Goal: Task Accomplishment & Management: Complete application form

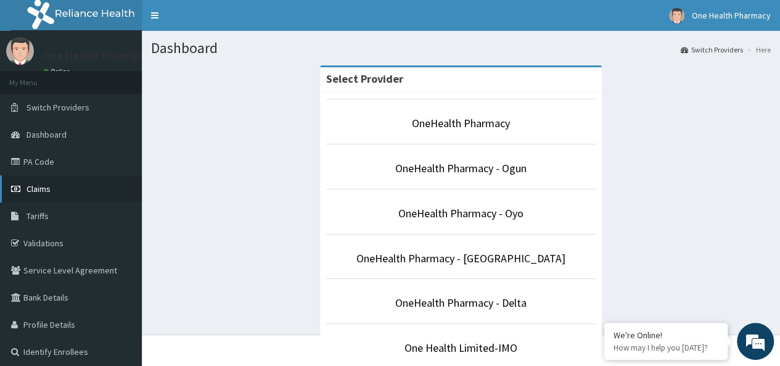
click at [50, 189] on span "Claims" at bounding box center [39, 188] width 24 height 11
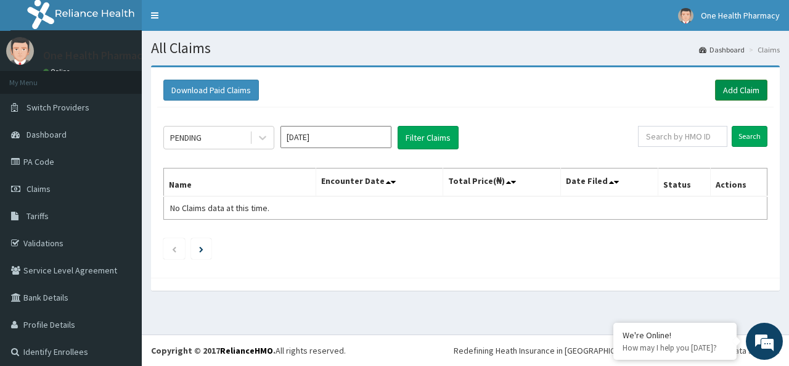
click at [723, 92] on link "Add Claim" at bounding box center [741, 90] width 52 height 21
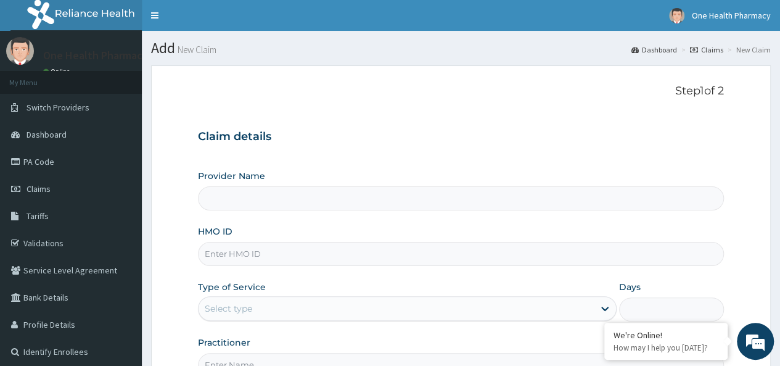
click at [220, 253] on input "HMO ID" at bounding box center [461, 254] width 526 height 24
paste input "MVC/10015/A"
type input "MVC/10015/A"
type input "OneHealth Pharmacy"
type input "MVC/10015/A"
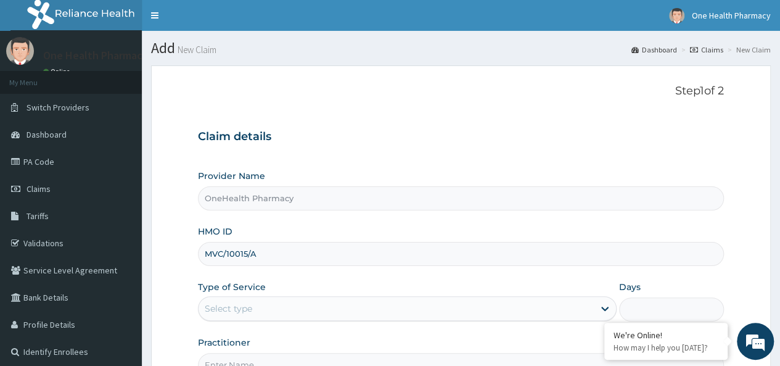
click at [229, 307] on div "Select type" at bounding box center [228, 308] width 47 height 12
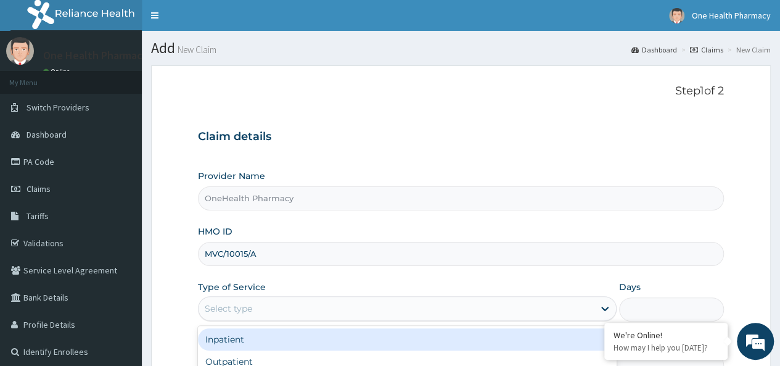
scroll to position [138, 0]
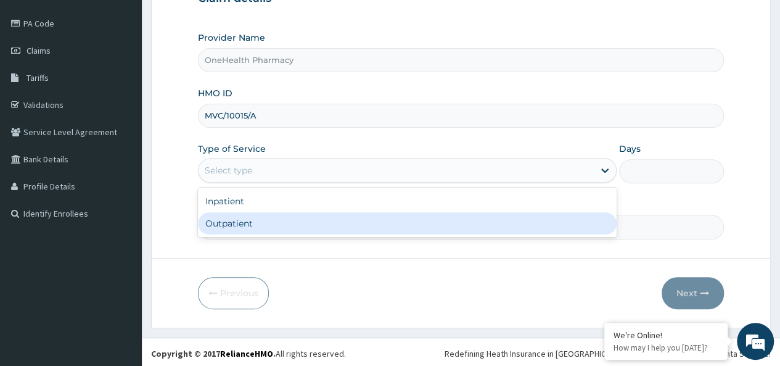
click at [253, 227] on div "Outpatient" at bounding box center [407, 223] width 419 height 22
type input "1"
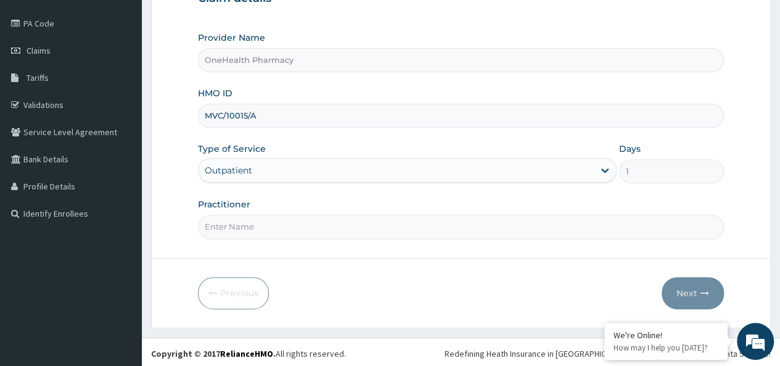
click at [266, 226] on input "Practitioner" at bounding box center [461, 227] width 526 height 24
type input "onehealth"
click at [688, 289] on button "Next" at bounding box center [693, 293] width 62 height 32
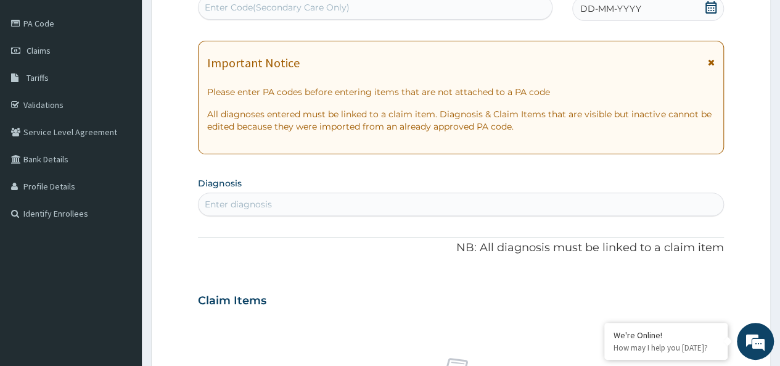
scroll to position [0, 0]
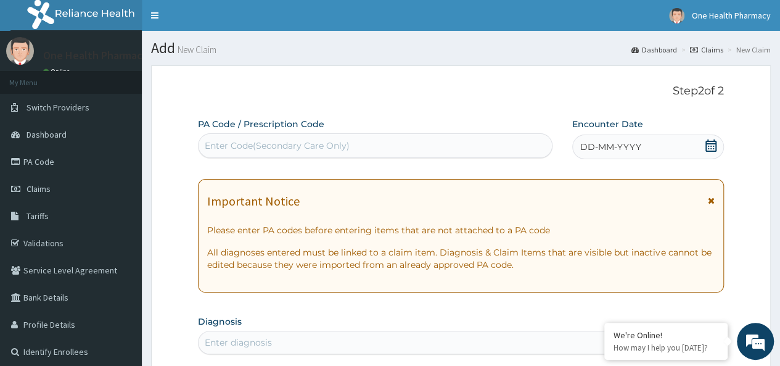
click at [234, 151] on div "Enter Code(Secondary Care Only)" at bounding box center [277, 145] width 145 height 12
paste input "PR/A36F6367"
type input "PR/A36F6367"
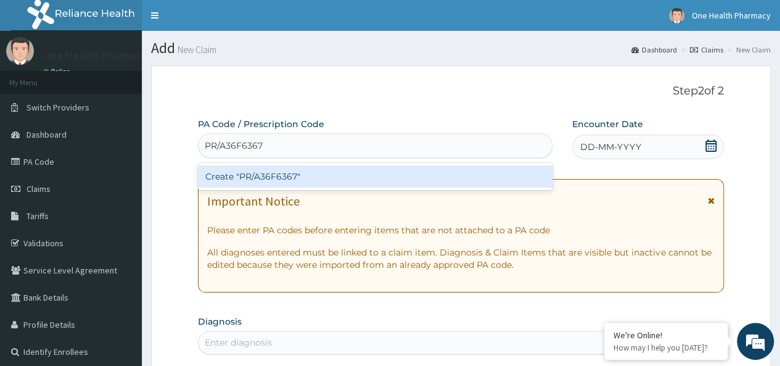
click at [333, 175] on div "Create "PR/A36F6367"" at bounding box center [375, 176] width 354 height 22
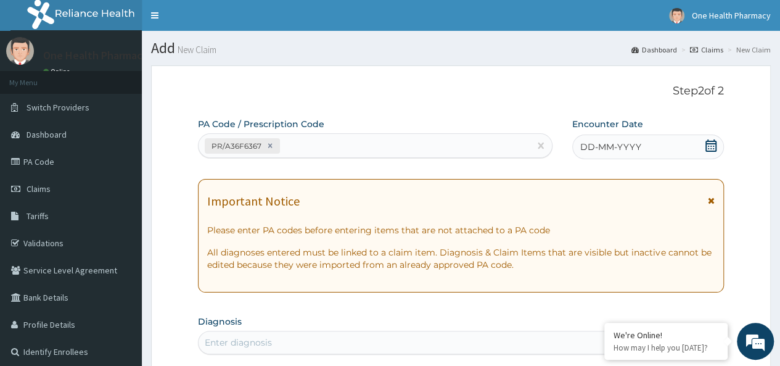
click at [635, 146] on span "DD-MM-YYYY" at bounding box center [610, 147] width 61 height 12
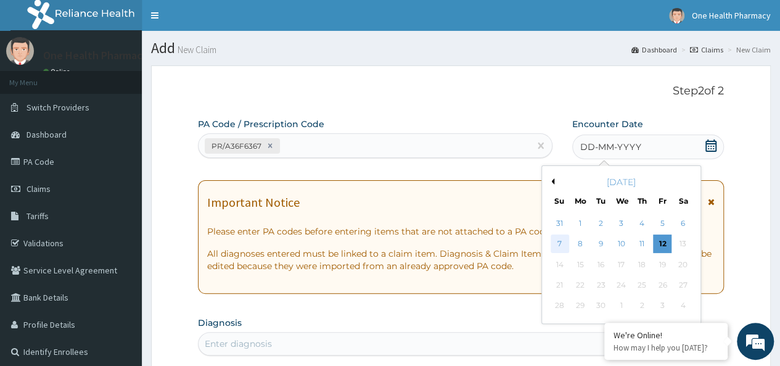
click at [559, 240] on div "7" at bounding box center [559, 244] width 18 height 18
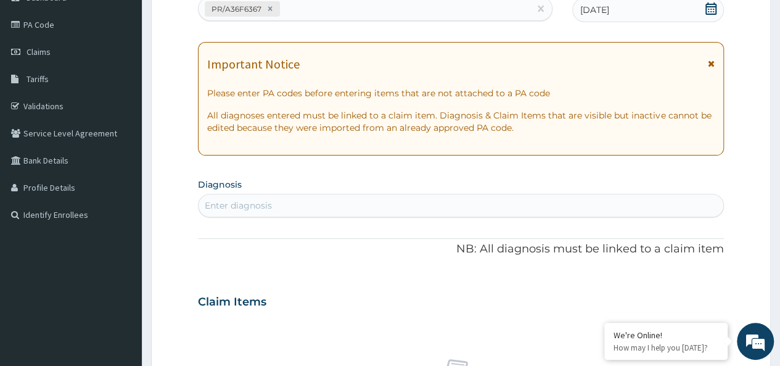
scroll to position [148, 0]
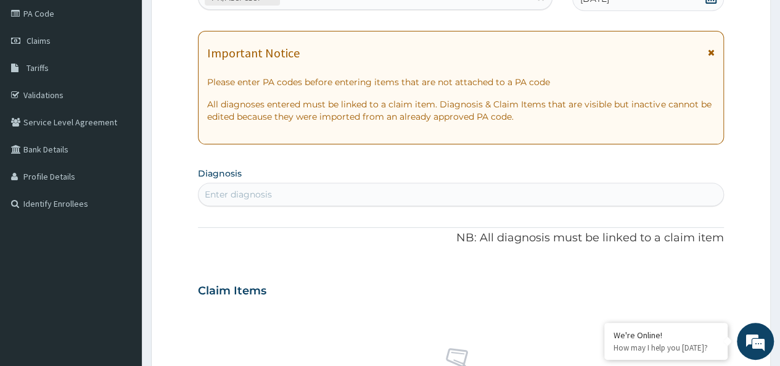
click at [358, 197] on div "Enter diagnosis" at bounding box center [461, 194] width 525 height 20
type input "malaria"
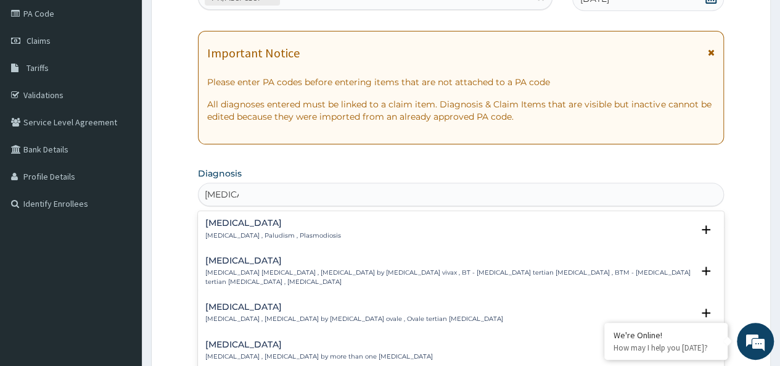
click at [214, 224] on h4 "Malaria" at bounding box center [273, 222] width 136 height 9
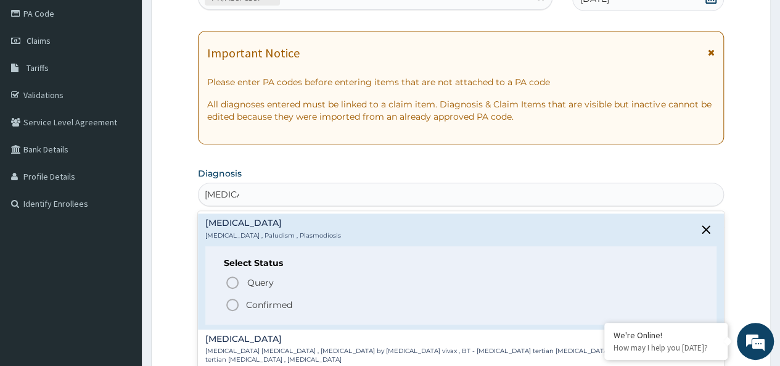
click at [268, 302] on p "Confirmed" at bounding box center [269, 304] width 46 height 12
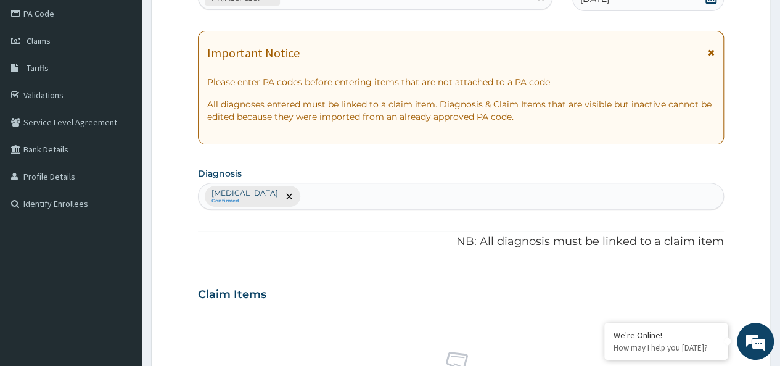
scroll to position [521, 0]
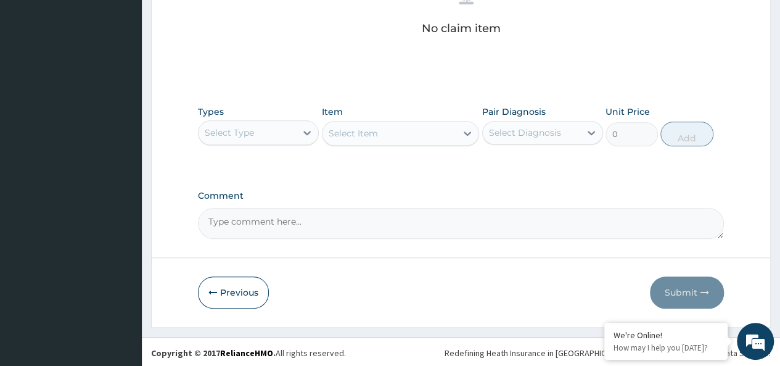
click at [215, 126] on div "Select Type" at bounding box center [229, 132] width 49 height 12
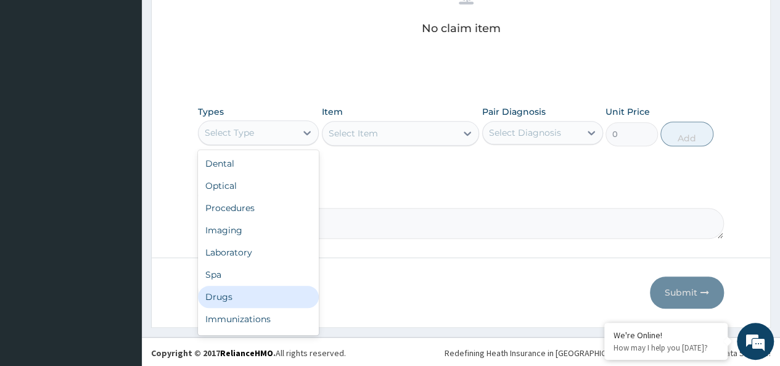
click at [240, 298] on div "Drugs" at bounding box center [258, 297] width 121 height 22
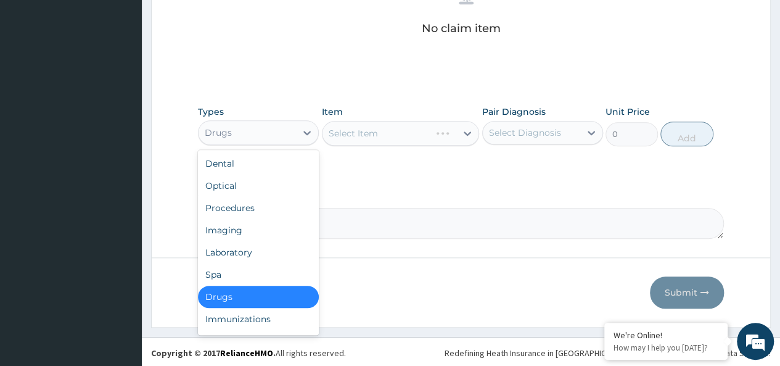
click at [233, 134] on div "Drugs" at bounding box center [247, 133] width 97 height 20
click at [392, 129] on div "Select Item" at bounding box center [401, 133] width 158 height 25
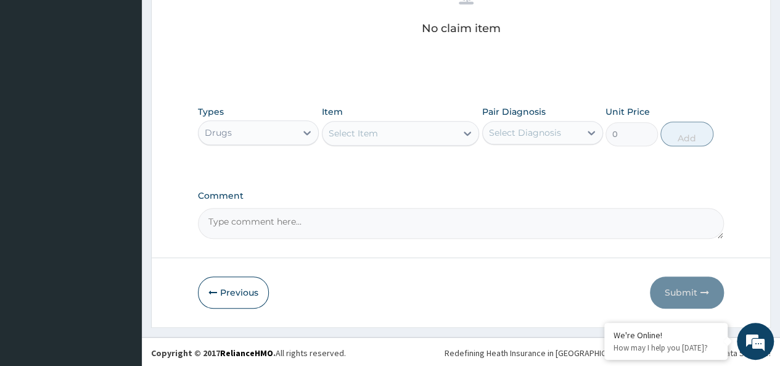
click at [369, 130] on div "Select Item" at bounding box center [353, 133] width 49 height 12
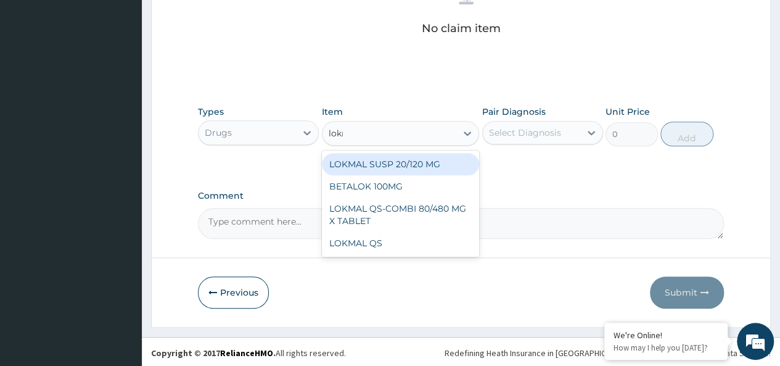
type input "lokma"
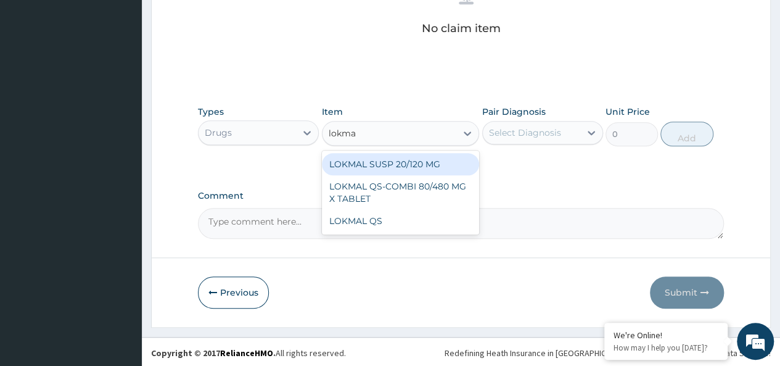
click at [431, 179] on div "LOKMAL QS-COMBI 80/480 MG X TABLET" at bounding box center [401, 192] width 158 height 35
type input "245"
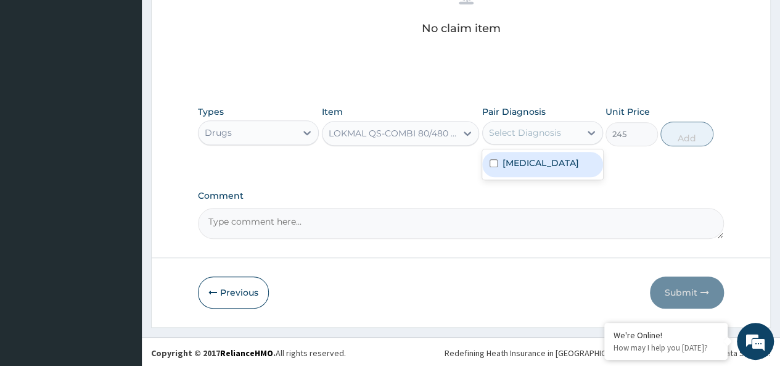
click at [524, 128] on div "Select Diagnosis" at bounding box center [525, 132] width 72 height 12
click at [546, 161] on div "Malaria" at bounding box center [542, 164] width 121 height 25
checkbox input "true"
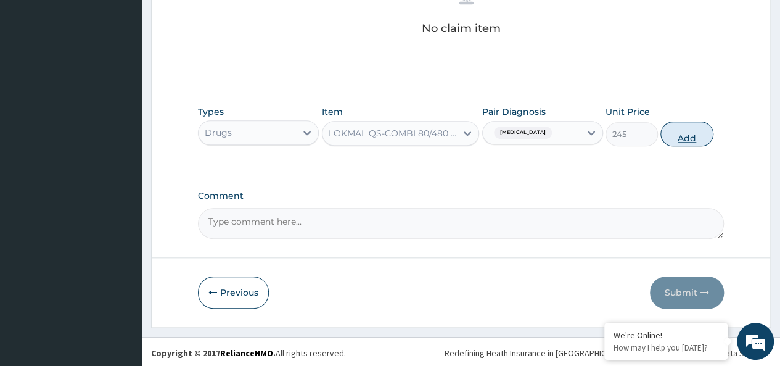
click at [686, 128] on button "Add" at bounding box center [686, 133] width 52 height 25
type input "0"
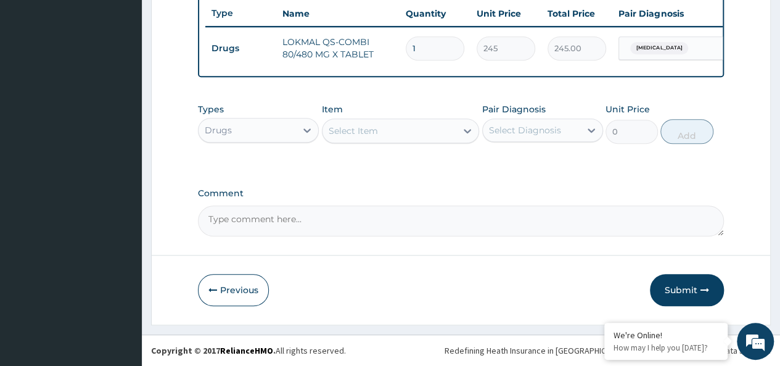
type input "0.00"
type input "6"
type input "1470.00"
type input "6"
click at [365, 131] on div "Select Item" at bounding box center [353, 131] width 49 height 12
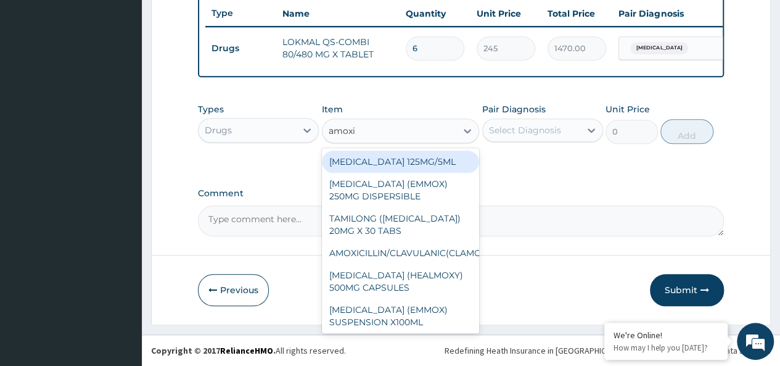
type input "amoxil"
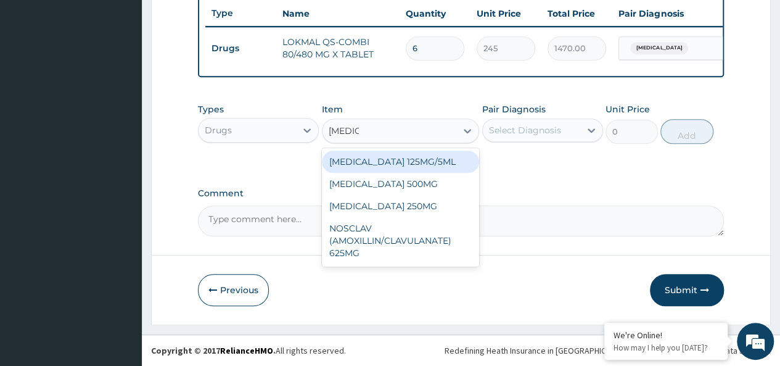
click at [416, 170] on div "AMOXIL 125MG/5ML" at bounding box center [401, 161] width 158 height 22
type input "1960"
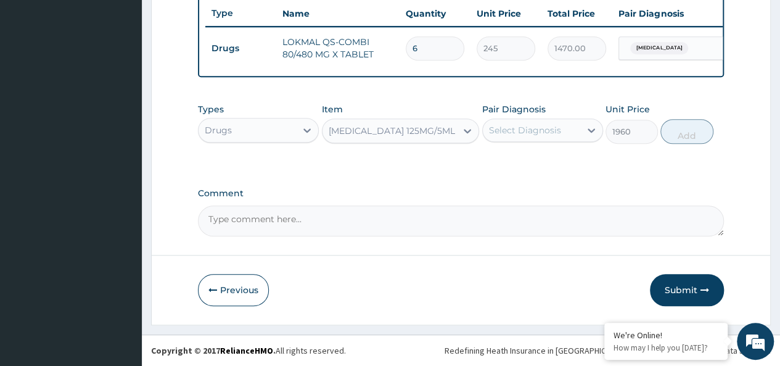
click at [506, 136] on div "Select Diagnosis" at bounding box center [525, 130] width 72 height 12
click at [543, 160] on div "Malaria" at bounding box center [542, 161] width 121 height 25
checkbox input "true"
click at [698, 126] on button "Add" at bounding box center [686, 131] width 52 height 25
type input "0"
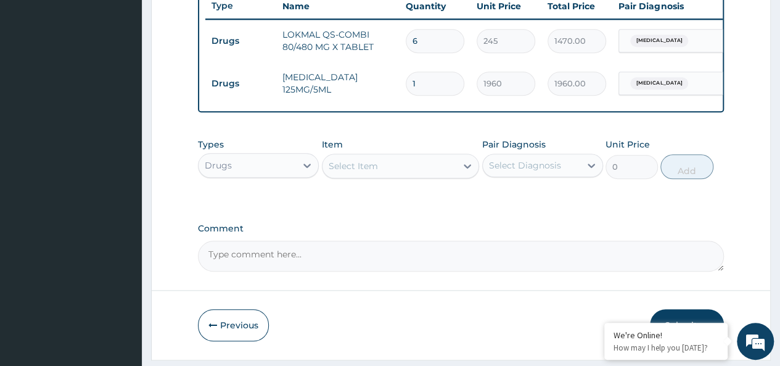
click at [364, 176] on div "Select Item" at bounding box center [390, 166] width 134 height 20
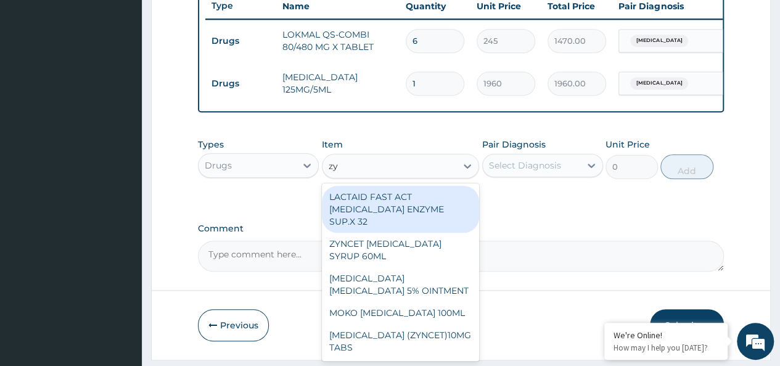
type input "zyn"
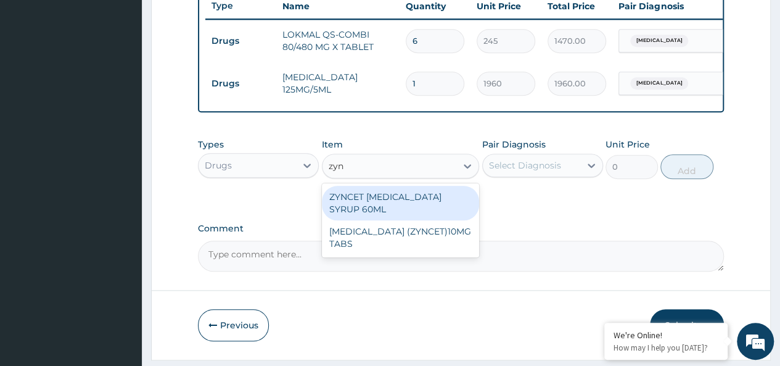
click at [404, 203] on div "ZYNCET CETIRIZINE SYRUP 60ML" at bounding box center [401, 203] width 158 height 35
type input "2240"
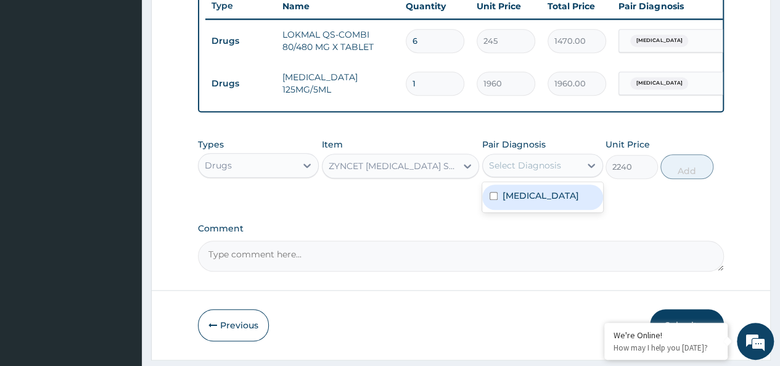
click at [501, 175] on div "Select Diagnosis" at bounding box center [531, 165] width 97 height 20
click at [550, 205] on div "Malaria" at bounding box center [542, 196] width 121 height 25
checkbox input "true"
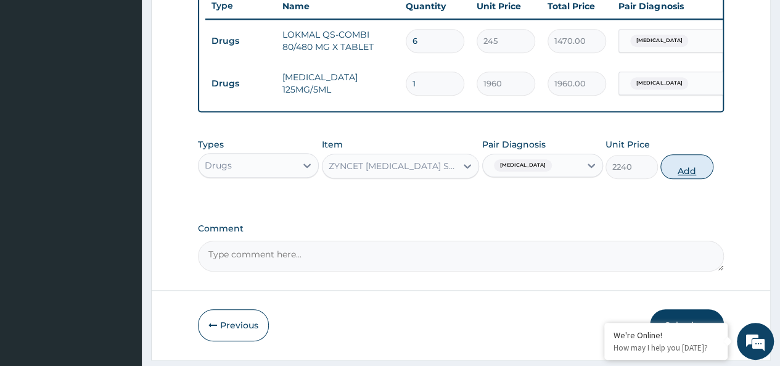
click at [707, 163] on button "Add" at bounding box center [686, 166] width 52 height 25
type input "0"
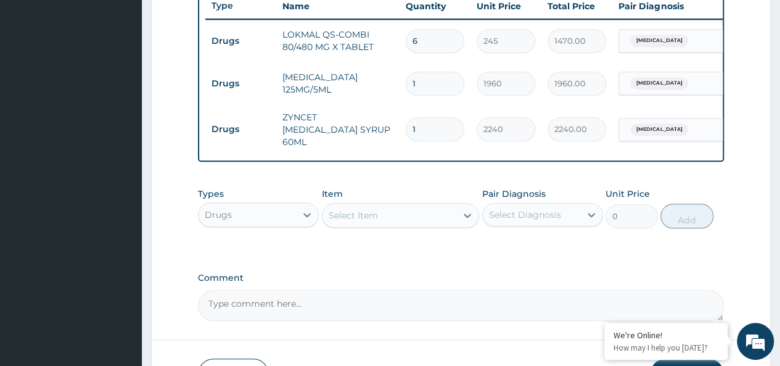
click at [376, 225] on div "Select Item" at bounding box center [390, 215] width 134 height 20
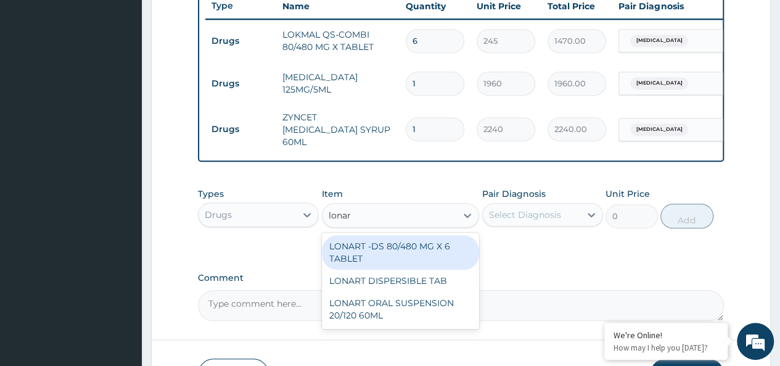
type input "lonart"
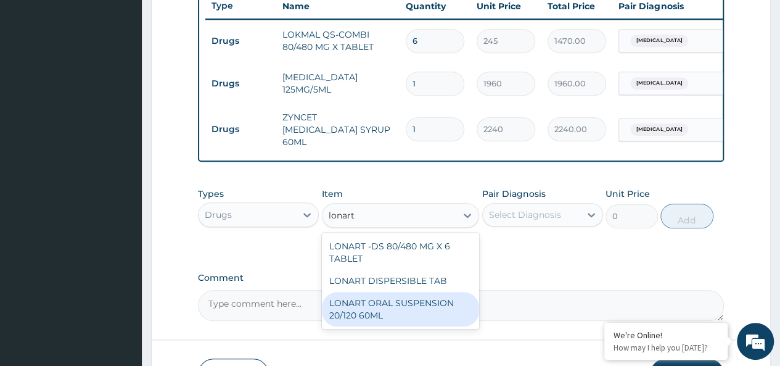
click at [428, 308] on div "LONART ORAL SUSPENSION 20/120 60ML" at bounding box center [401, 309] width 158 height 35
type input "2520"
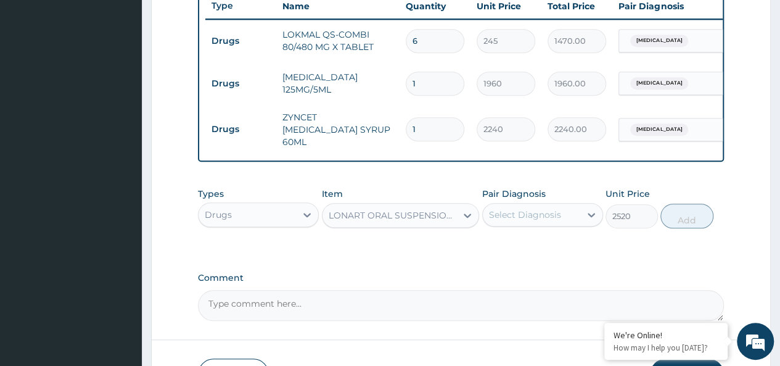
click at [541, 205] on div "Select Diagnosis" at bounding box center [542, 214] width 121 height 23
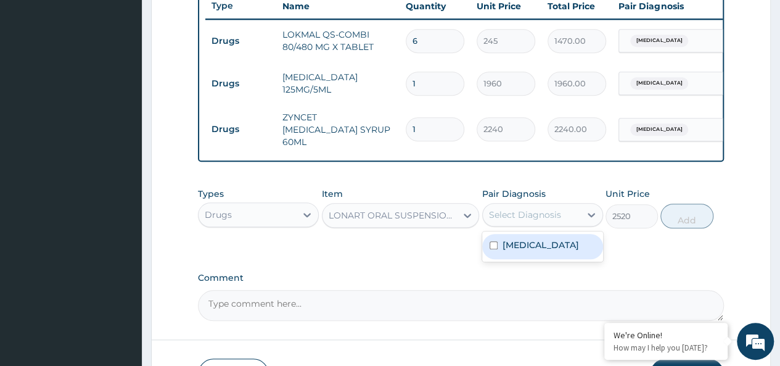
click at [557, 241] on div "Malaria" at bounding box center [542, 246] width 121 height 25
checkbox input "true"
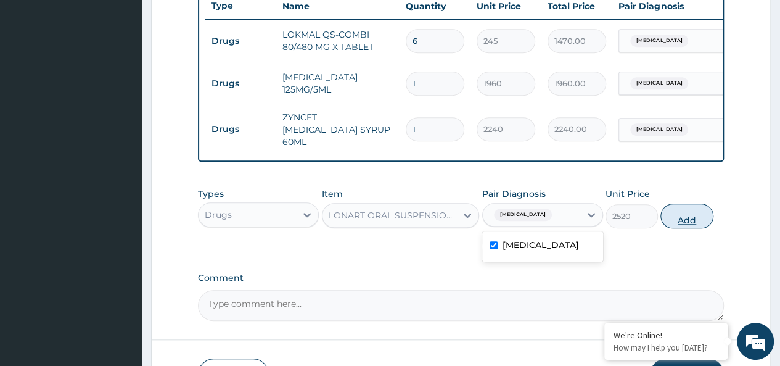
click at [678, 212] on button "Add" at bounding box center [686, 215] width 52 height 25
type input "0"
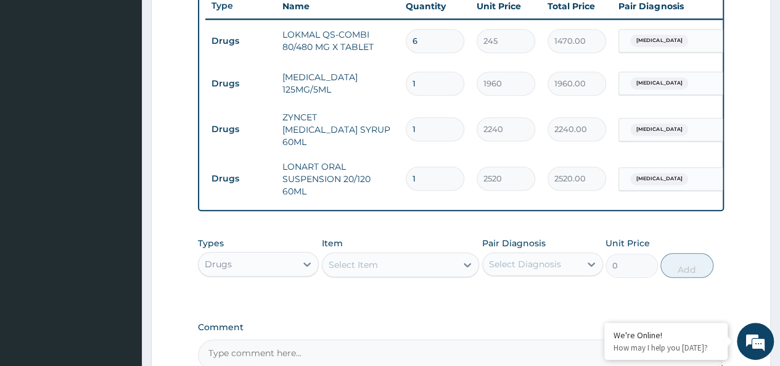
click at [383, 266] on div "Select Item" at bounding box center [390, 265] width 134 height 20
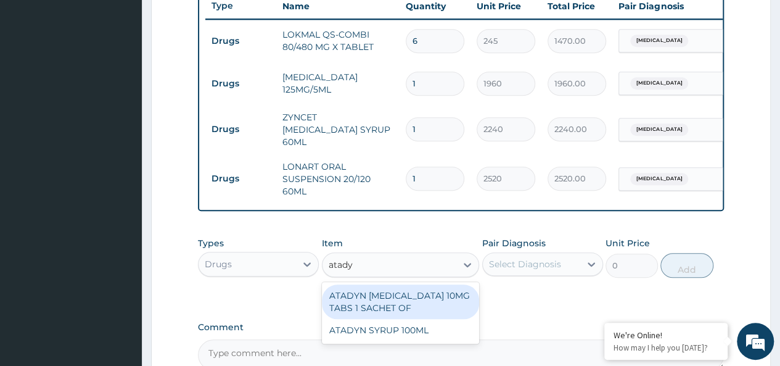
type input "atadyn"
click at [429, 300] on div "ATADYN LORATADINE 10MG TABS 1 SACHET OF" at bounding box center [401, 301] width 158 height 35
type input "350"
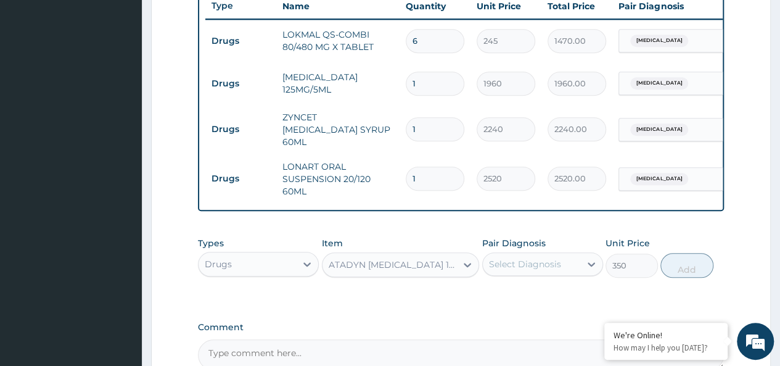
click at [536, 262] on div "Select Diagnosis" at bounding box center [525, 264] width 72 height 12
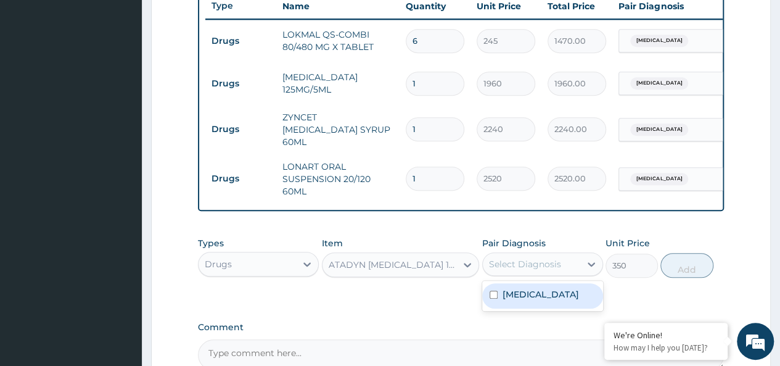
click at [553, 297] on div "Malaria" at bounding box center [542, 295] width 121 height 25
checkbox input "true"
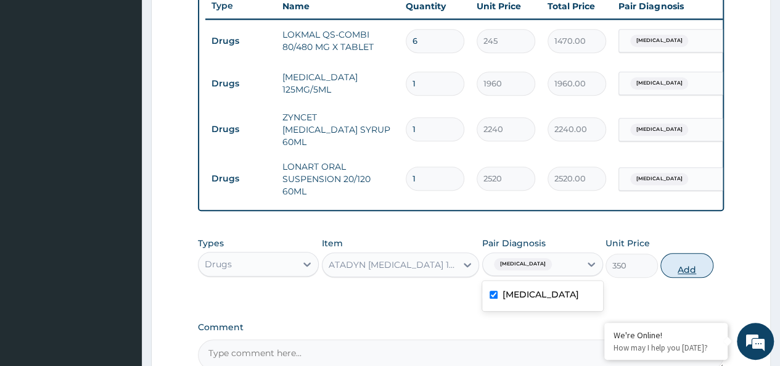
click at [677, 268] on button "Add" at bounding box center [686, 265] width 52 height 25
type input "0"
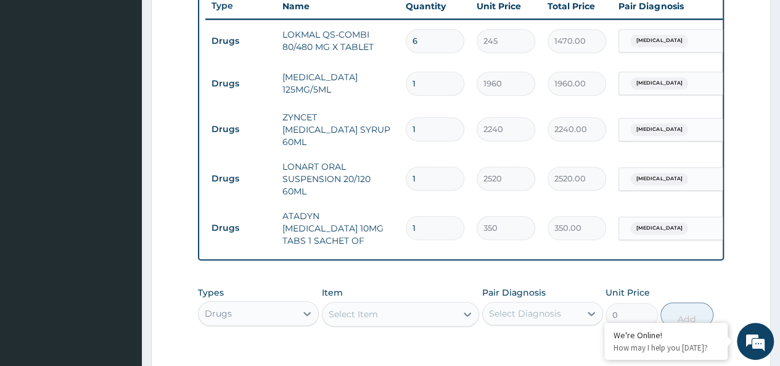
type input "0.00"
type input "4"
type input "1400.00"
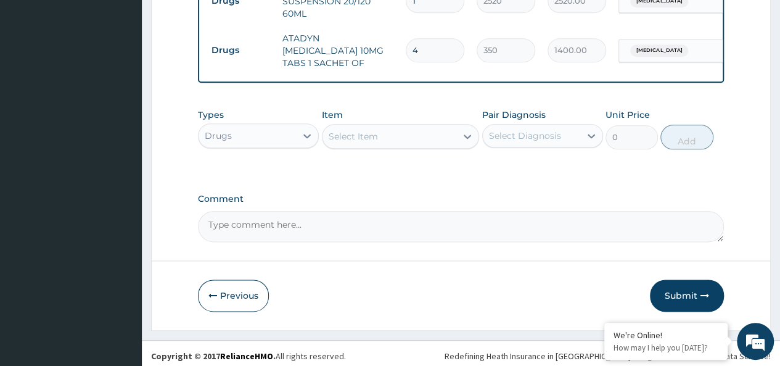
type input "4"
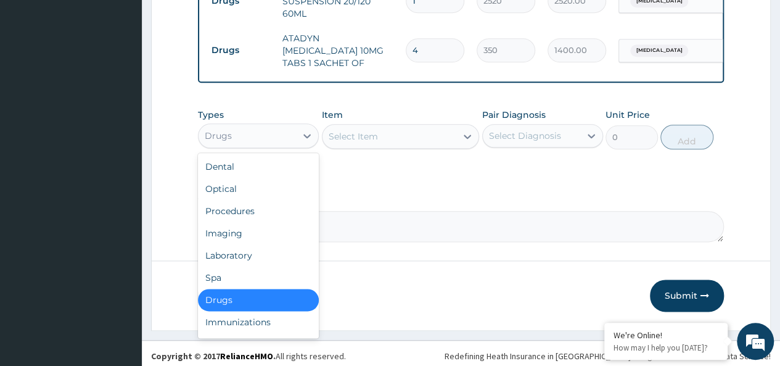
click at [244, 133] on div "Drugs" at bounding box center [247, 136] width 97 height 20
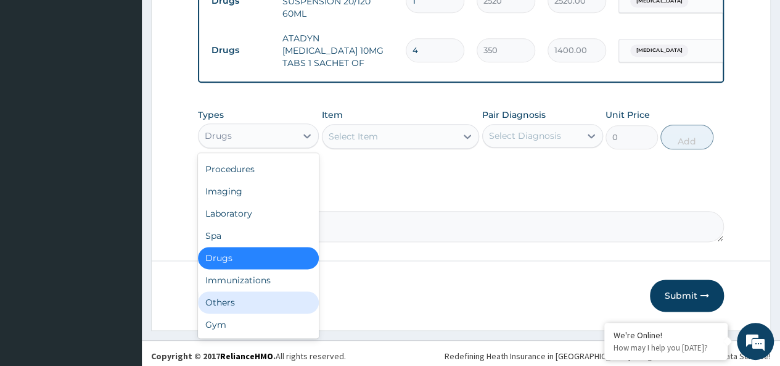
click at [228, 291] on div "Others" at bounding box center [258, 302] width 121 height 22
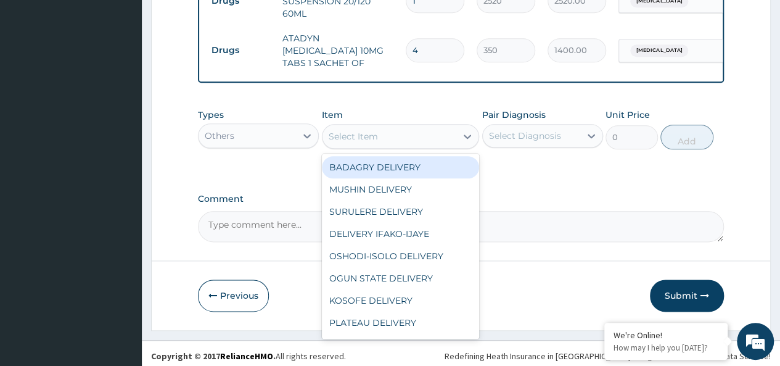
click at [370, 126] on div "Select Item" at bounding box center [390, 136] width 134 height 20
type input "bad"
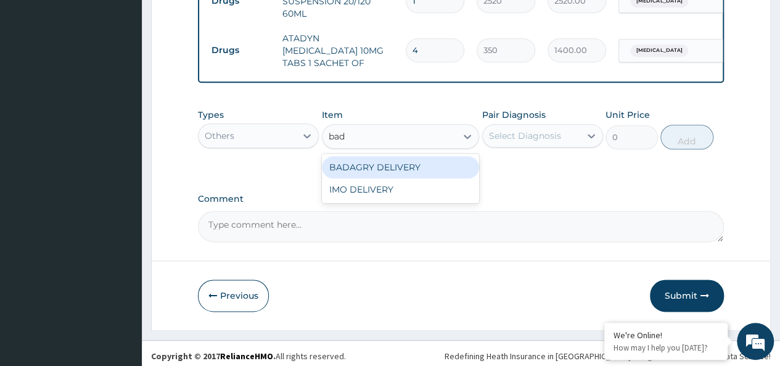
click at [439, 156] on div "BADAGRY DELIVERY" at bounding box center [401, 167] width 158 height 22
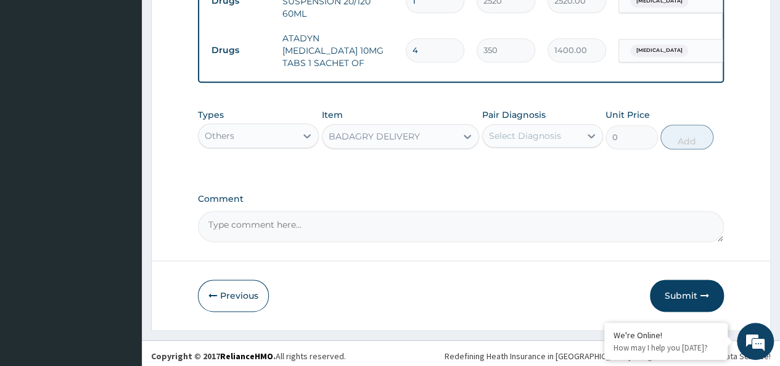
type input "3700"
click at [518, 129] on div "Select Diagnosis" at bounding box center [525, 135] width 72 height 12
click at [554, 155] on div "[MEDICAL_DATA]" at bounding box center [542, 167] width 121 height 25
checkbox input "true"
click at [678, 135] on button "Add" at bounding box center [686, 137] width 52 height 25
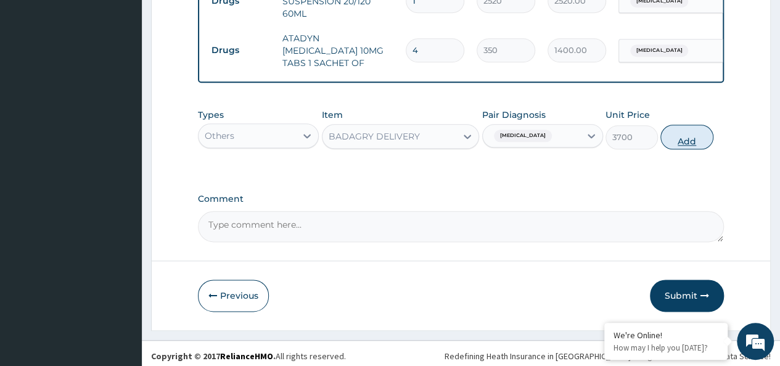
type input "0"
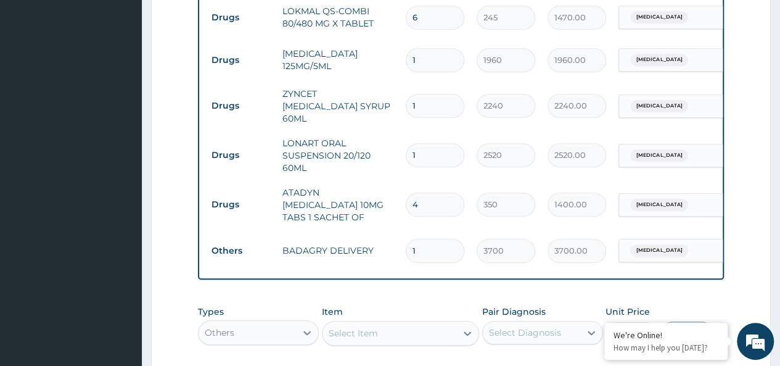
scroll to position [692, 0]
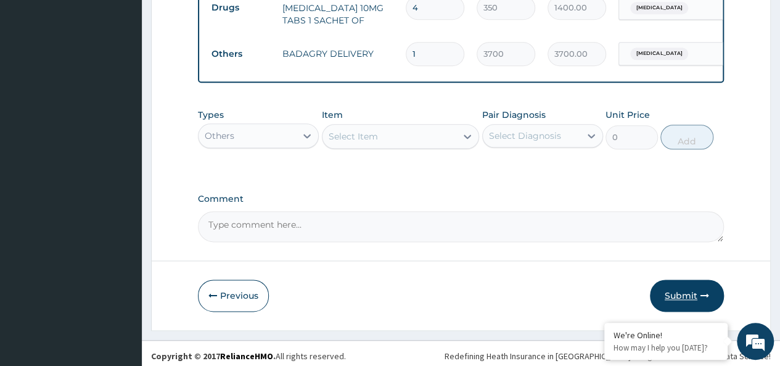
click at [676, 297] on button "Submit" at bounding box center [687, 295] width 74 height 32
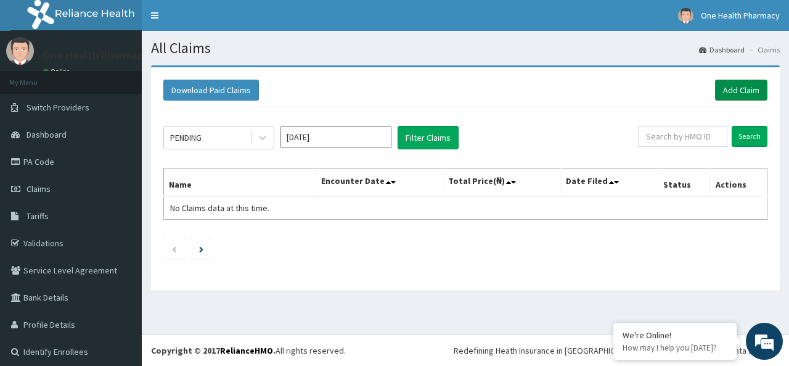
click at [715, 81] on link "Add Claim" at bounding box center [741, 90] width 52 height 21
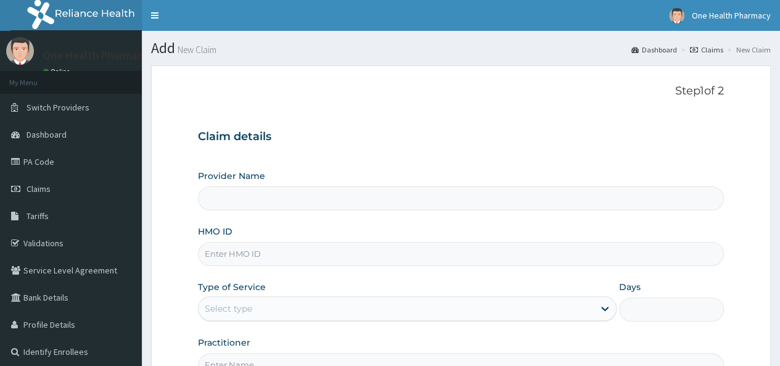
click at [231, 262] on input "HMO ID" at bounding box center [461, 254] width 526 height 24
paste input "OIE/10005/D"
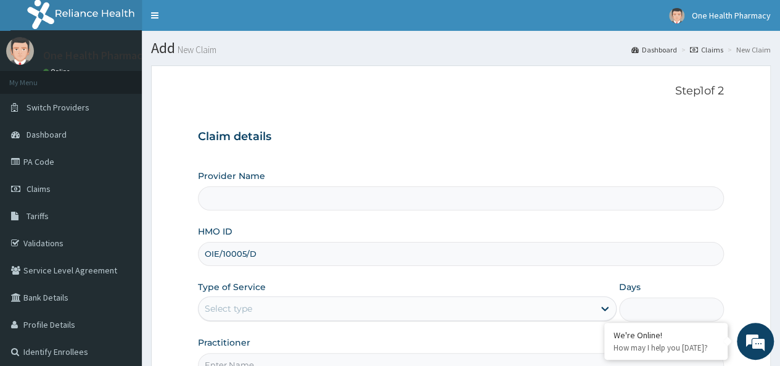
type input "OIE/10005/D"
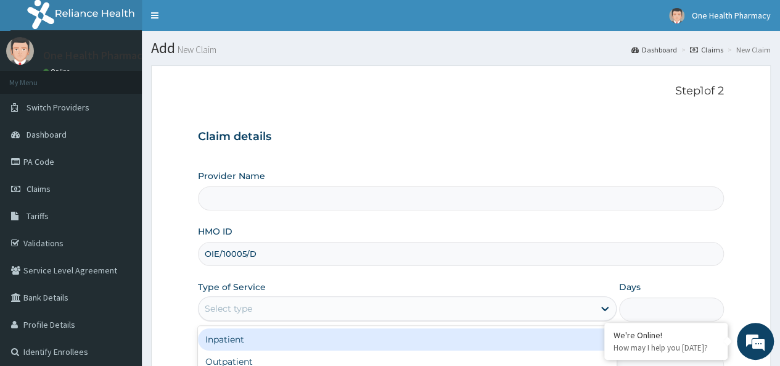
click at [254, 305] on div "Select type" at bounding box center [396, 308] width 395 height 20
type input "OneHealth Pharmacy"
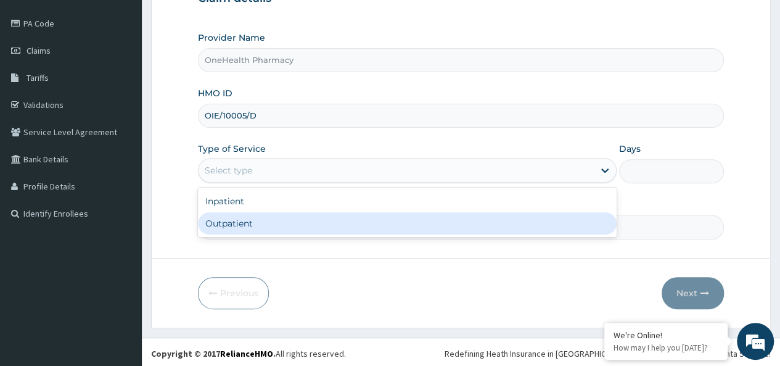
click at [253, 226] on div "Outpatient" at bounding box center [407, 223] width 419 height 22
type input "1"
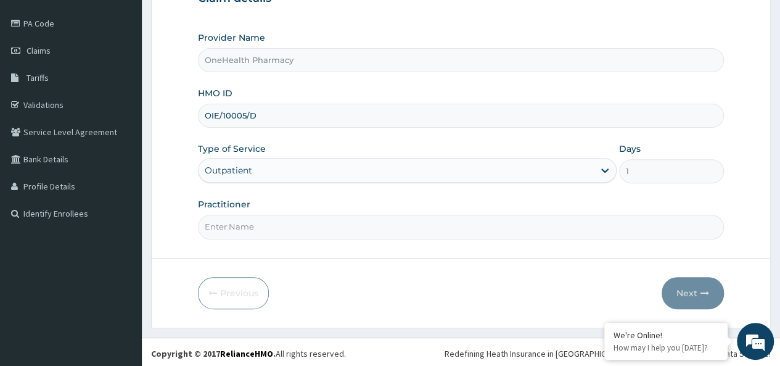
click at [273, 229] on input "Practitioner" at bounding box center [461, 227] width 526 height 24
type input "onehealth"
click at [688, 286] on button "Next" at bounding box center [693, 293] width 62 height 32
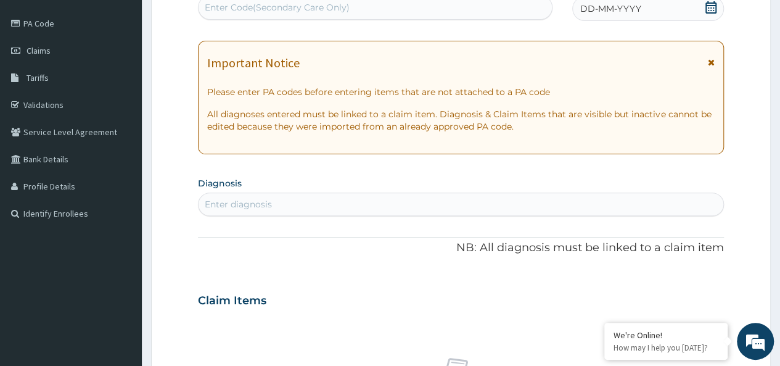
scroll to position [0, 0]
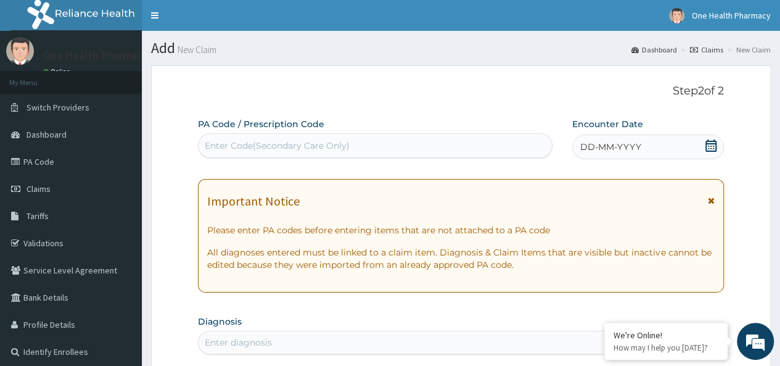
click at [265, 138] on div "Enter Code(Secondary Care Only)" at bounding box center [375, 146] width 353 height 20
paste input "PR/6405FD2D"
type input "PR/6405FD2D"
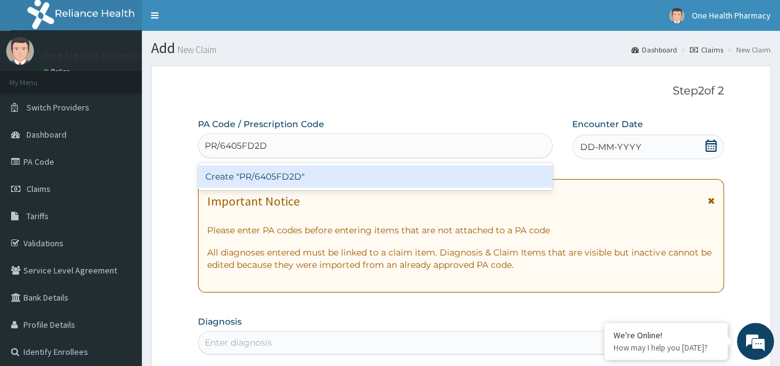
click at [368, 175] on div "Create "PR/6405FD2D"" at bounding box center [375, 176] width 354 height 22
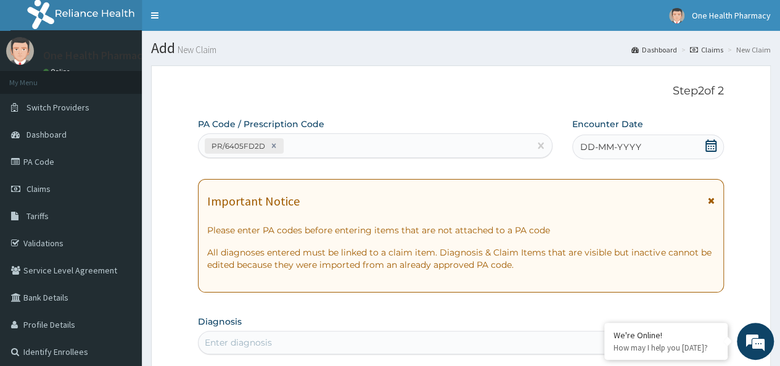
click at [623, 138] on div "DD-MM-YYYY" at bounding box center [648, 146] width 152 height 25
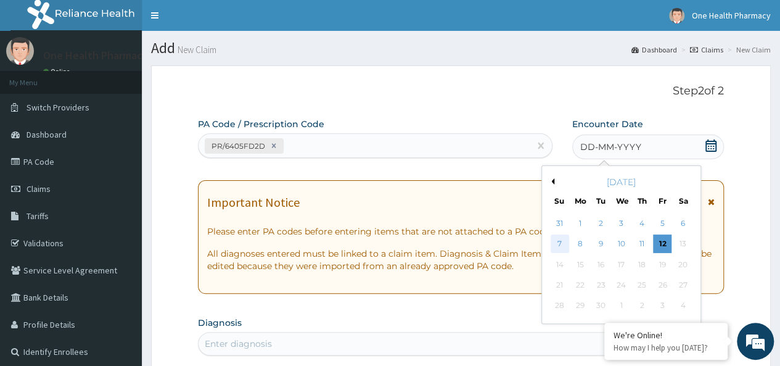
click at [556, 240] on div "7" at bounding box center [559, 244] width 18 height 18
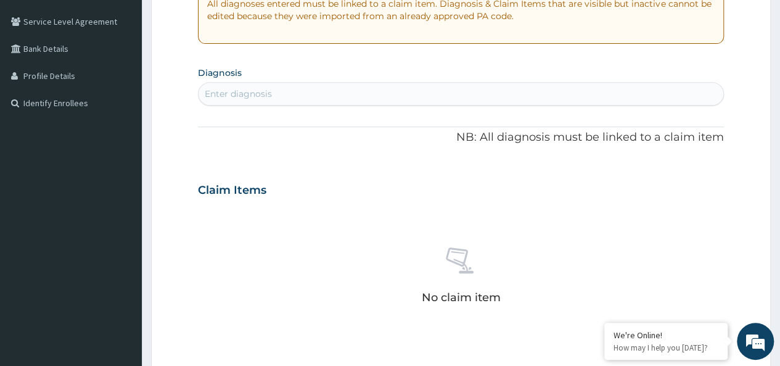
scroll to position [284, 0]
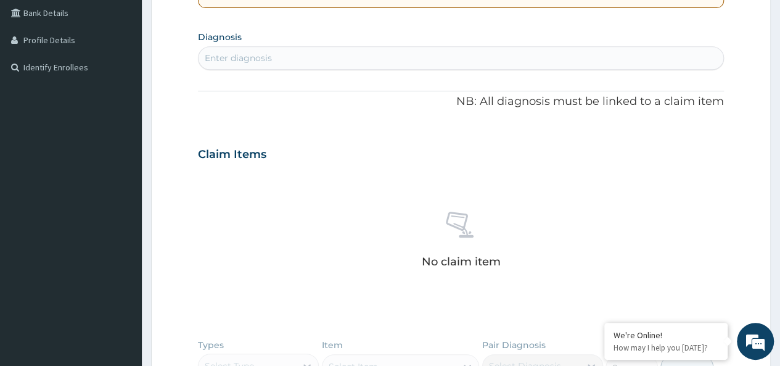
click at [257, 63] on div "Enter diagnosis" at bounding box center [238, 58] width 67 height 12
type input "malaria"
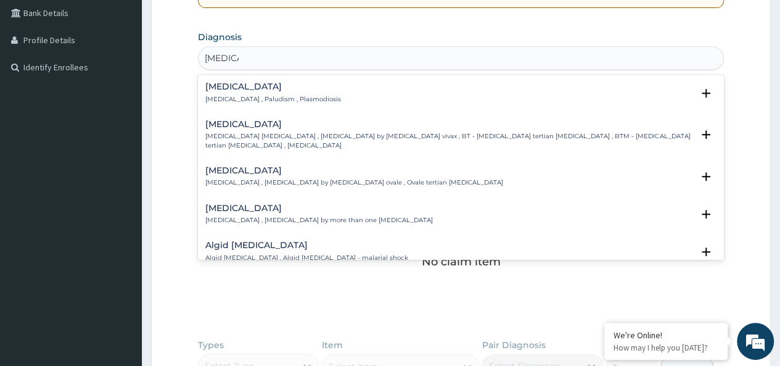
click at [232, 92] on div "Malaria Malaria , Paludism , Plasmodiosis" at bounding box center [273, 93] width 136 height 22
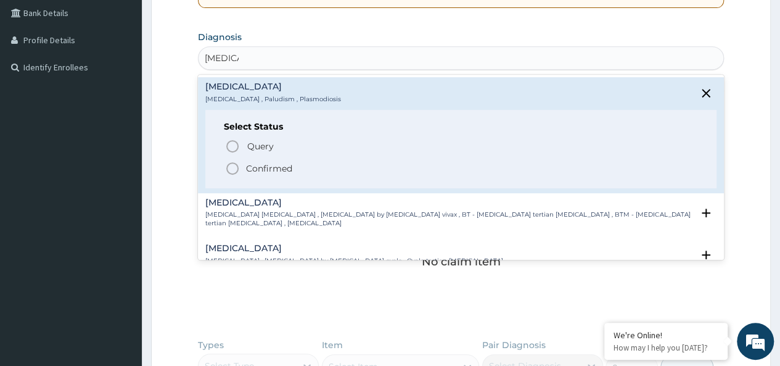
click at [275, 162] on p "Confirmed" at bounding box center [269, 168] width 46 height 12
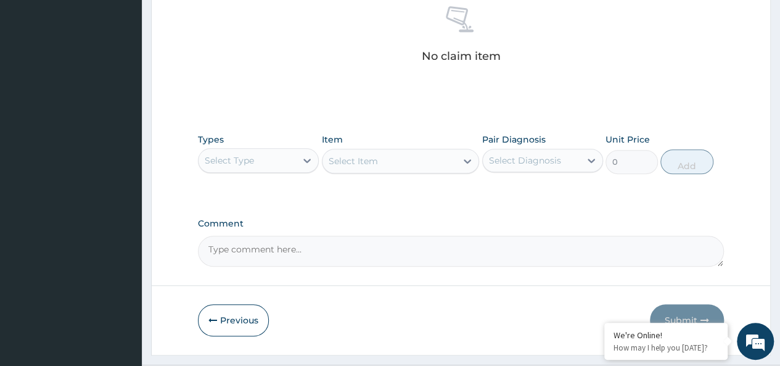
scroll to position [521, 0]
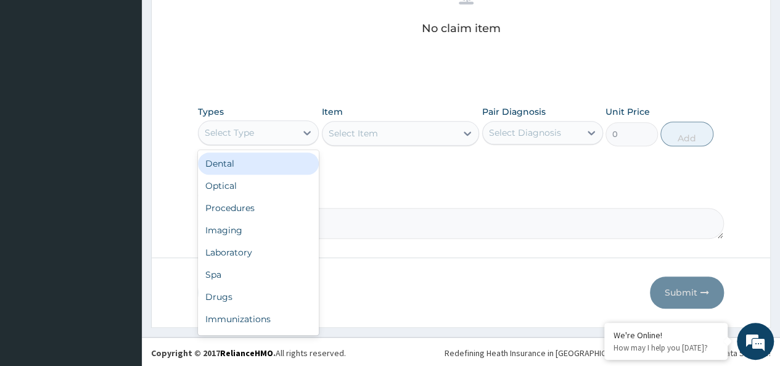
click at [250, 126] on div "Select Type" at bounding box center [229, 132] width 49 height 12
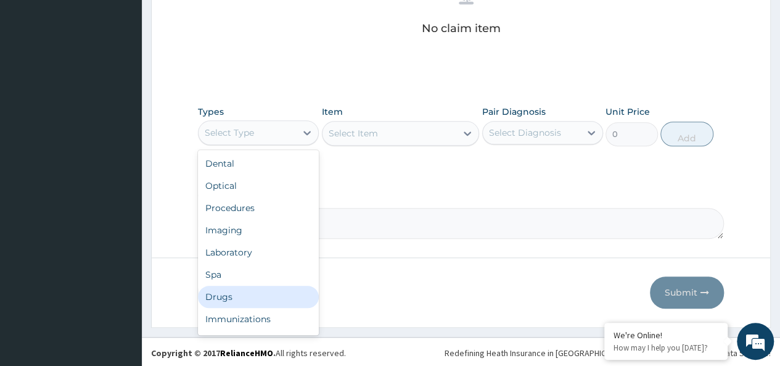
click at [220, 297] on div "Drugs" at bounding box center [258, 297] width 121 height 22
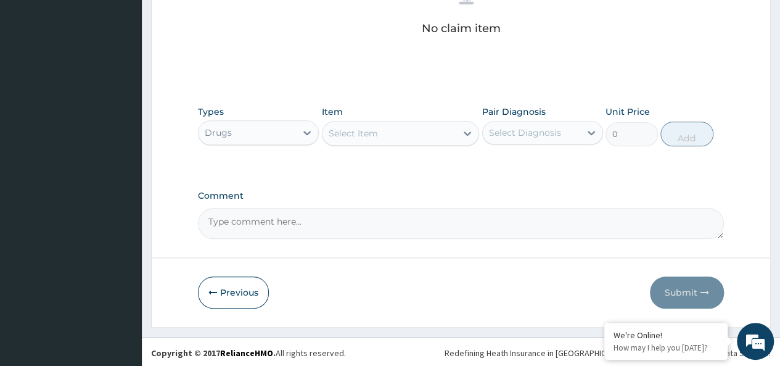
click at [385, 137] on div "Select Item" at bounding box center [390, 133] width 134 height 20
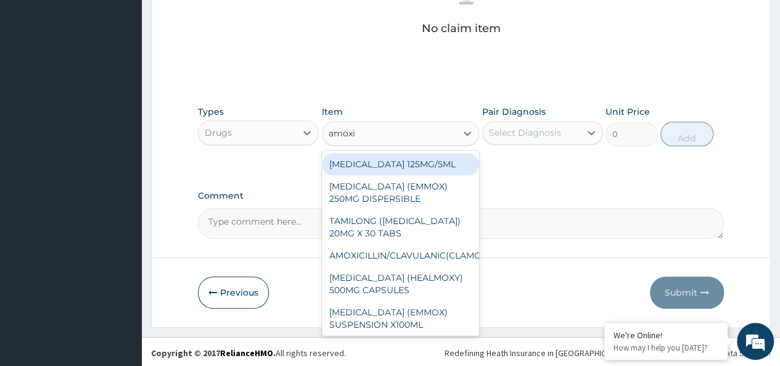
type input "amoxil"
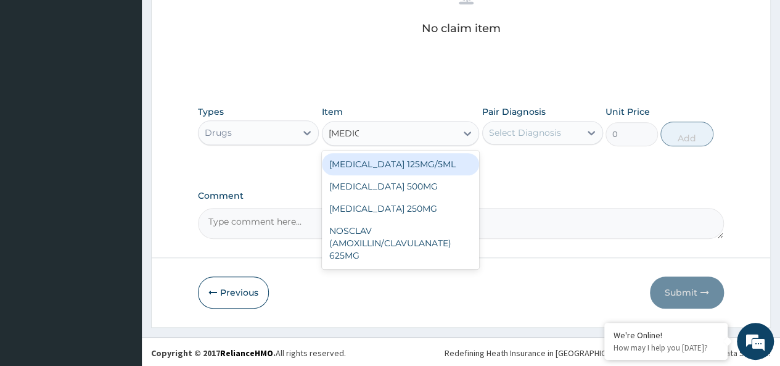
click at [421, 165] on div "AMOXIL 125MG/5ML" at bounding box center [401, 164] width 158 height 22
type input "1960"
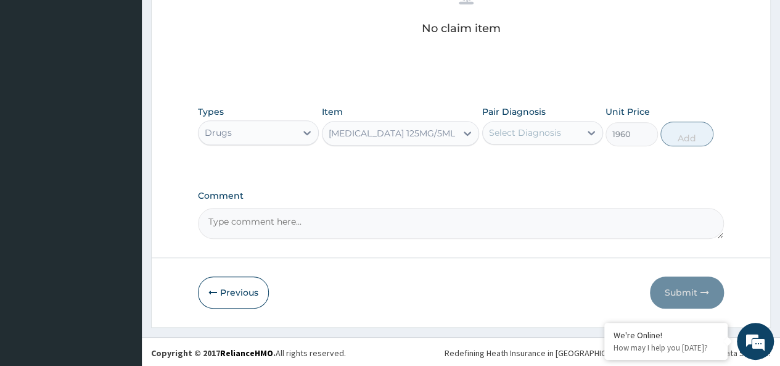
click at [503, 136] on div "Select Diagnosis" at bounding box center [525, 132] width 72 height 12
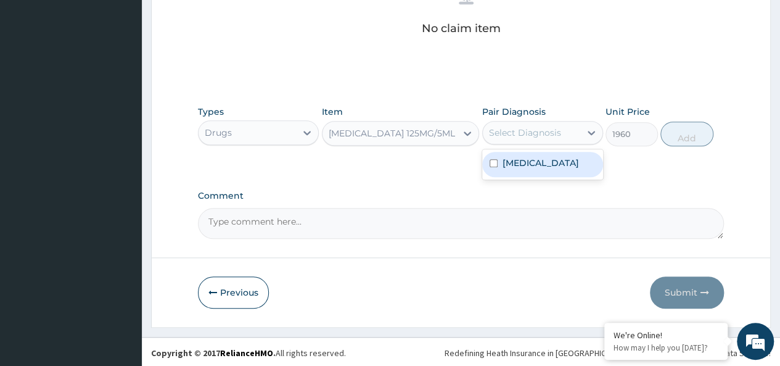
click at [553, 160] on div "Malaria" at bounding box center [542, 164] width 121 height 25
checkbox input "true"
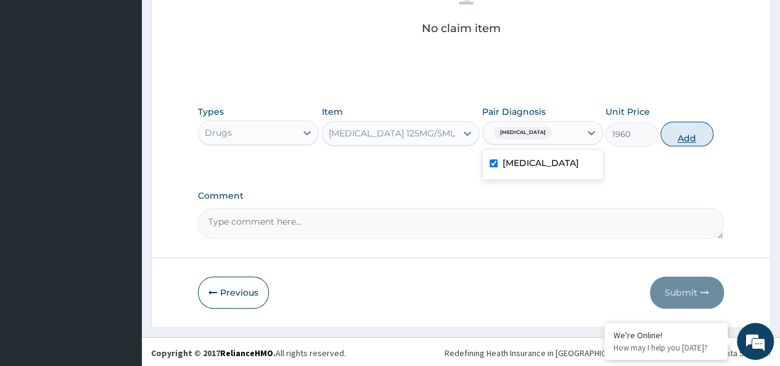
click at [704, 130] on button "Add" at bounding box center [686, 133] width 52 height 25
type input "0"
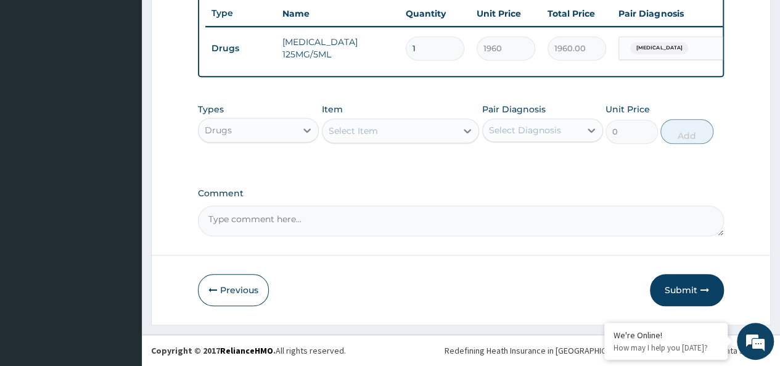
click at [388, 138] on div "Select Item" at bounding box center [390, 131] width 134 height 20
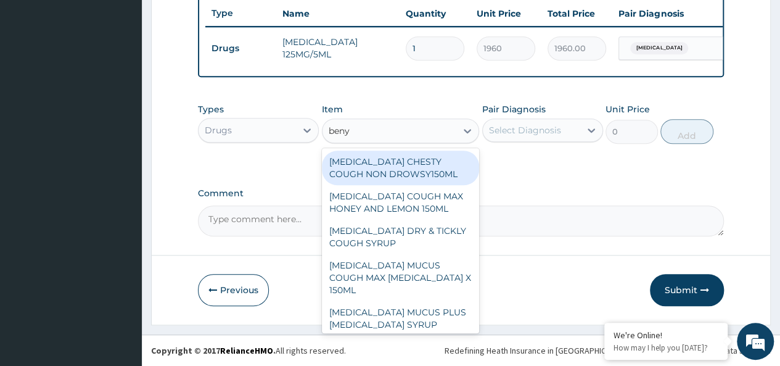
type input "benyl"
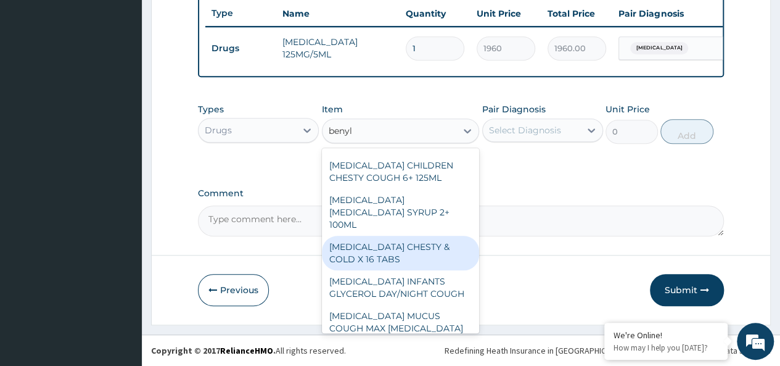
scroll to position [182, 0]
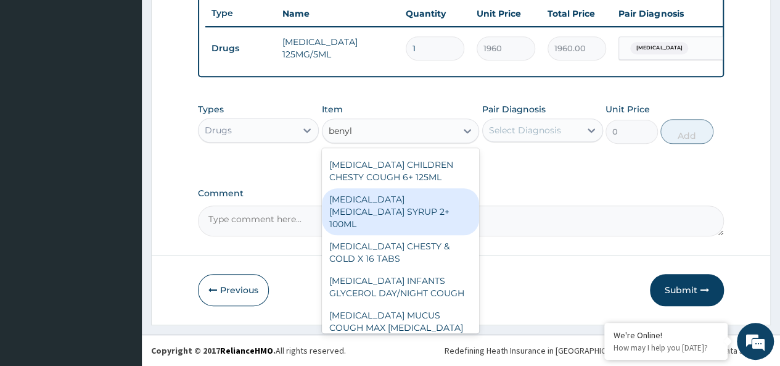
click at [425, 188] on div "BENYLIN DRY COUGH SYRUP 2+ 100ML" at bounding box center [401, 211] width 158 height 47
type input "2100"
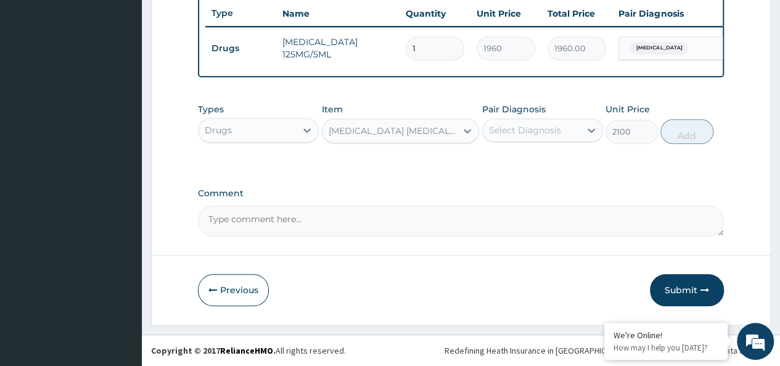
click at [538, 113] on label "Pair Diagnosis" at bounding box center [514, 109] width 64 height 12
click at [528, 120] on div "Select Diagnosis" at bounding box center [542, 129] width 121 height 23
click at [540, 160] on div "Malaria" at bounding box center [542, 161] width 121 height 25
checkbox input "true"
click at [680, 133] on button "Add" at bounding box center [686, 131] width 52 height 25
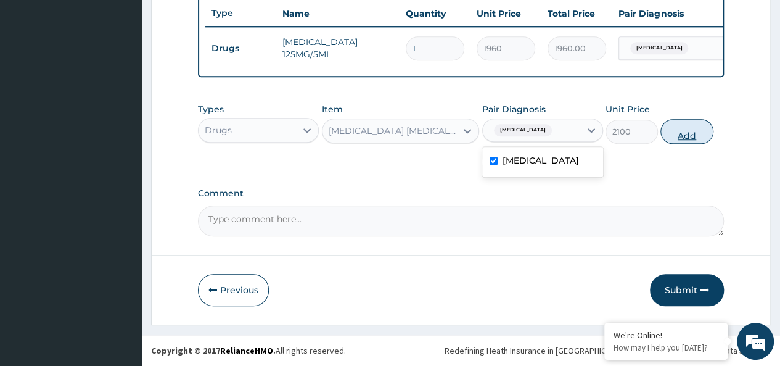
type input "0"
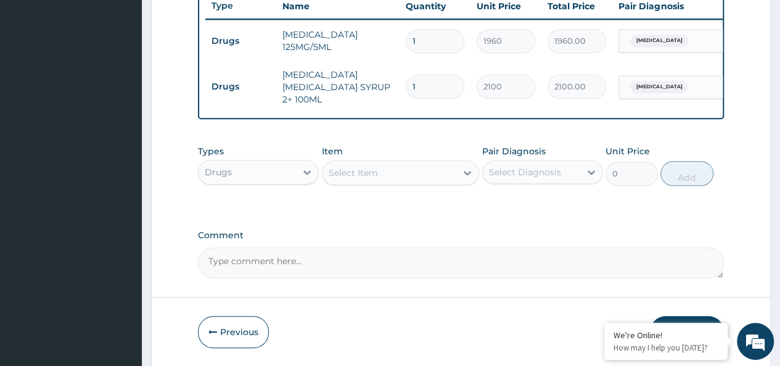
click at [408, 183] on div "Select Item" at bounding box center [390, 173] width 134 height 20
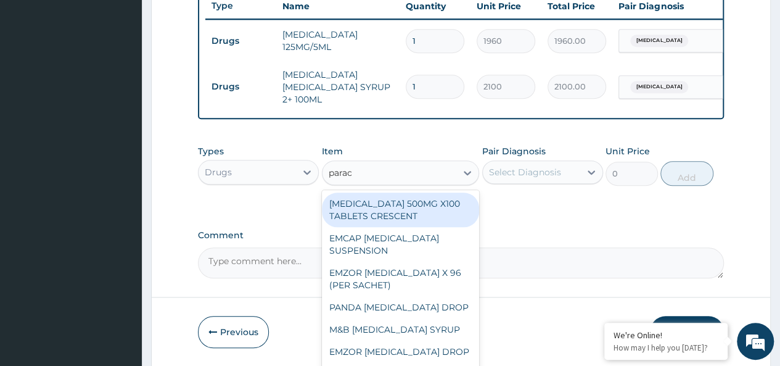
type input "parace"
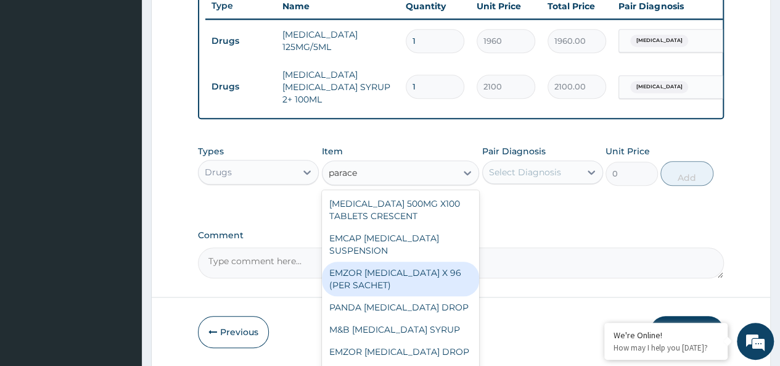
click at [403, 276] on div "EMZOR [MEDICAL_DATA] X 96 (PER SACHET)" at bounding box center [401, 278] width 158 height 35
type input "17.5"
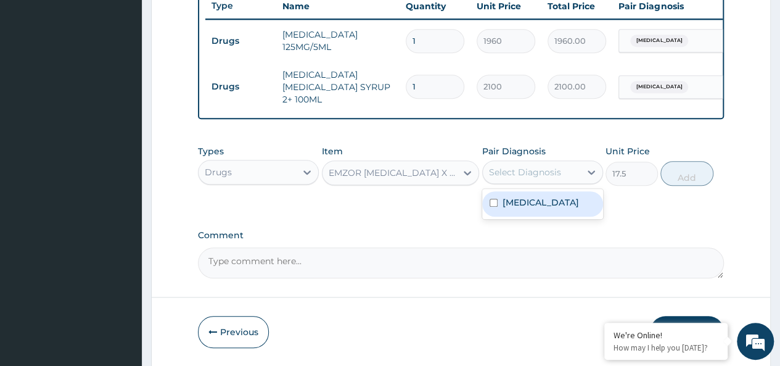
click at [536, 177] on div "Select Diagnosis" at bounding box center [525, 172] width 72 height 12
click at [538, 202] on div "[MEDICAL_DATA]" at bounding box center [542, 203] width 121 height 25
checkbox input "true"
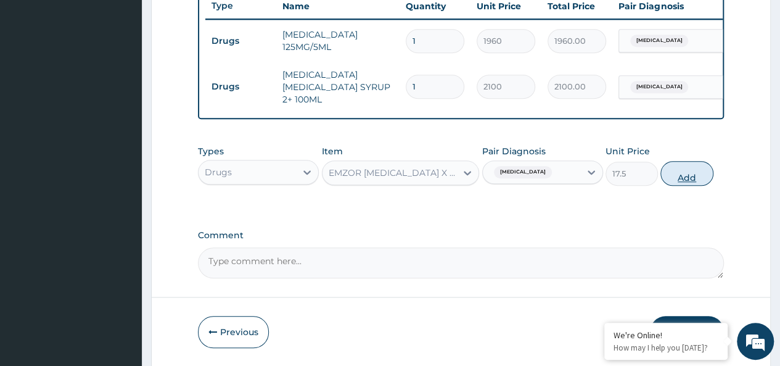
click at [707, 166] on button "Add" at bounding box center [686, 173] width 52 height 25
type input "0"
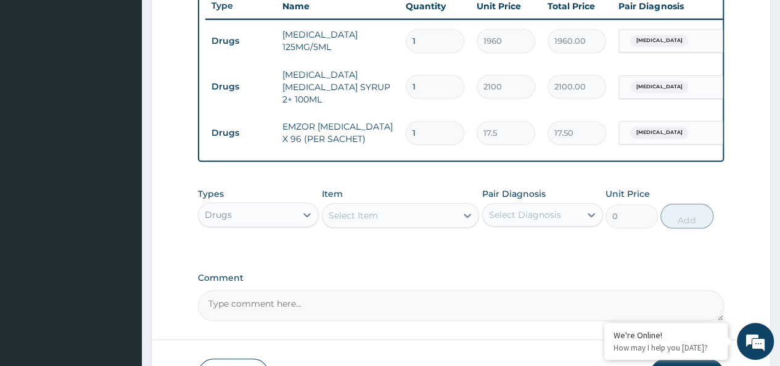
type input "0.00"
type input "3"
type input "52.50"
type input "36"
type input "630.00"
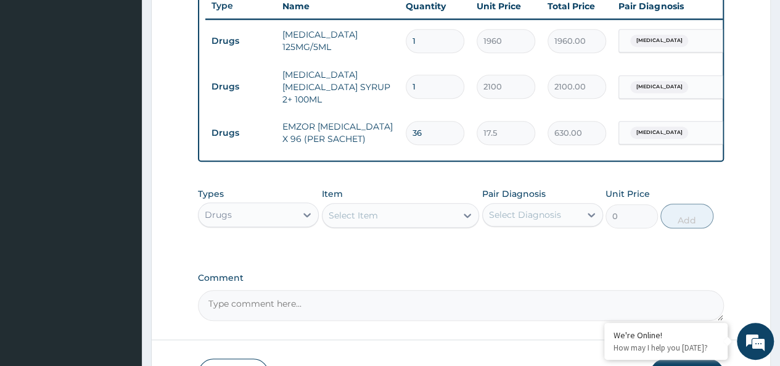
type input "36"
click at [412, 216] on div "Select Item" at bounding box center [390, 215] width 134 height 20
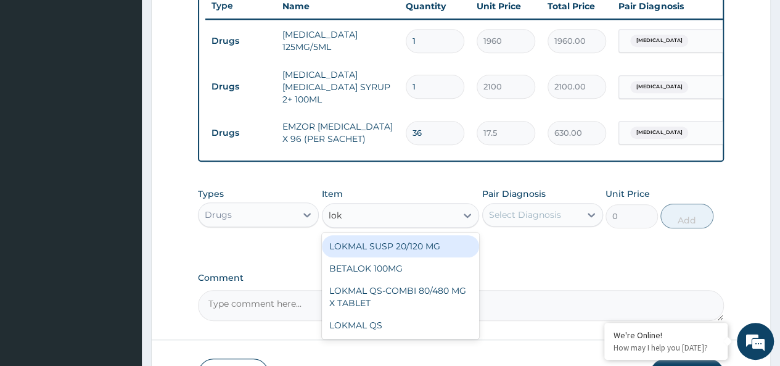
type input "lokm"
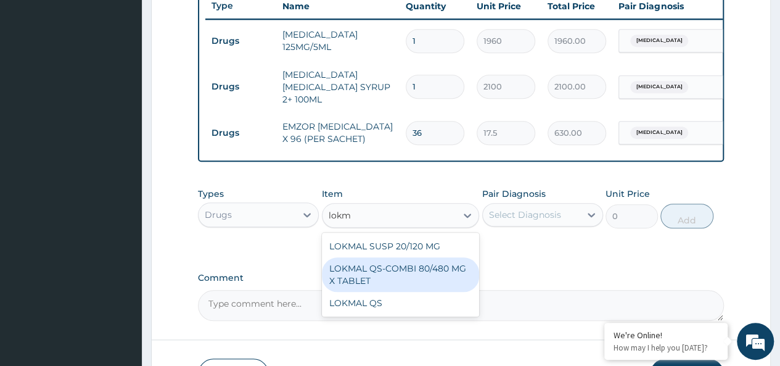
click at [433, 277] on div "LOKMAL QS-COMBI 80/480 MG X TABLET" at bounding box center [401, 274] width 158 height 35
type input "245"
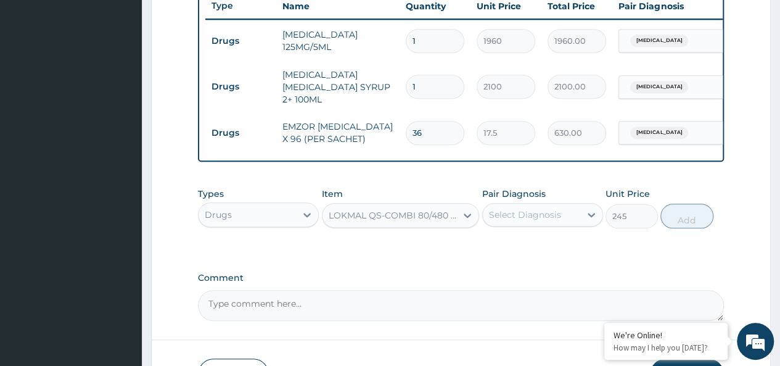
click at [551, 220] on div "Select Diagnosis" at bounding box center [525, 214] width 72 height 12
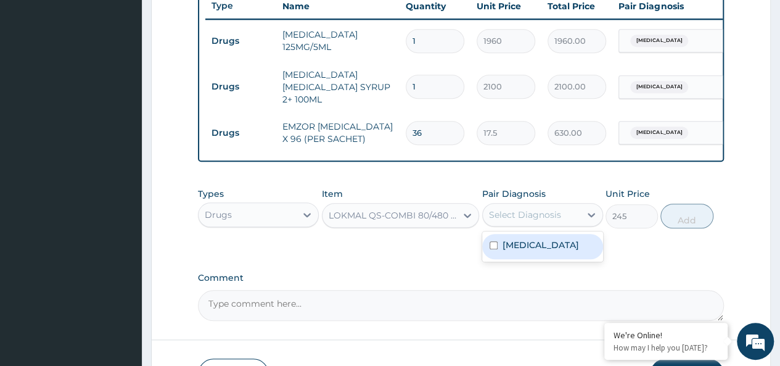
click at [539, 239] on div "[MEDICAL_DATA]" at bounding box center [542, 246] width 121 height 25
checkbox input "true"
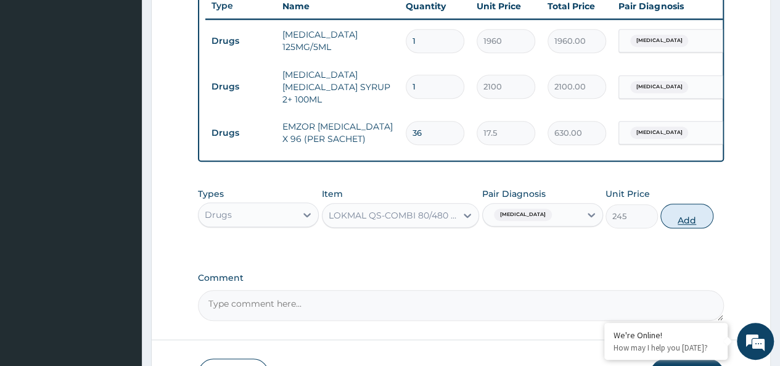
click at [671, 224] on button "Add" at bounding box center [686, 215] width 52 height 25
type input "0"
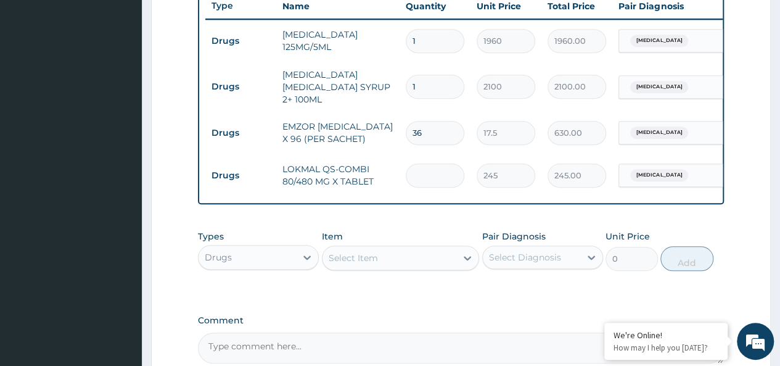
type input "0.00"
type input "6"
type input "1470.00"
type input "6"
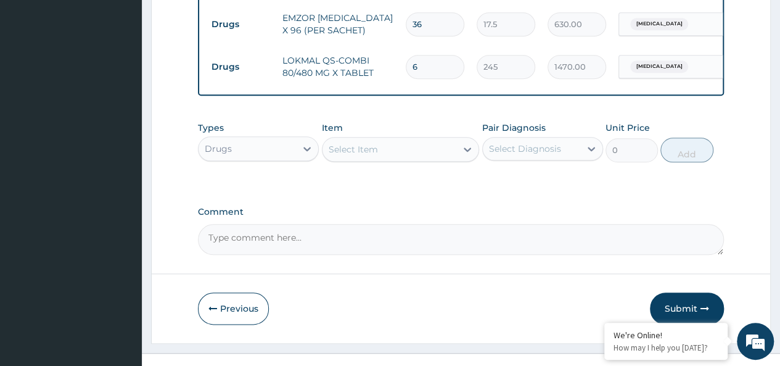
scroll to position [601, 0]
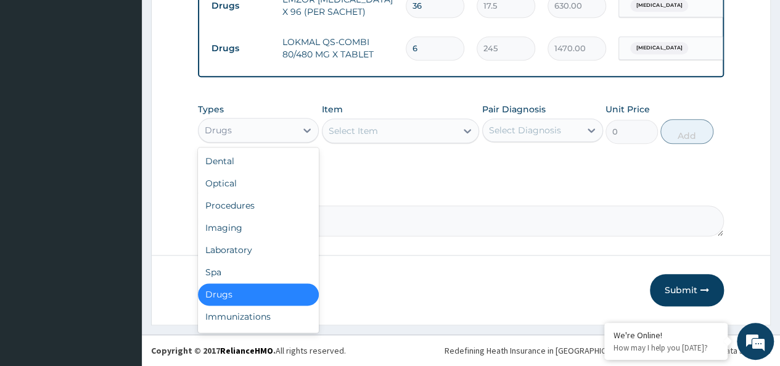
drag, startPoint x: 255, startPoint y: 133, endPoint x: 249, endPoint y: 313, distance: 180.2
click at [249, 142] on div "option Drugs, selected. option Drugs selected, 7 of 10. 10 results available. U…" at bounding box center [258, 130] width 121 height 25
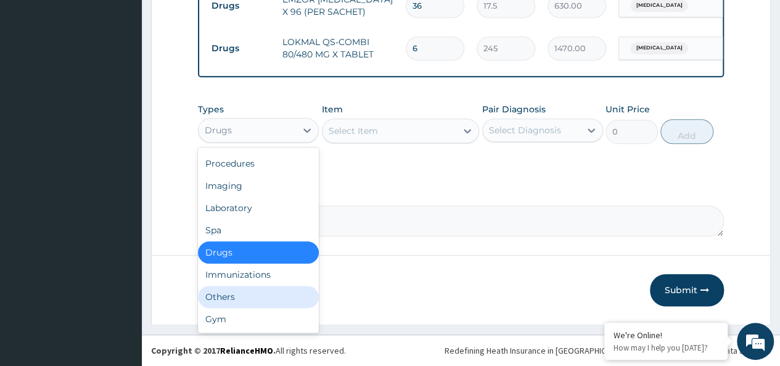
click at [232, 292] on div "Others" at bounding box center [258, 297] width 121 height 22
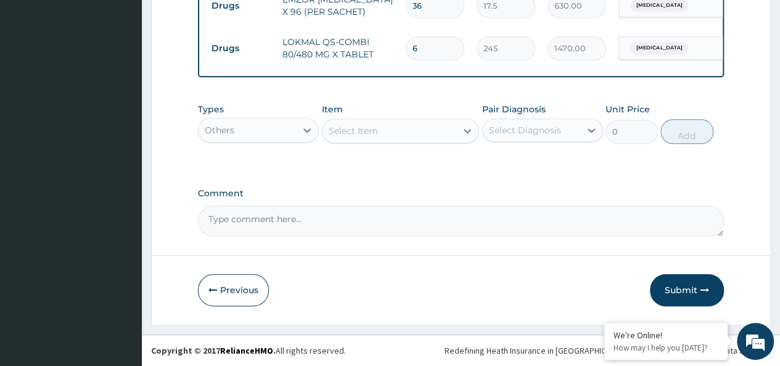
click at [361, 133] on div "Select Item" at bounding box center [353, 131] width 49 height 12
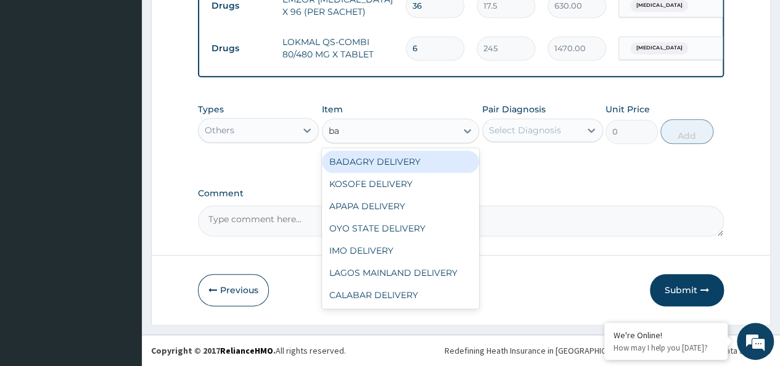
type input "bad"
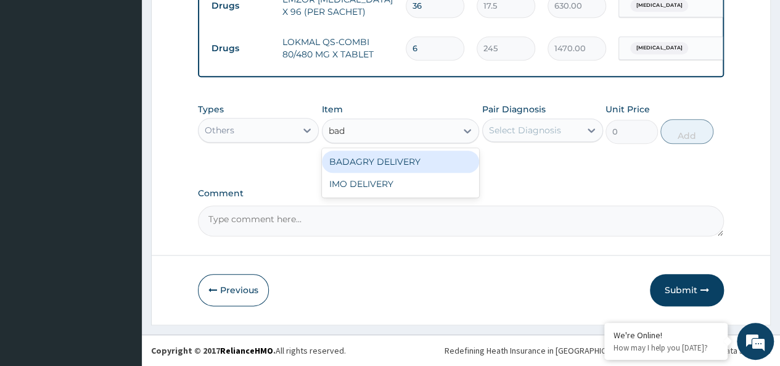
click at [414, 162] on div "BADAGRY DELIVERY" at bounding box center [401, 161] width 158 height 22
type input "3700"
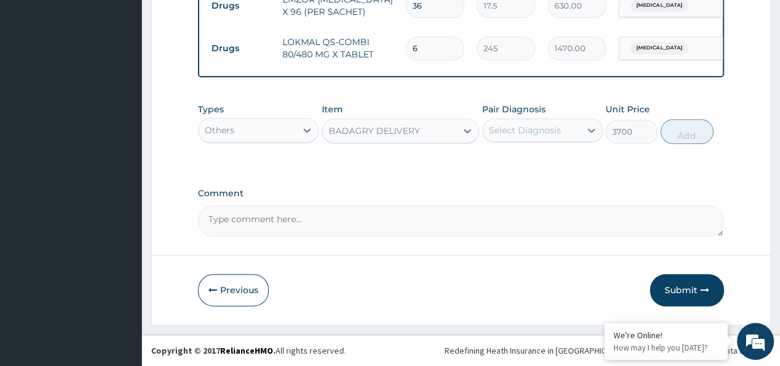
click at [537, 134] on div "Select Diagnosis" at bounding box center [525, 130] width 72 height 12
click at [555, 161] on div "Malaria" at bounding box center [542, 161] width 121 height 25
checkbox input "true"
click at [688, 123] on button "Add" at bounding box center [686, 131] width 52 height 25
type input "0"
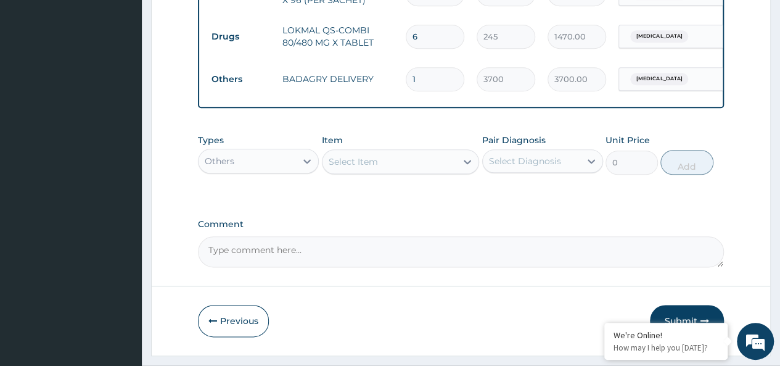
scroll to position [643, 0]
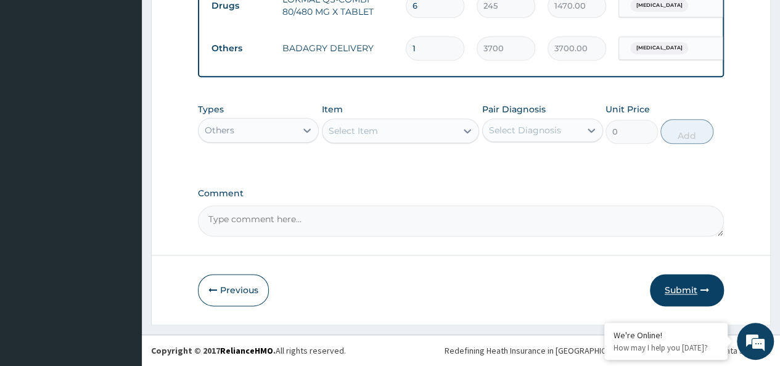
click at [681, 285] on button "Submit" at bounding box center [687, 290] width 74 height 32
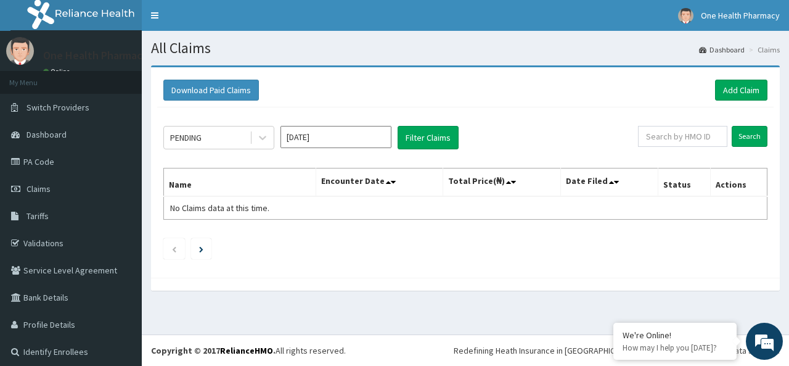
click at [729, 105] on div "Download Paid Claims Add Claim" at bounding box center [465, 90] width 617 height 34
click at [728, 98] on link "Add Claim" at bounding box center [741, 90] width 52 height 21
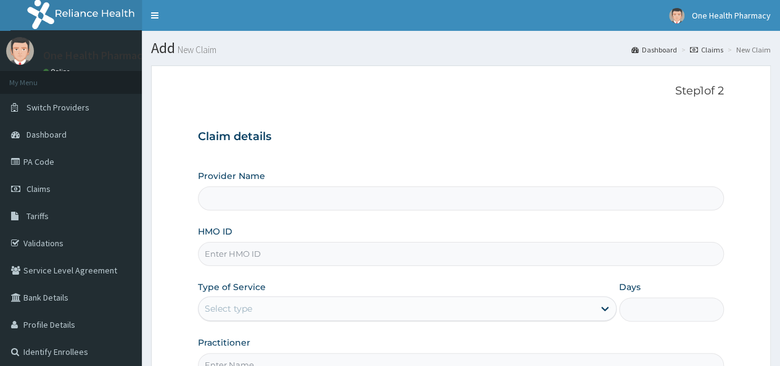
click at [243, 250] on input "HMO ID" at bounding box center [461, 254] width 526 height 24
type input "GSV/10402/A"
click at [244, 302] on div "Select type" at bounding box center [228, 308] width 47 height 12
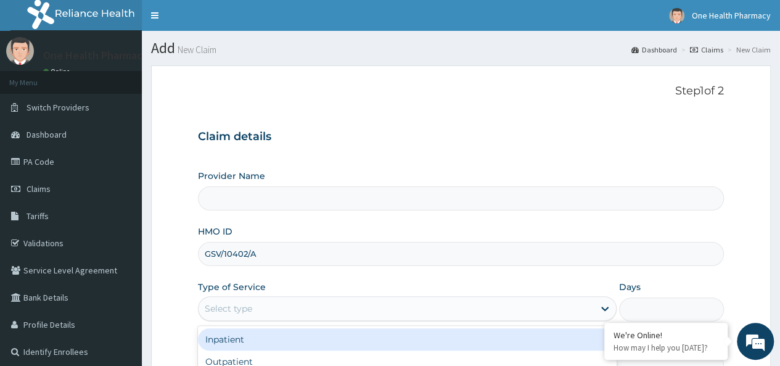
scroll to position [138, 0]
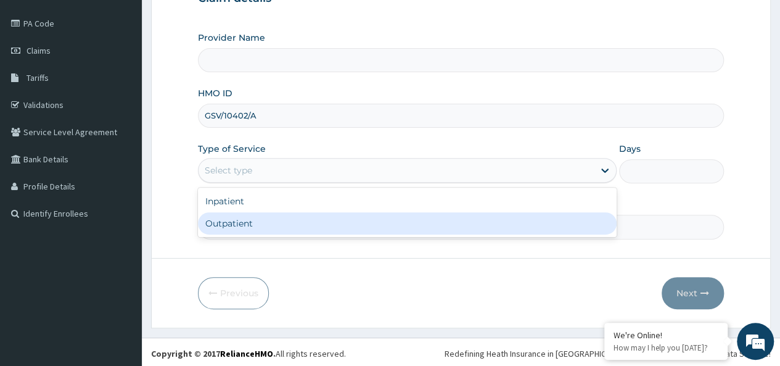
type input "OneHealth Pharmacy"
click at [252, 219] on div "Outpatient" at bounding box center [407, 223] width 419 height 22
type input "1"
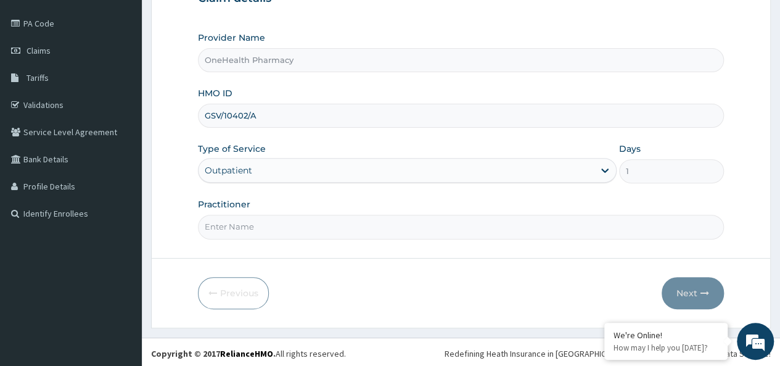
click at [263, 220] on input "Practitioner" at bounding box center [461, 227] width 526 height 24
type input "onehealth"
click at [693, 286] on button "Next" at bounding box center [693, 293] width 62 height 32
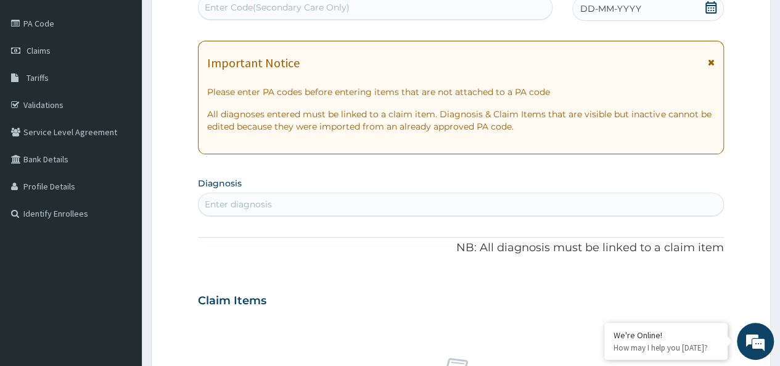
scroll to position [0, 0]
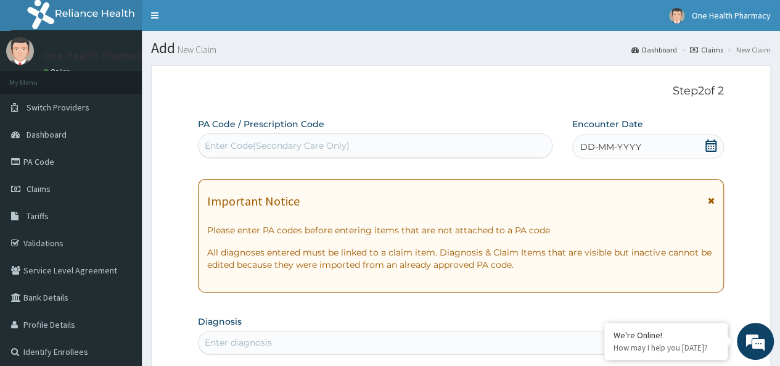
click at [267, 150] on div "Enter Code(Secondary Care Only)" at bounding box center [277, 145] width 145 height 12
paste input "PR/461CA00D"
type input "PR/461CA00D"
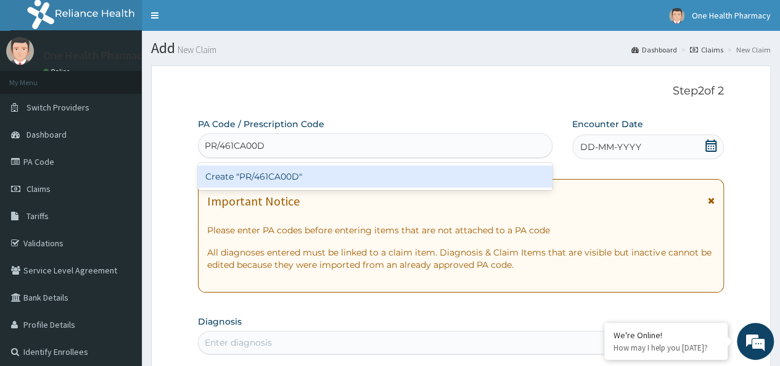
click at [366, 172] on div "Create "PR/461CA00D"" at bounding box center [375, 176] width 354 height 22
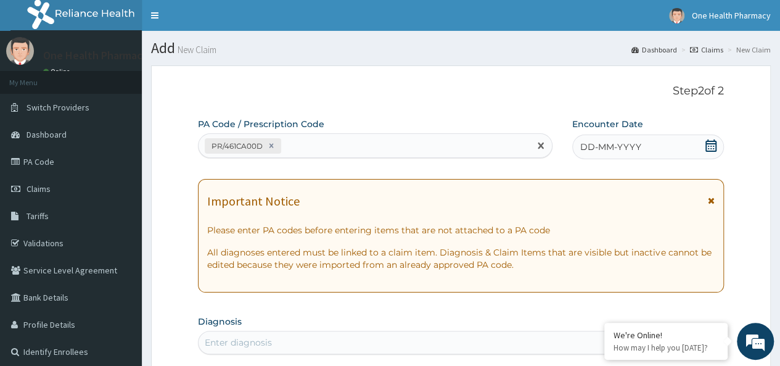
click at [672, 140] on div "DD-MM-YYYY" at bounding box center [648, 146] width 152 height 25
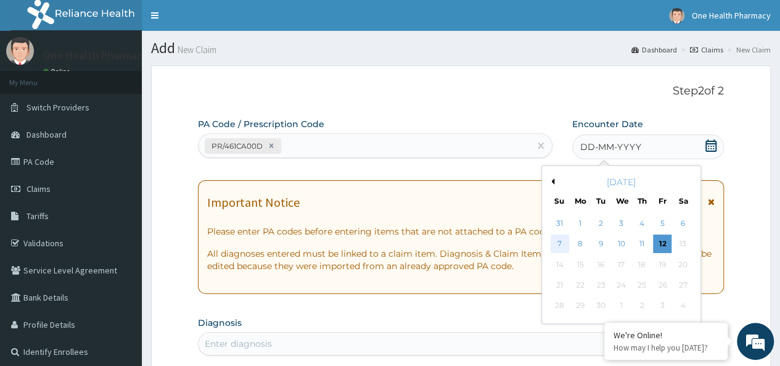
click at [553, 243] on div "7" at bounding box center [559, 244] width 18 height 18
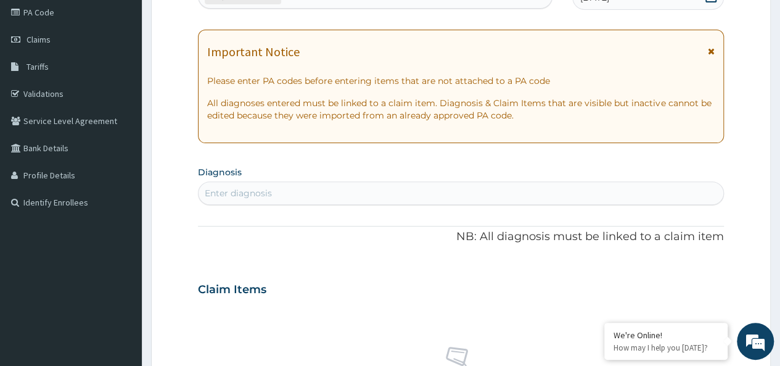
scroll to position [155, 0]
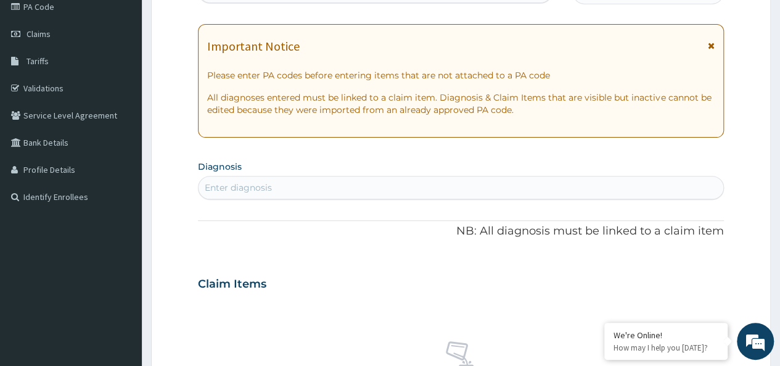
click at [321, 195] on div "Enter diagnosis" at bounding box center [461, 188] width 525 height 20
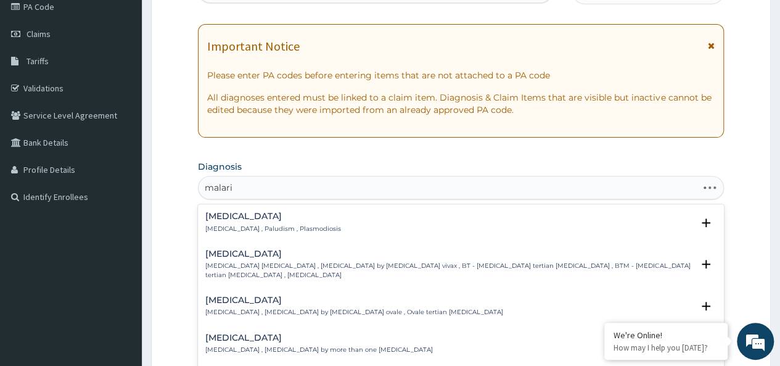
type input "malaria"
click at [255, 216] on h4 "Malaria" at bounding box center [273, 216] width 136 height 9
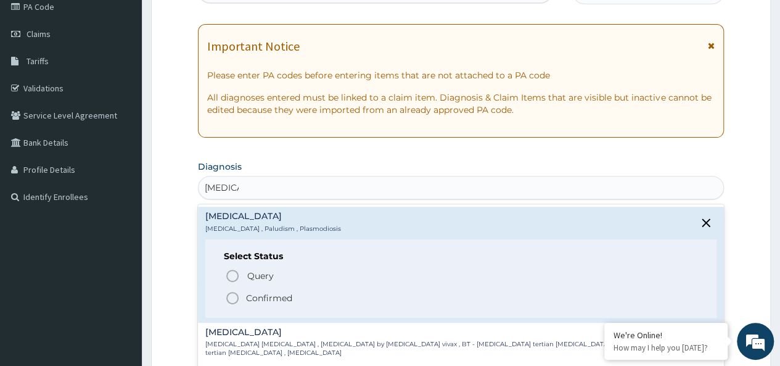
click at [277, 295] on p "Confirmed" at bounding box center [269, 298] width 46 height 12
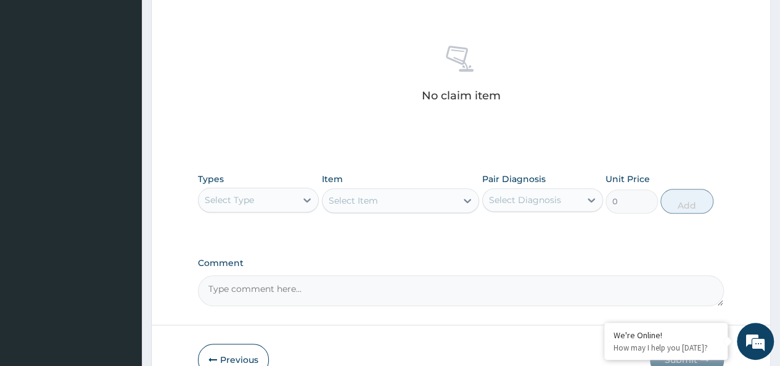
scroll to position [521, 0]
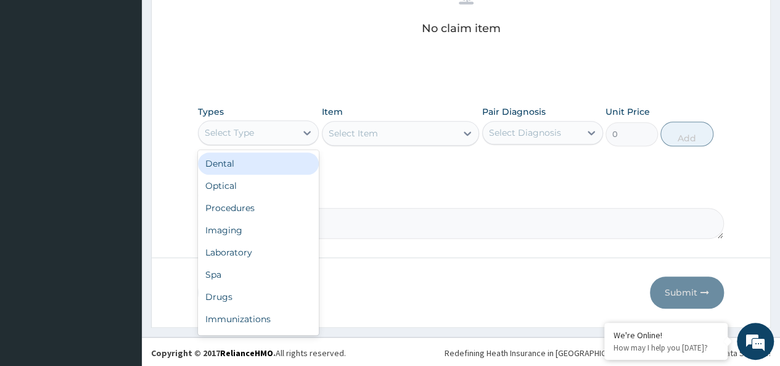
click at [274, 135] on div "Select Type" at bounding box center [247, 133] width 97 height 20
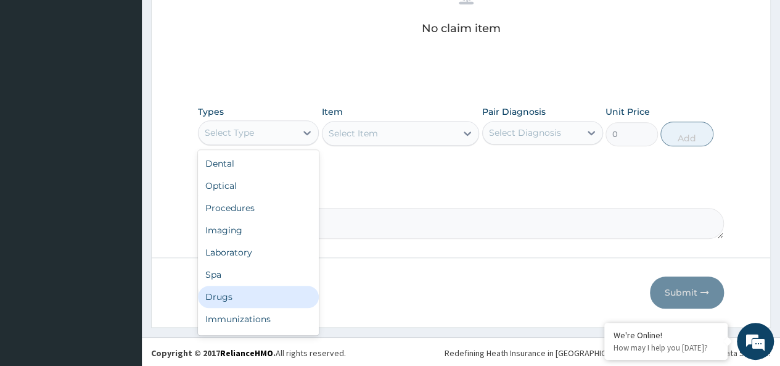
click at [217, 286] on div "Drugs" at bounding box center [258, 297] width 121 height 22
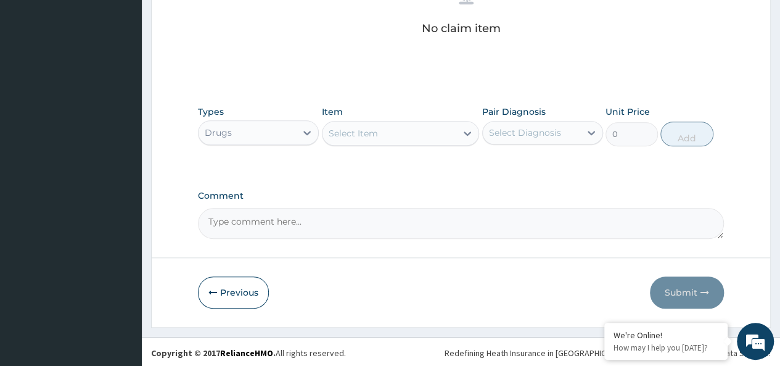
click at [400, 123] on div "Select Item" at bounding box center [390, 133] width 134 height 20
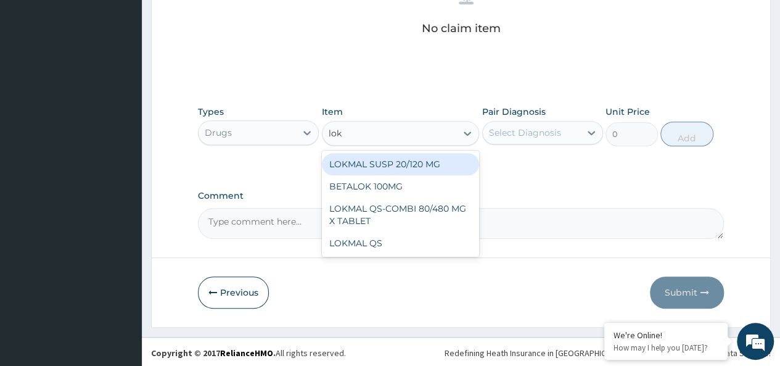
type input "lokm"
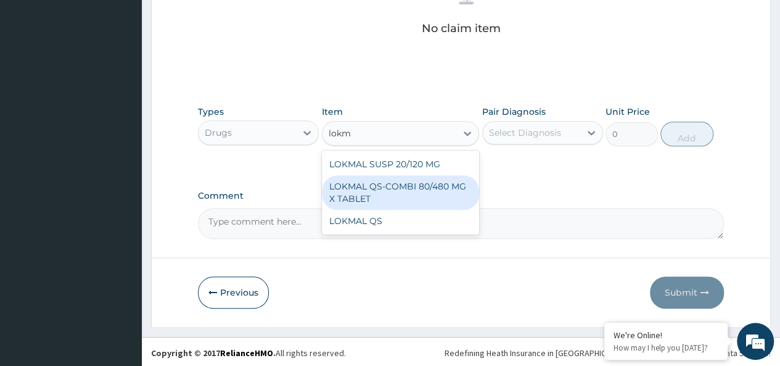
click at [436, 182] on div "LOKMAL QS-COMBI 80/480 MG X TABLET" at bounding box center [401, 192] width 158 height 35
type input "245"
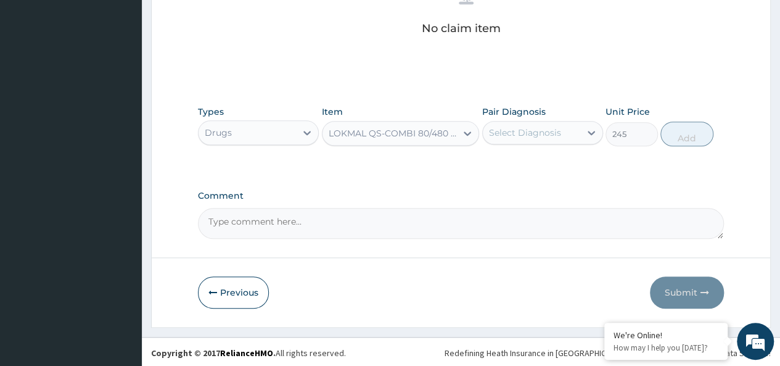
click at [530, 126] on div "Select Diagnosis" at bounding box center [525, 132] width 72 height 12
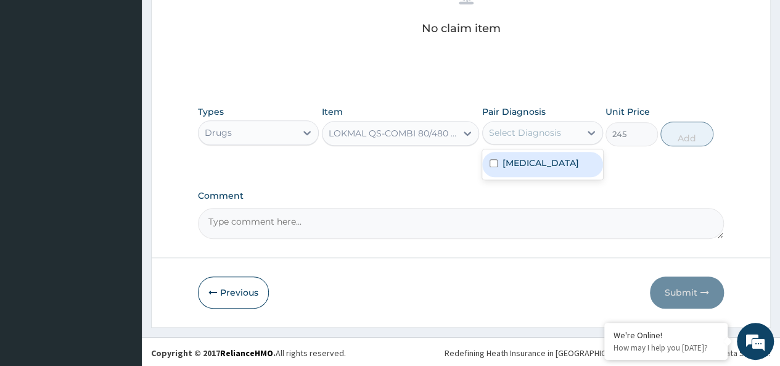
click at [550, 154] on div "Malaria" at bounding box center [542, 164] width 121 height 25
checkbox input "true"
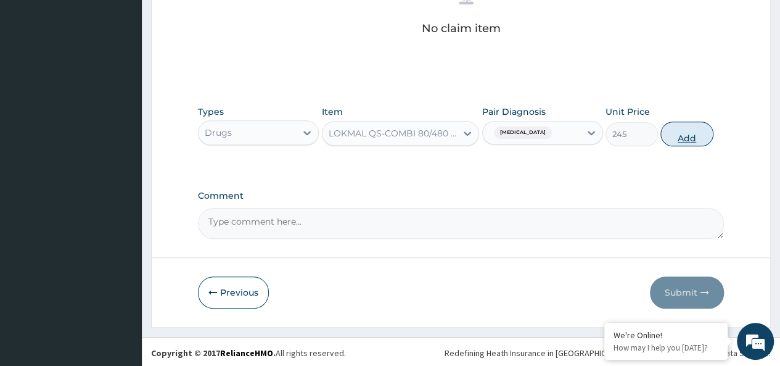
click at [688, 123] on button "Add" at bounding box center [686, 133] width 52 height 25
type input "0"
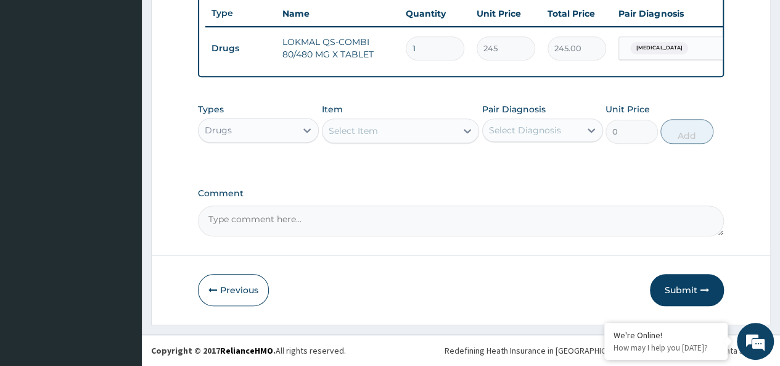
type input "0.00"
type input "6"
type input "1470.00"
type input "6"
click at [404, 133] on div "Select Item" at bounding box center [390, 131] width 134 height 20
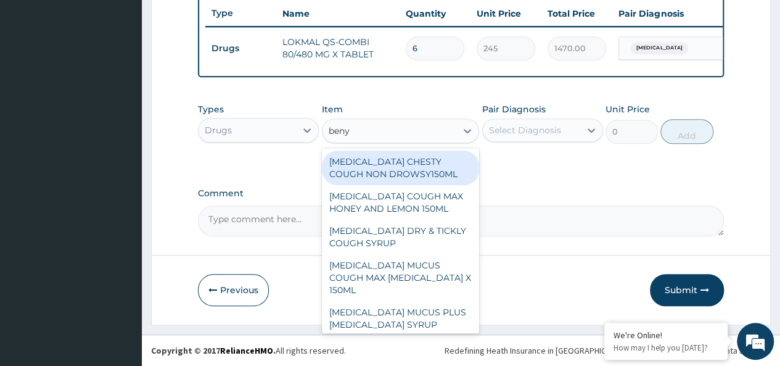
type input "benyl"
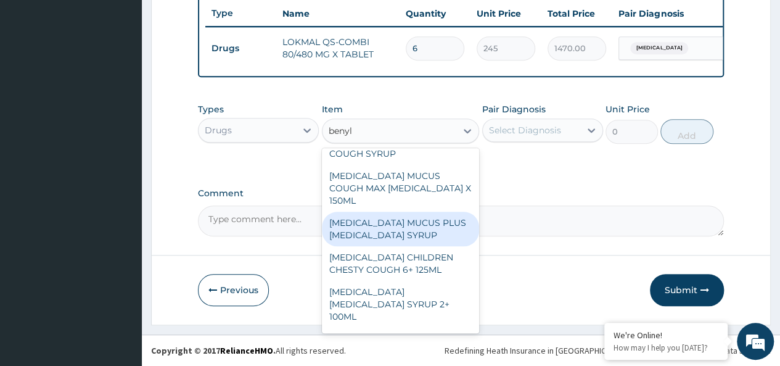
scroll to position [90, 0]
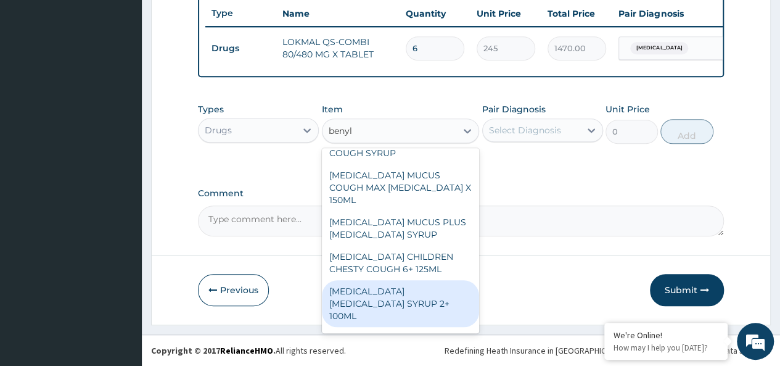
click at [432, 282] on div "BENYLIN DRY COUGH SYRUP 2+ 100ML" at bounding box center [401, 303] width 158 height 47
type input "2100"
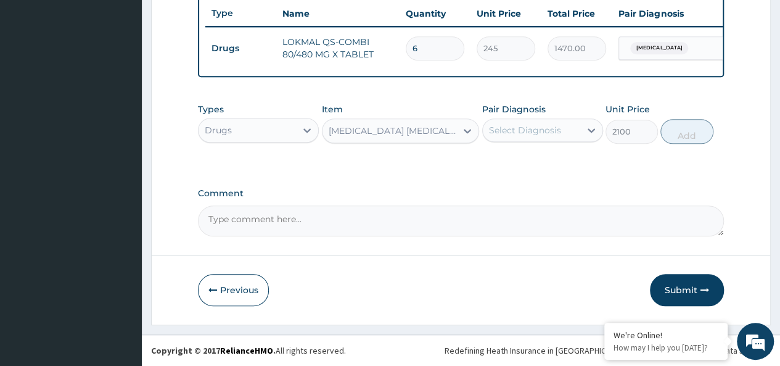
click at [541, 129] on div "Select Diagnosis" at bounding box center [525, 130] width 72 height 12
drag, startPoint x: 572, startPoint y: 157, endPoint x: 725, endPoint y: 129, distance: 155.5
click at [565, 162] on div "Malaria" at bounding box center [542, 161] width 121 height 25
checkbox input "true"
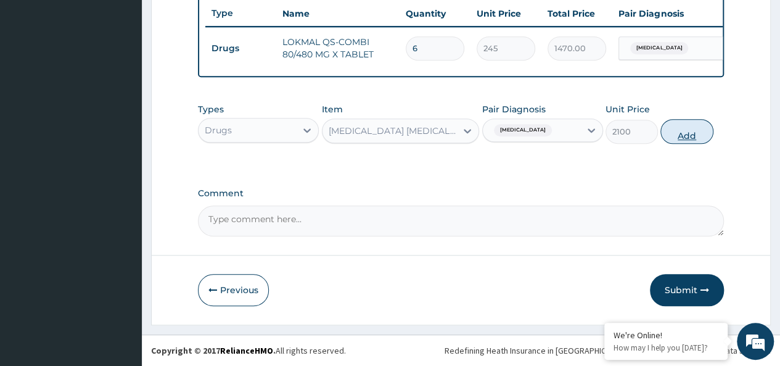
click at [678, 135] on button "Add" at bounding box center [686, 131] width 52 height 25
type input "0"
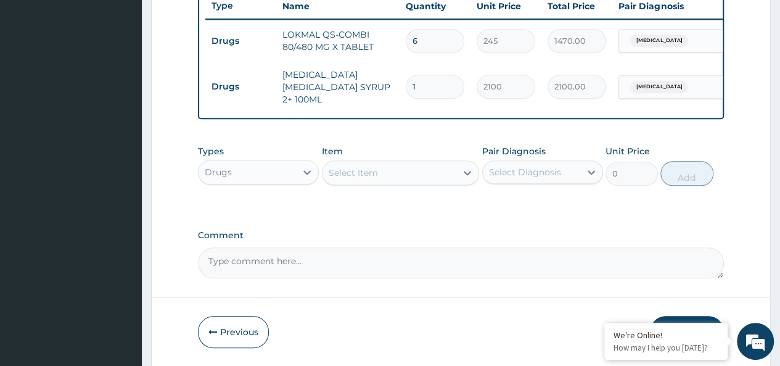
click at [384, 183] on div "Select Item" at bounding box center [390, 173] width 134 height 20
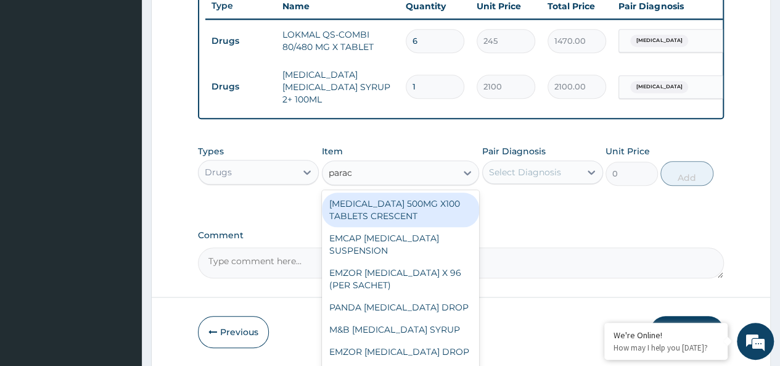
type input "parace"
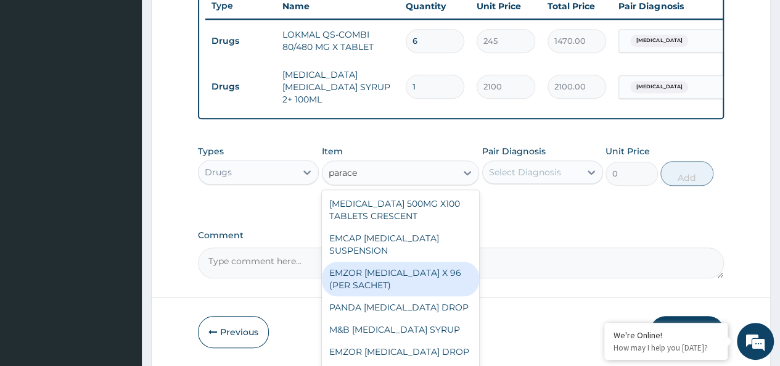
click at [416, 269] on div "EMZOR PARACETAMOL X 96 (PER SACHET)" at bounding box center [401, 278] width 158 height 35
type input "17.5"
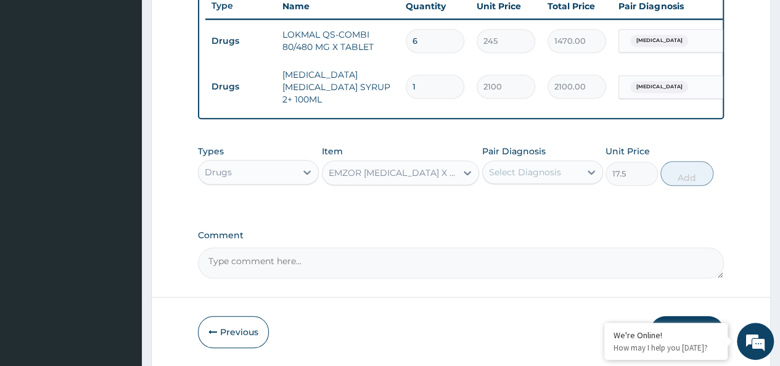
click at [536, 166] on div "Select Diagnosis" at bounding box center [531, 172] width 97 height 20
click at [557, 208] on div "Malaria" at bounding box center [542, 203] width 121 height 25
checkbox input "true"
click at [696, 171] on button "Add" at bounding box center [686, 173] width 52 height 25
type input "0"
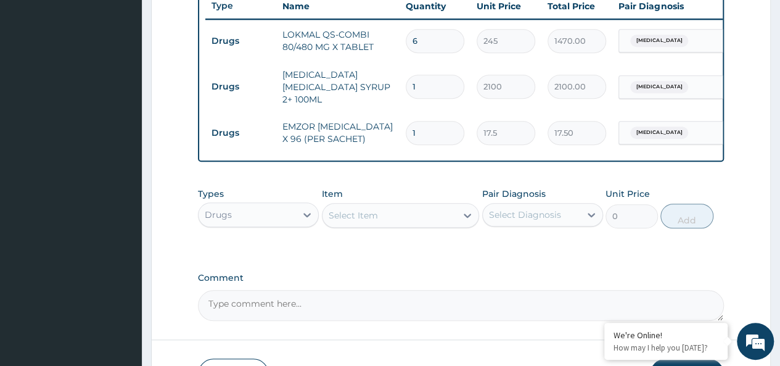
type input "0.00"
type input "3"
type input "52.50"
type input "36"
type input "630.00"
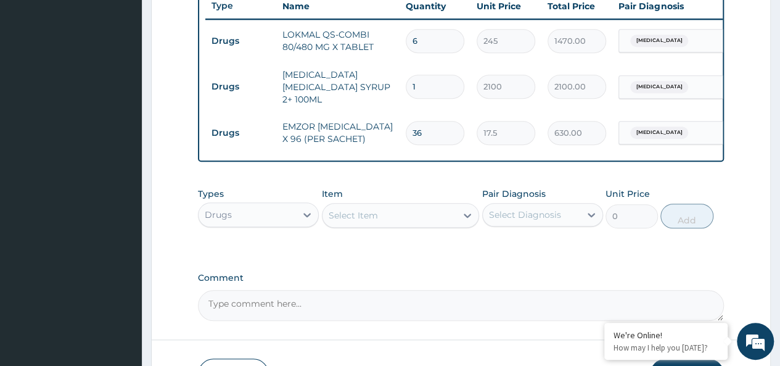
type input "36"
click at [405, 214] on div "Select Item" at bounding box center [390, 215] width 134 height 20
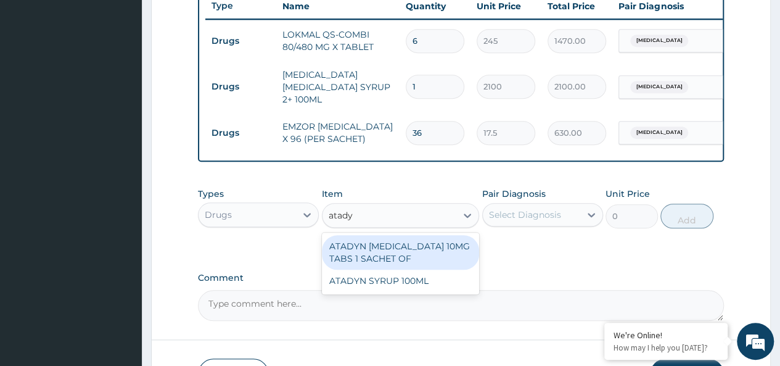
type input "atadyn"
click at [434, 253] on div "ATADYN LORATADINE 10MG TABS 1 SACHET OF" at bounding box center [401, 252] width 158 height 35
type input "350"
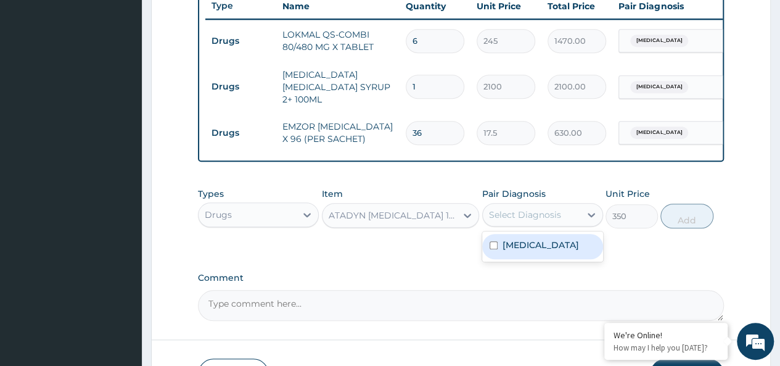
click at [504, 221] on div "Select Diagnosis" at bounding box center [525, 214] width 72 height 12
click at [554, 241] on div "Malaria" at bounding box center [542, 246] width 121 height 25
checkbox input "true"
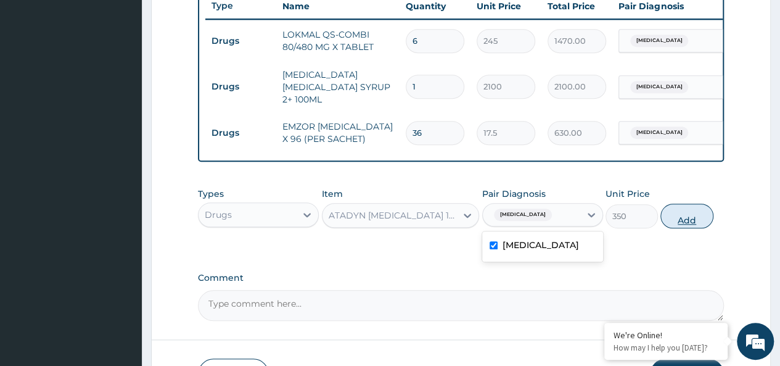
click at [701, 212] on button "Add" at bounding box center [686, 215] width 52 height 25
type input "0"
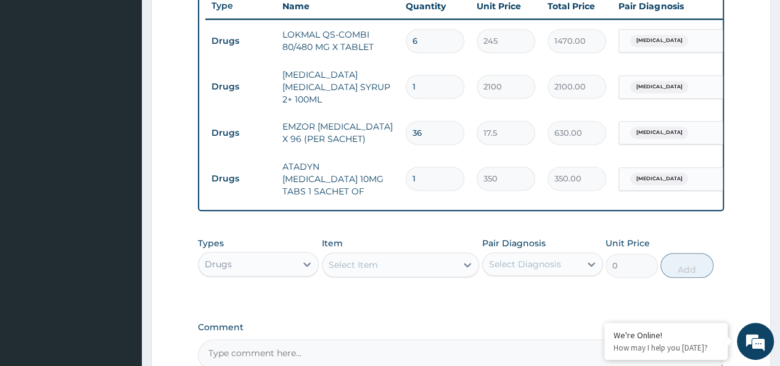
type input "0.00"
type input "4"
type input "1400.00"
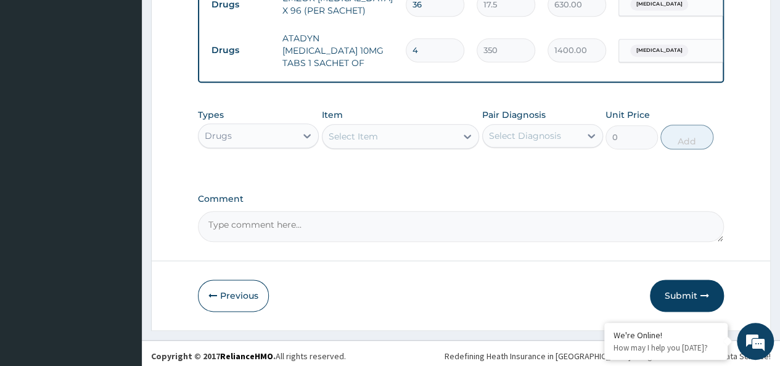
type input "4"
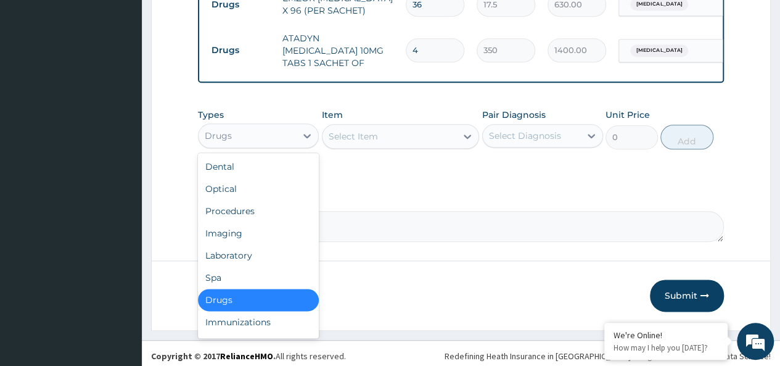
click at [240, 126] on div "Drugs" at bounding box center [247, 136] width 97 height 20
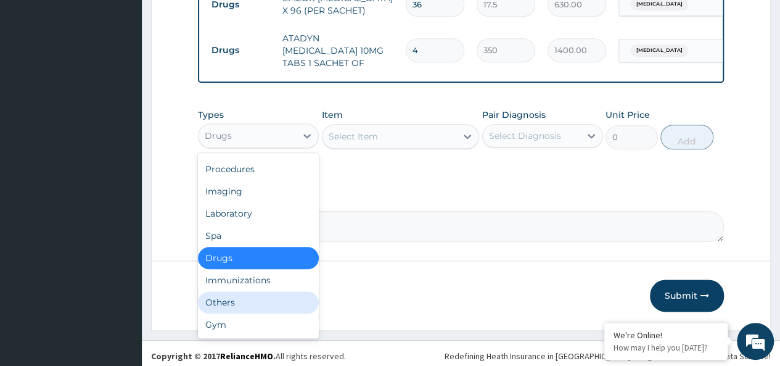
click at [233, 297] on div "Others" at bounding box center [258, 302] width 121 height 22
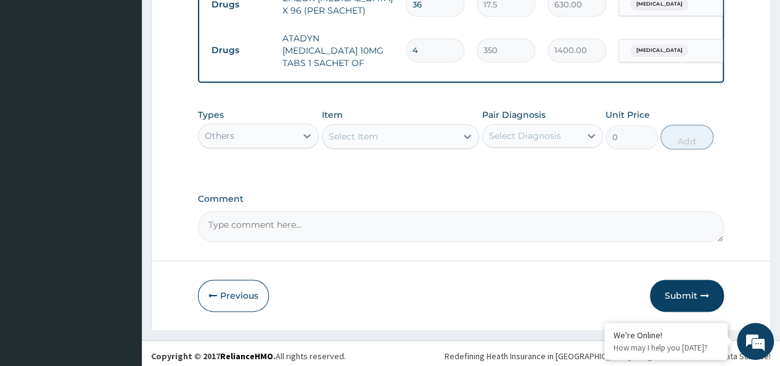
click at [395, 126] on div "Select Item" at bounding box center [390, 136] width 134 height 20
type input "v"
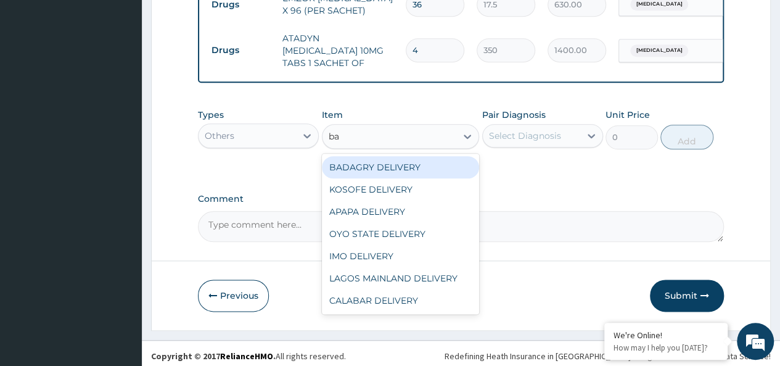
type input "bad"
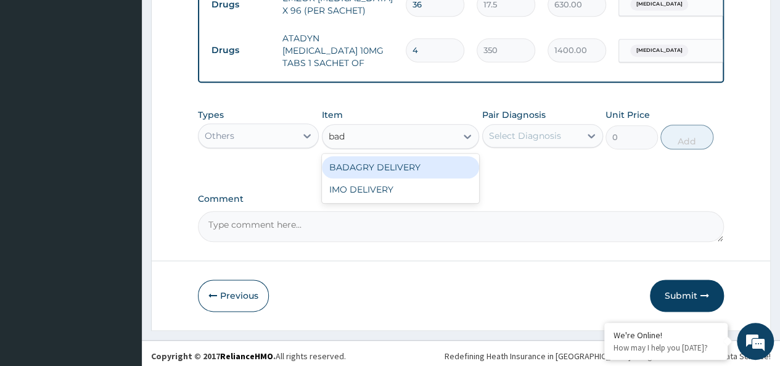
click at [429, 163] on div "BADAGRY DELIVERY" at bounding box center [401, 167] width 158 height 22
type input "3700"
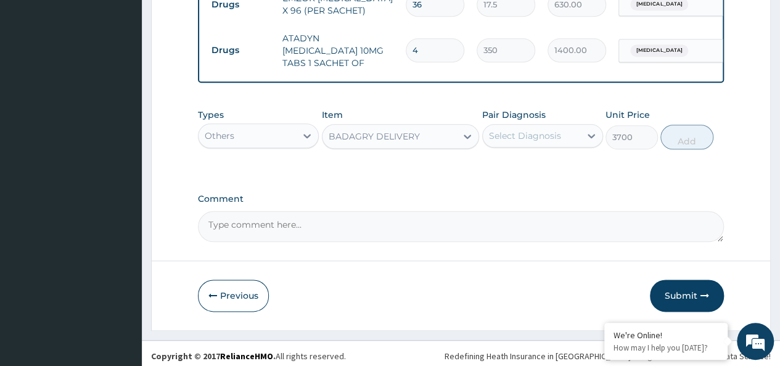
click at [528, 138] on div "Select Diagnosis" at bounding box center [531, 136] width 97 height 20
click at [548, 163] on div "Malaria" at bounding box center [542, 167] width 121 height 25
checkbox input "true"
click at [704, 125] on button "Add" at bounding box center [686, 137] width 52 height 25
type input "0"
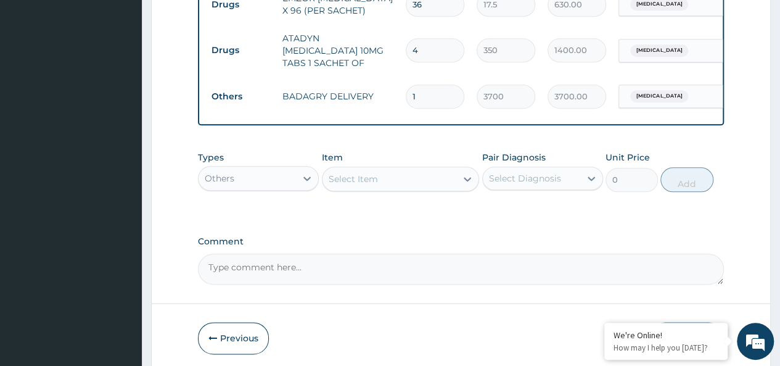
scroll to position [643, 0]
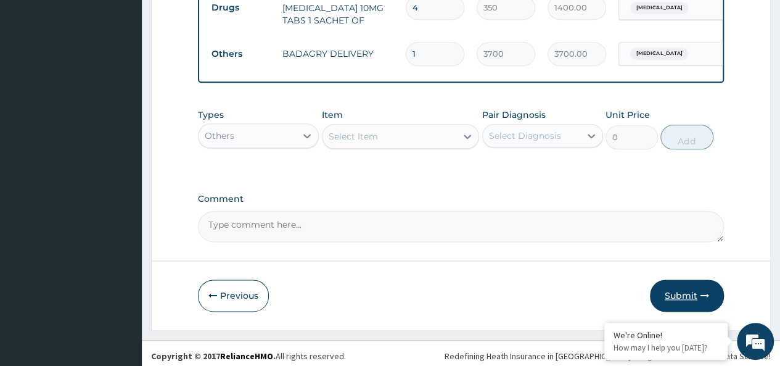
click at [677, 287] on button "Submit" at bounding box center [687, 295] width 74 height 32
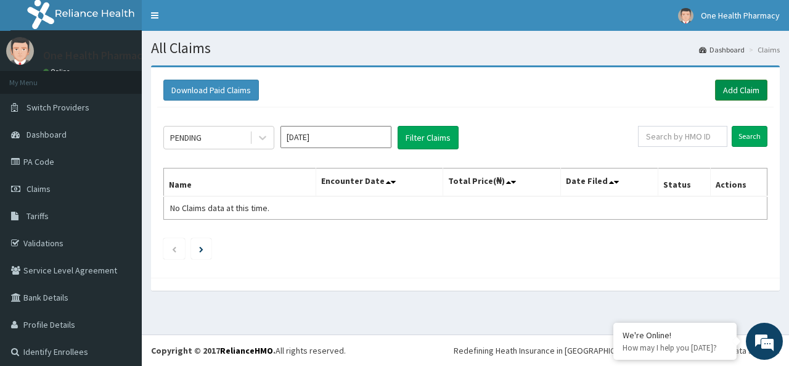
click at [726, 90] on link "Add Claim" at bounding box center [741, 90] width 52 height 21
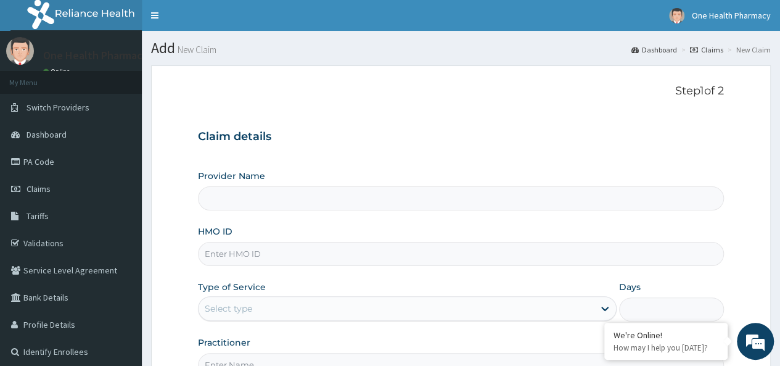
click at [269, 253] on input "HMO ID" at bounding box center [461, 254] width 526 height 24
paste input "EAI/10046/A"
type input "EAI/10046/A"
click at [255, 309] on div "Select type" at bounding box center [396, 308] width 395 height 20
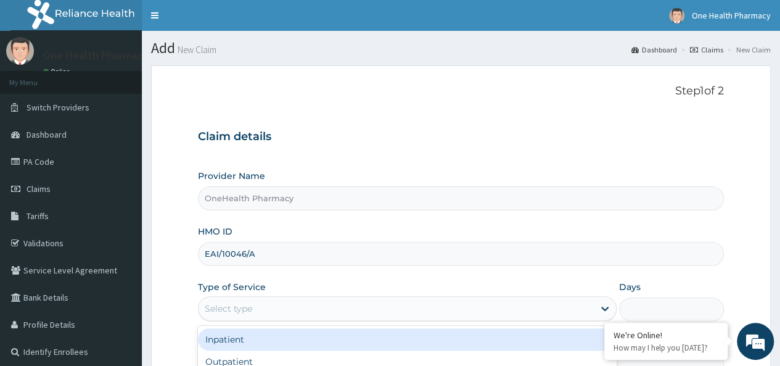
type input "OneHealth Pharmacy"
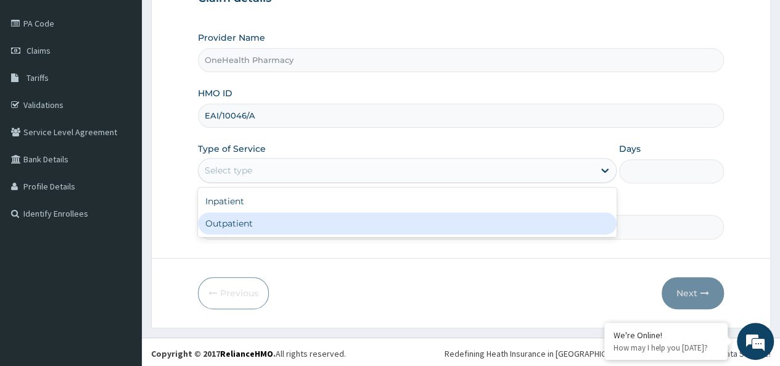
click at [244, 222] on div "Outpatient" at bounding box center [407, 223] width 419 height 22
type input "1"
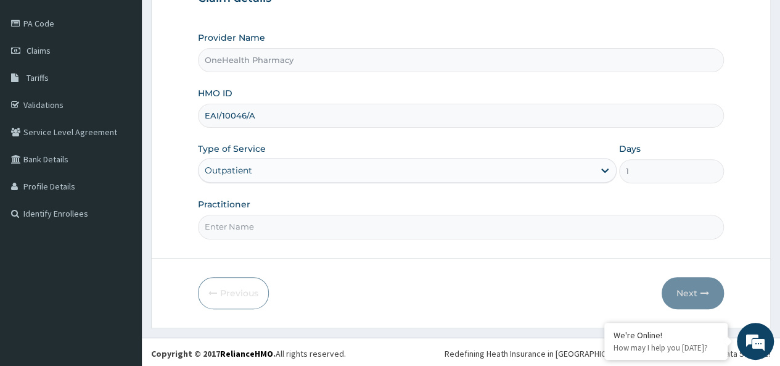
click at [252, 224] on input "Practitioner" at bounding box center [461, 227] width 526 height 24
type input "onehealth"
click at [689, 283] on button "Next" at bounding box center [693, 293] width 62 height 32
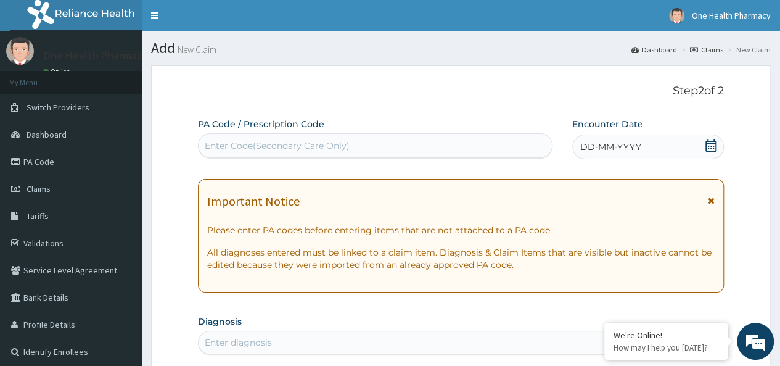
scroll to position [0, 0]
click at [282, 150] on div "Enter Code(Secondary Care Only)" at bounding box center [277, 145] width 145 height 12
paste input "PR/1228E78A"
type input "PR/1228E78A"
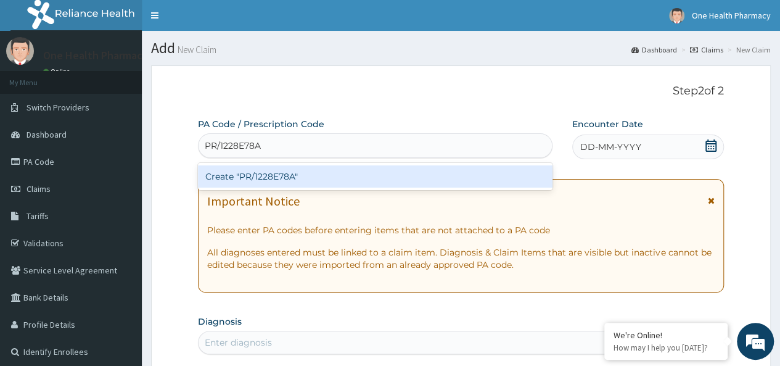
click at [374, 178] on div "Create "PR/1228E78A"" at bounding box center [375, 176] width 354 height 22
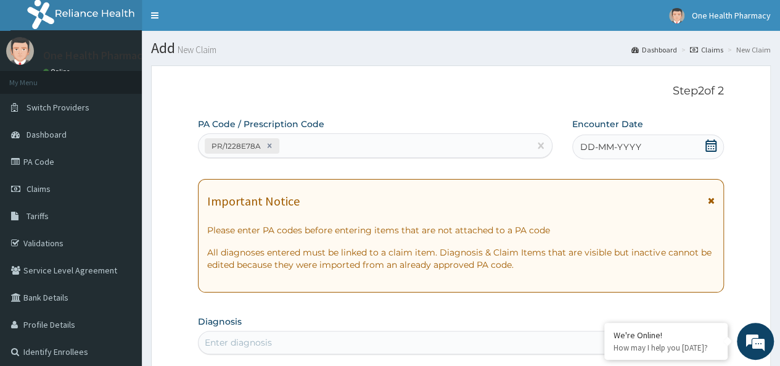
click at [657, 134] on div "DD-MM-YYYY" at bounding box center [648, 146] width 152 height 25
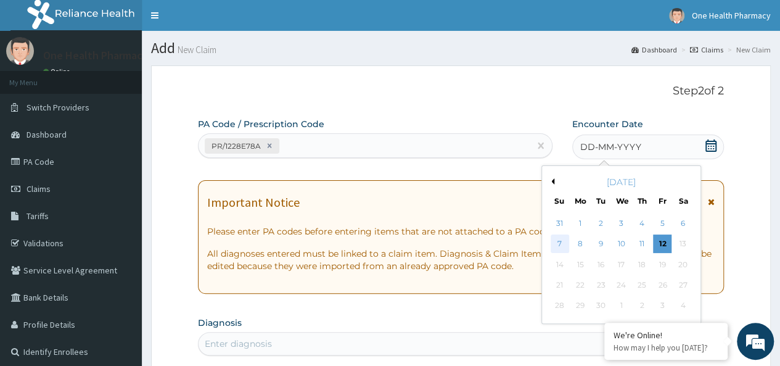
click at [560, 244] on div "7" at bounding box center [559, 244] width 18 height 18
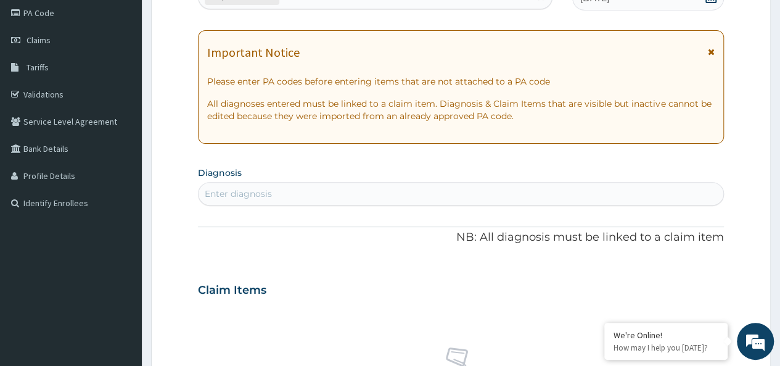
scroll to position [150, 0]
click at [399, 191] on div "Enter diagnosis" at bounding box center [461, 192] width 525 height 20
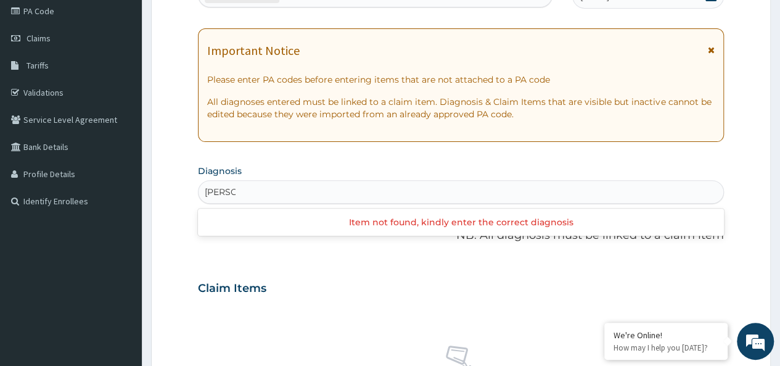
type input "malar"
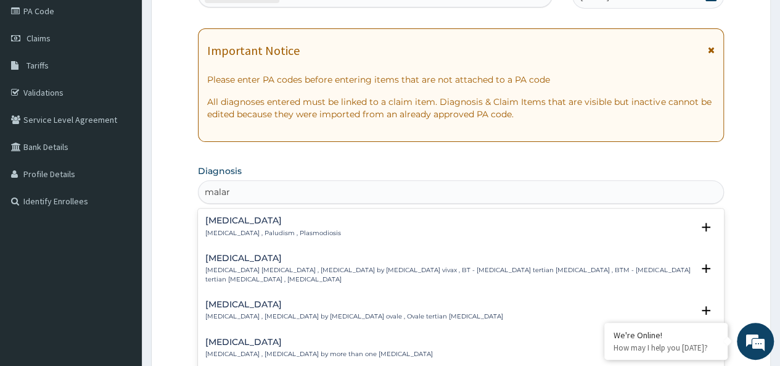
click at [251, 224] on h4 "[MEDICAL_DATA]" at bounding box center [273, 220] width 136 height 9
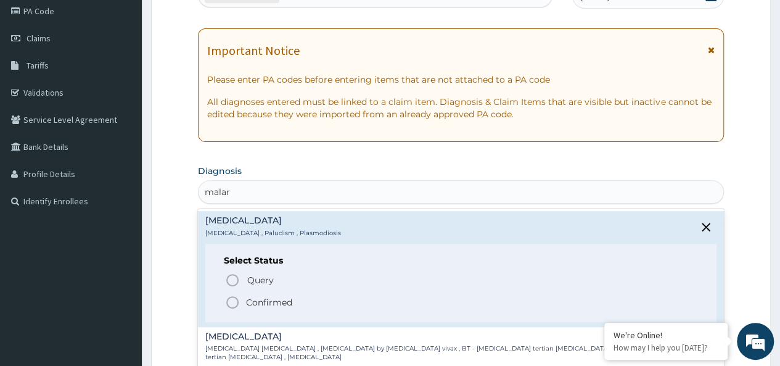
click at [272, 298] on p "Confirmed" at bounding box center [269, 302] width 46 height 12
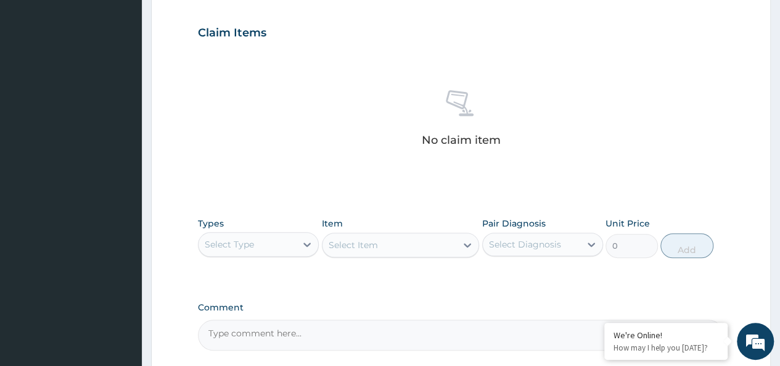
scroll to position [521, 0]
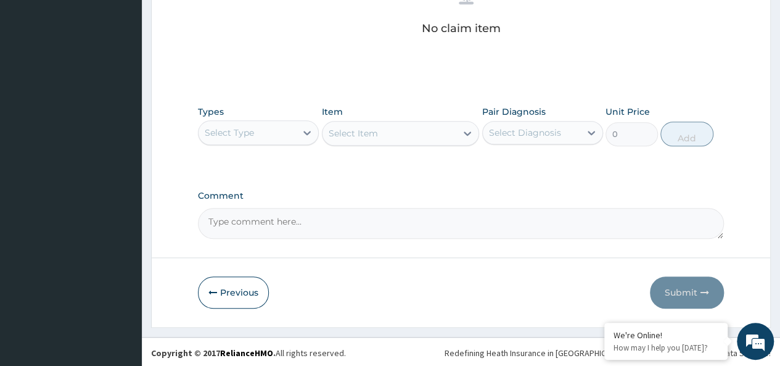
click at [221, 148] on div "Types Select Type Item Select Item Pair Diagnosis Select Diagnosis Unit Price 0…" at bounding box center [461, 125] width 526 height 53
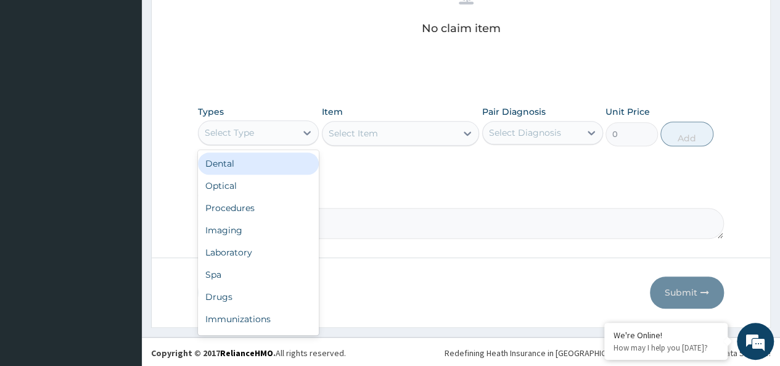
click at [227, 130] on div "Select Type" at bounding box center [229, 132] width 49 height 12
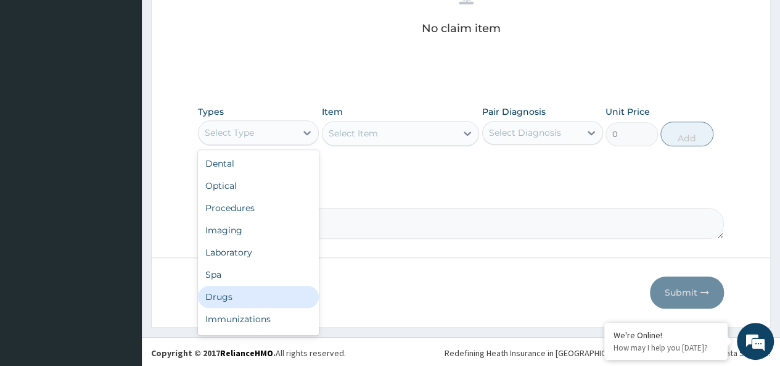
click at [224, 302] on div "Drugs" at bounding box center [258, 297] width 121 height 22
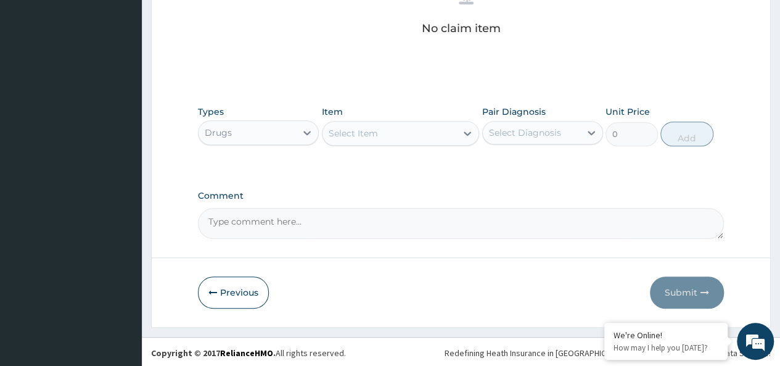
click at [384, 128] on div "Select Item" at bounding box center [390, 133] width 134 height 20
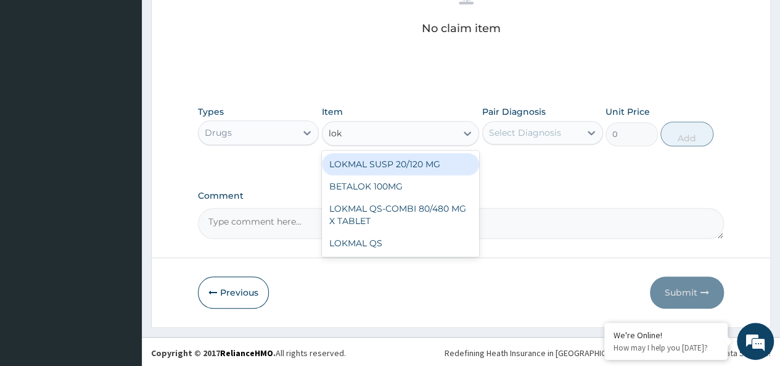
type input "lokm"
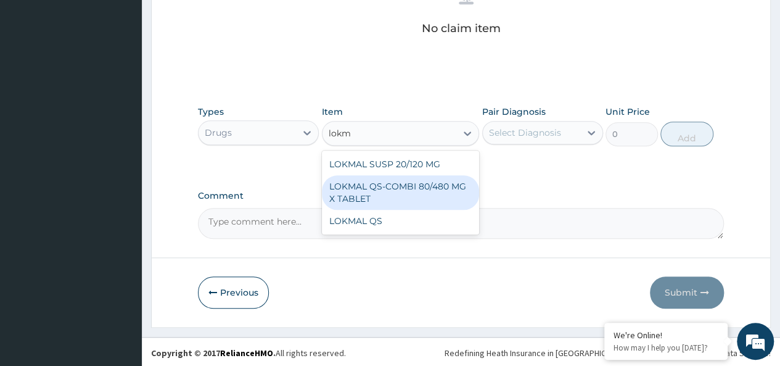
click at [433, 183] on div "LOKMAL QS-COMBI 80/480 MG X TABLET" at bounding box center [401, 192] width 158 height 35
type input "245"
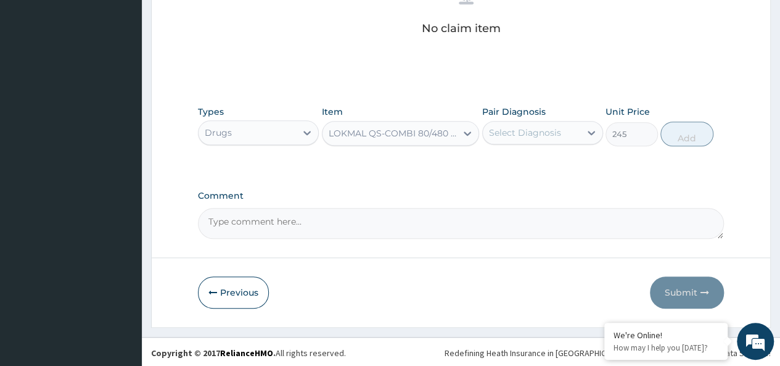
click at [546, 124] on div "Select Diagnosis" at bounding box center [531, 133] width 97 height 20
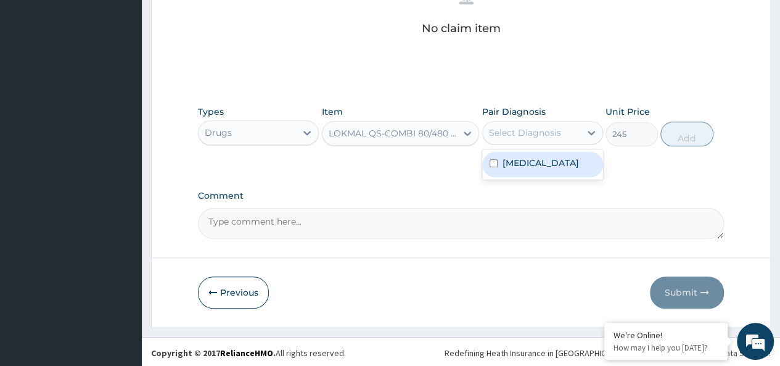
click at [547, 153] on div "Malaria" at bounding box center [542, 164] width 121 height 25
checkbox input "true"
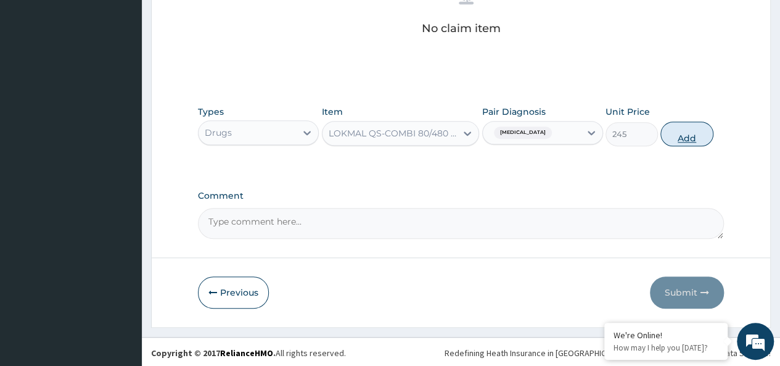
click at [674, 125] on button "Add" at bounding box center [686, 133] width 52 height 25
type input "0"
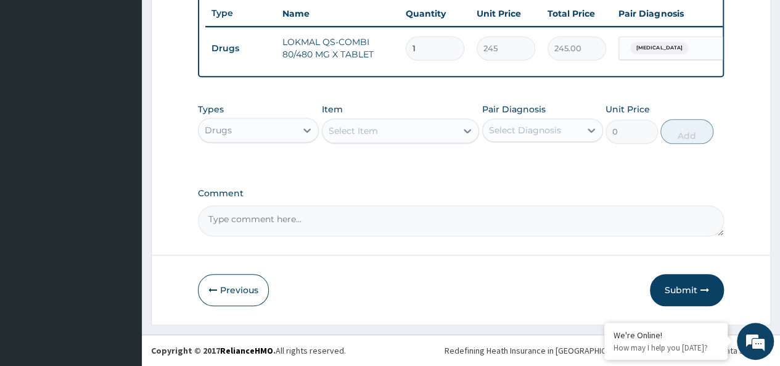
type input "0.00"
type input "6"
type input "1470.00"
type input "6"
click at [402, 139] on div "Select Item" at bounding box center [390, 131] width 134 height 20
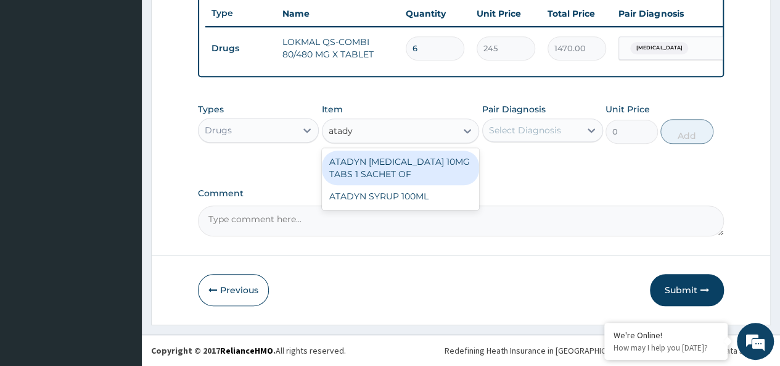
type input "atadyn"
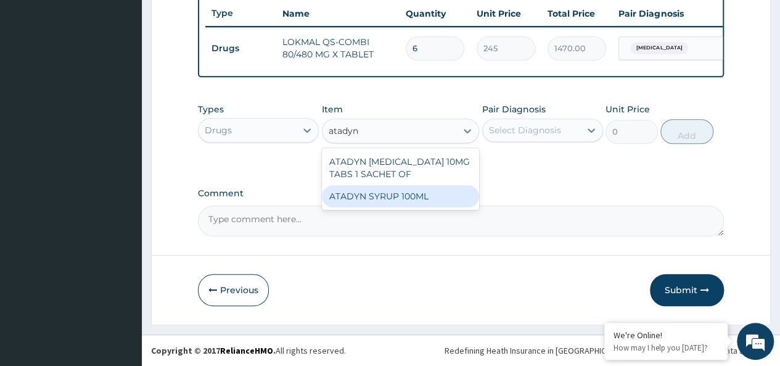
click at [413, 197] on div "ATADYN SYRUP 100ML" at bounding box center [401, 196] width 158 height 22
type input "1890"
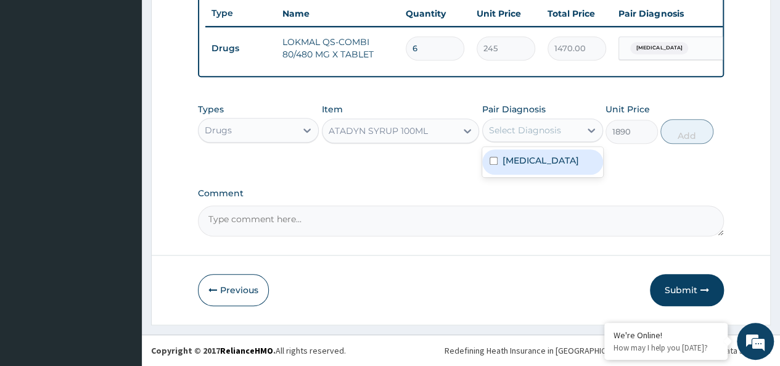
click at [529, 126] on div "Select Diagnosis" at bounding box center [525, 130] width 72 height 12
click at [564, 158] on div "[MEDICAL_DATA]" at bounding box center [542, 161] width 121 height 25
checkbox input "true"
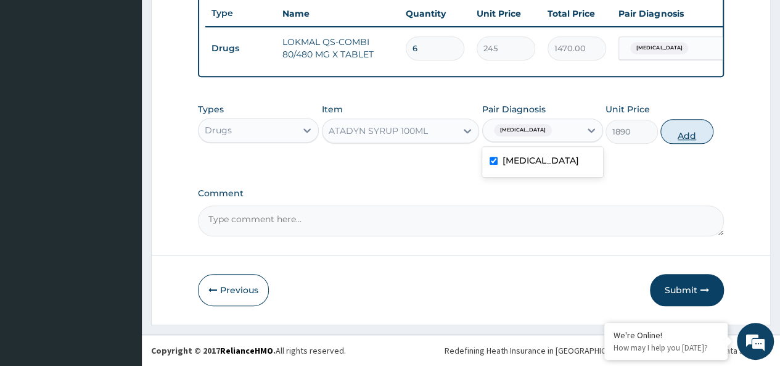
click at [691, 126] on button "Add" at bounding box center [686, 131] width 52 height 25
type input "0"
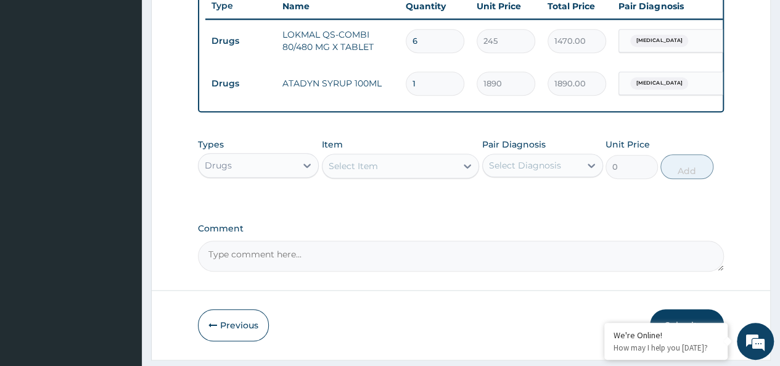
click at [421, 176] on div "Select Item" at bounding box center [390, 166] width 134 height 20
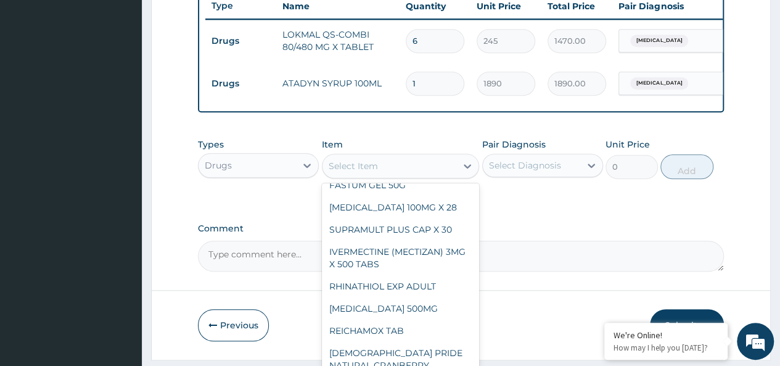
scroll to position [274, 0]
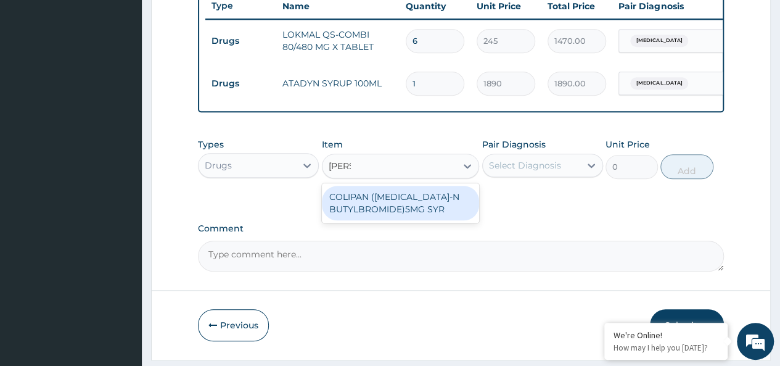
type input "colipa"
click at [388, 203] on div "COLIPAN ([MEDICAL_DATA]-N BUTYLBROMIDE)5MG SYR" at bounding box center [401, 203] width 158 height 35
type input "1260"
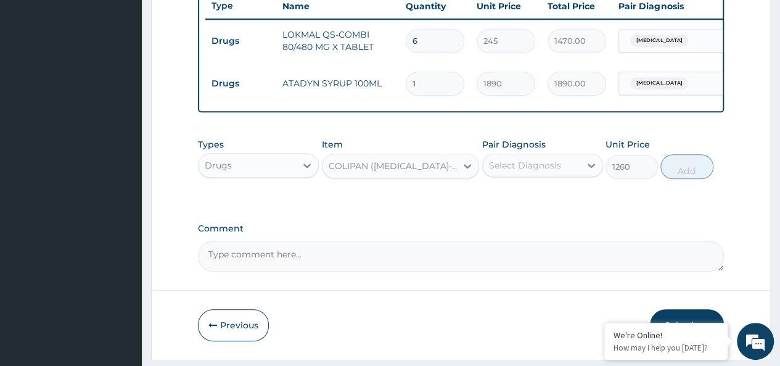
click at [509, 171] on div "Select Diagnosis" at bounding box center [525, 165] width 72 height 12
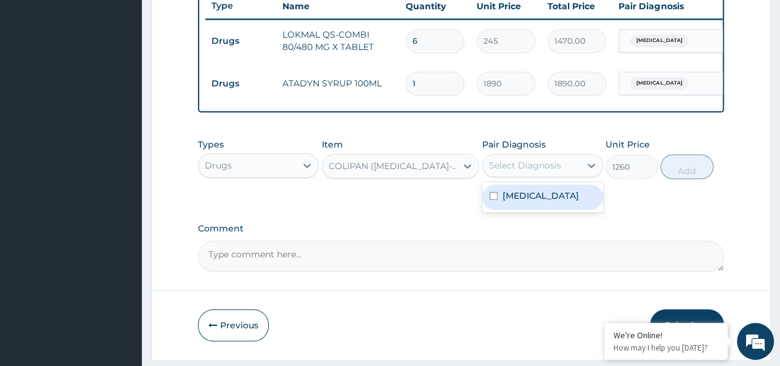
click at [557, 212] on div "[MEDICAL_DATA]" at bounding box center [542, 197] width 121 height 30
click at [550, 204] on div "[MEDICAL_DATA]" at bounding box center [542, 196] width 121 height 25
checkbox input "true"
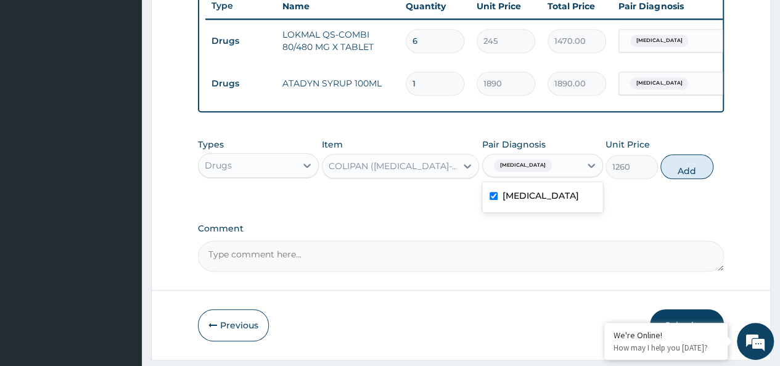
click at [709, 162] on div "Types Drugs Item COLIPAN (HYOSCINE-N BUTYLBROMIDE)5MG SYR Pair Diagnosis option…" at bounding box center [461, 158] width 526 height 53
click at [692, 178] on button "Add" at bounding box center [686, 166] width 52 height 25
type input "0"
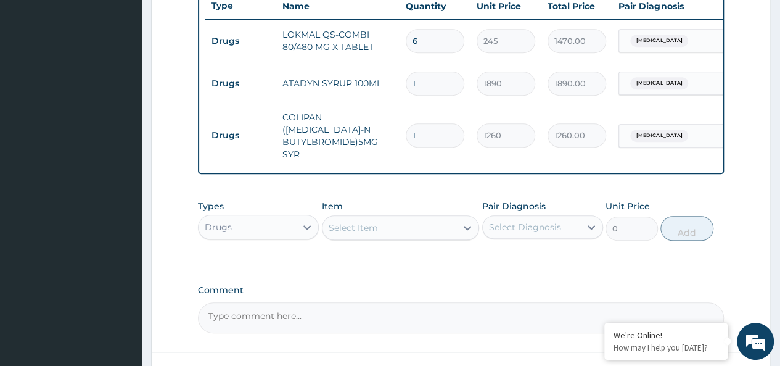
scroll to position [564, 0]
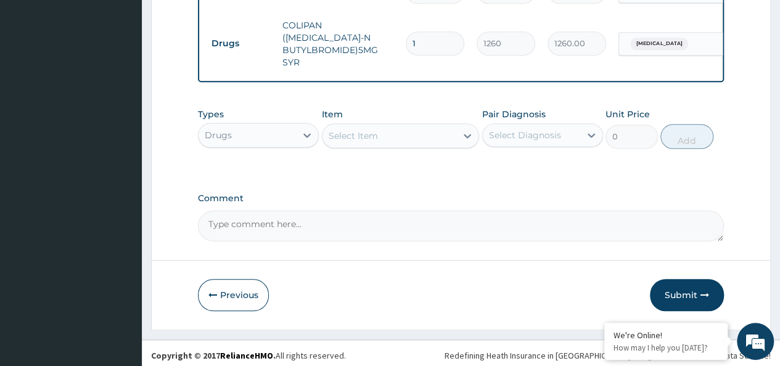
click at [340, 137] on div "Select Item" at bounding box center [353, 135] width 49 height 12
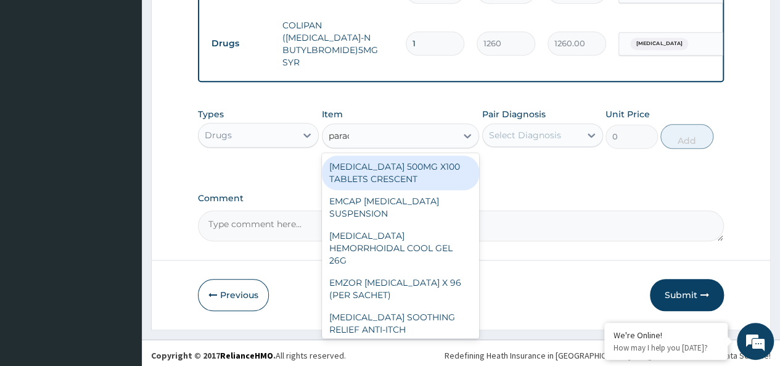
type input "parace"
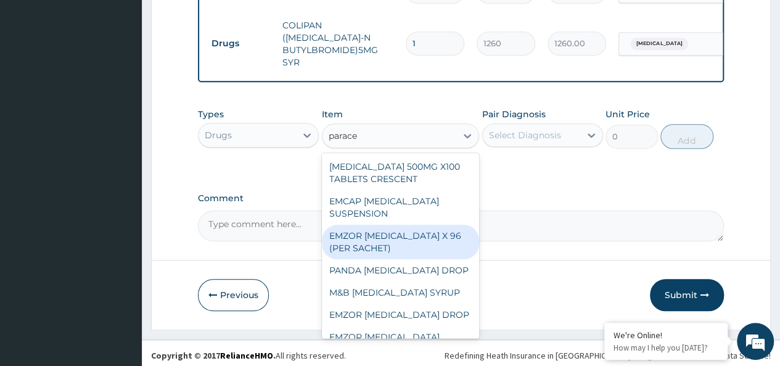
click at [406, 234] on div "EMZOR [MEDICAL_DATA] X 96 (PER SACHET)" at bounding box center [401, 241] width 158 height 35
type input "17.5"
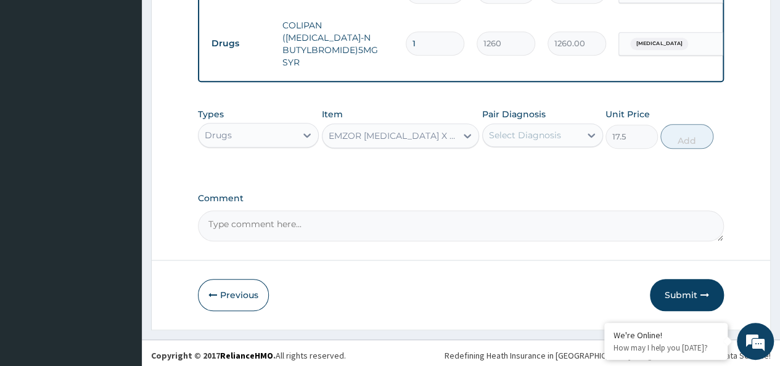
click at [551, 125] on div "Select Diagnosis" at bounding box center [531, 135] width 97 height 20
click at [554, 169] on div "[MEDICAL_DATA]" at bounding box center [542, 166] width 121 height 25
checkbox input "true"
click at [690, 131] on button "Add" at bounding box center [686, 136] width 52 height 25
type input "0"
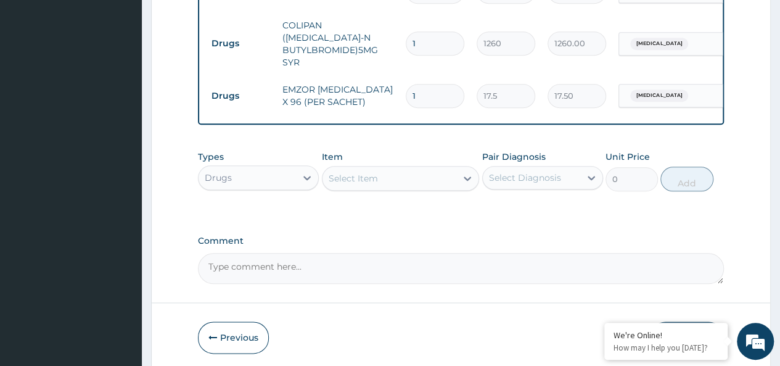
type input "0.00"
type input "3"
type input "52.50"
type input "36"
type input "630.00"
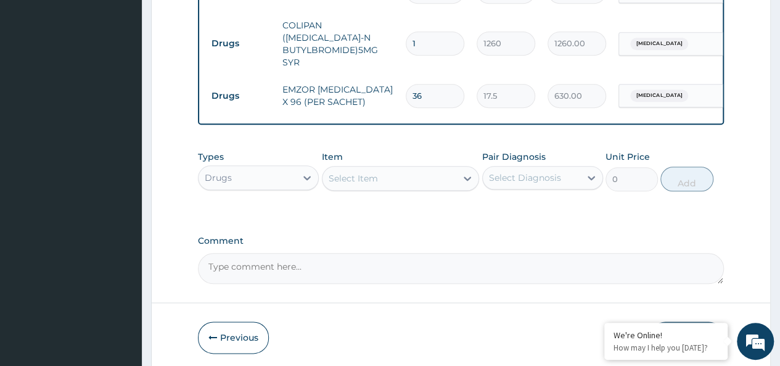
type input "36"
click at [366, 177] on div "Select Item" at bounding box center [353, 178] width 49 height 12
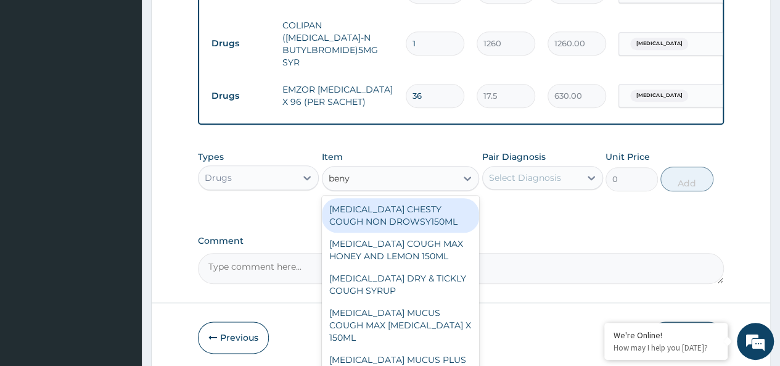
type input "benyl"
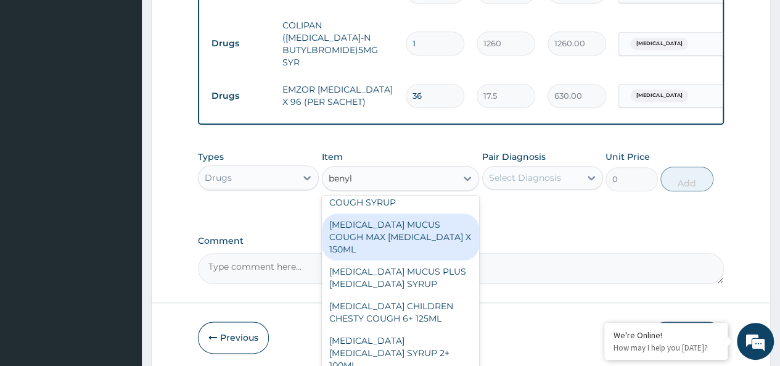
scroll to position [92, 0]
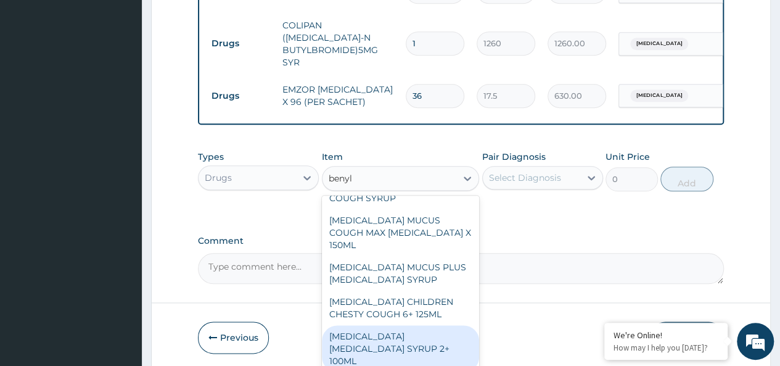
click at [399, 325] on div "BENYLIN DRY COUGH SYRUP 2+ 100ML" at bounding box center [401, 348] width 158 height 47
type input "2100"
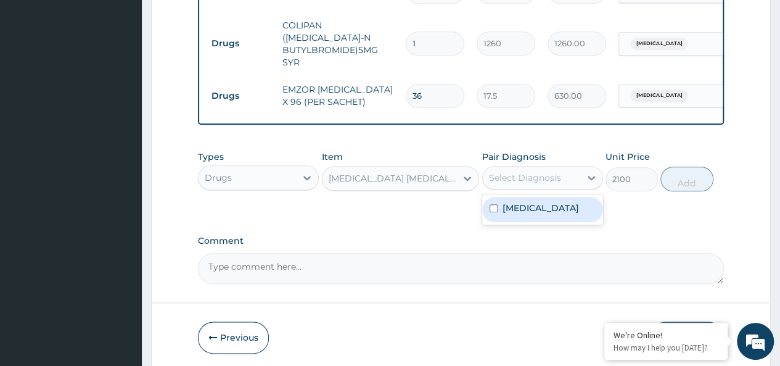
click at [550, 171] on div "Select Diagnosis" at bounding box center [525, 177] width 72 height 12
click at [568, 200] on div "Malaria" at bounding box center [542, 209] width 121 height 25
checkbox input "true"
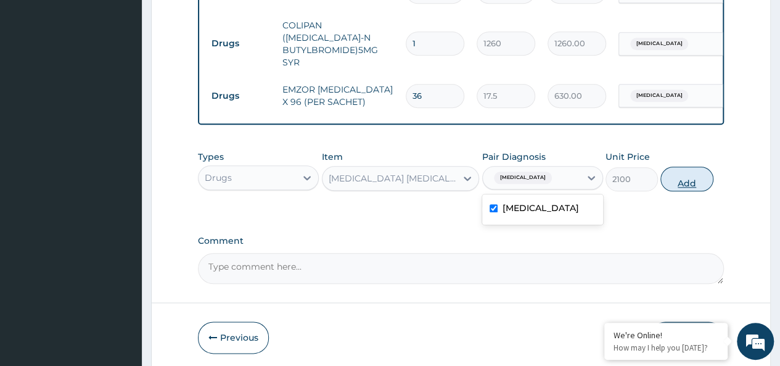
click at [683, 168] on button "Add" at bounding box center [686, 178] width 52 height 25
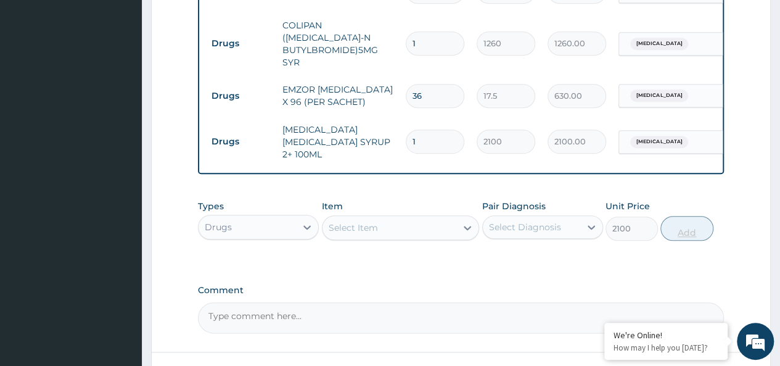
type input "0"
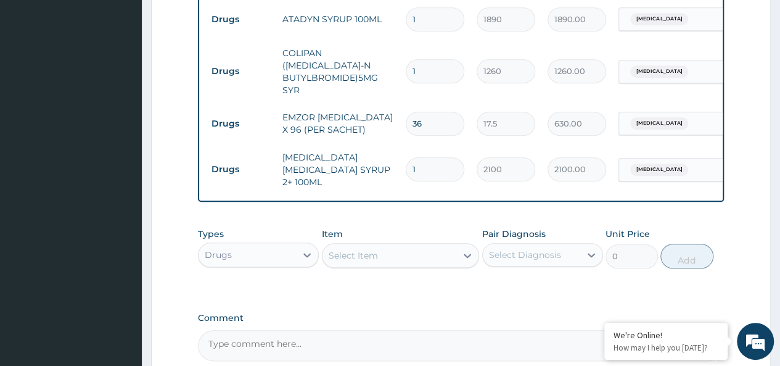
scroll to position [650, 0]
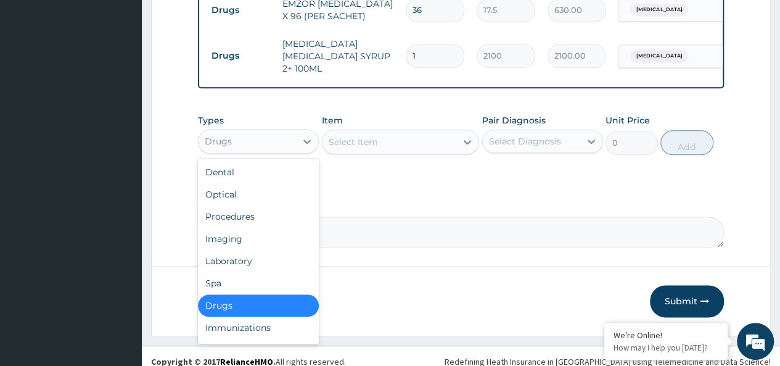
click at [248, 133] on div "Drugs" at bounding box center [247, 141] width 97 height 20
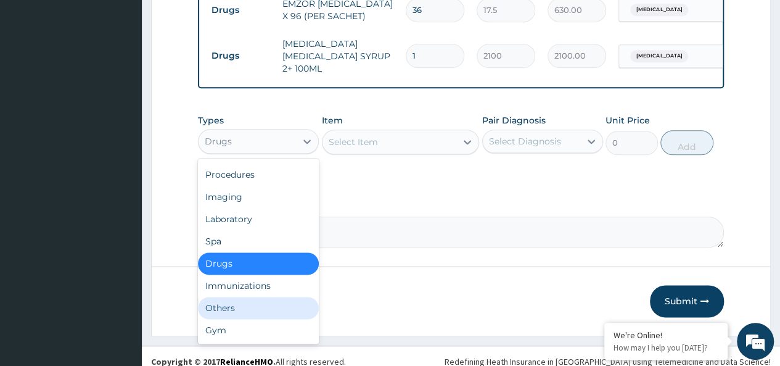
click at [229, 298] on div "Others" at bounding box center [258, 308] width 121 height 22
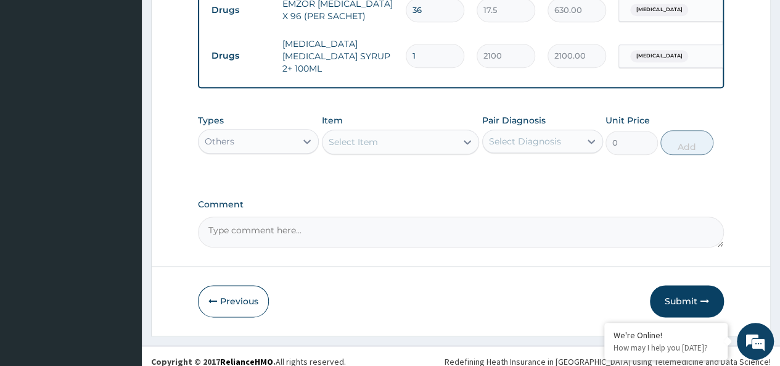
click at [361, 136] on div "Select Item" at bounding box center [353, 142] width 49 height 12
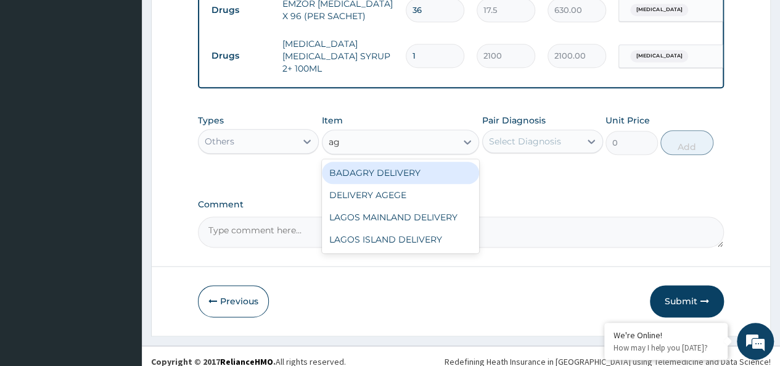
type input "age"
click at [417, 162] on div "DELIVERY AGEGE" at bounding box center [401, 173] width 158 height 22
type input "2500"
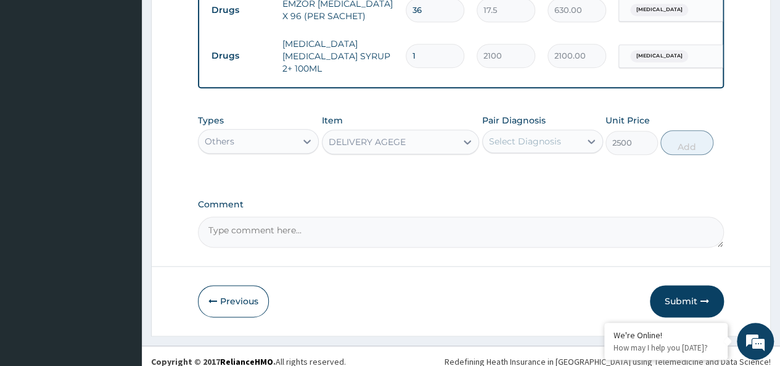
click at [524, 139] on div "Select Diagnosis" at bounding box center [531, 141] width 97 height 20
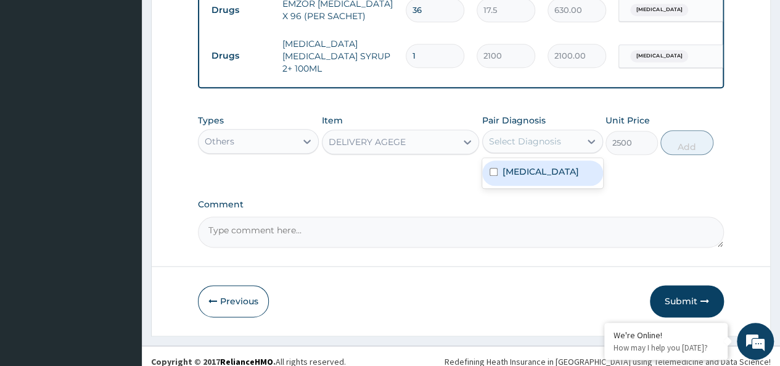
click at [558, 160] on div "Malaria" at bounding box center [542, 172] width 121 height 25
checkbox input "true"
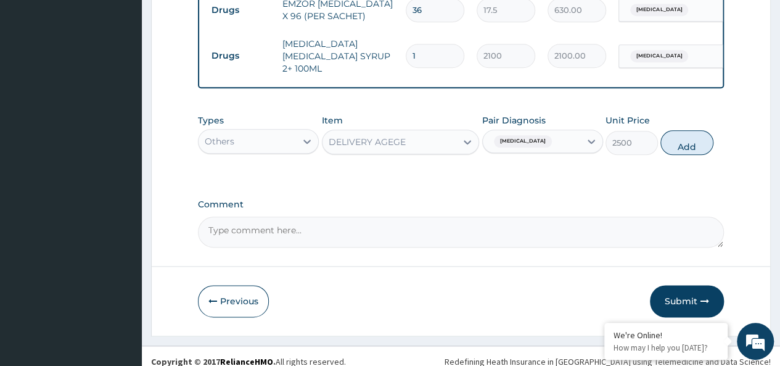
click at [689, 117] on div "Types Others Item DELIVERY AGEGE Pair Diagnosis Malaria Unit Price 2500 Add" at bounding box center [461, 134] width 526 height 53
click at [688, 130] on button "Add" at bounding box center [686, 142] width 52 height 25
type input "0"
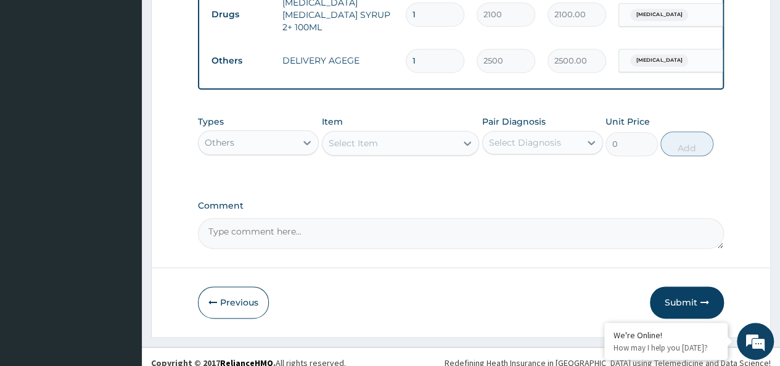
scroll to position [692, 0]
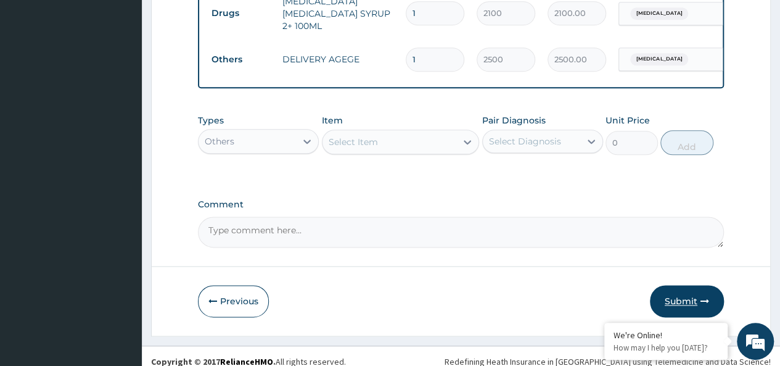
click at [693, 288] on button "Submit" at bounding box center [687, 301] width 74 height 32
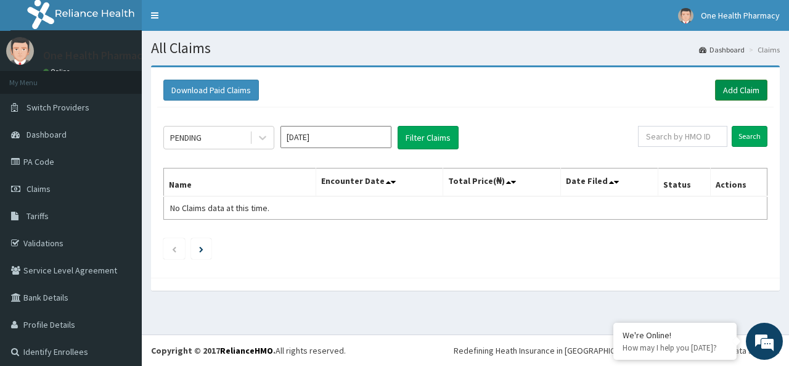
click at [733, 86] on link "Add Claim" at bounding box center [741, 90] width 52 height 21
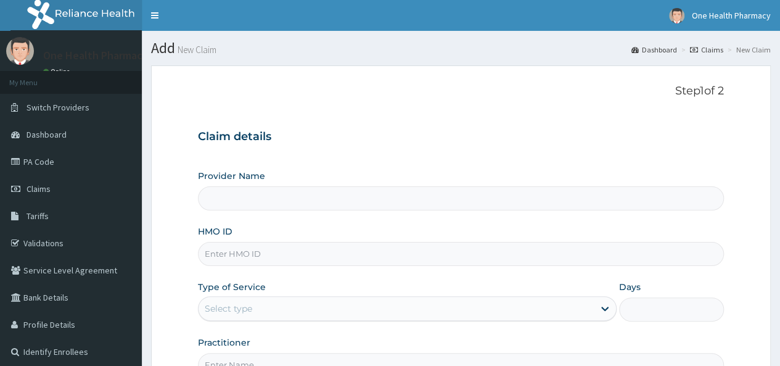
click at [243, 262] on input "HMO ID" at bounding box center [461, 254] width 526 height 24
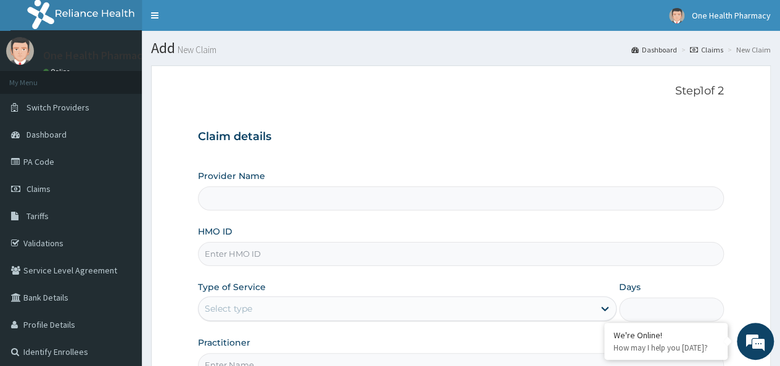
click at [243, 262] on input "HMO ID" at bounding box center [461, 254] width 526 height 24
paste input "BTR/10627/A"
type input "BTR/10627/A"
type input "OneHealth Pharmacy"
type input "BTR/10627/A"
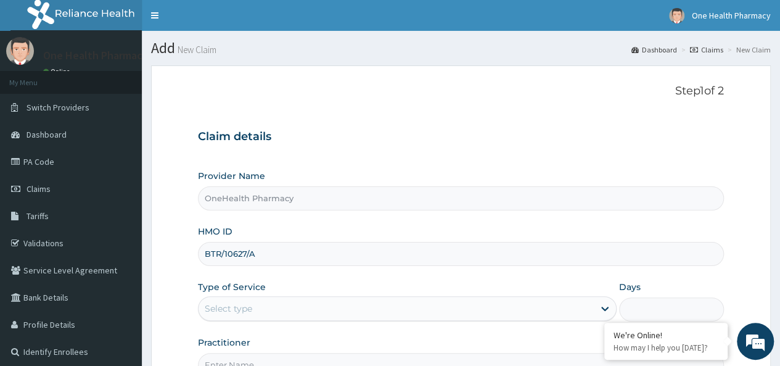
click at [233, 302] on div "Select type" at bounding box center [228, 308] width 47 height 12
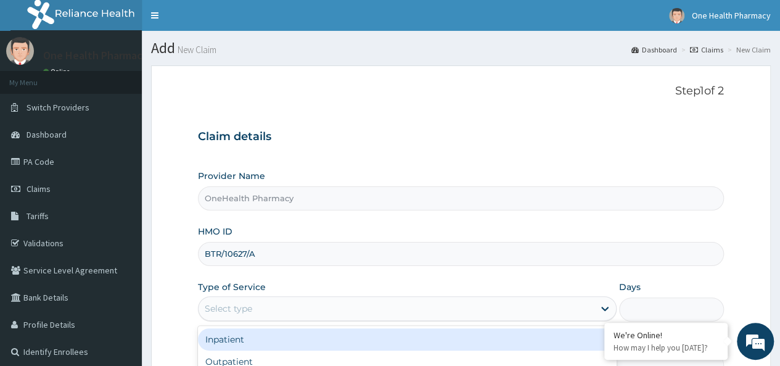
scroll to position [138, 0]
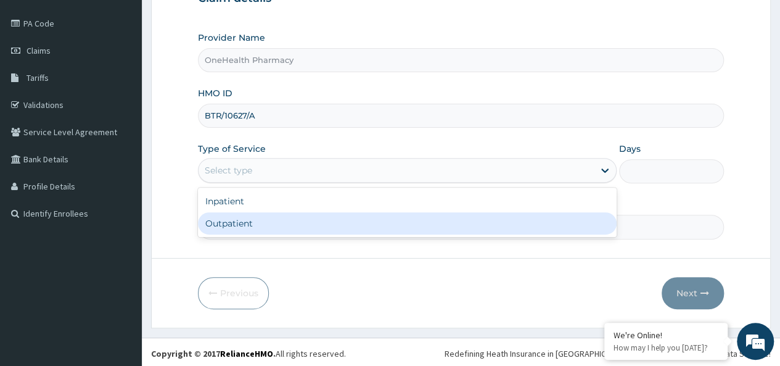
click at [255, 213] on div "Outpatient" at bounding box center [407, 223] width 419 height 22
type input "1"
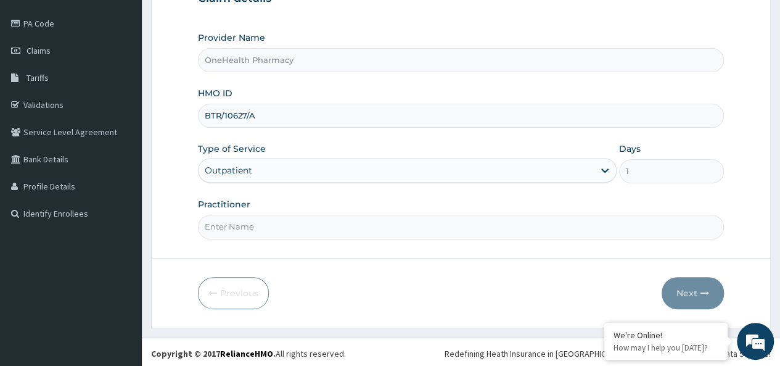
click at [255, 221] on input "Practitioner" at bounding box center [461, 227] width 526 height 24
type input "onehealth"
click at [711, 287] on button "Next" at bounding box center [693, 293] width 62 height 32
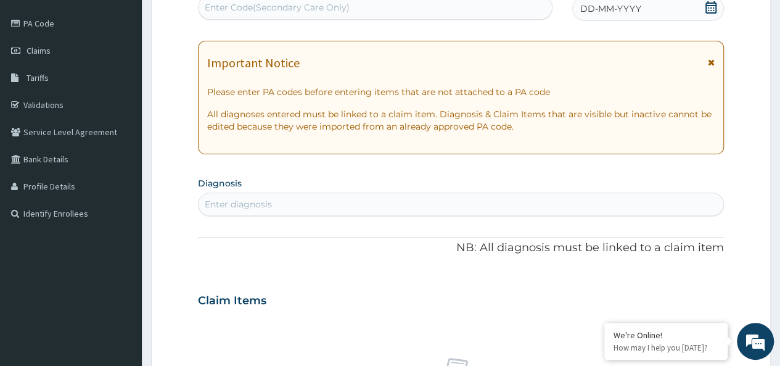
scroll to position [0, 0]
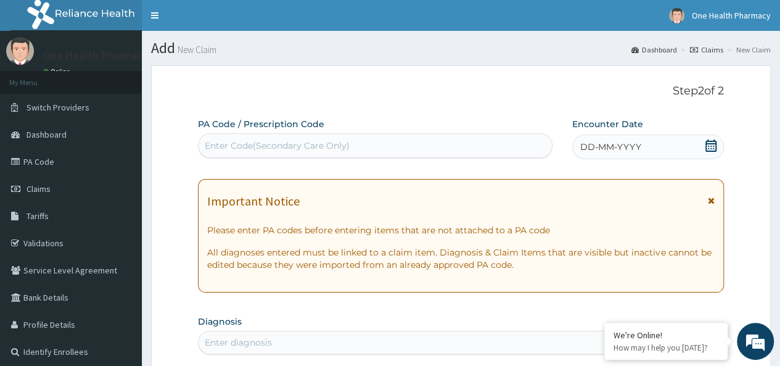
click at [277, 140] on div "Enter Code(Secondary Care Only)" at bounding box center [277, 145] width 145 height 12
paste input "PR/27BCBD1F"
type input "PR/27BCBD1F"
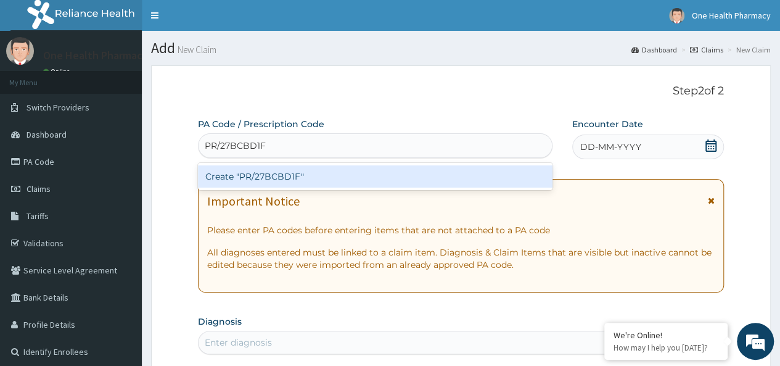
click at [380, 180] on div "Create "PR/27BCBD1F"" at bounding box center [375, 176] width 354 height 22
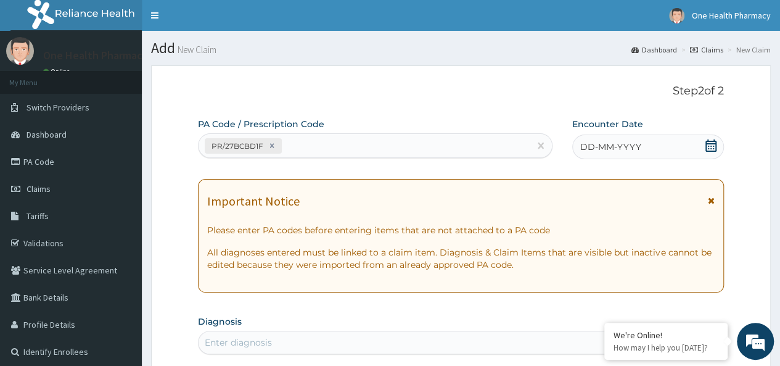
click at [644, 149] on div "DD-MM-YYYY" at bounding box center [648, 146] width 152 height 25
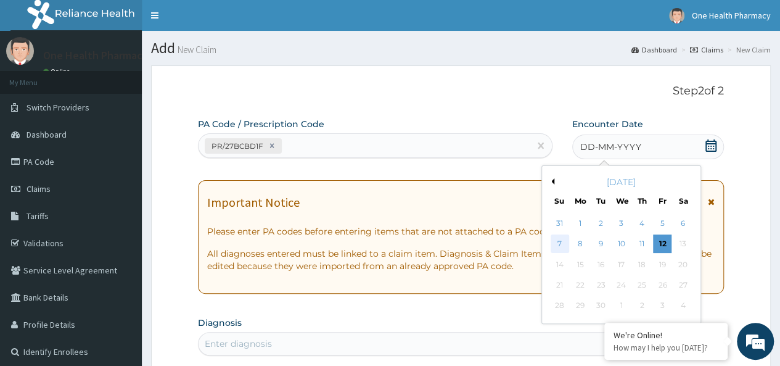
click at [564, 242] on div "7" at bounding box center [559, 244] width 18 height 18
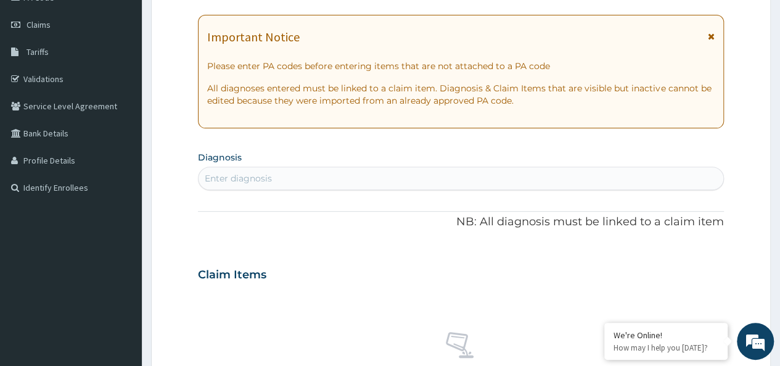
scroll to position [188, 0]
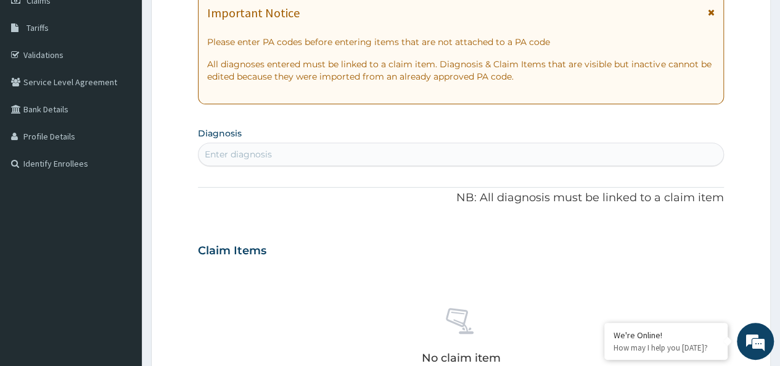
click at [356, 146] on div "Enter diagnosis" at bounding box center [461, 154] width 525 height 20
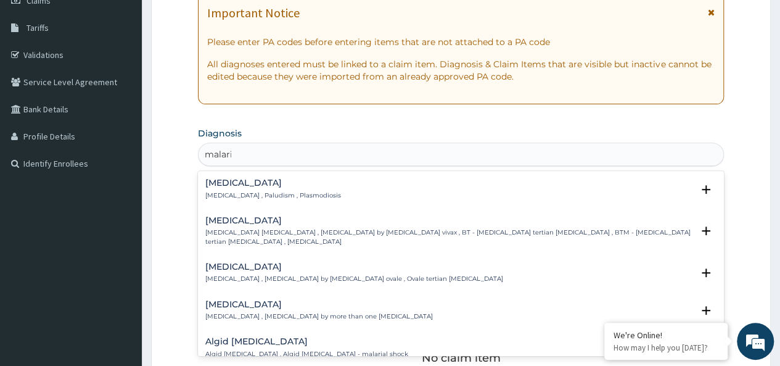
type input "[MEDICAL_DATA]"
click at [234, 187] on h4 "[MEDICAL_DATA]" at bounding box center [273, 182] width 136 height 9
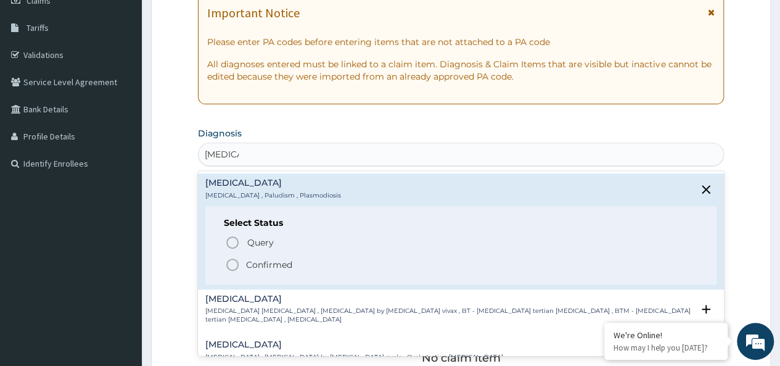
click at [268, 263] on p "Confirmed" at bounding box center [269, 264] width 46 height 12
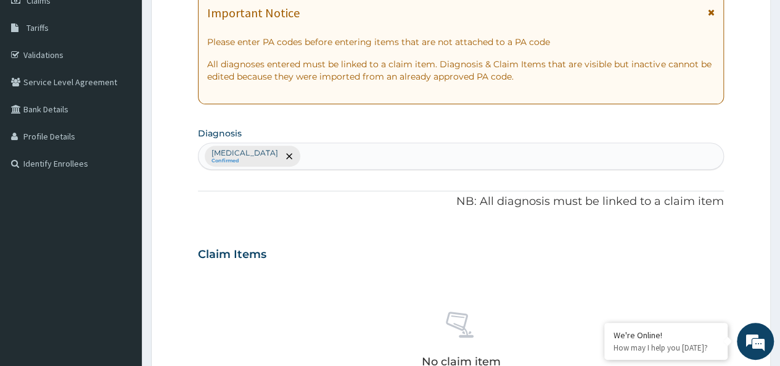
scroll to position [521, 0]
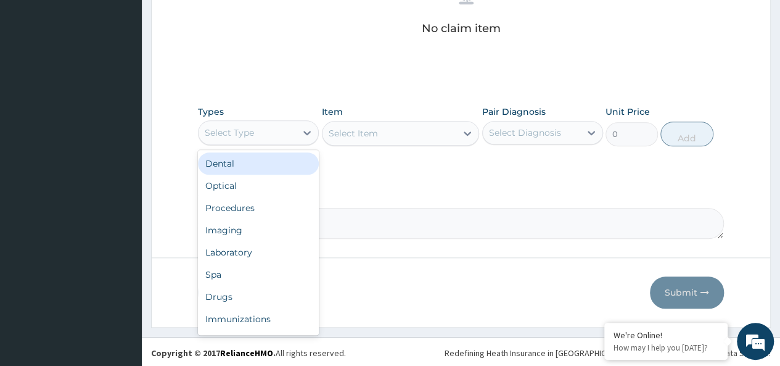
click at [245, 126] on div "Select Type" at bounding box center [229, 132] width 49 height 12
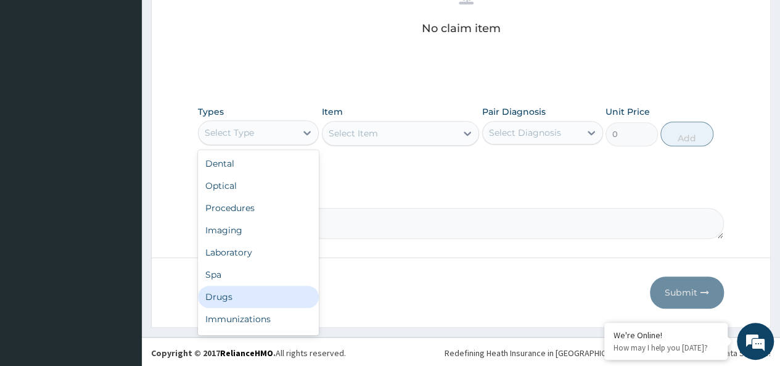
click at [225, 297] on div "Drugs" at bounding box center [258, 297] width 121 height 22
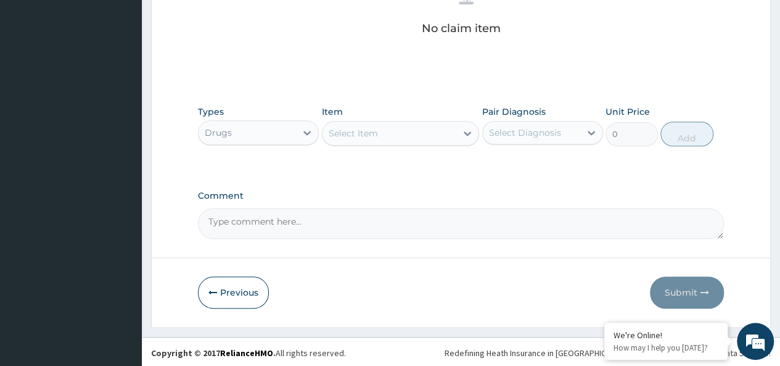
click at [381, 130] on div "Select Item" at bounding box center [390, 133] width 134 height 20
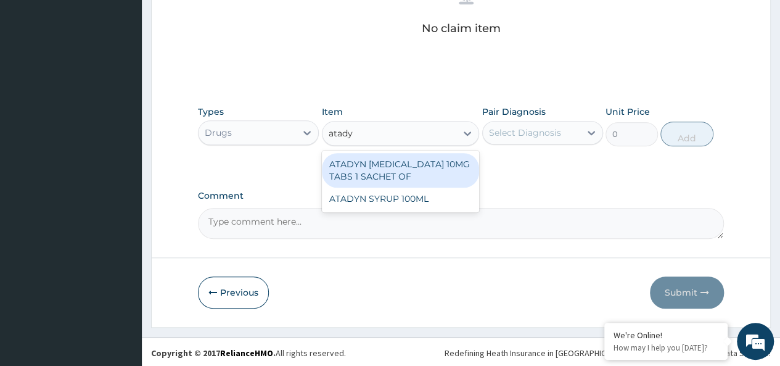
type input "atadyn"
click at [433, 171] on div "ATADYN [MEDICAL_DATA] 10MG TABS 1 SACHET OF" at bounding box center [401, 170] width 158 height 35
type input "350"
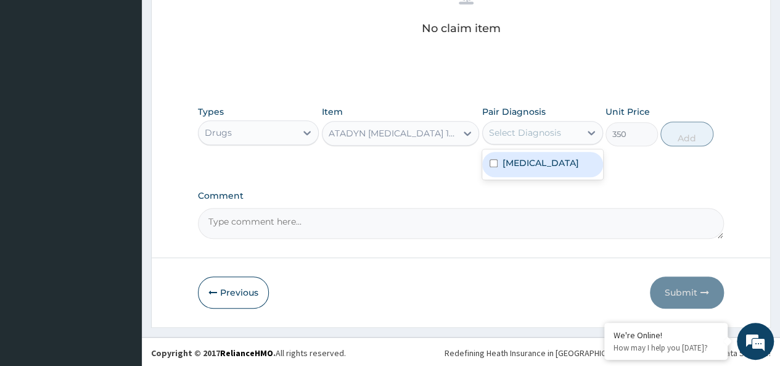
click at [501, 137] on div "Select Diagnosis" at bounding box center [525, 132] width 72 height 12
click at [544, 155] on div "[MEDICAL_DATA]" at bounding box center [542, 164] width 121 height 25
checkbox input "true"
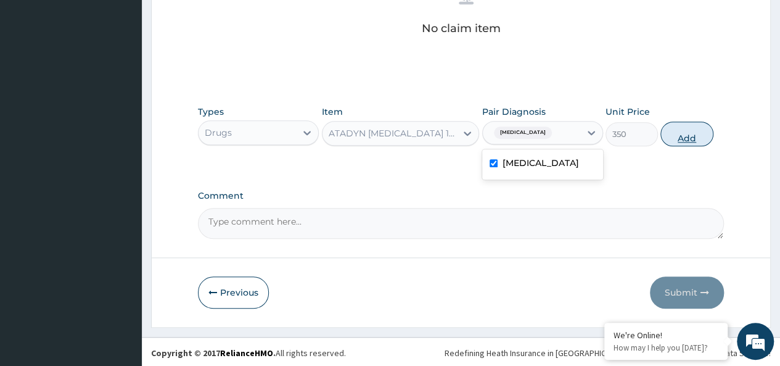
click at [680, 134] on button "Add" at bounding box center [686, 133] width 52 height 25
type input "0"
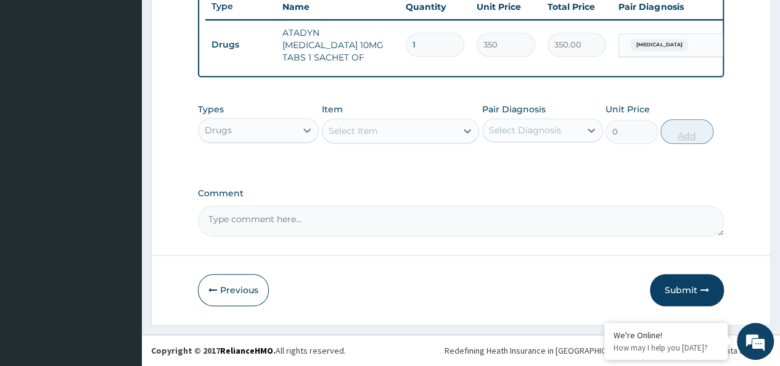
scroll to position [472, 0]
type input "0.00"
type input "4"
type input "1400.00"
type input "4"
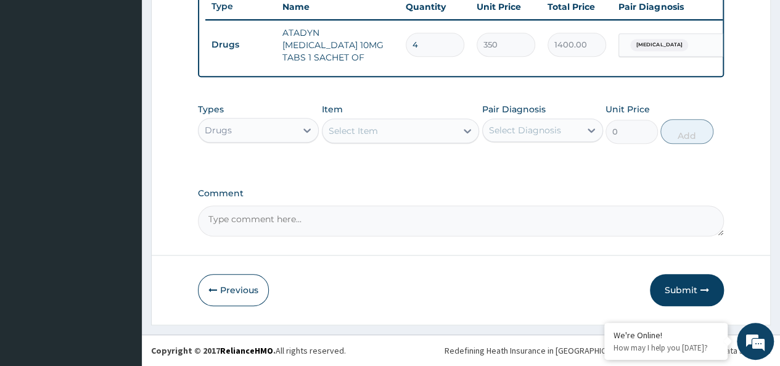
click at [403, 132] on div "Select Item" at bounding box center [390, 131] width 134 height 20
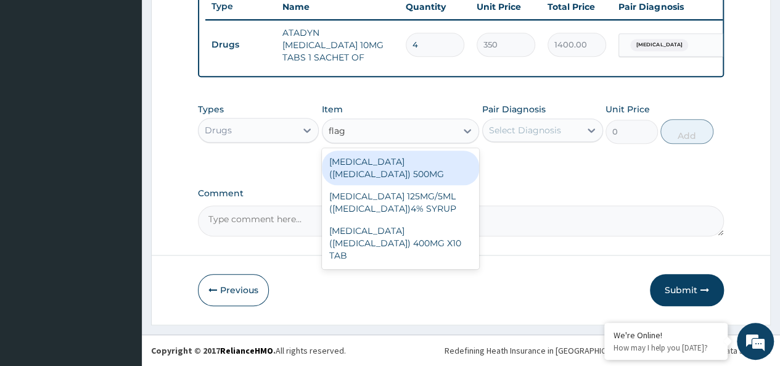
type input "flagy"
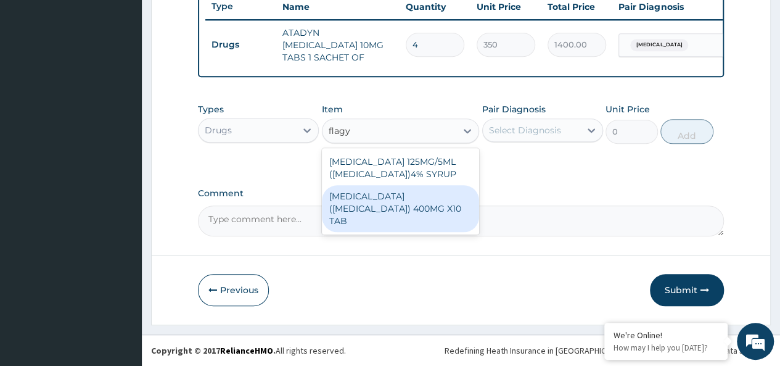
click at [443, 212] on div "[MEDICAL_DATA] ([MEDICAL_DATA]) 400MG X10 TAB" at bounding box center [401, 208] width 158 height 47
type input "42"
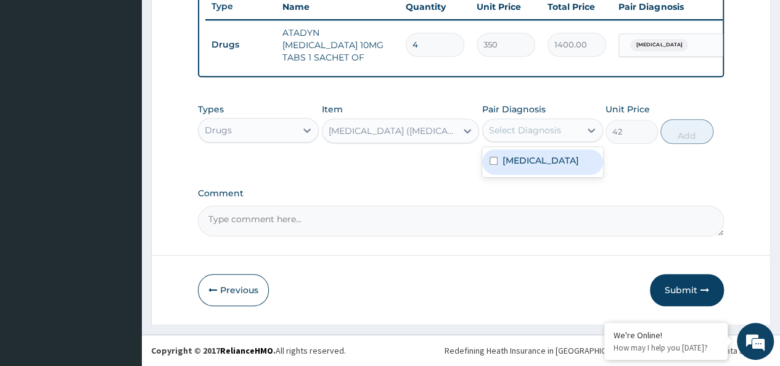
click at [524, 129] on div "Select Diagnosis" at bounding box center [525, 130] width 72 height 12
click at [556, 176] on div "[MEDICAL_DATA]" at bounding box center [542, 162] width 121 height 30
click at [553, 162] on div "[MEDICAL_DATA]" at bounding box center [542, 161] width 121 height 25
checkbox input "true"
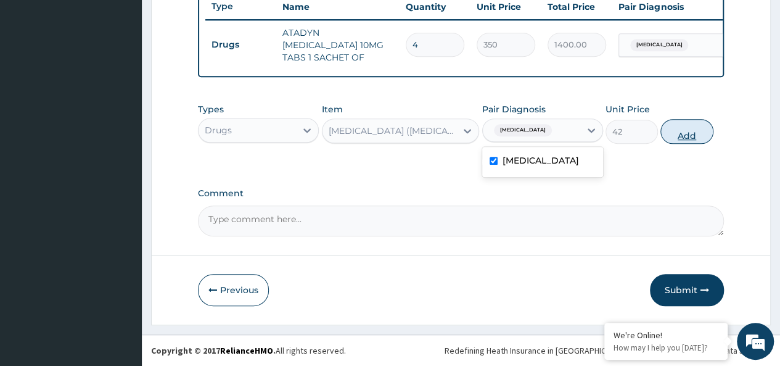
click at [693, 130] on button "Add" at bounding box center [686, 131] width 52 height 25
type input "0"
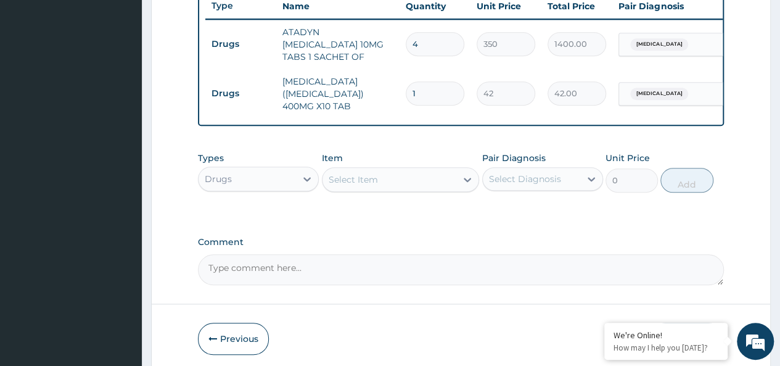
type input "0.00"
type input "2"
type input "84.00"
type input "20"
type input "840.00"
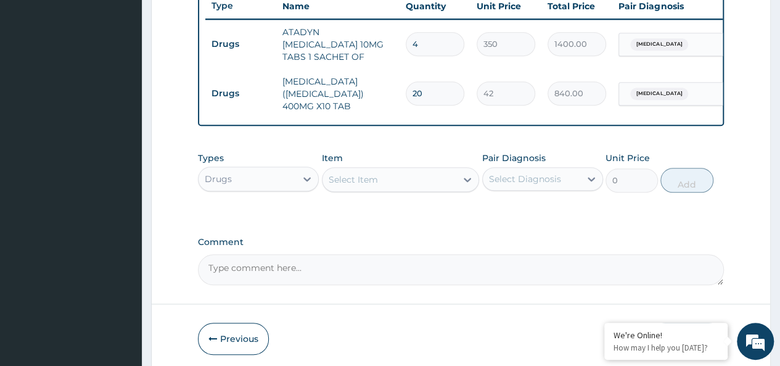
type input "20"
click at [366, 175] on div "Select Item" at bounding box center [353, 179] width 49 height 12
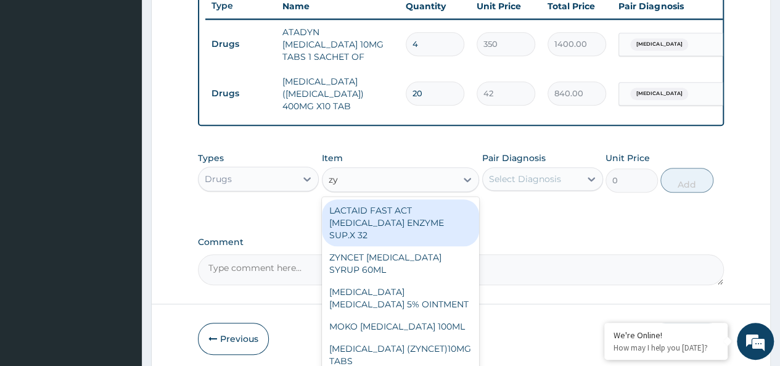
type input "zyn"
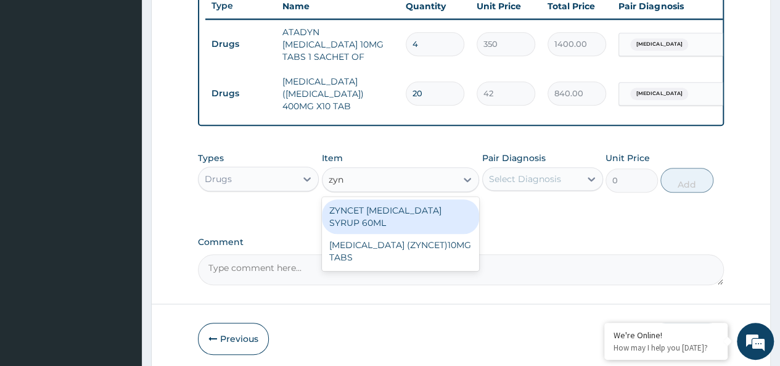
click at [418, 203] on div "ZYNCET [MEDICAL_DATA] SYRUP 60ML" at bounding box center [401, 216] width 158 height 35
type input "2240"
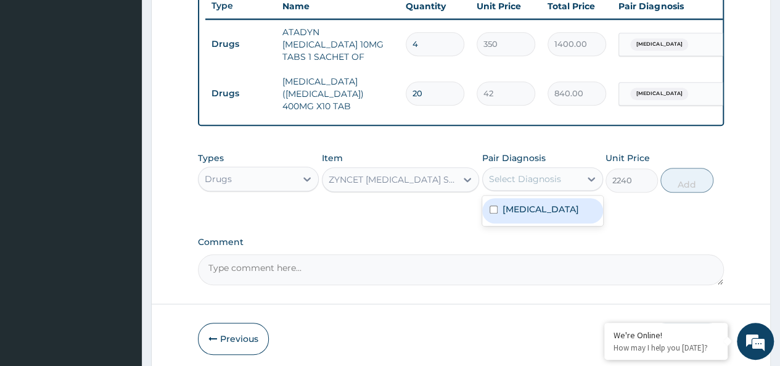
click at [511, 169] on div "Select Diagnosis" at bounding box center [531, 179] width 97 height 20
click at [551, 212] on div "[MEDICAL_DATA]" at bounding box center [542, 210] width 121 height 25
checkbox input "true"
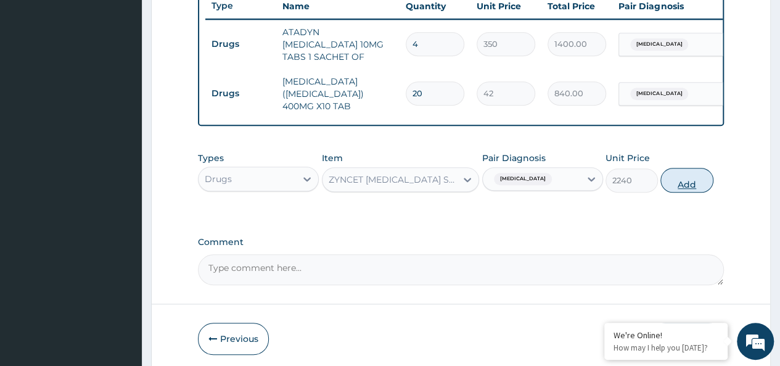
click at [689, 171] on button "Add" at bounding box center [686, 180] width 52 height 25
type input "0"
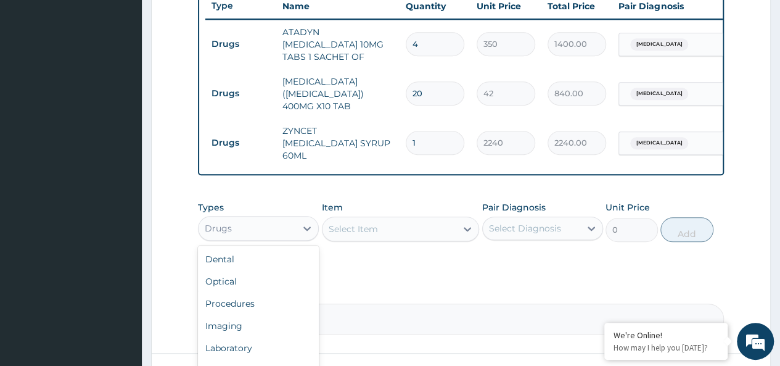
click at [272, 218] on div "Drugs" at bounding box center [247, 228] width 97 height 20
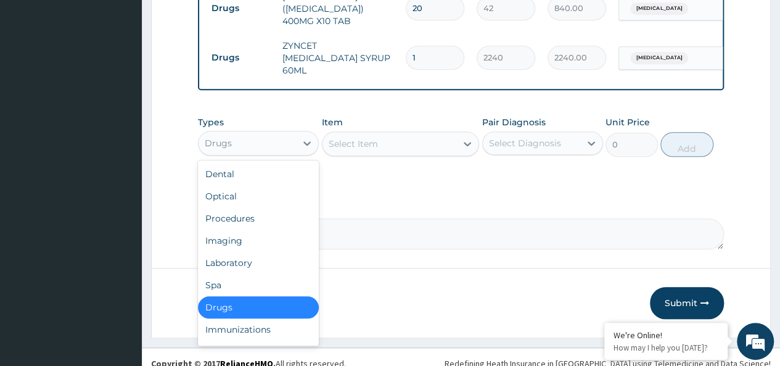
scroll to position [42, 0]
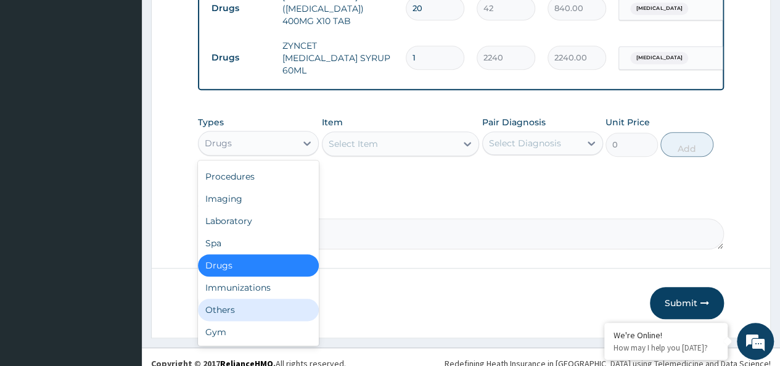
click at [224, 298] on div "Others" at bounding box center [258, 309] width 121 height 22
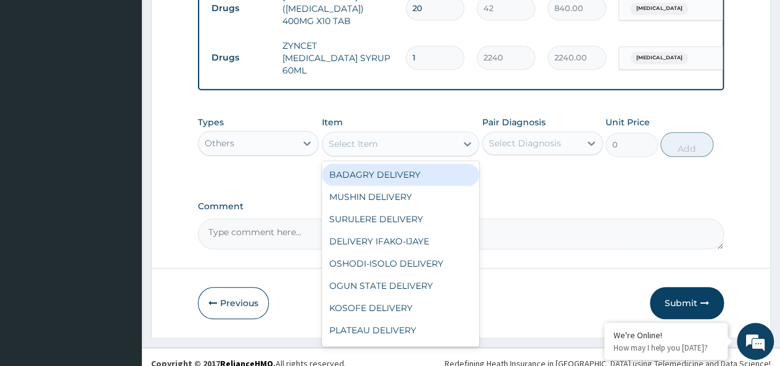
click at [404, 134] on div "Select Item" at bounding box center [390, 144] width 134 height 20
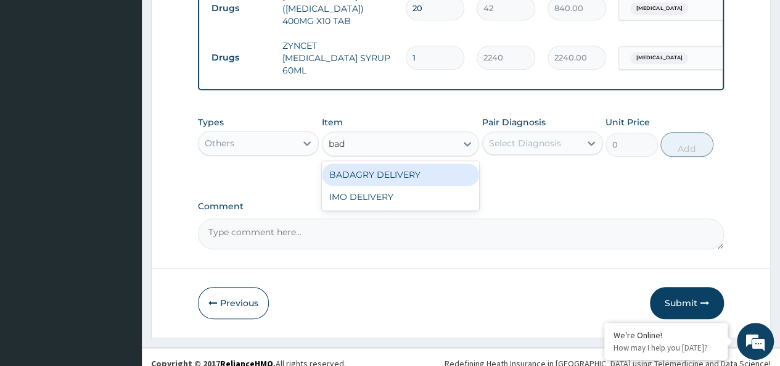
type input "bad"
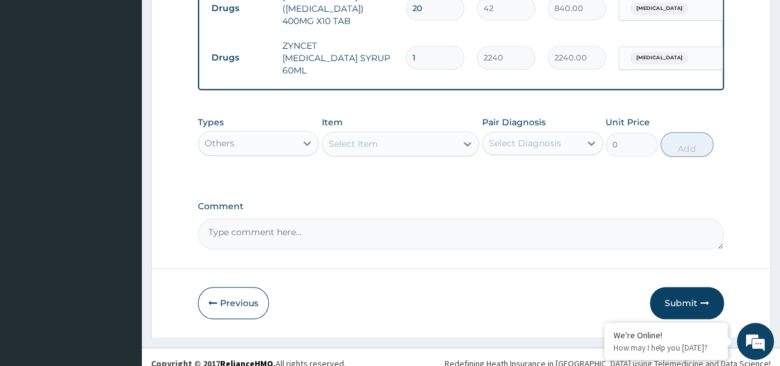
drag, startPoint x: 411, startPoint y: 146, endPoint x: 413, endPoint y: 157, distance: 10.6
click at [413, 157] on div "Types Others Item Select Item Pair Diagnosis Select Diagnosis Unit Price 0 Add" at bounding box center [461, 146] width 526 height 72
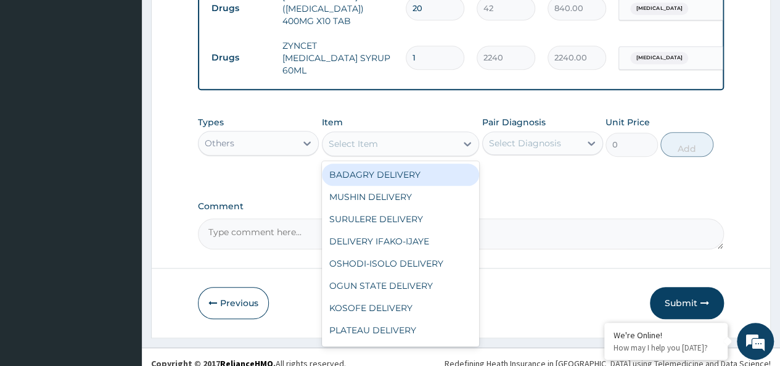
click at [382, 134] on div "Select Item" at bounding box center [390, 144] width 134 height 20
type input "bad"
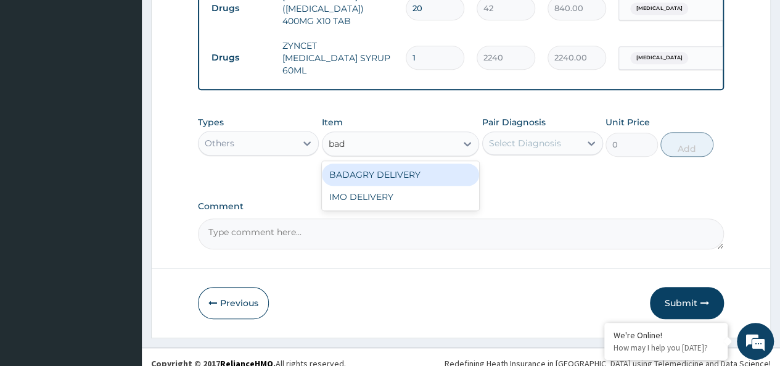
click at [443, 163] on div "BADAGRY DELIVERY" at bounding box center [401, 174] width 158 height 22
type input "3700"
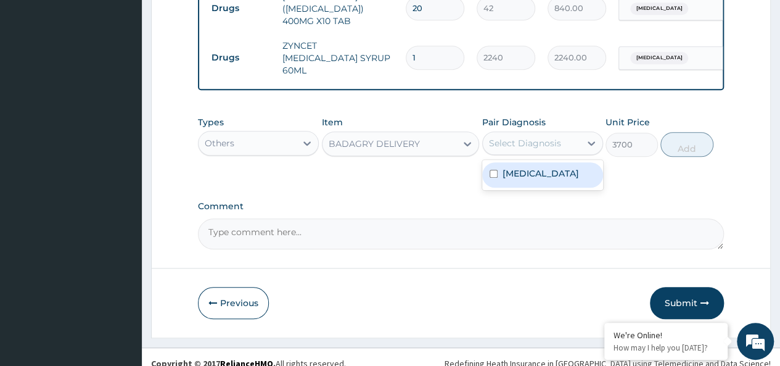
click at [520, 137] on div "Select Diagnosis" at bounding box center [525, 143] width 72 height 12
click at [557, 162] on div "[MEDICAL_DATA]" at bounding box center [542, 174] width 121 height 25
checkbox input "true"
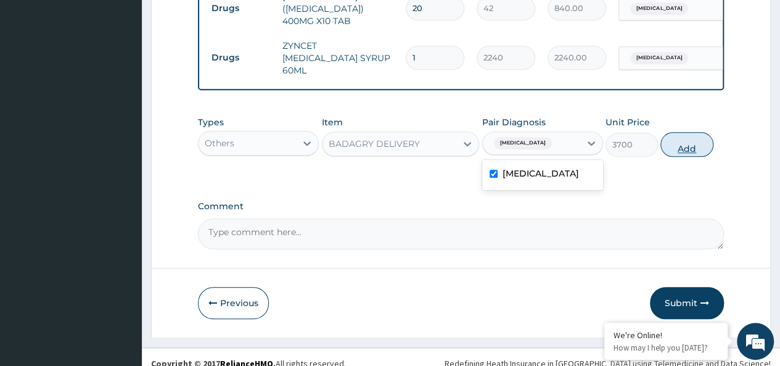
click at [707, 135] on button "Add" at bounding box center [686, 144] width 52 height 25
type input "0"
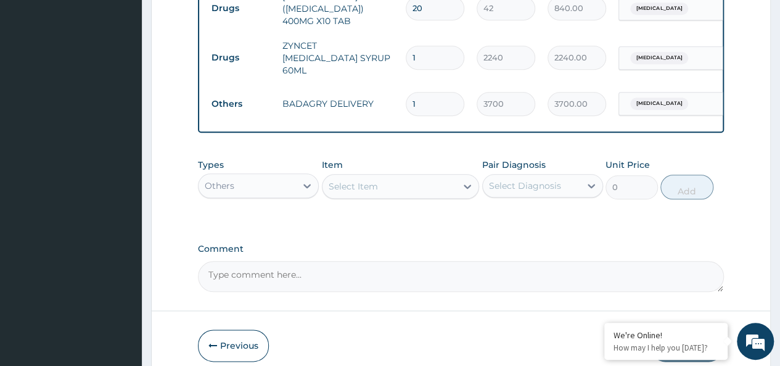
scroll to position [601, 0]
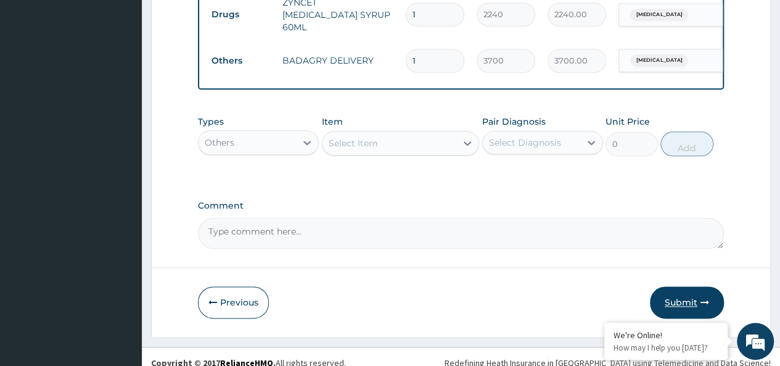
click at [670, 288] on button "Submit" at bounding box center [687, 302] width 74 height 32
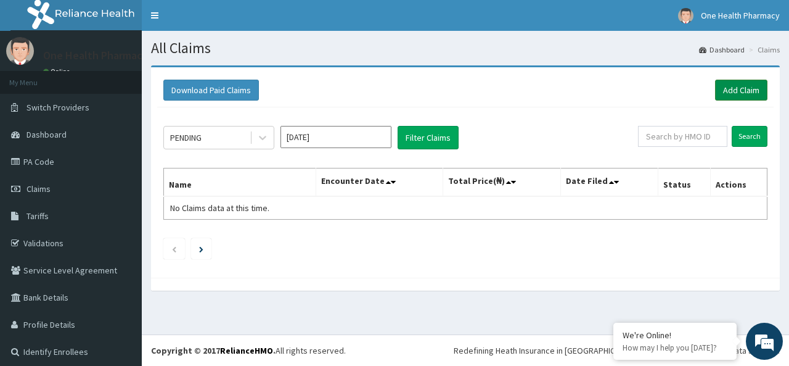
click at [730, 92] on link "Add Claim" at bounding box center [741, 90] width 52 height 21
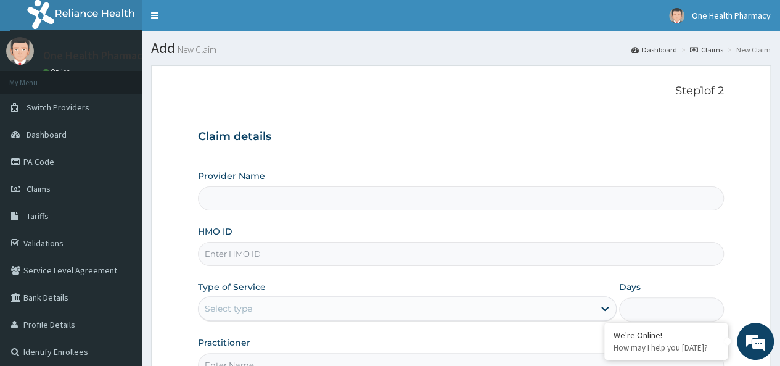
click at [215, 253] on input "HMO ID" at bounding box center [461, 254] width 526 height 24
paste input "BCK/10103/A"
type input "BCK/10103/A"
click at [222, 299] on div "Select type" at bounding box center [396, 308] width 395 height 20
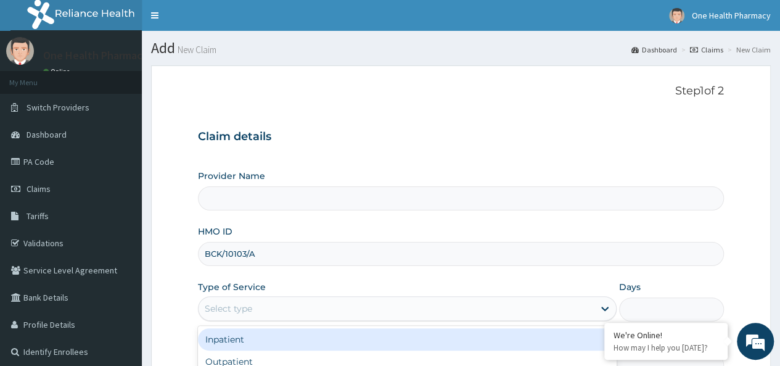
scroll to position [138, 0]
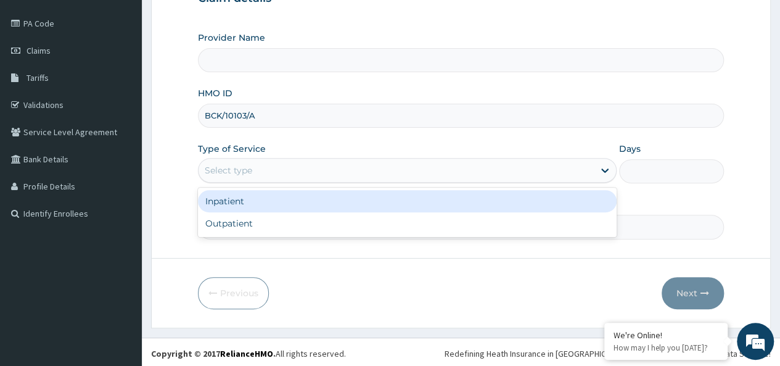
type input "OneHealth Pharmacy"
click at [240, 208] on div "Inpatient" at bounding box center [407, 201] width 419 height 22
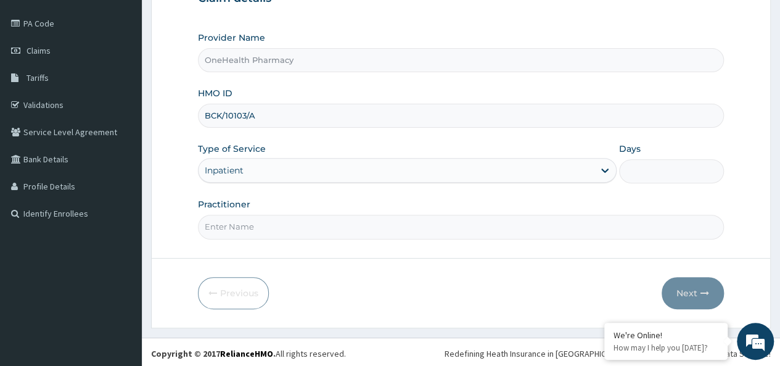
click at [224, 175] on div "Inpatient" at bounding box center [224, 170] width 39 height 12
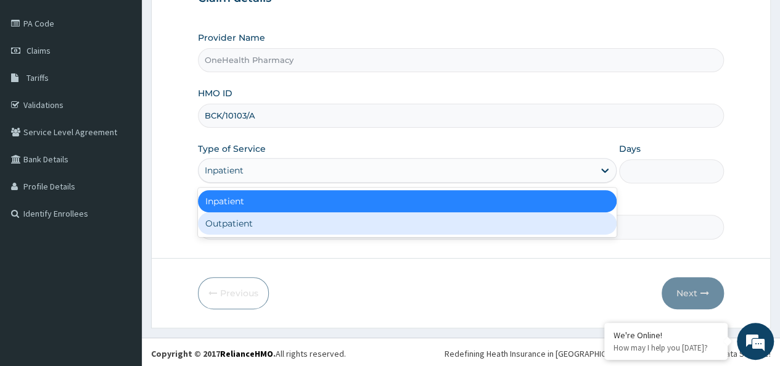
click at [245, 215] on div "Outpatient" at bounding box center [407, 223] width 419 height 22
type input "1"
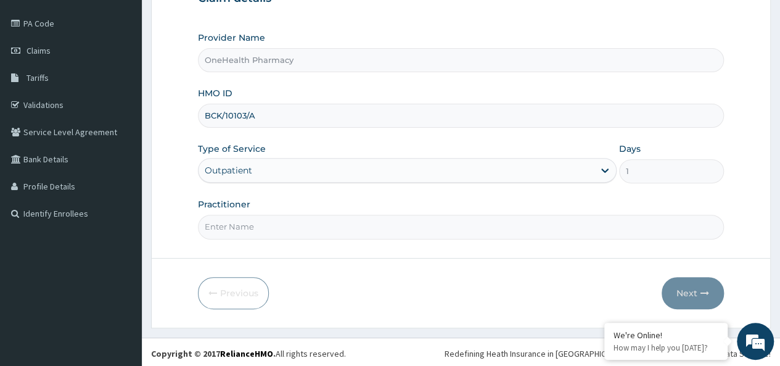
click at [248, 221] on input "Practitioner" at bounding box center [461, 227] width 526 height 24
type input "onehealth"
click at [693, 285] on button "Next" at bounding box center [693, 293] width 62 height 32
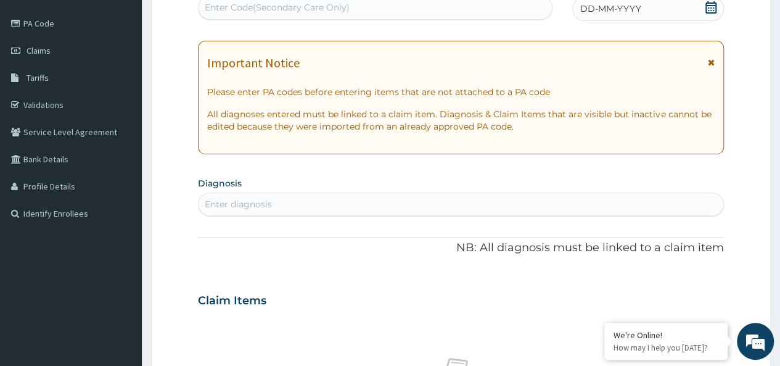
scroll to position [0, 0]
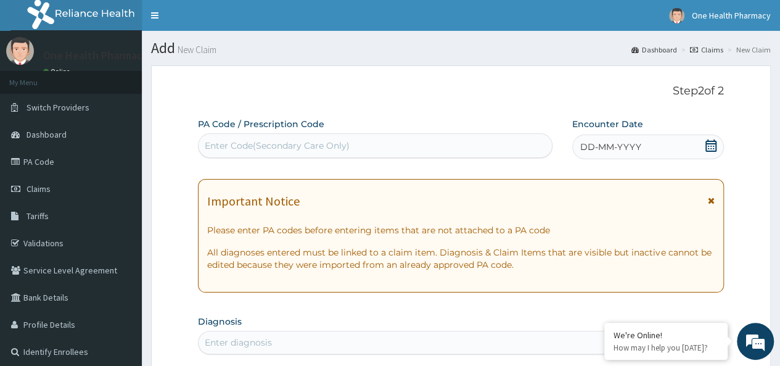
click at [248, 150] on div "Enter Code(Secondary Care Only)" at bounding box center [277, 145] width 145 height 12
paste input "PR/3DF29694"
type input "PR/3DF29694"
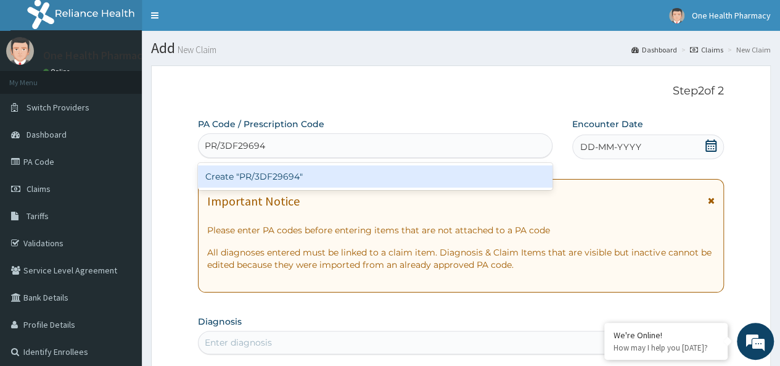
click at [294, 170] on div "Create "PR/3DF29694"" at bounding box center [375, 176] width 354 height 22
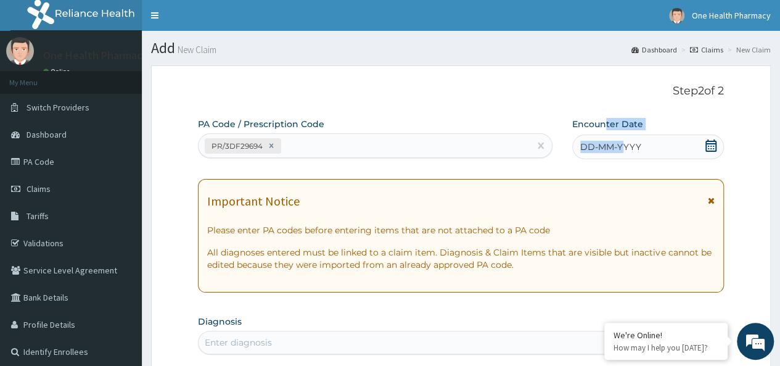
drag, startPoint x: 623, startPoint y: 149, endPoint x: 604, endPoint y: 117, distance: 37.9
click at [651, 152] on div "DD-MM-YYYY" at bounding box center [648, 146] width 152 height 25
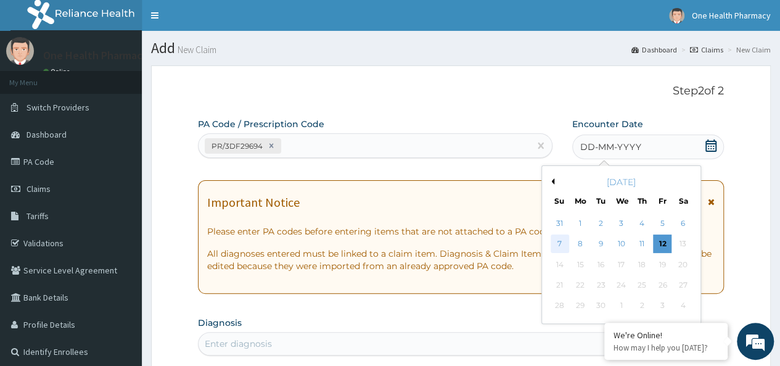
click at [560, 244] on div "7" at bounding box center [559, 244] width 18 height 18
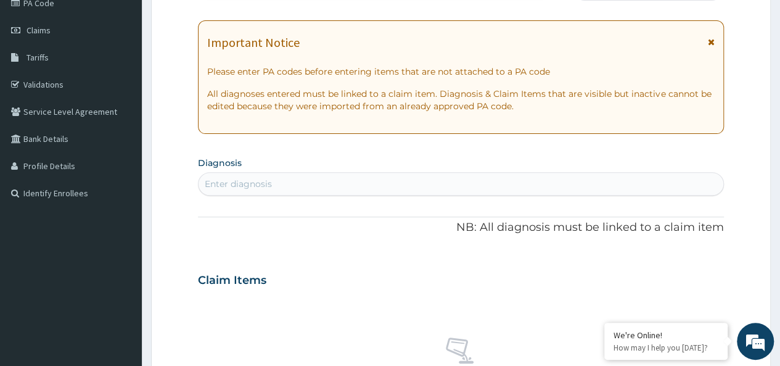
scroll to position [169, 0]
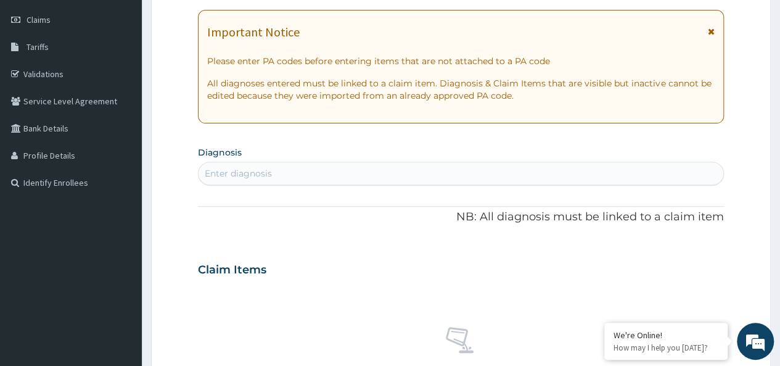
click at [295, 175] on div "Enter diagnosis" at bounding box center [461, 173] width 525 height 20
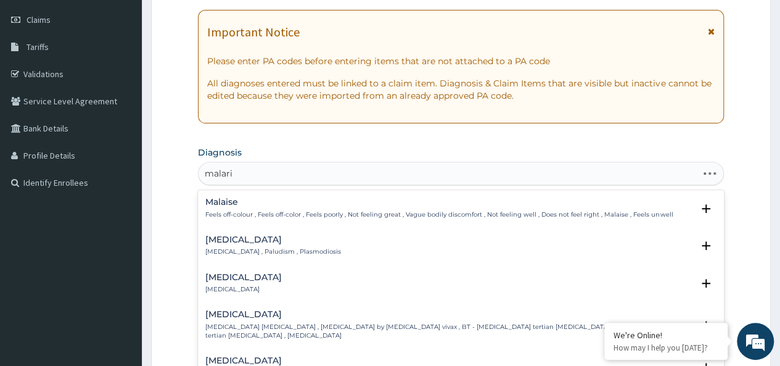
type input "[MEDICAL_DATA]"
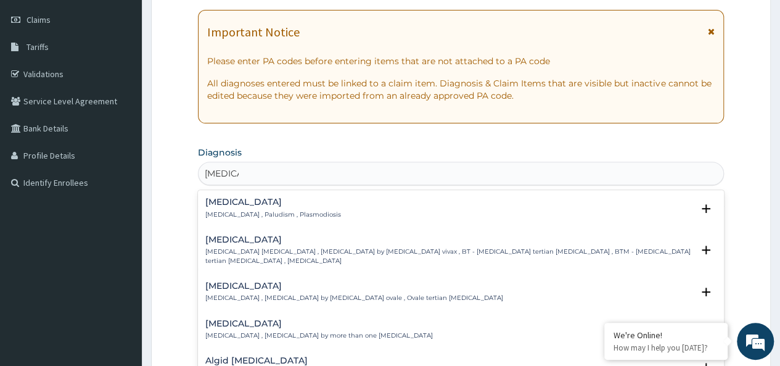
click at [254, 210] on p "[MEDICAL_DATA] , Paludism , Plasmodiosis" at bounding box center [273, 214] width 136 height 9
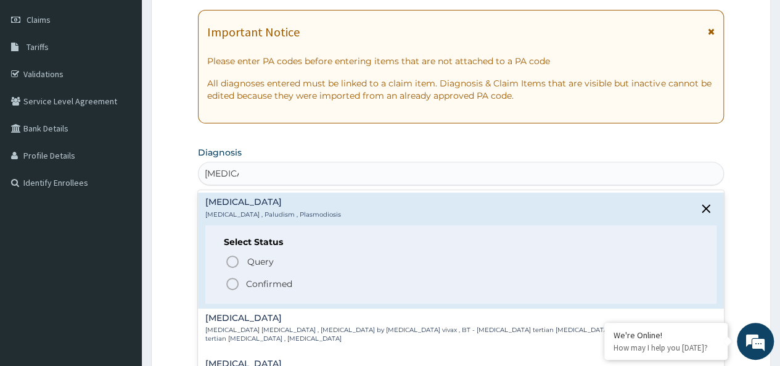
click at [270, 277] on p "Confirmed" at bounding box center [269, 283] width 46 height 12
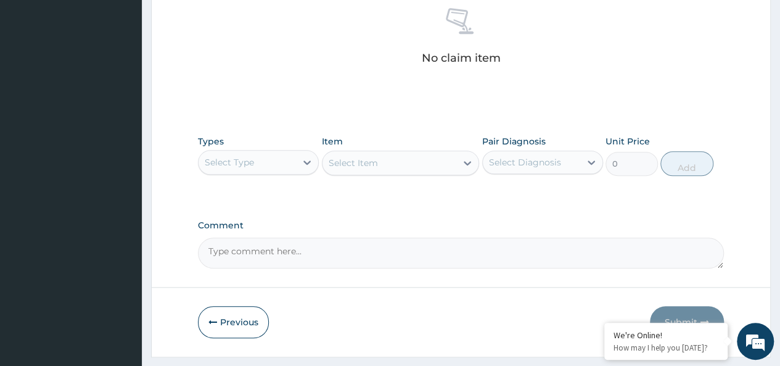
scroll to position [492, 0]
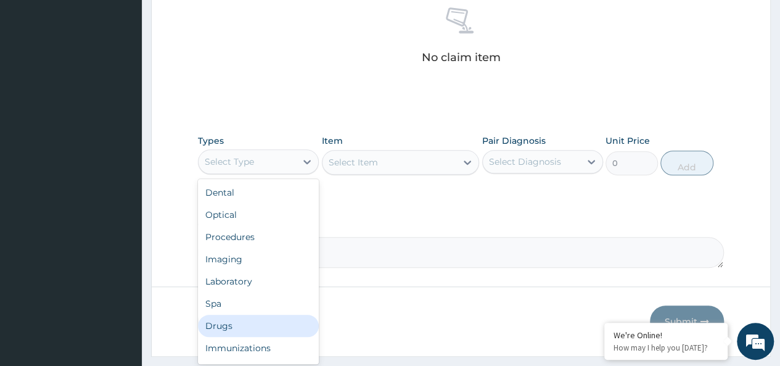
drag, startPoint x: 250, startPoint y: 165, endPoint x: 215, endPoint y: 323, distance: 161.7
click at [215, 323] on div "Drugs" at bounding box center [258, 325] width 121 height 22
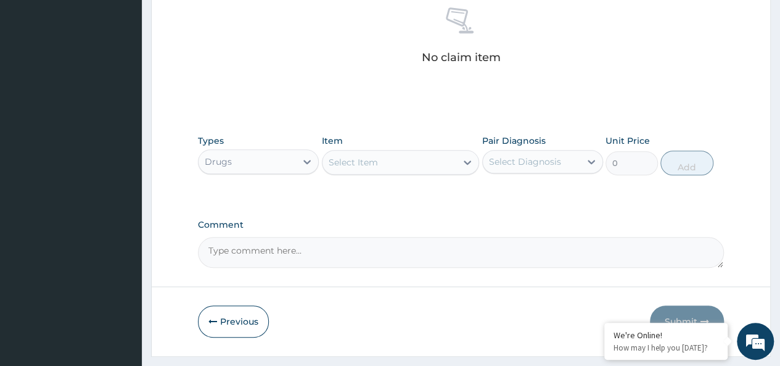
click at [398, 154] on div "Select Item" at bounding box center [390, 162] width 134 height 20
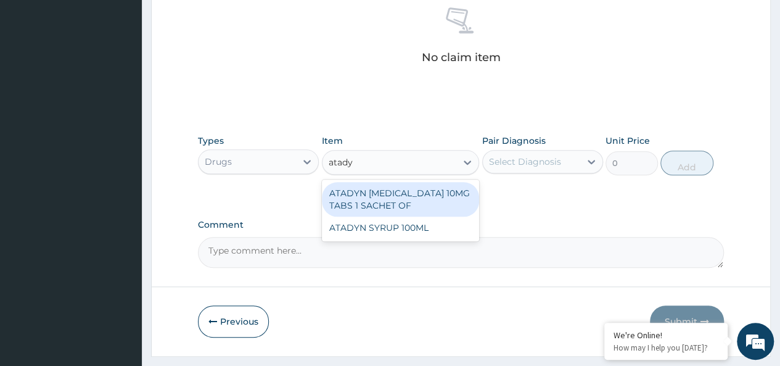
type input "atadyn"
click at [420, 187] on div "ATADYN [MEDICAL_DATA] 10MG TABS 1 SACHET OF" at bounding box center [401, 199] width 158 height 35
type input "350"
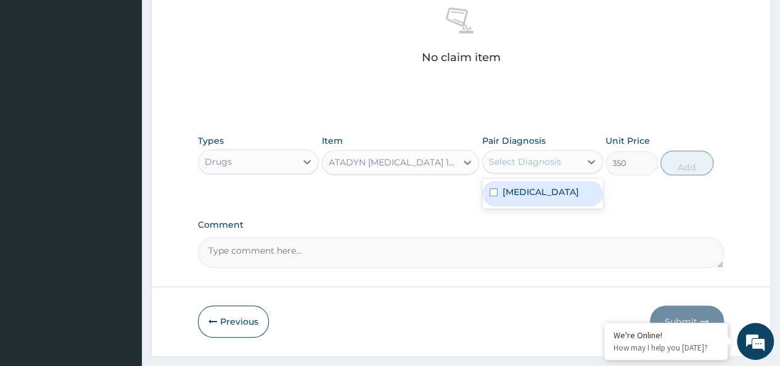
click at [501, 158] on div "Select Diagnosis" at bounding box center [525, 161] width 72 height 12
click at [539, 184] on div "Malaria" at bounding box center [542, 193] width 121 height 25
checkbox input "true"
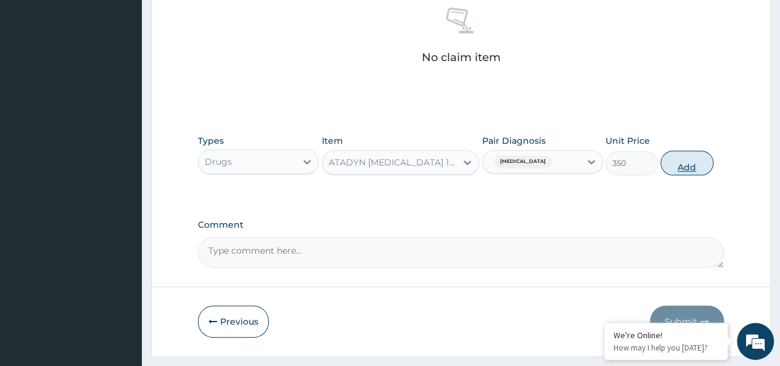
click at [684, 157] on button "Add" at bounding box center [686, 162] width 52 height 25
type input "0"
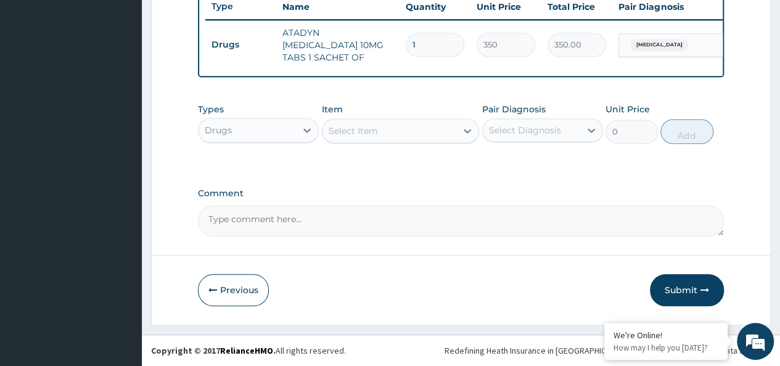
type input "0.00"
type input "5"
type input "1750.00"
type input "0.00"
type input "4"
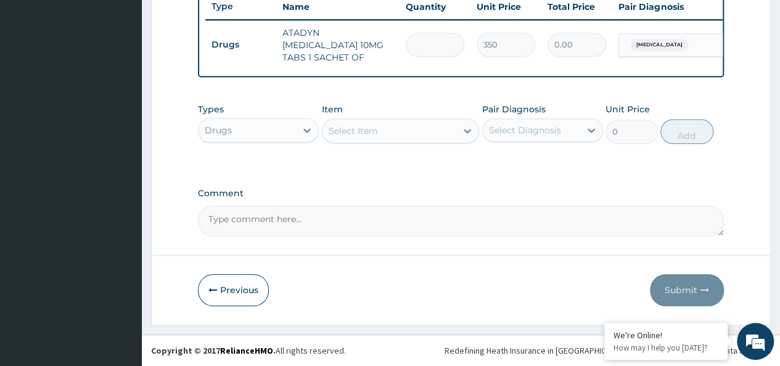
type input "1400.00"
type input "4"
click at [407, 126] on div "Select Item" at bounding box center [390, 131] width 134 height 20
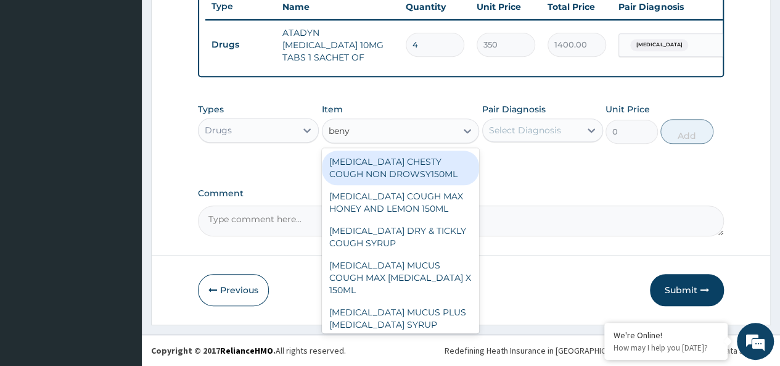
type input "benyl"
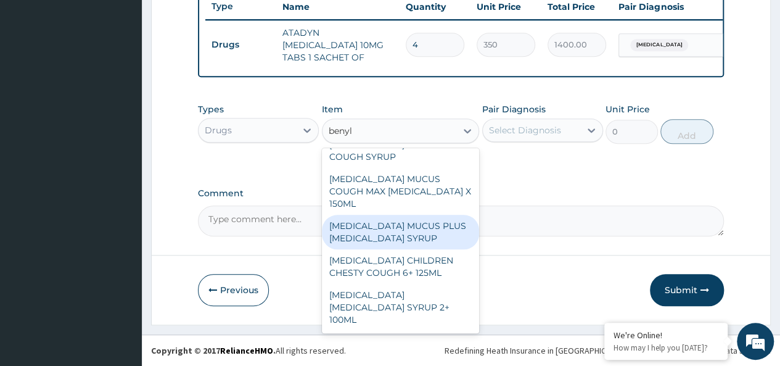
scroll to position [89, 0]
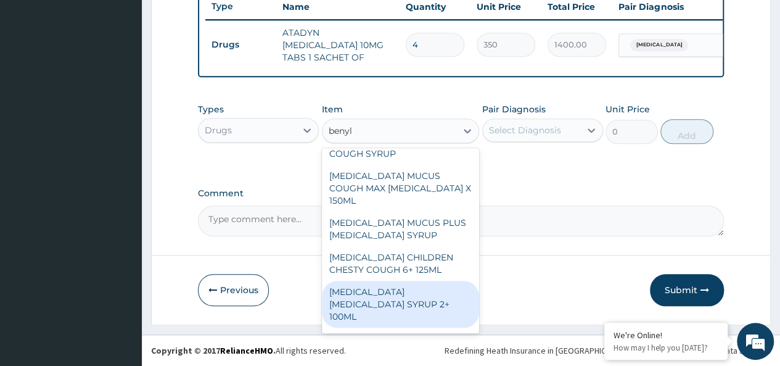
click at [424, 289] on div "[MEDICAL_DATA] [MEDICAL_DATA] SYRUP 2+ 100ML" at bounding box center [401, 304] width 158 height 47
type input "2100"
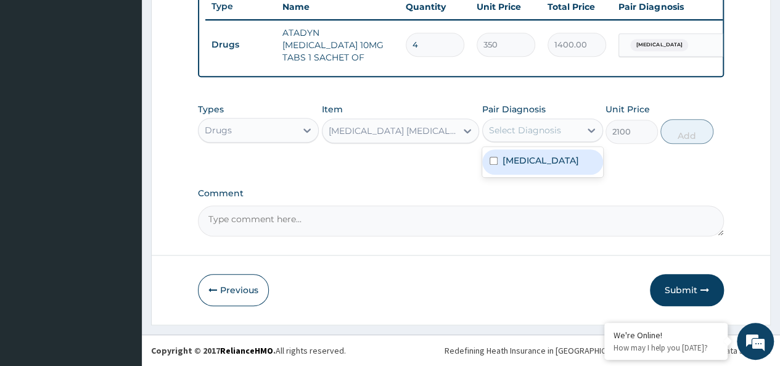
click at [548, 129] on div "Select Diagnosis" at bounding box center [525, 130] width 72 height 12
click at [549, 154] on div "[MEDICAL_DATA]" at bounding box center [542, 161] width 121 height 25
checkbox input "true"
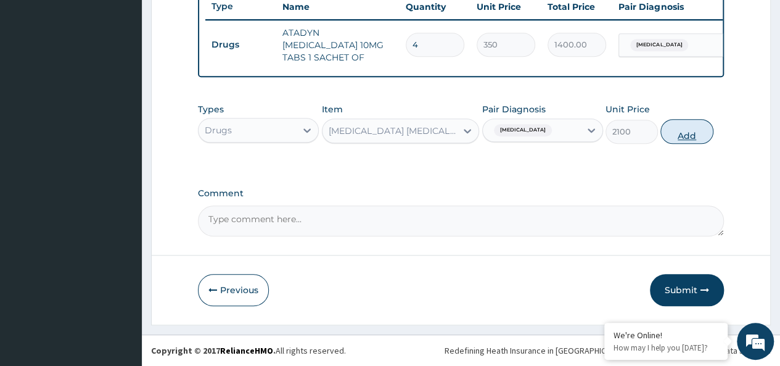
click at [674, 137] on button "Add" at bounding box center [686, 131] width 52 height 25
type input "0"
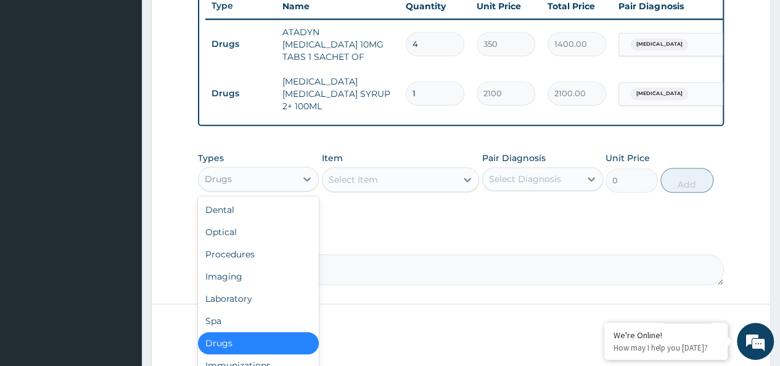
click at [273, 182] on div "Drugs" at bounding box center [247, 179] width 97 height 20
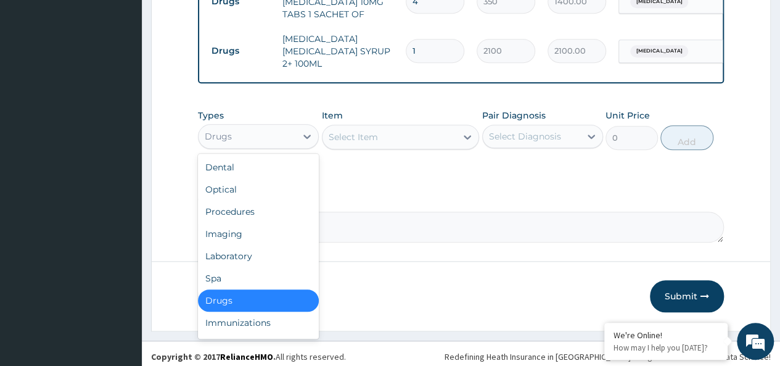
scroll to position [42, 0]
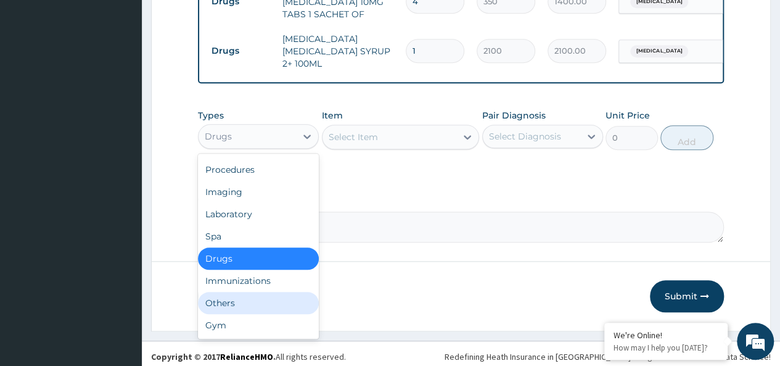
click at [228, 295] on div "Others" at bounding box center [258, 303] width 121 height 22
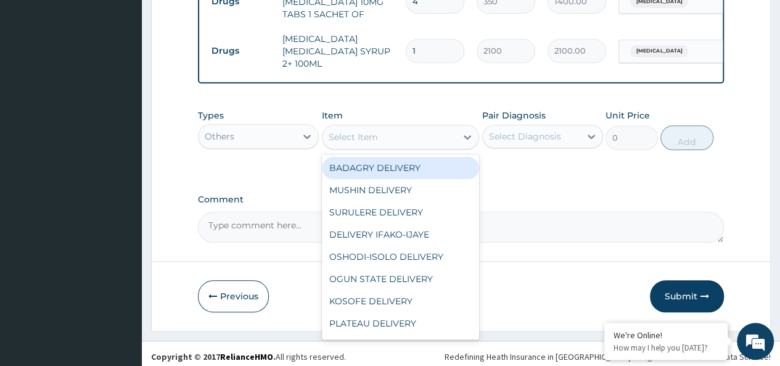
click at [386, 135] on div "Select Item" at bounding box center [390, 137] width 134 height 20
type input "bad"
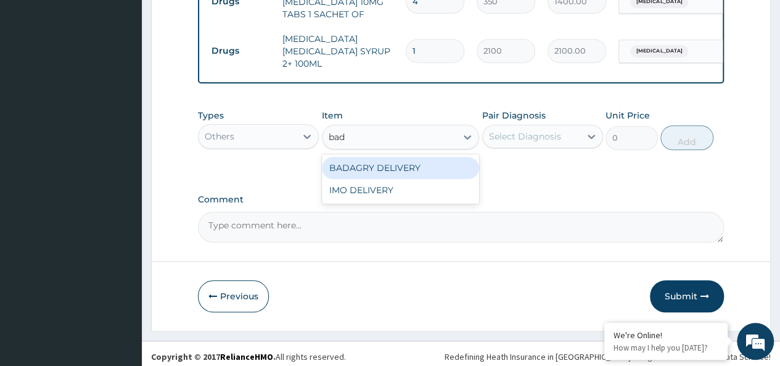
click at [417, 165] on div "BADAGRY DELIVERY" at bounding box center [401, 168] width 158 height 22
type input "3700"
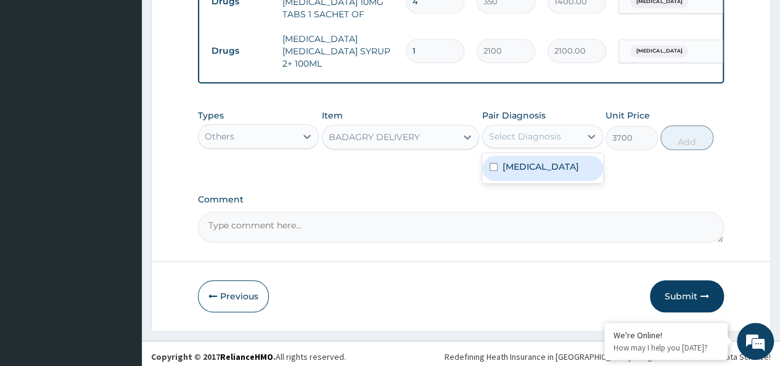
click at [534, 130] on div "Select Diagnosis" at bounding box center [525, 136] width 72 height 12
click at [558, 161] on div "Malaria" at bounding box center [542, 167] width 121 height 25
checkbox input "true"
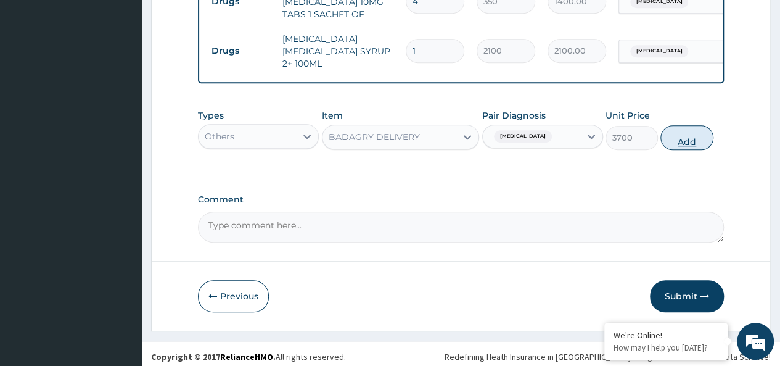
click at [675, 138] on button "Add" at bounding box center [686, 137] width 52 height 25
type input "0"
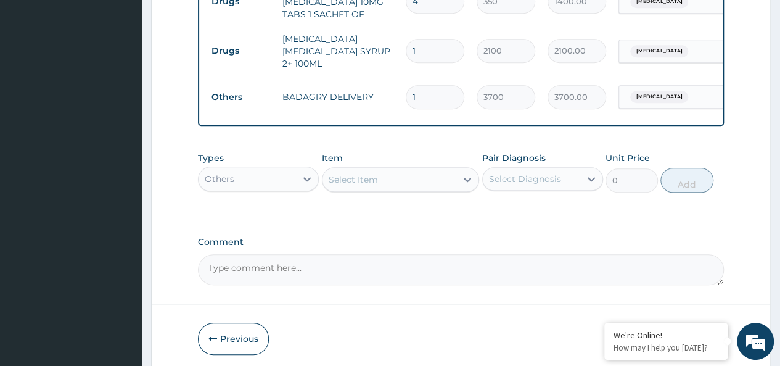
scroll to position [557, 0]
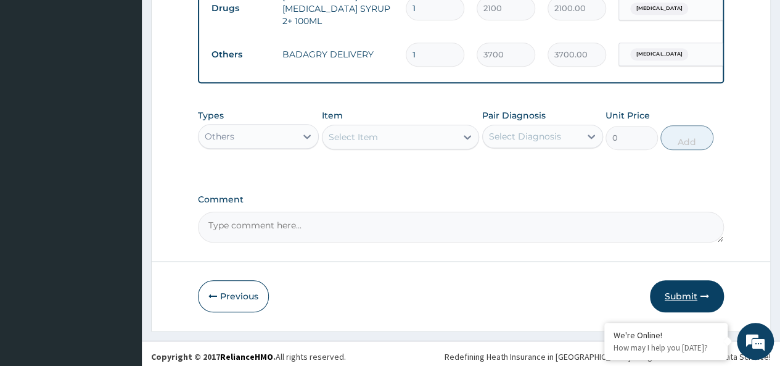
click at [687, 284] on button "Submit" at bounding box center [687, 296] width 74 height 32
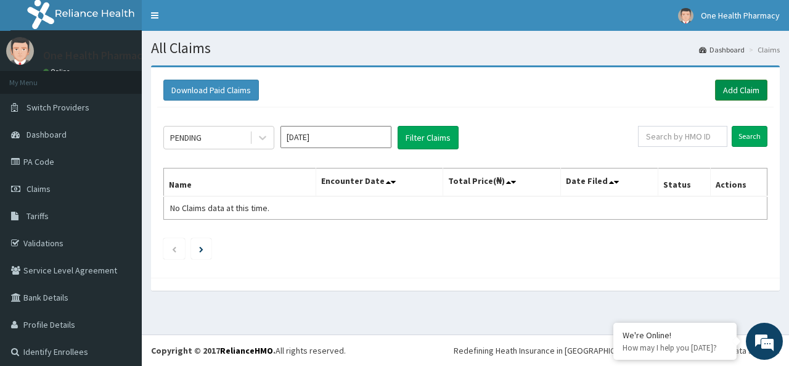
click at [730, 90] on link "Add Claim" at bounding box center [741, 90] width 52 height 21
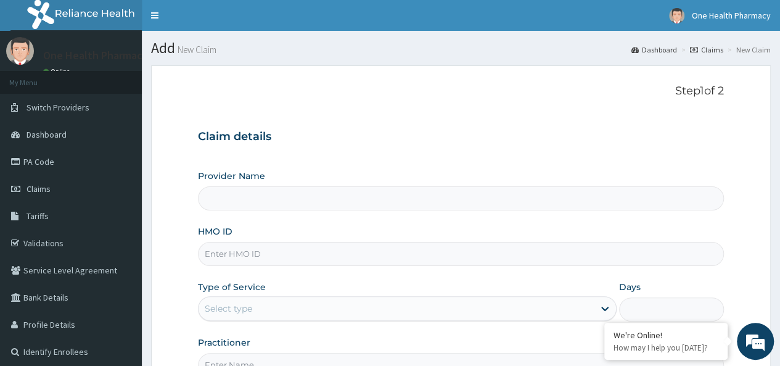
click at [308, 261] on input "HMO ID" at bounding box center [461, 254] width 526 height 24
paste input "OPS/10004/A"
type input "OPS/10004/A"
click at [253, 298] on div "Select type" at bounding box center [396, 308] width 395 height 20
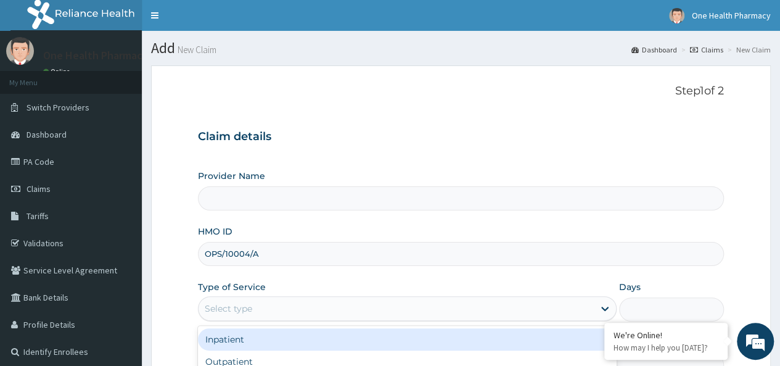
scroll to position [138, 0]
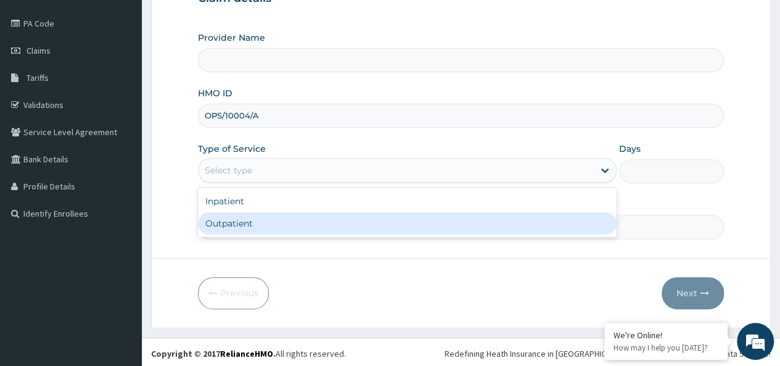
type input "OneHealth Pharmacy"
click at [257, 221] on div "Outpatient" at bounding box center [407, 223] width 419 height 22
type input "1"
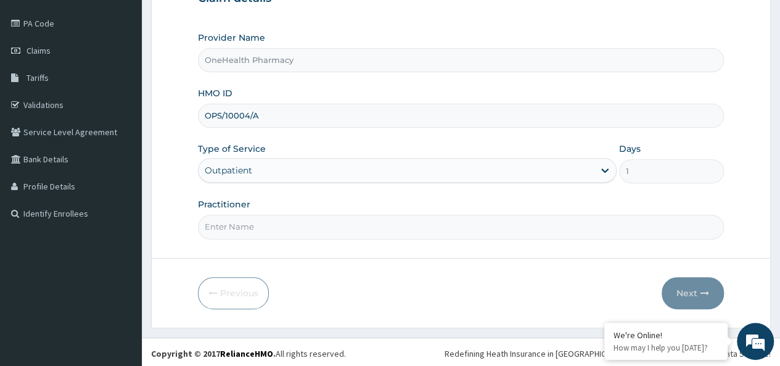
click at [273, 221] on input "Practitioner" at bounding box center [461, 227] width 526 height 24
type input "onehealth"
click at [685, 286] on button "Next" at bounding box center [693, 293] width 62 height 32
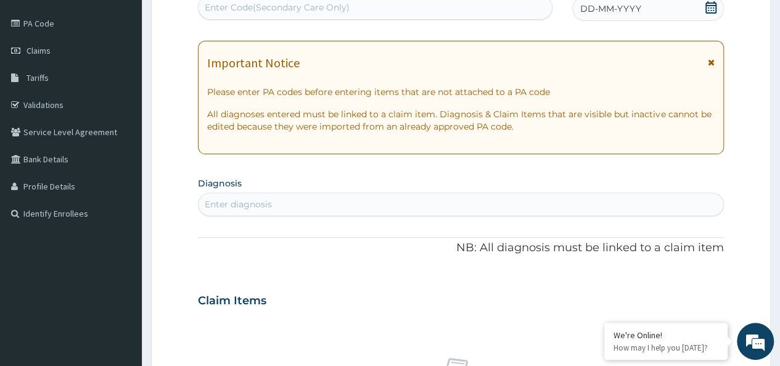
scroll to position [0, 0]
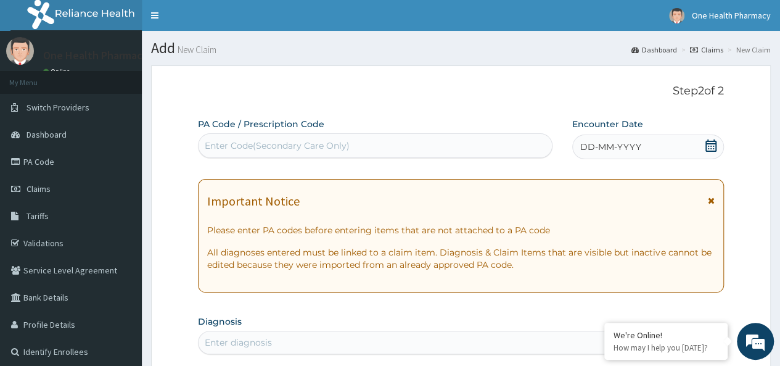
click at [231, 141] on div "Enter Code(Secondary Care Only)" at bounding box center [277, 145] width 145 height 12
paste input "PR/73FD76B3"
type input "PR/73FD76B3"
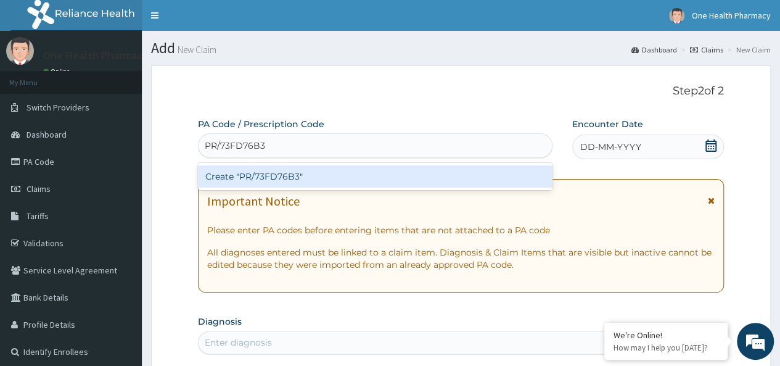
click at [350, 173] on div "Create "PR/73FD76B3"" at bounding box center [375, 176] width 354 height 22
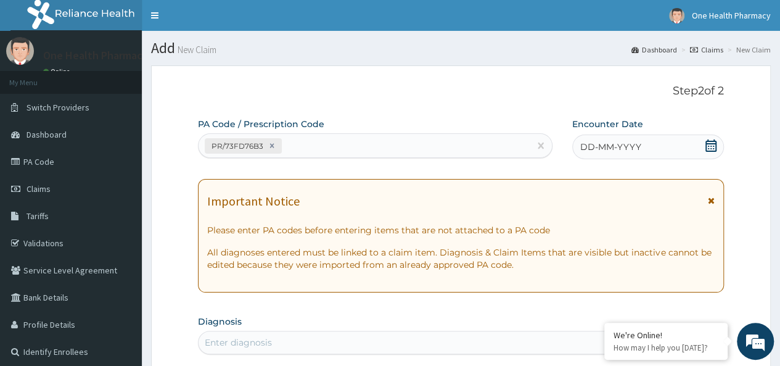
click at [634, 153] on div "DD-MM-YYYY" at bounding box center [648, 146] width 152 height 25
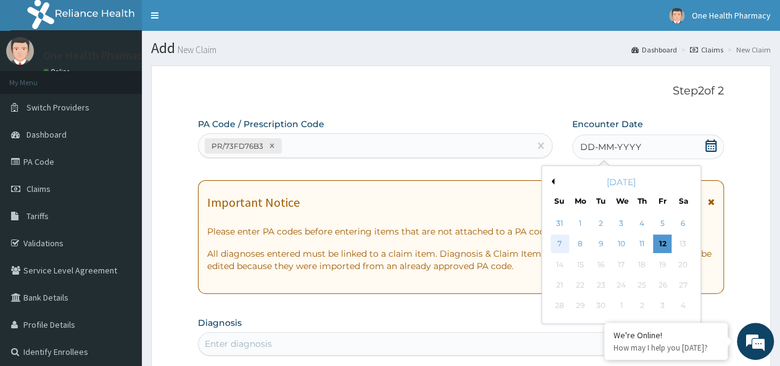
click at [553, 247] on div "7" at bounding box center [559, 244] width 18 height 18
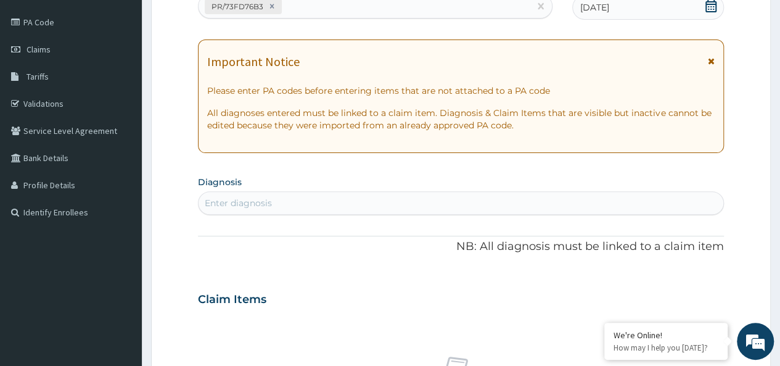
scroll to position [164, 0]
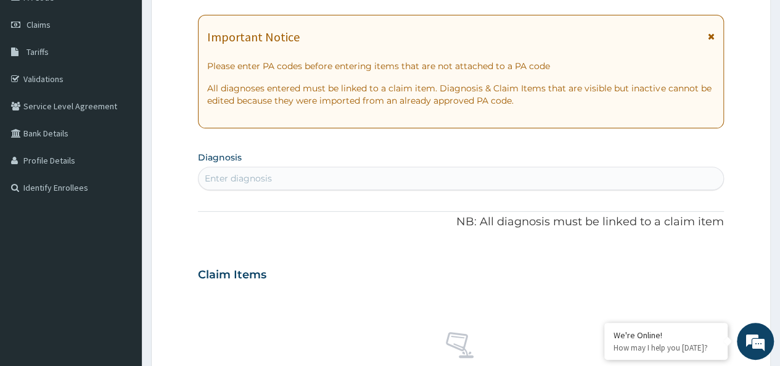
click at [419, 177] on div "Enter diagnosis" at bounding box center [461, 178] width 525 height 20
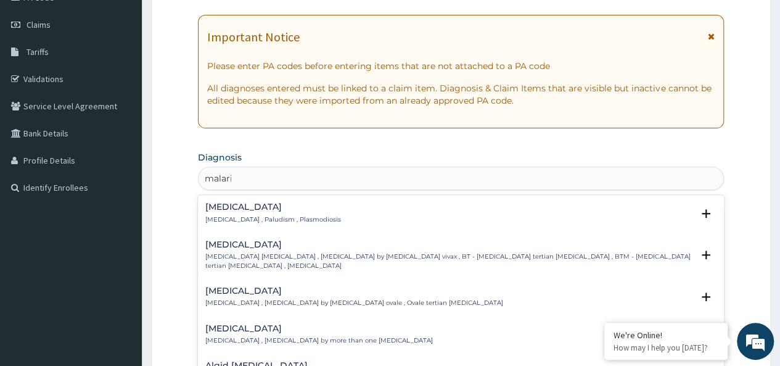
type input "malaria"
click at [226, 212] on div "Malaria Malaria , Paludism , Plasmodiosis" at bounding box center [273, 213] width 136 height 22
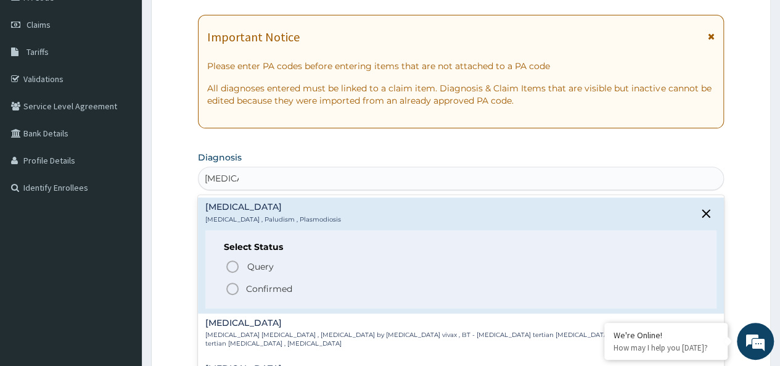
click at [265, 286] on p "Confirmed" at bounding box center [269, 288] width 46 height 12
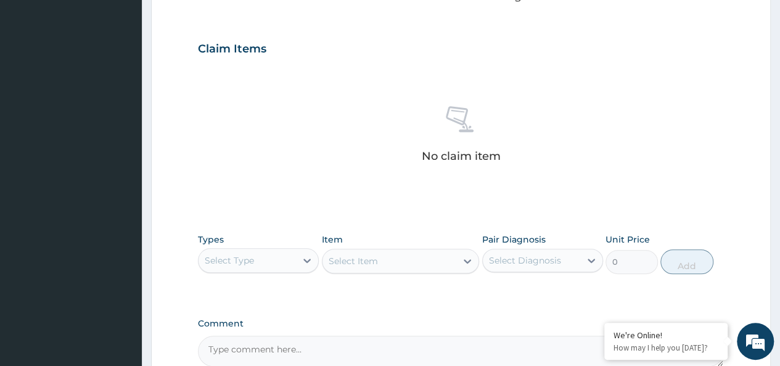
scroll to position [521, 0]
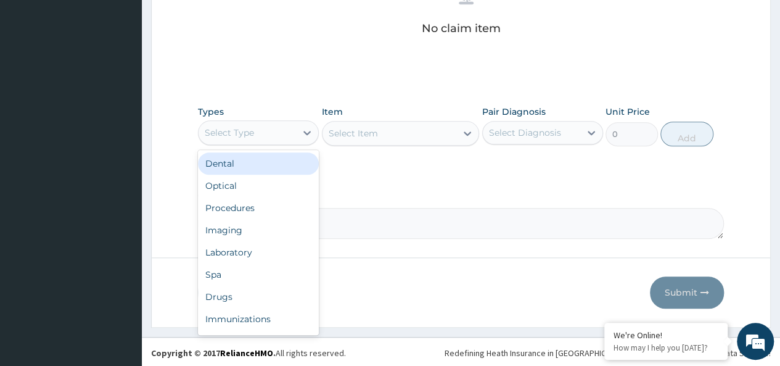
click at [248, 123] on div "Select Type" at bounding box center [247, 133] width 97 height 20
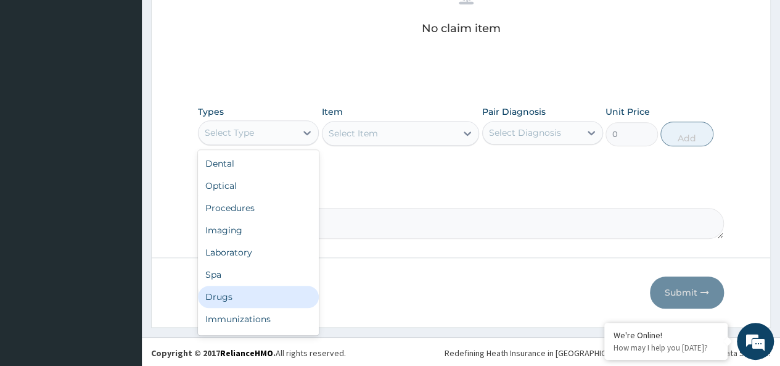
click at [223, 297] on div "Drugs" at bounding box center [258, 297] width 121 height 22
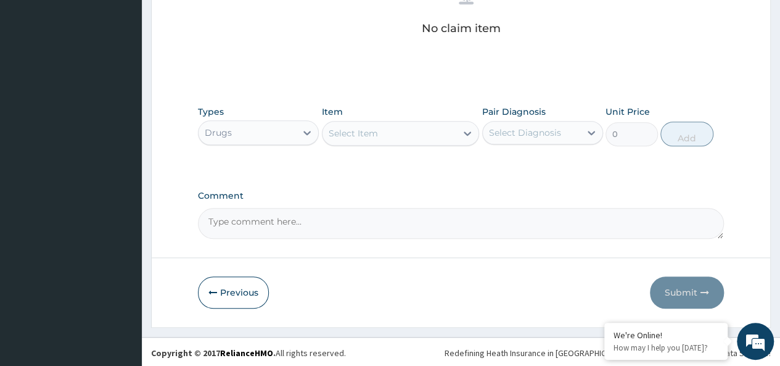
click at [356, 128] on div "Select Item" at bounding box center [353, 133] width 49 height 12
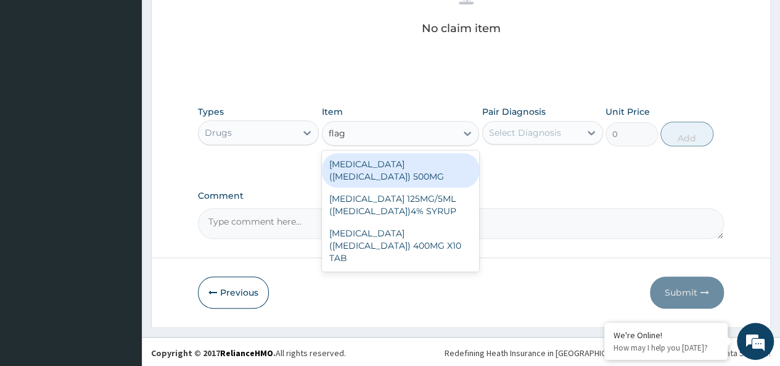
type input "flagy"
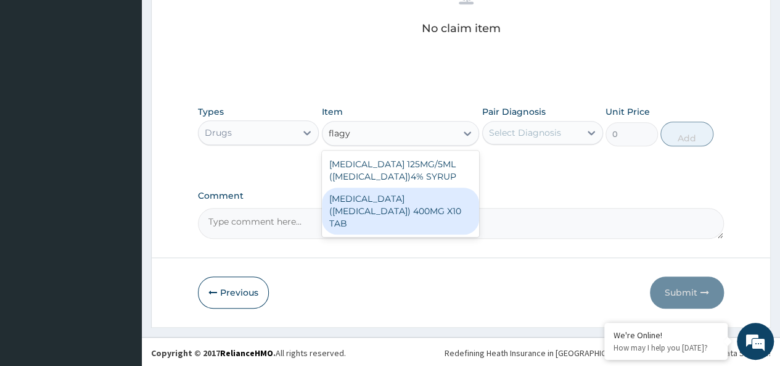
click at [424, 199] on div "[MEDICAL_DATA] ([MEDICAL_DATA]) 400MG X10 TAB" at bounding box center [401, 210] width 158 height 47
type input "42"
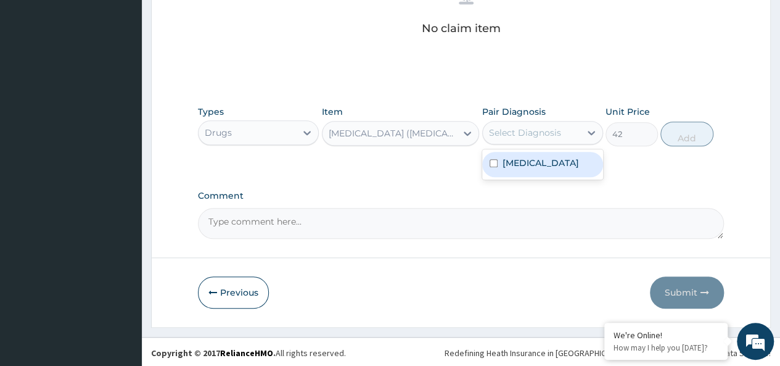
click at [544, 123] on div "Select Diagnosis" at bounding box center [531, 133] width 97 height 20
click at [554, 163] on div "[MEDICAL_DATA]" at bounding box center [542, 164] width 121 height 25
checkbox input "true"
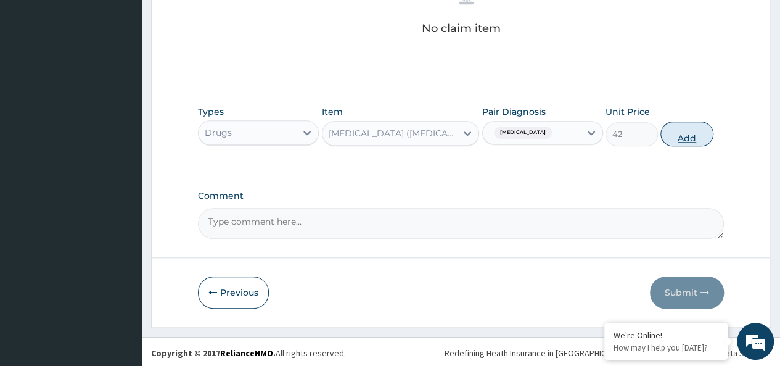
click at [692, 134] on button "Add" at bounding box center [686, 133] width 52 height 25
type input "0"
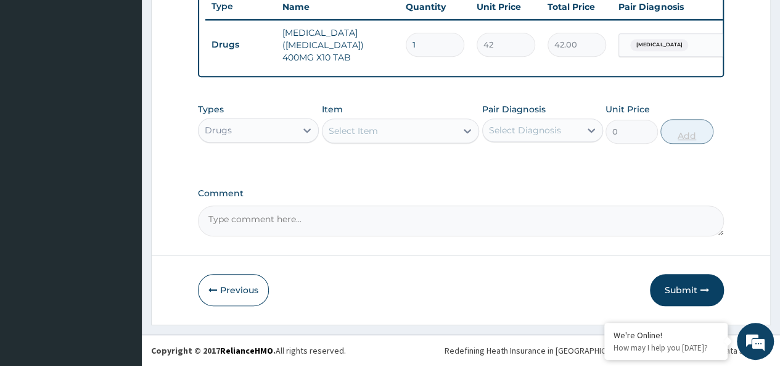
type input "0.00"
type input "2"
type input "84.00"
type input "20"
type input "840.00"
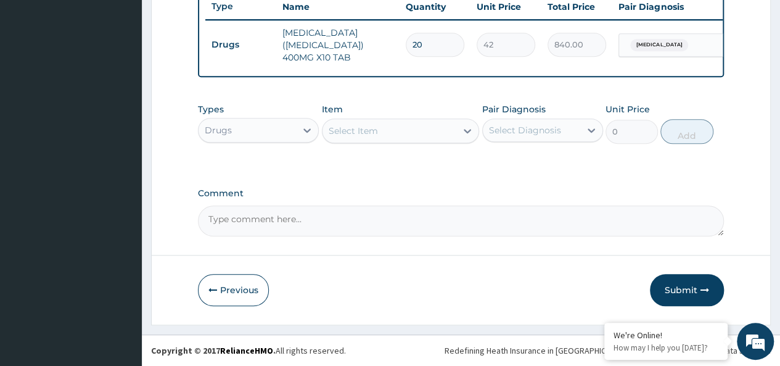
type input "20"
click at [384, 137] on div "Select Item" at bounding box center [390, 131] width 134 height 20
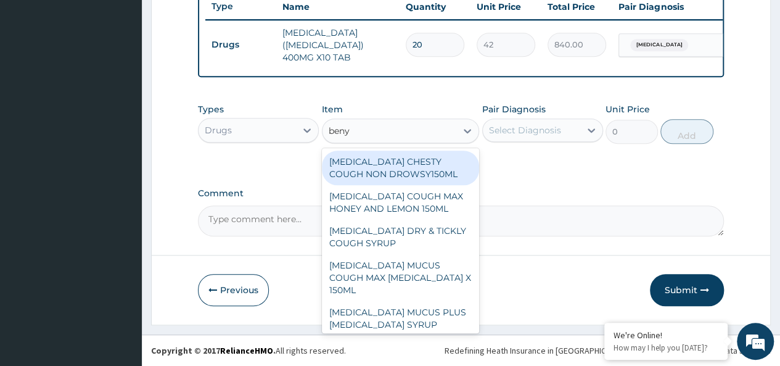
type input "benyl"
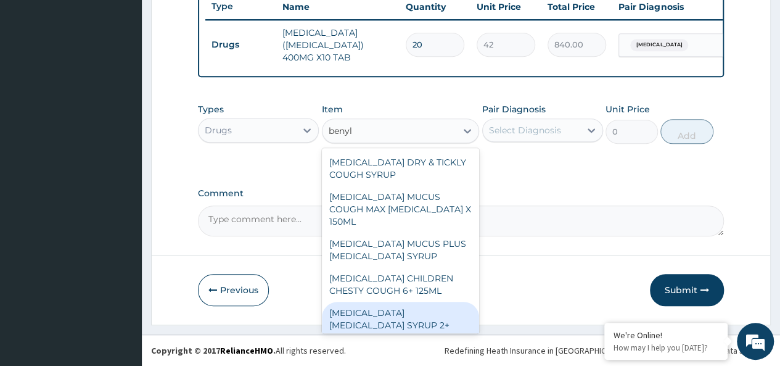
scroll to position [110, 0]
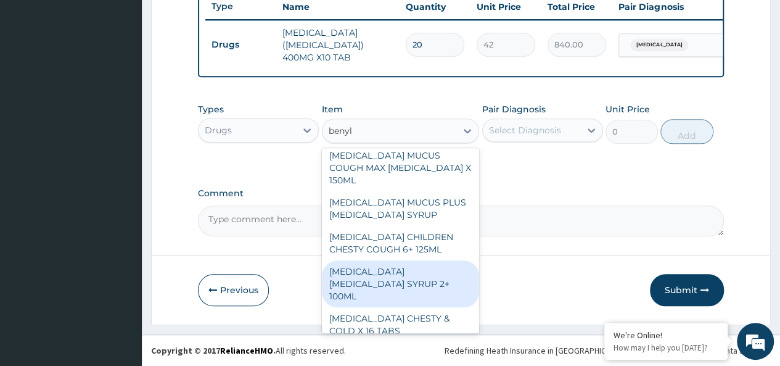
click at [408, 262] on div "BENYLIN DRY COUGH SYRUP 2+ 100ML" at bounding box center [401, 283] width 158 height 47
type input "2100"
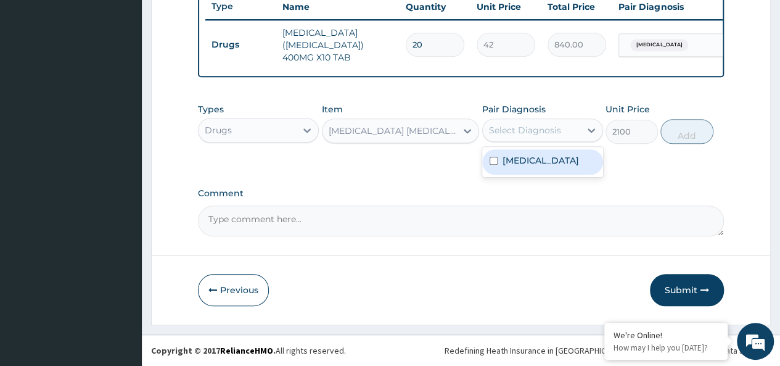
click at [541, 140] on div "Select Diagnosis" at bounding box center [531, 130] width 97 height 20
click at [561, 157] on div "Malaria" at bounding box center [542, 161] width 121 height 25
checkbox input "true"
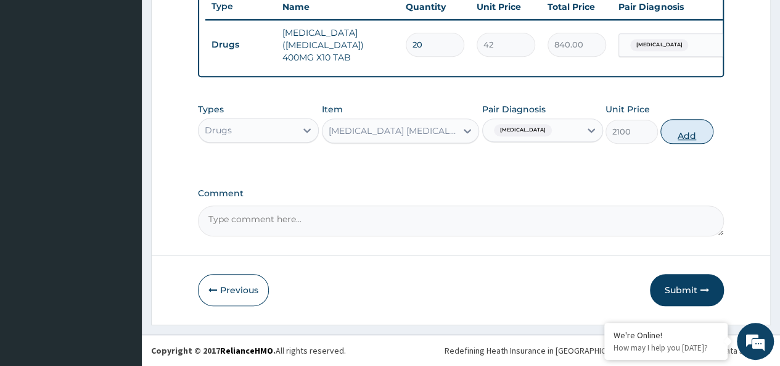
click at [686, 129] on button "Add" at bounding box center [686, 131] width 52 height 25
type input "0"
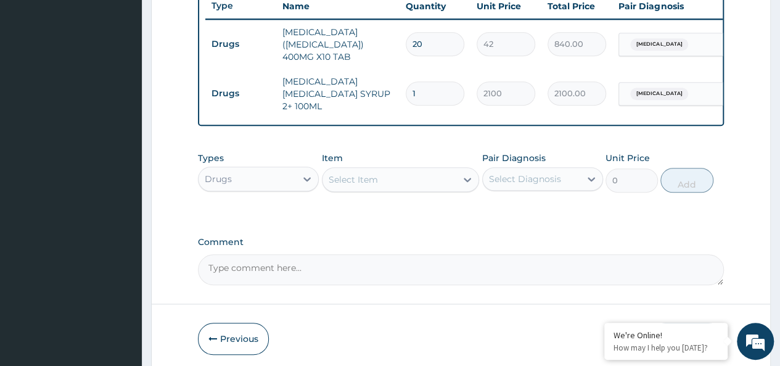
click at [413, 170] on div "Select Item" at bounding box center [390, 180] width 134 height 20
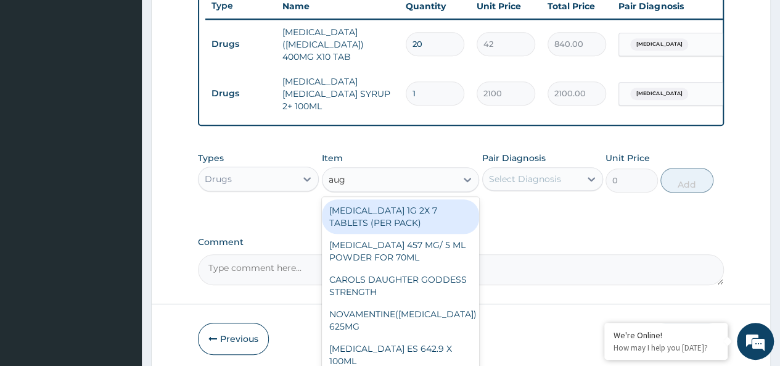
type input "augm"
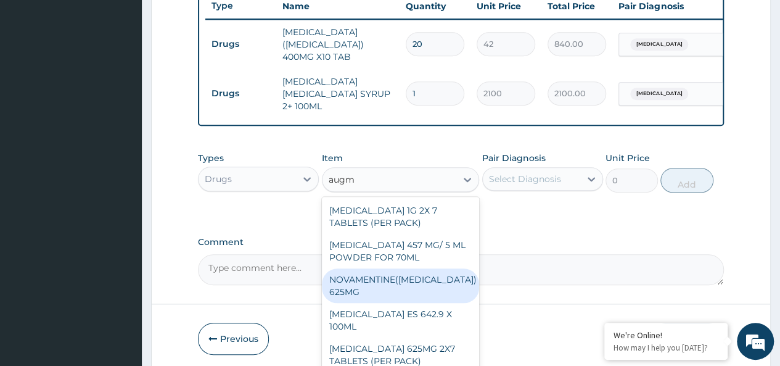
scroll to position [15, 0]
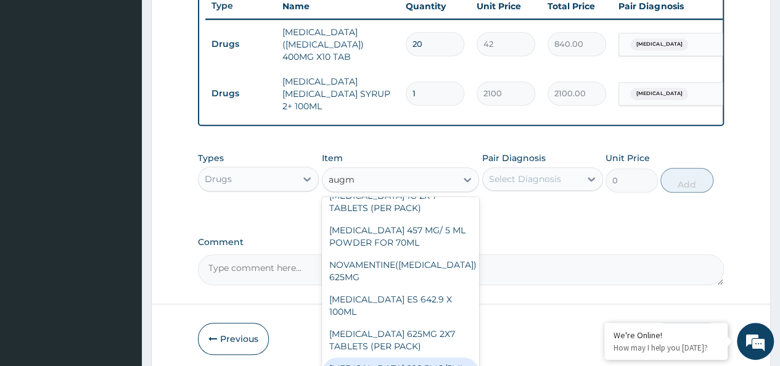
type input "4340"
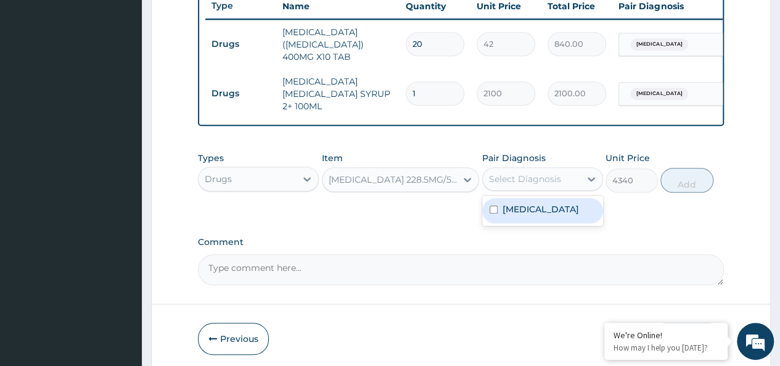
click at [540, 173] on div "Select Diagnosis" at bounding box center [525, 179] width 72 height 12
click at [546, 204] on div "Malaria" at bounding box center [542, 210] width 121 height 25
checkbox input "true"
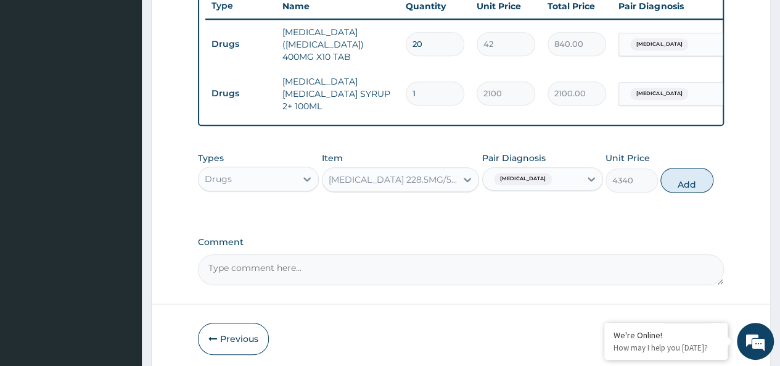
click at [701, 161] on div "Types Drugs Item AUGMENTIN 228.5MG/5ML POWDER FOR 70ML SU Pair Diagnosis Malari…" at bounding box center [461, 172] width 526 height 53
click at [698, 168] on button "Add" at bounding box center [686, 180] width 52 height 25
type input "0"
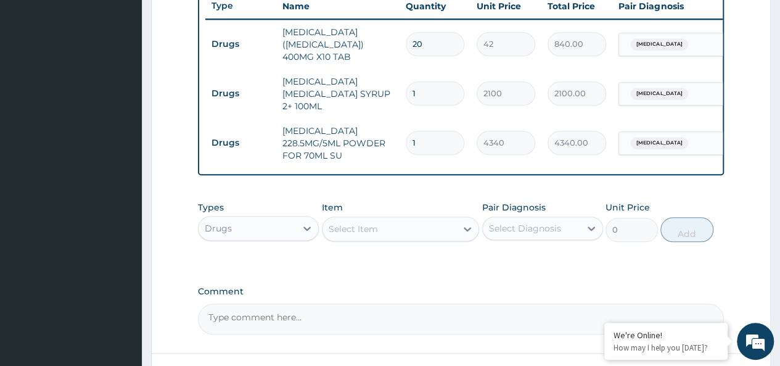
click at [350, 234] on div "Select Item" at bounding box center [390, 229] width 134 height 20
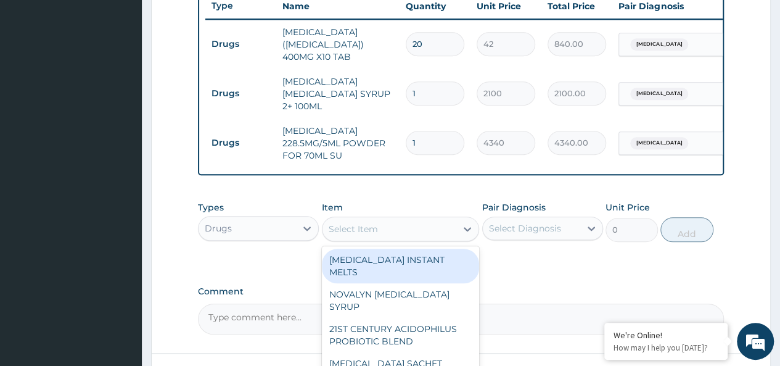
scroll to position [564, 0]
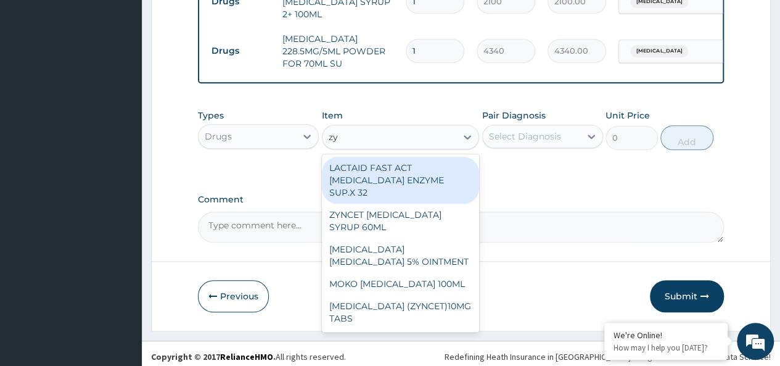
type input "zyn"
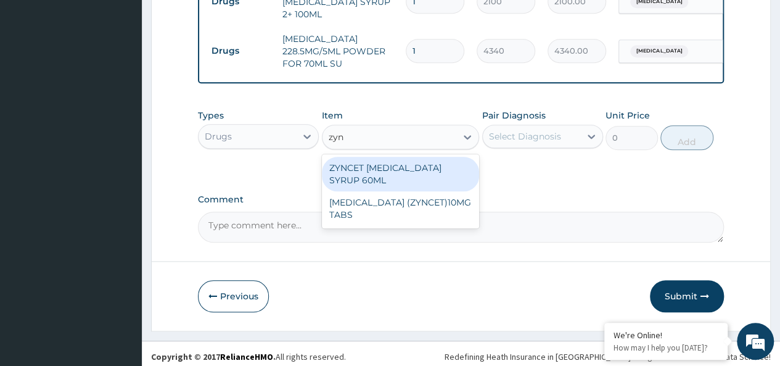
click at [430, 157] on div "ZYNCET CETIRIZINE SYRUP 60ML" at bounding box center [401, 174] width 158 height 35
type input "2240"
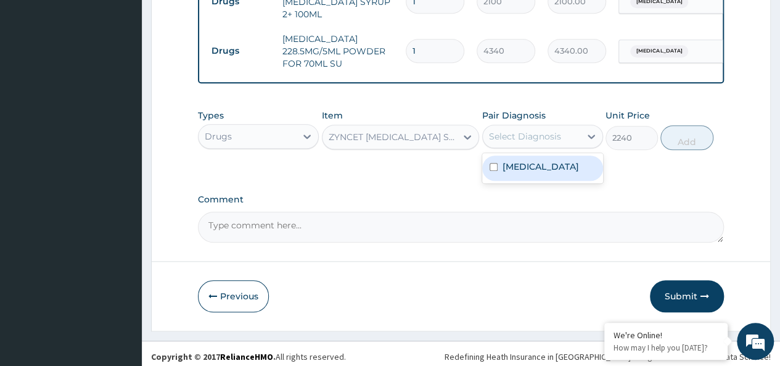
click at [518, 136] on div "Select Diagnosis" at bounding box center [525, 136] width 72 height 12
click at [556, 161] on div "Malaria" at bounding box center [542, 167] width 121 height 25
checkbox input "true"
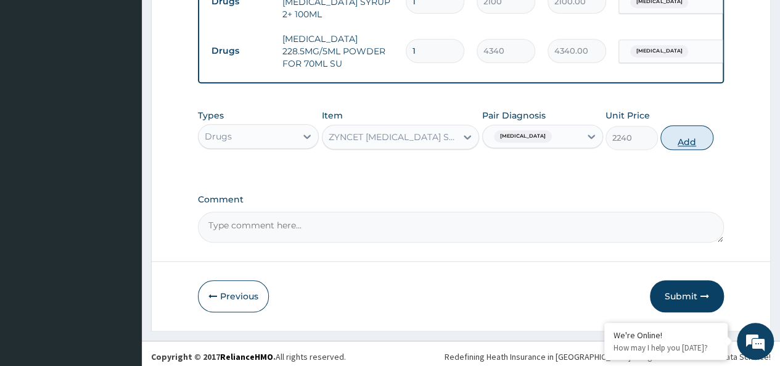
click at [675, 125] on button "Add" at bounding box center [686, 137] width 52 height 25
type input "0"
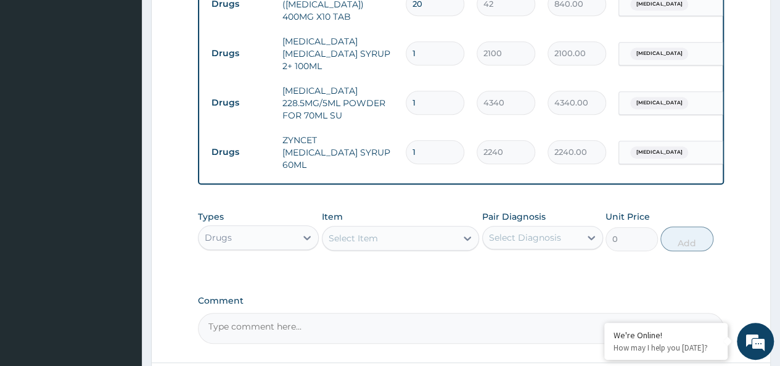
scroll to position [513, 0]
click at [402, 228] on div "Select Item" at bounding box center [390, 238] width 134 height 20
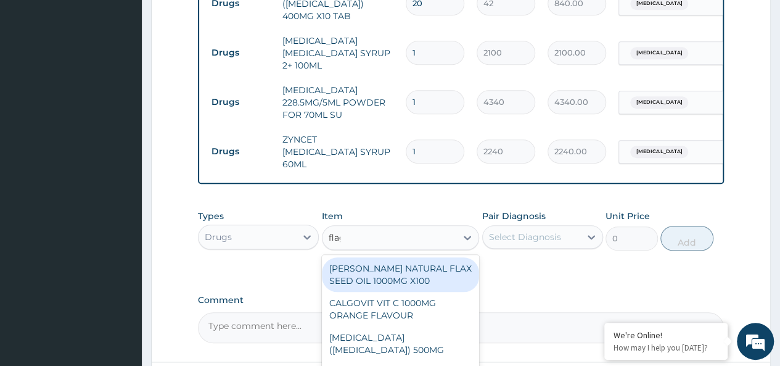
type input "flagy"
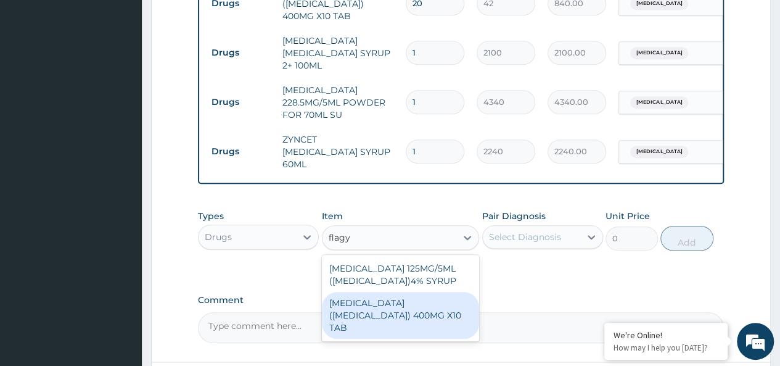
click at [431, 297] on div "METRONIDAZOLE (FLAGYL) 400MG X10 TAB" at bounding box center [401, 315] width 158 height 47
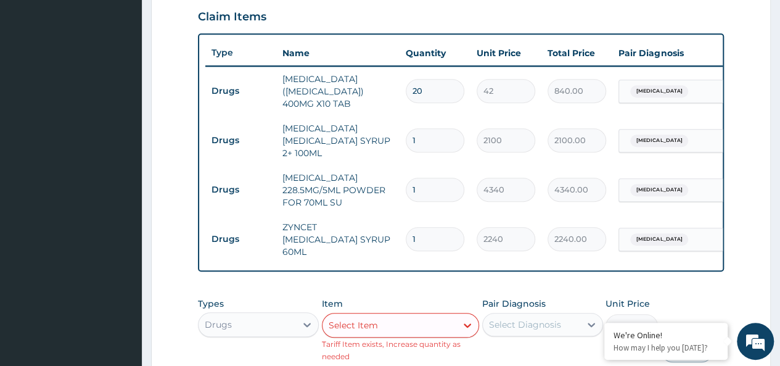
scroll to position [424, 0]
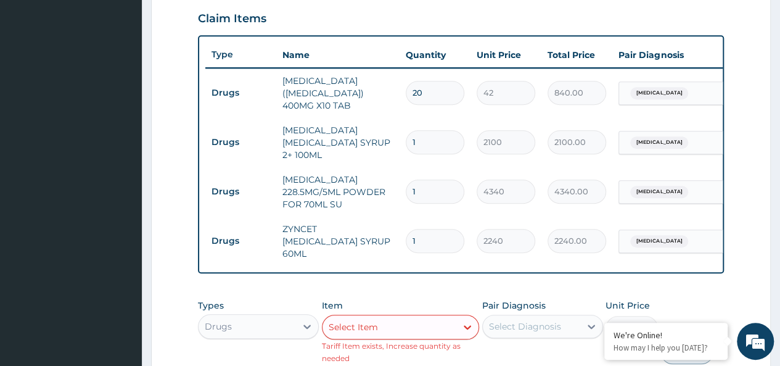
click at [388, 317] on div "Select Item" at bounding box center [390, 327] width 134 height 20
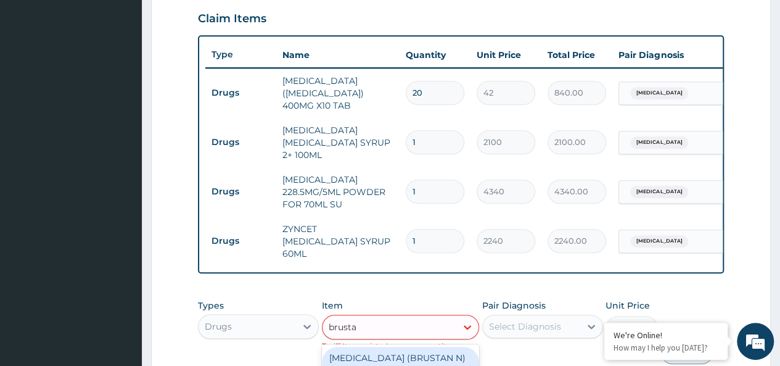
type input "brustan"
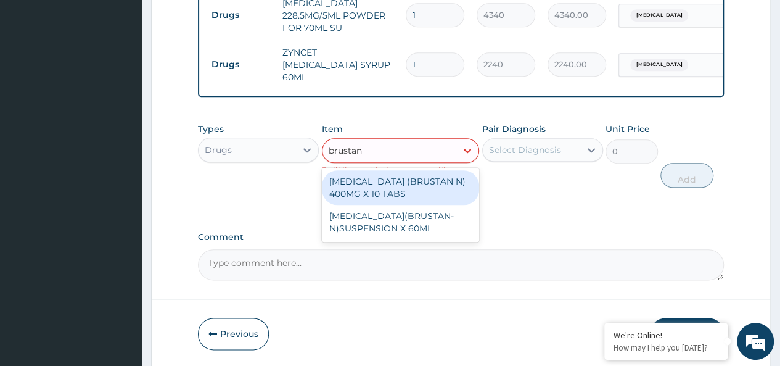
scroll to position [605, 0]
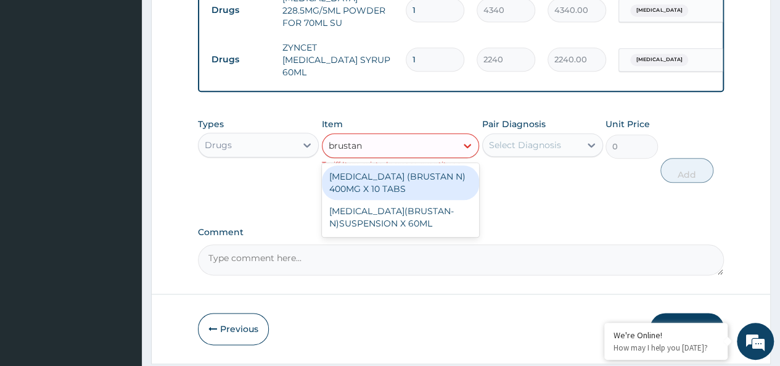
click at [415, 166] on div "IBUPROFEN (BRUSTAN N) 400MG X 10 TABS" at bounding box center [401, 182] width 158 height 35
type input "63"
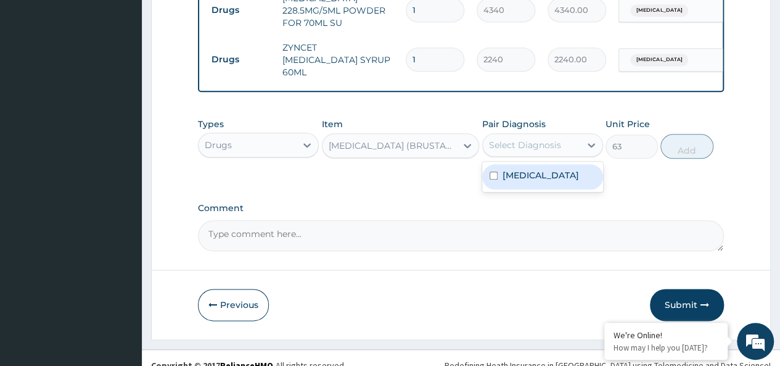
click at [525, 139] on div "Select Diagnosis" at bounding box center [525, 145] width 72 height 12
click at [553, 164] on div "Malaria" at bounding box center [542, 176] width 121 height 25
checkbox input "true"
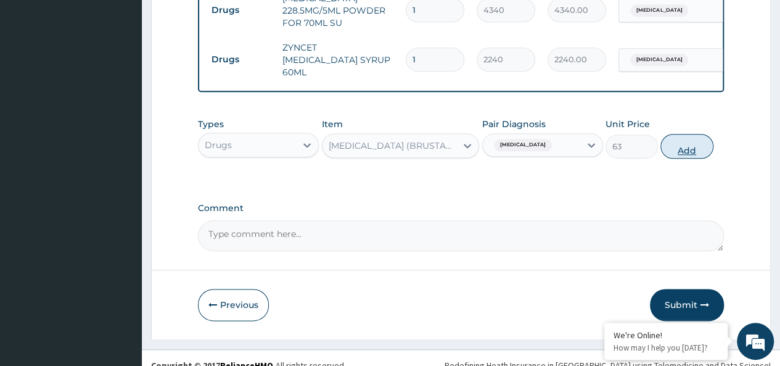
click at [675, 141] on button "Add" at bounding box center [686, 146] width 52 height 25
type input "0"
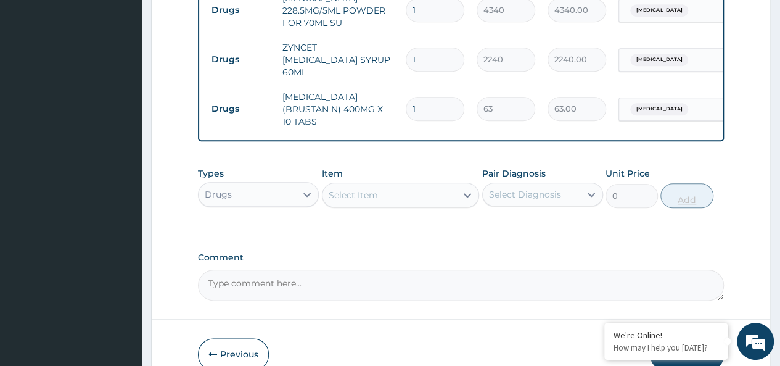
type input "10"
type input "630.00"
type input "10"
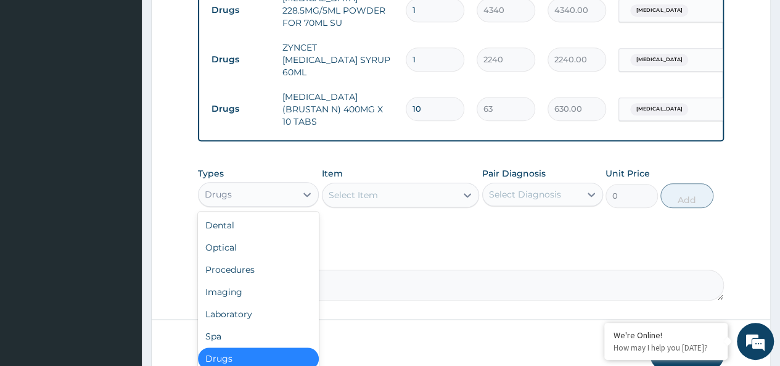
click at [237, 184] on div "Drugs" at bounding box center [247, 194] width 97 height 20
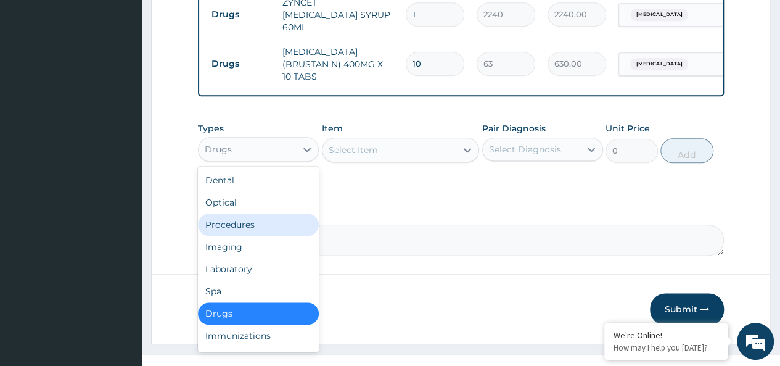
scroll to position [42, 0]
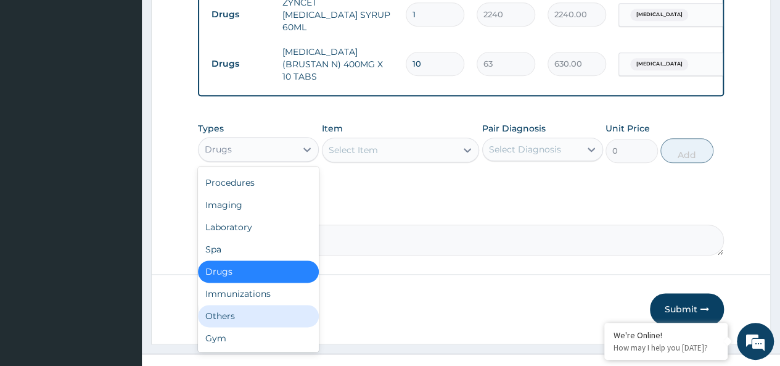
click at [228, 305] on div "Others" at bounding box center [258, 316] width 121 height 22
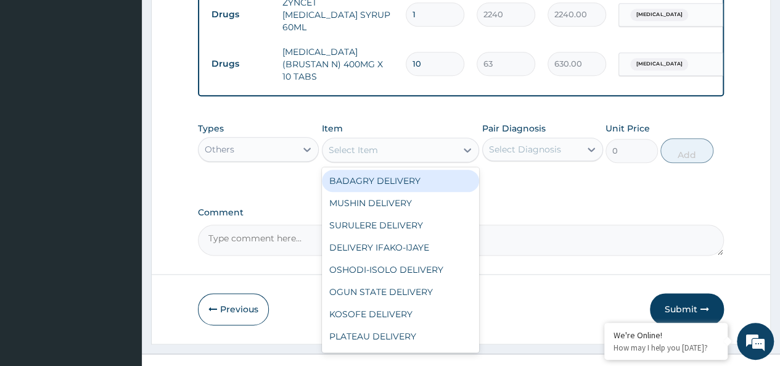
click at [390, 140] on div "Select Item" at bounding box center [390, 150] width 134 height 20
type input "bad"
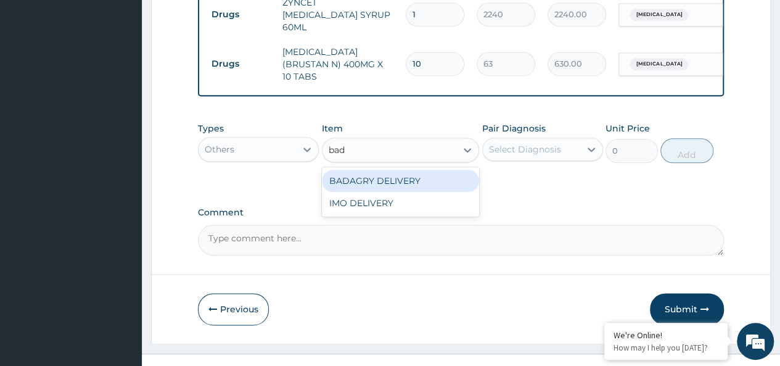
click at [437, 170] on div "BADAGRY DELIVERY" at bounding box center [401, 181] width 158 height 22
type input "3700"
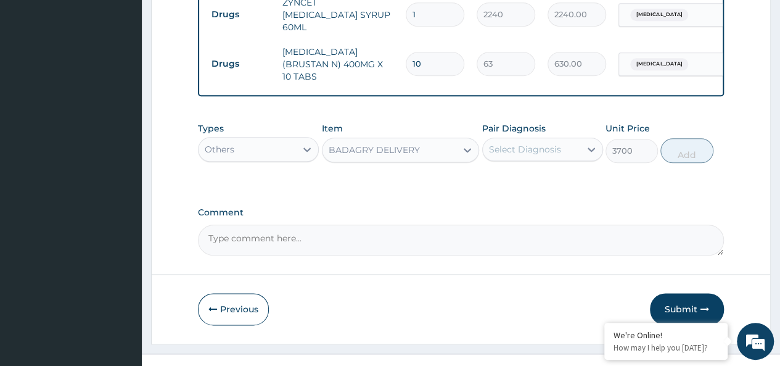
click at [536, 122] on div "Pair Diagnosis Select Diagnosis" at bounding box center [542, 142] width 121 height 41
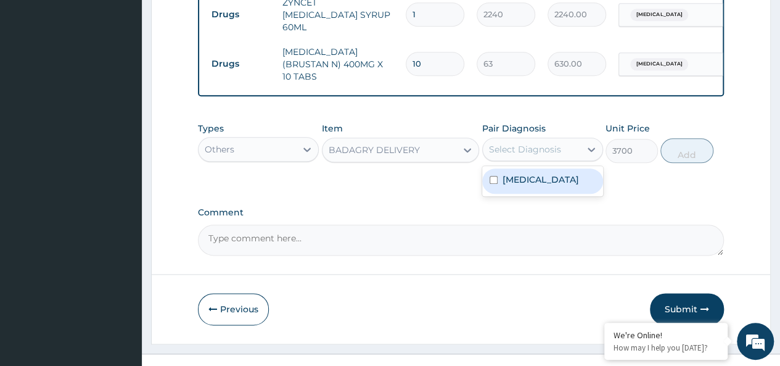
drag, startPoint x: 540, startPoint y: 131, endPoint x: 538, endPoint y: 154, distance: 22.3
click at [538, 154] on div "option Malaria, selected. option Malaria focused, 1 of 1. 1 result available. U…" at bounding box center [542, 149] width 121 height 23
click at [538, 168] on div "[MEDICAL_DATA]" at bounding box center [542, 180] width 121 height 25
checkbox input "true"
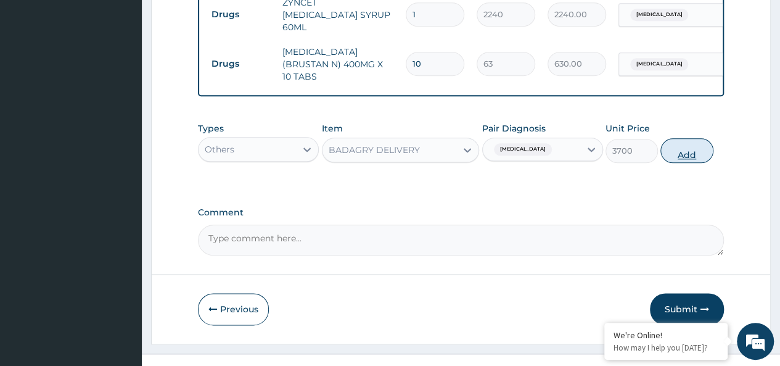
click at [697, 138] on button "Add" at bounding box center [686, 150] width 52 height 25
type input "0"
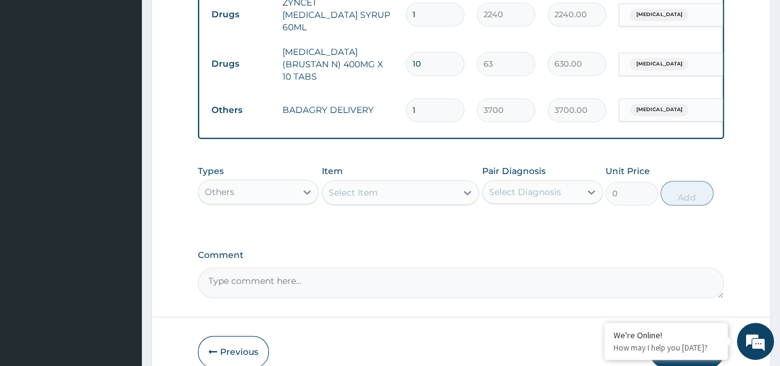
scroll to position [692, 0]
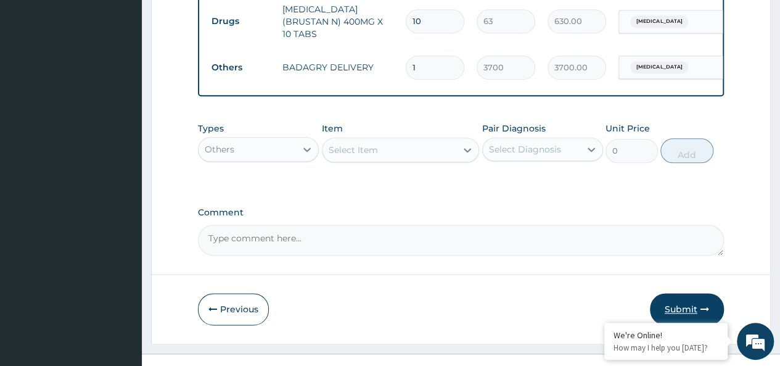
click at [696, 293] on button "Submit" at bounding box center [687, 309] width 74 height 32
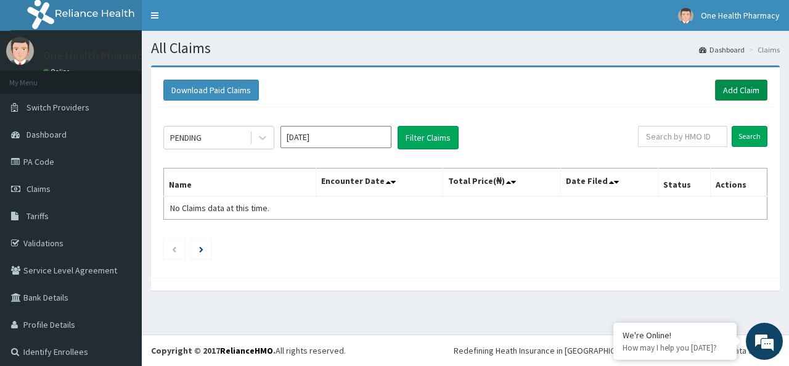
click at [728, 88] on link "Add Claim" at bounding box center [741, 90] width 52 height 21
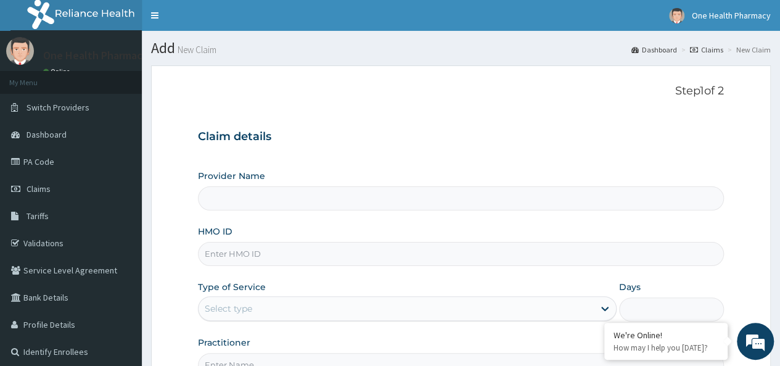
type input "OneHealth Pharmacy"
click at [318, 255] on input "HMO ID" at bounding box center [461, 254] width 526 height 24
paste input "EGB/10021/A"
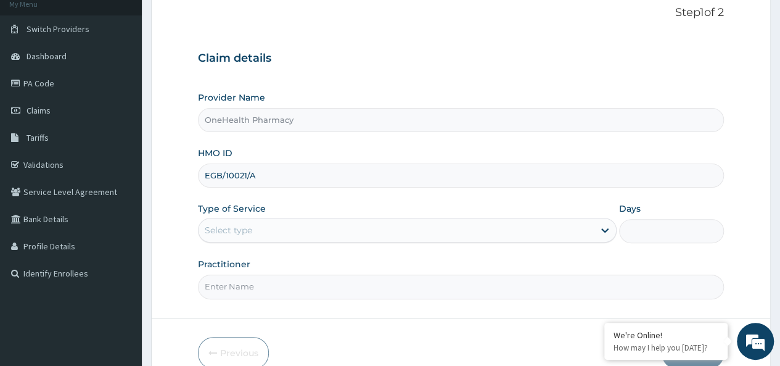
scroll to position [79, 0]
type input "EGB/10021/A"
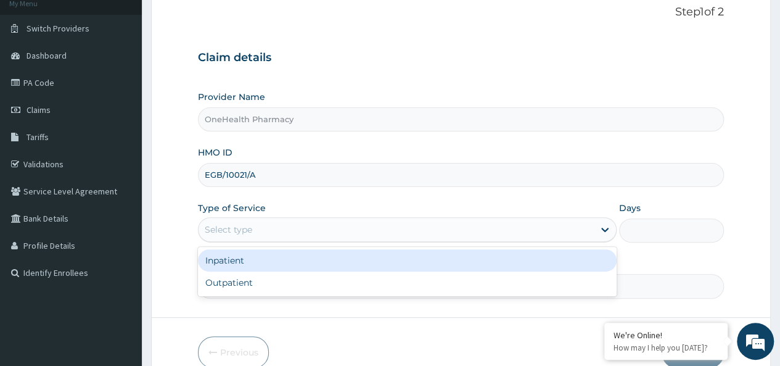
click at [331, 239] on div "Select type" at bounding box center [407, 229] width 419 height 25
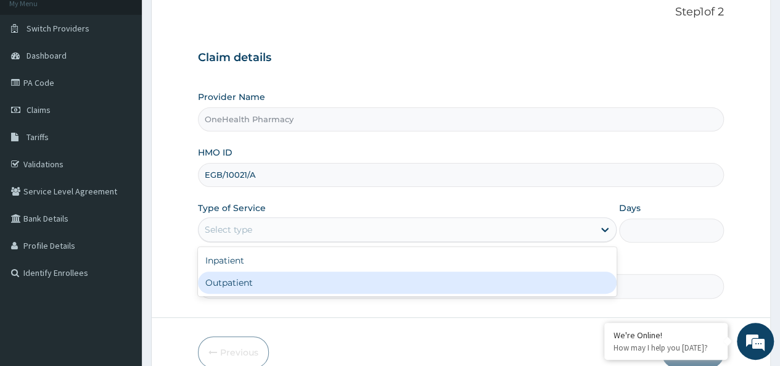
click at [274, 283] on div "Outpatient" at bounding box center [407, 282] width 419 height 22
type input "1"
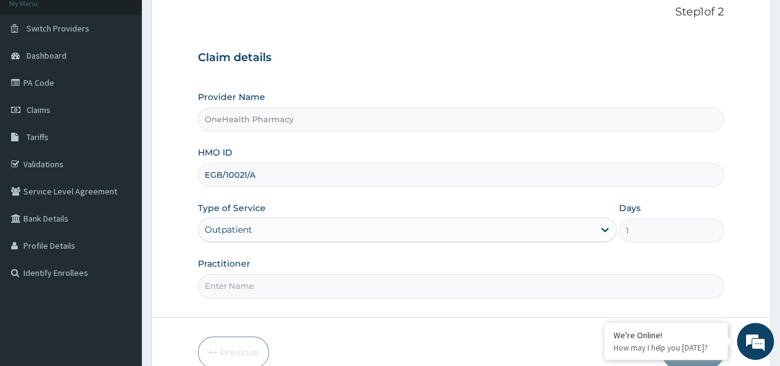
click at [282, 281] on input "Practitioner" at bounding box center [461, 286] width 526 height 24
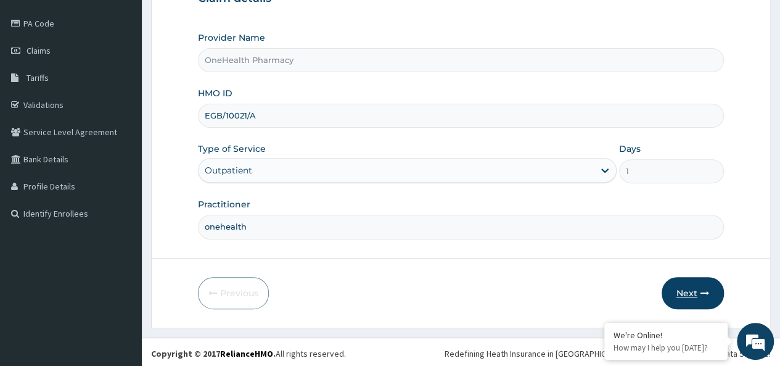
type input "onehealth"
click at [695, 292] on button "Next" at bounding box center [693, 293] width 62 height 32
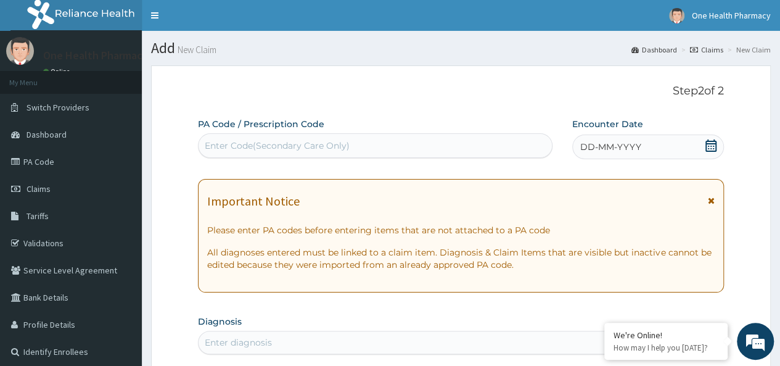
scroll to position [36, 0]
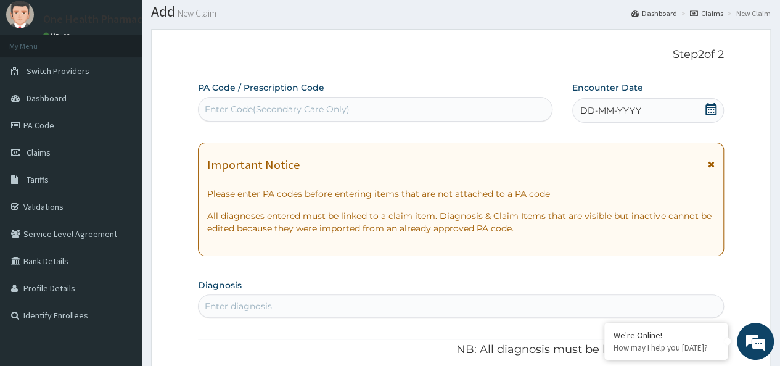
click at [265, 118] on div "Enter Code(Secondary Care Only)" at bounding box center [375, 109] width 353 height 20
paste input "PR/602AD995"
type input "PR/602AD995"
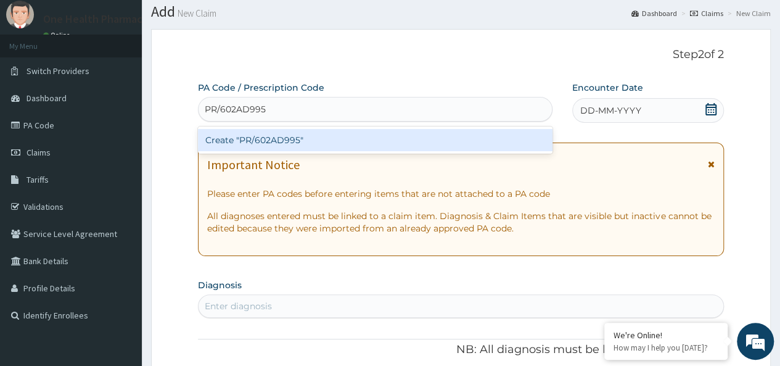
click at [329, 142] on div "Create "PR/602AD995"" at bounding box center [375, 140] width 354 height 22
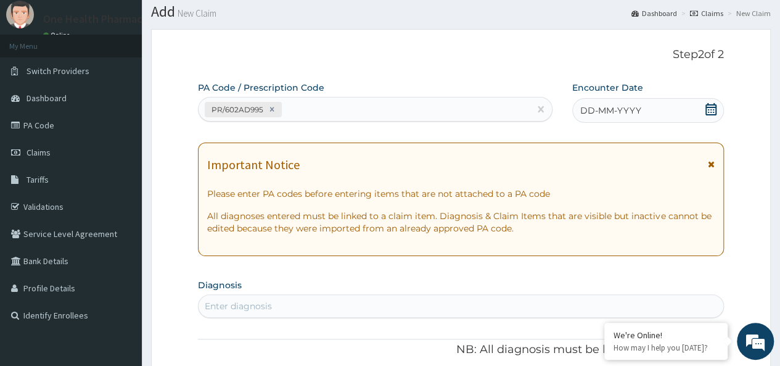
click at [630, 113] on span "DD-MM-YYYY" at bounding box center [610, 110] width 61 height 12
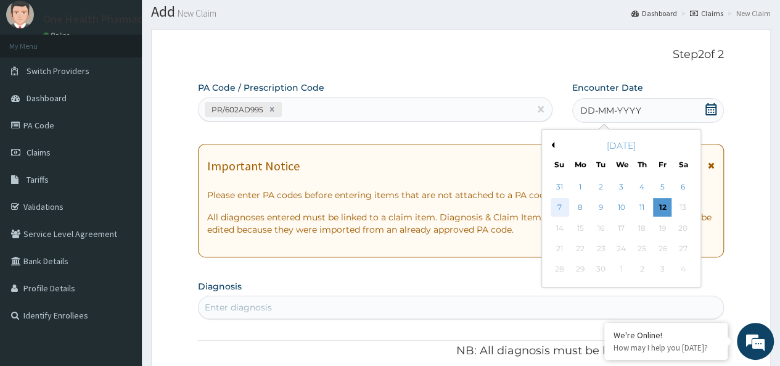
click at [558, 207] on div "7" at bounding box center [559, 208] width 18 height 18
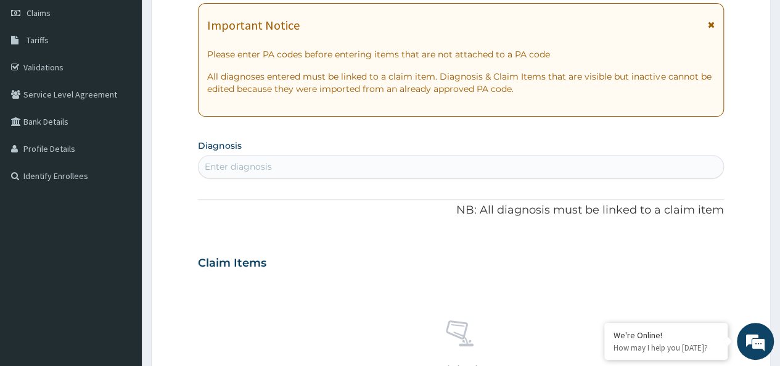
scroll to position [181, 0]
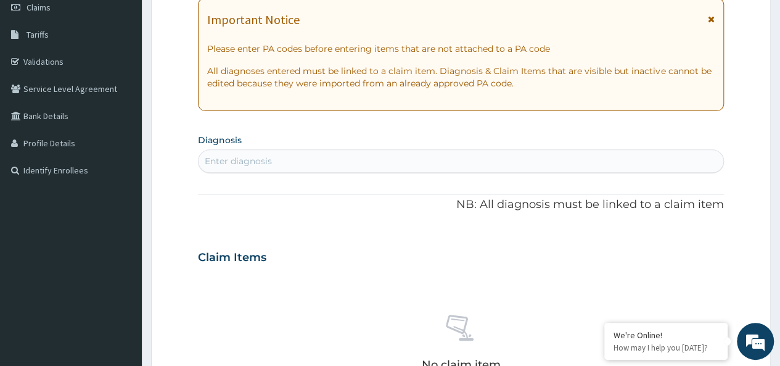
click at [255, 161] on div "Enter diagnosis" at bounding box center [238, 161] width 67 height 12
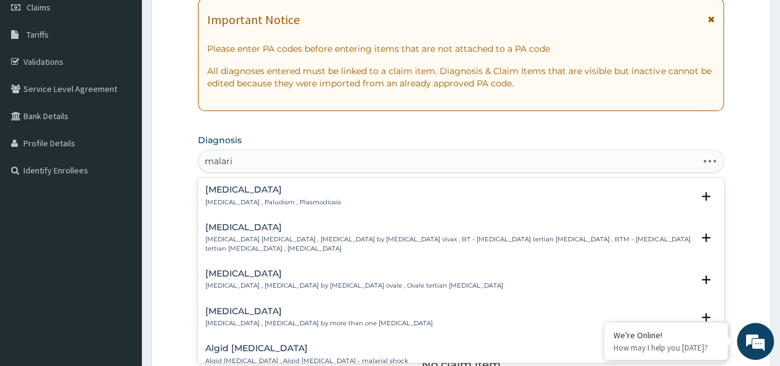
type input "malaria"
click at [223, 187] on h4 "Malaria" at bounding box center [273, 189] width 136 height 9
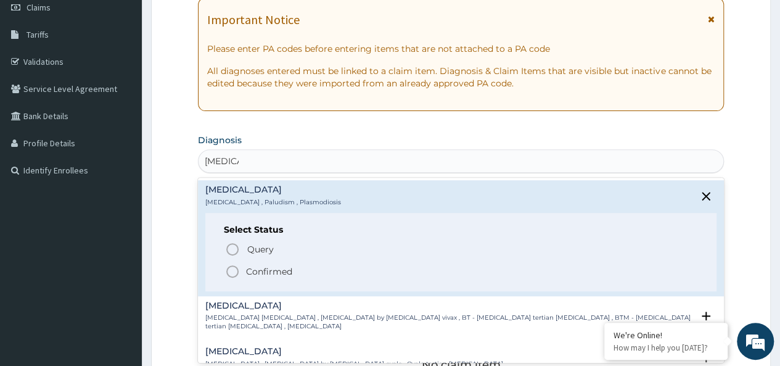
click at [270, 273] on p "Confirmed" at bounding box center [269, 271] width 46 height 12
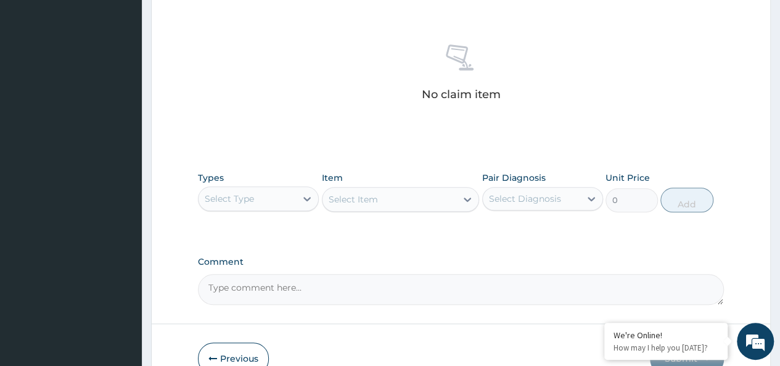
scroll to position [521, 0]
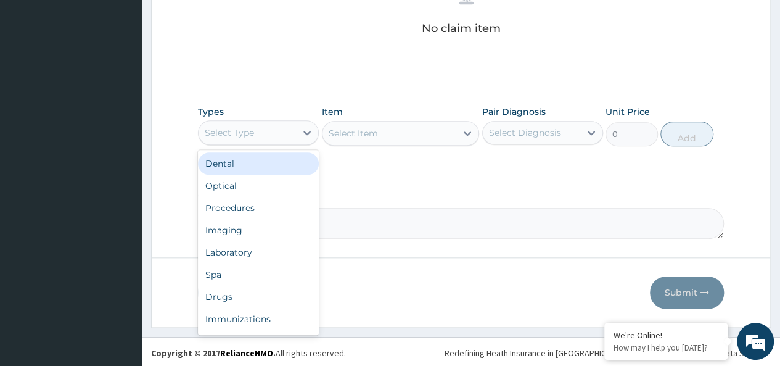
click at [268, 138] on div "Select Type" at bounding box center [247, 133] width 97 height 20
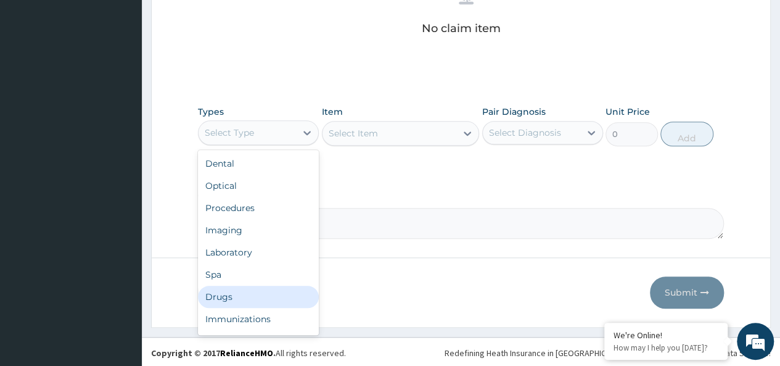
click at [254, 292] on div "Drugs" at bounding box center [258, 297] width 121 height 22
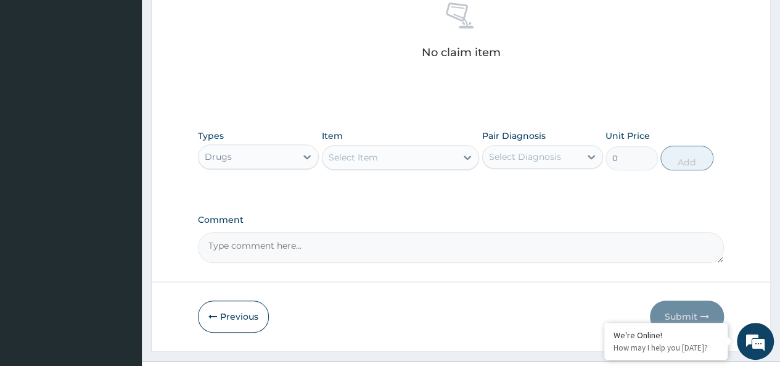
scroll to position [496, 0]
click at [371, 154] on div "Select Item" at bounding box center [353, 158] width 49 height 12
click at [396, 157] on div "Select Item" at bounding box center [390, 158] width 134 height 20
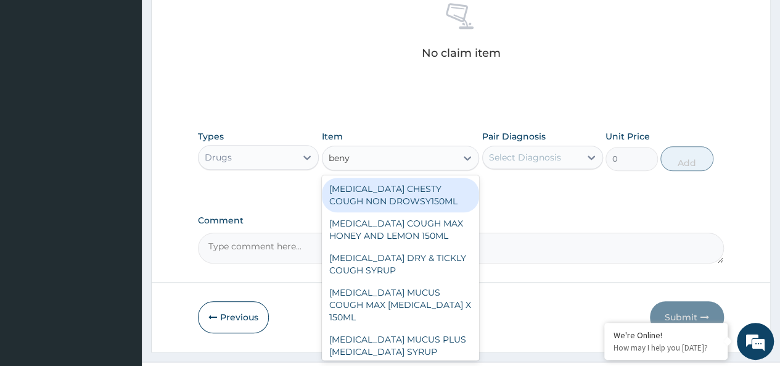
type input "benyl"
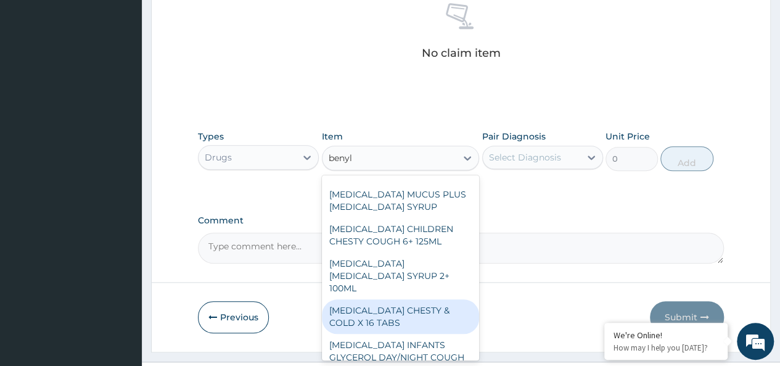
scroll to position [149, 0]
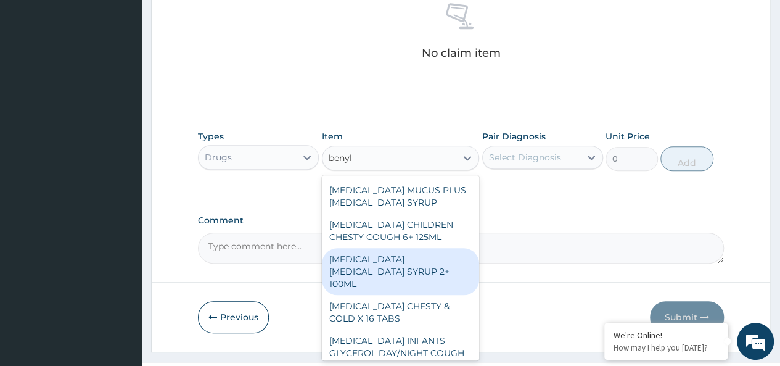
click at [418, 248] on div "BENYLIN DRY COUGH SYRUP 2+ 100ML" at bounding box center [401, 271] width 158 height 47
type input "2100"
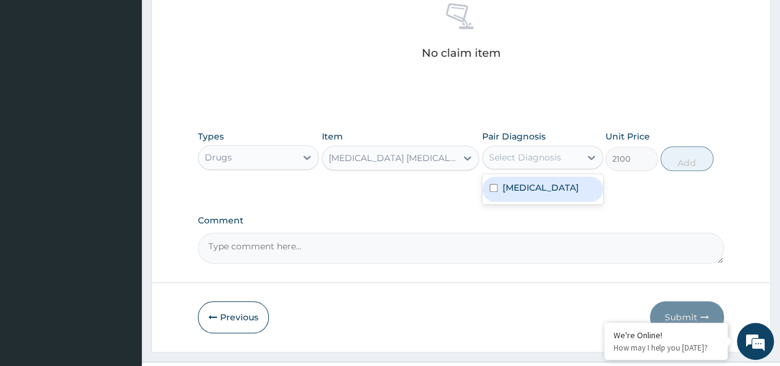
drag, startPoint x: 551, startPoint y: 149, endPoint x: 561, endPoint y: 195, distance: 48.0
click at [561, 169] on div "option Malaria focused, 1 of 1. 1 result available. Use Up and Down to choose o…" at bounding box center [542, 157] width 121 height 23
click at [561, 195] on div "[MEDICAL_DATA]" at bounding box center [542, 188] width 121 height 25
checkbox input "true"
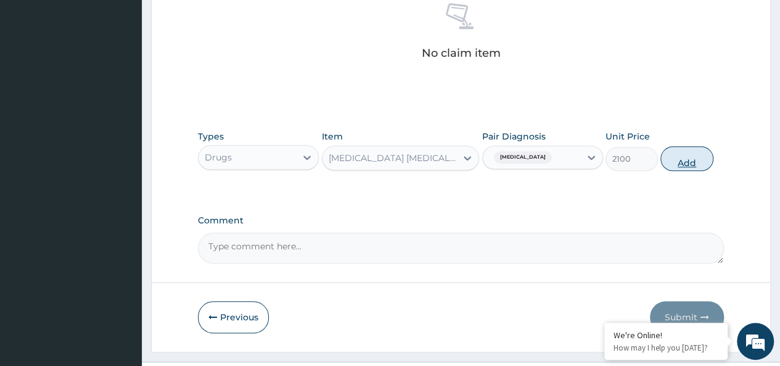
click at [701, 150] on button "Add" at bounding box center [686, 158] width 52 height 25
type input "0"
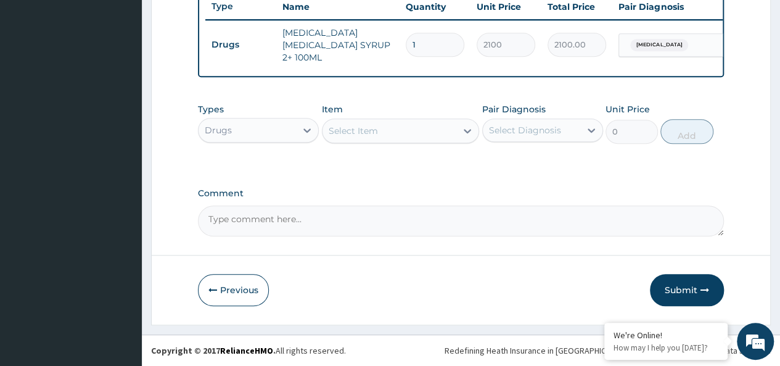
click at [350, 131] on div "Select Item" at bounding box center [353, 131] width 49 height 12
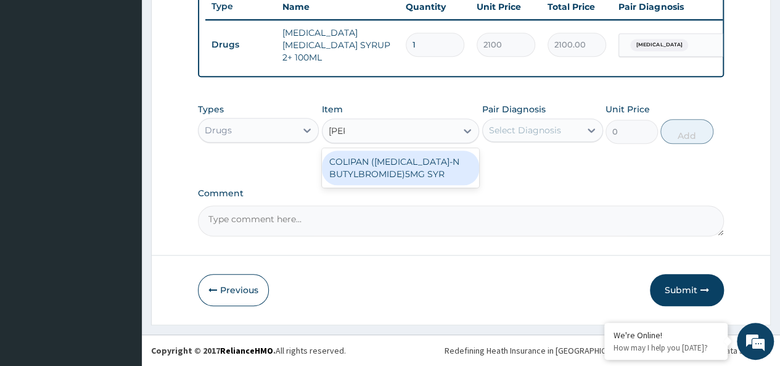
type input "colipa"
click at [409, 178] on div "COLIPAN ([MEDICAL_DATA]-N BUTYLBROMIDE)5MG SYR" at bounding box center [401, 167] width 158 height 35
type input "1260"
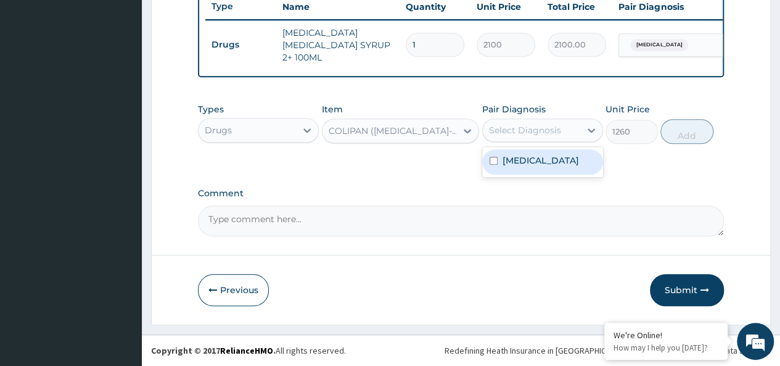
click at [546, 126] on div "Select Diagnosis" at bounding box center [525, 130] width 72 height 12
click at [551, 165] on div "[MEDICAL_DATA]" at bounding box center [542, 161] width 121 height 25
checkbox input "true"
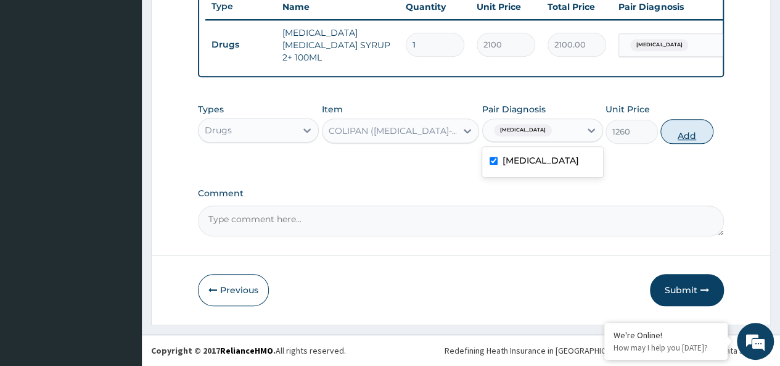
click at [690, 134] on button "Add" at bounding box center [686, 131] width 52 height 25
type input "0"
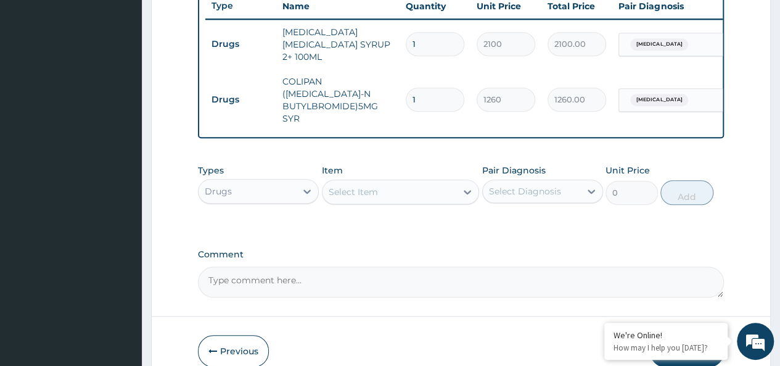
click at [276, 181] on div "Drugs" at bounding box center [247, 191] width 97 height 20
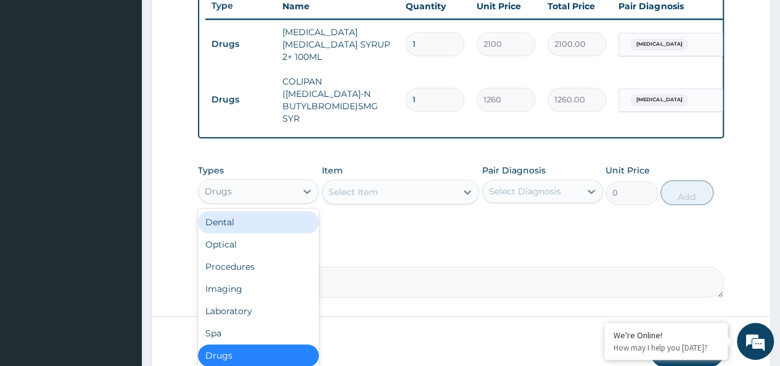
scroll to position [42, 0]
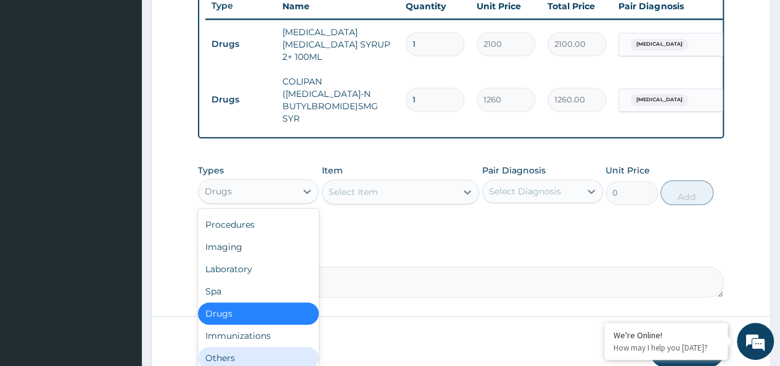
click at [237, 347] on div "Others" at bounding box center [258, 358] width 121 height 22
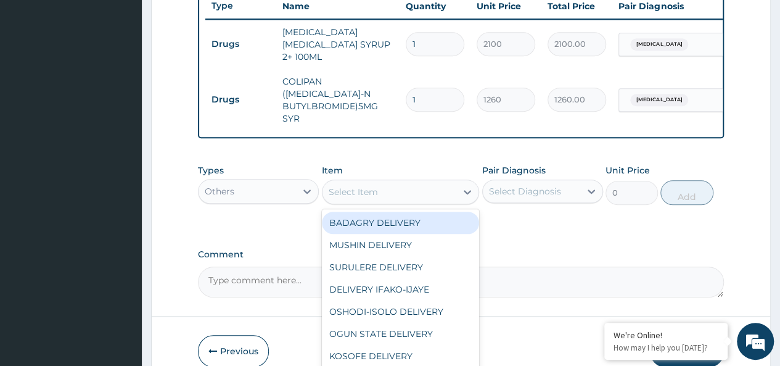
click at [388, 191] on div "Select Item" at bounding box center [390, 192] width 134 height 20
type input "bad"
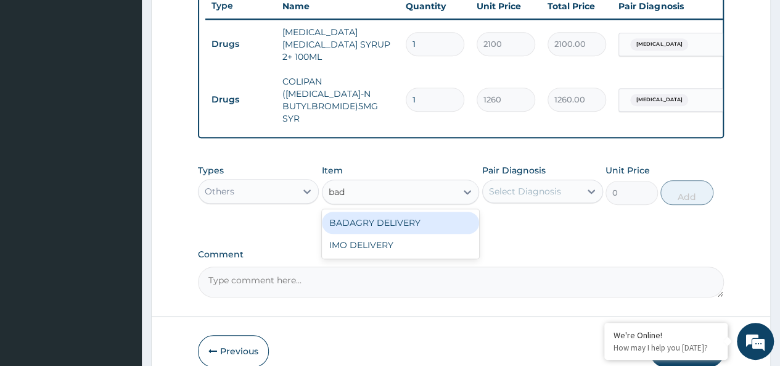
click at [412, 212] on div "BADAGRY DELIVERY" at bounding box center [401, 223] width 158 height 22
type input "3700"
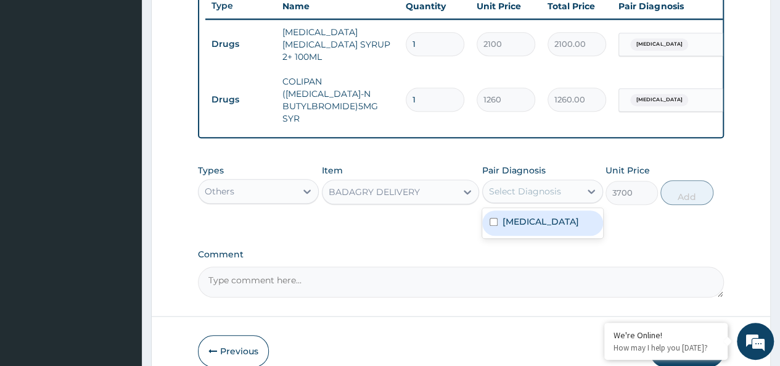
click at [541, 185] on div "Select Diagnosis" at bounding box center [525, 191] width 72 height 12
click at [565, 210] on div "Malaria" at bounding box center [542, 222] width 121 height 25
checkbox input "true"
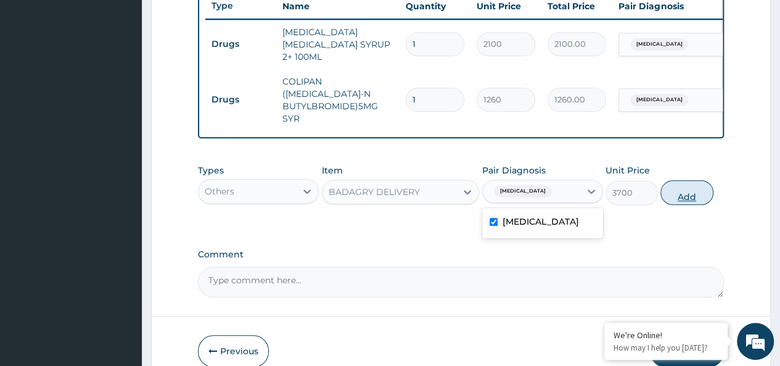
click at [687, 180] on button "Add" at bounding box center [686, 192] width 52 height 25
type input "0"
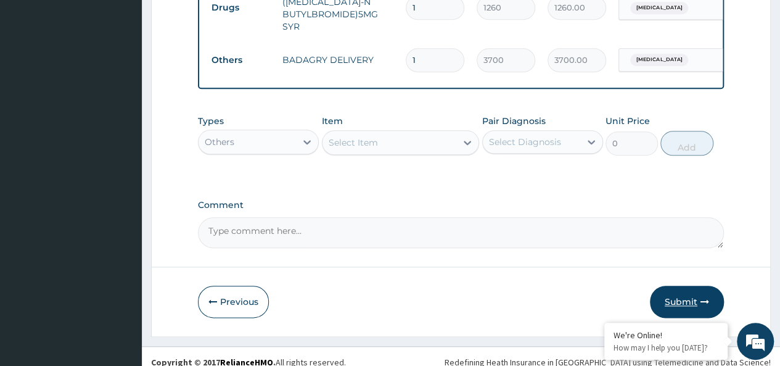
click at [667, 297] on button "Submit" at bounding box center [687, 302] width 74 height 32
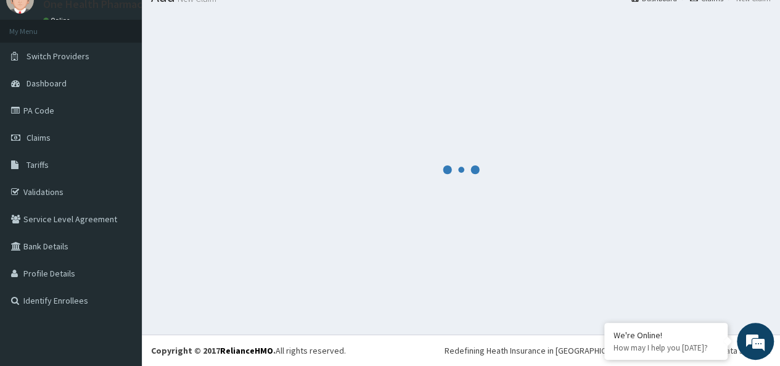
scroll to position [564, 0]
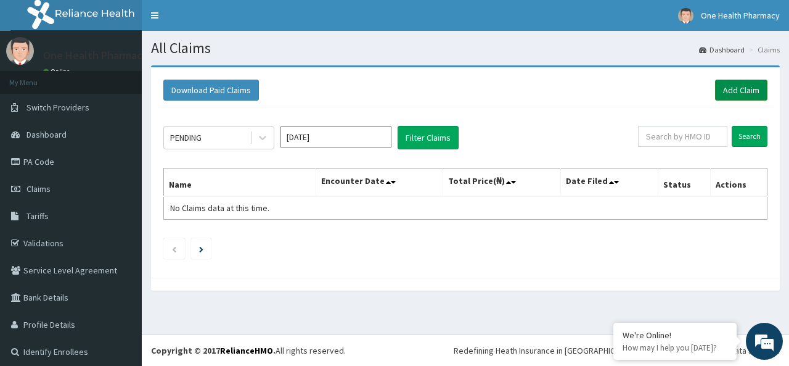
click at [736, 83] on link "Add Claim" at bounding box center [741, 90] width 52 height 21
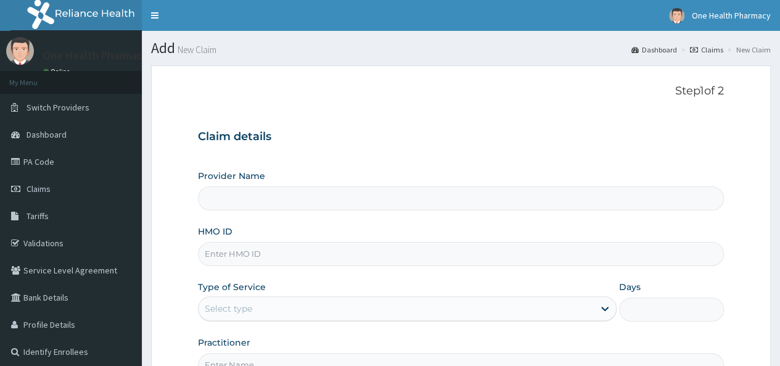
click at [286, 256] on input "HMO ID" at bounding box center [461, 254] width 526 height 24
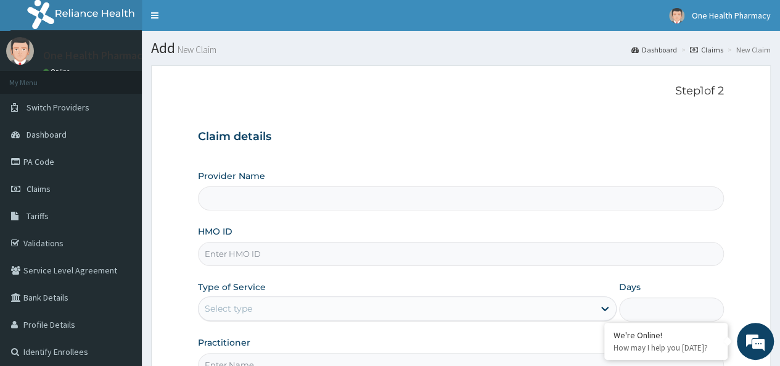
paste input "BIO/10089/A"
type input "BIO/10089/A"
type input "OneHealth Pharmacy"
type input "BIO/10089/A"
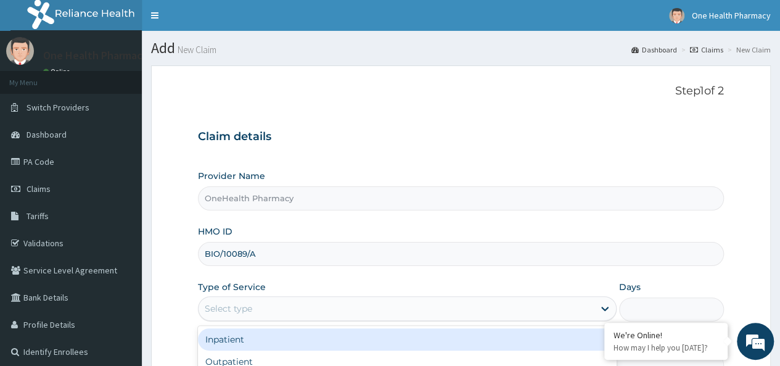
scroll to position [138, 0]
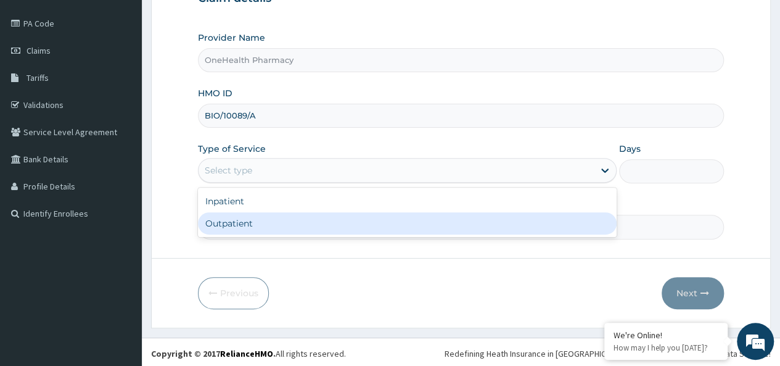
drag, startPoint x: 258, startPoint y: 302, endPoint x: 226, endPoint y: 227, distance: 81.5
click at [226, 227] on div "Outpatient" at bounding box center [407, 223] width 419 height 22
type input "1"
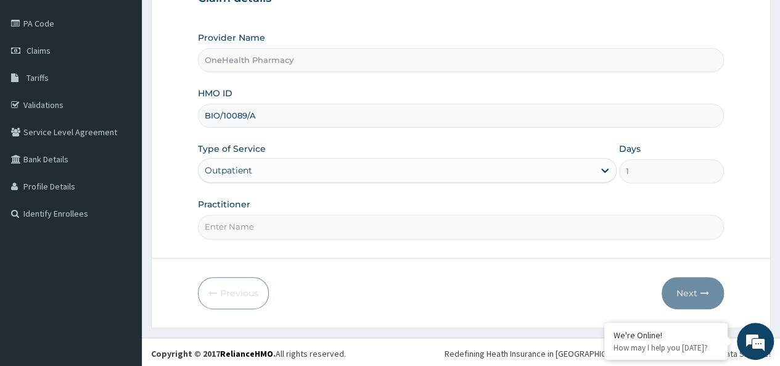
click at [252, 216] on input "Practitioner" at bounding box center [461, 227] width 526 height 24
type input "onehealth"
click at [696, 286] on button "Next" at bounding box center [693, 293] width 62 height 32
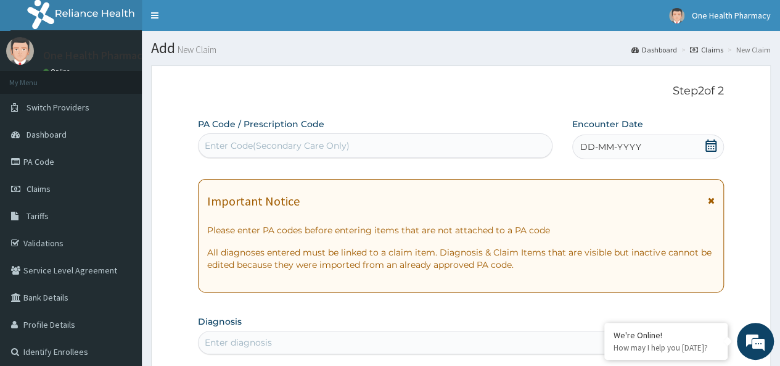
click at [326, 139] on div "Enter Code(Secondary Care Only)" at bounding box center [375, 146] width 353 height 20
paste input "PR/AC2F01C7"
type input "PR/AC2F01C7"
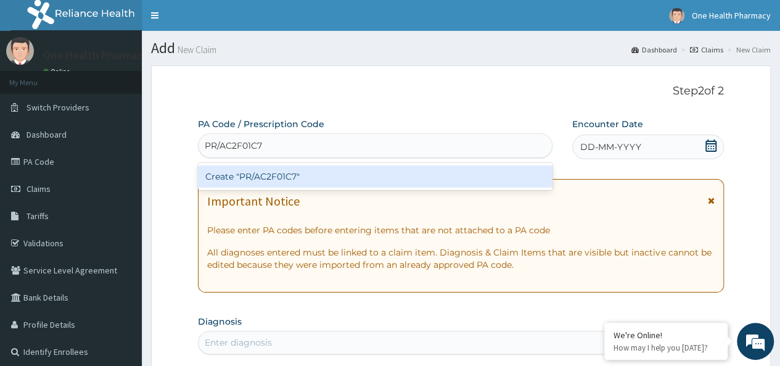
click at [380, 176] on div "Create "PR/AC2F01C7"" at bounding box center [375, 176] width 354 height 22
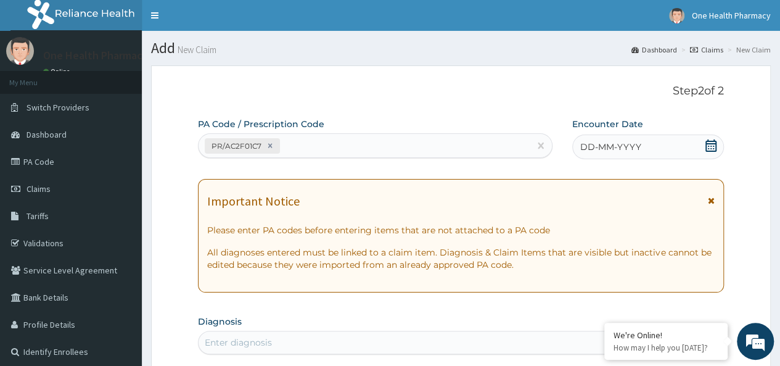
click at [645, 146] on div "DD-MM-YYYY" at bounding box center [648, 146] width 152 height 25
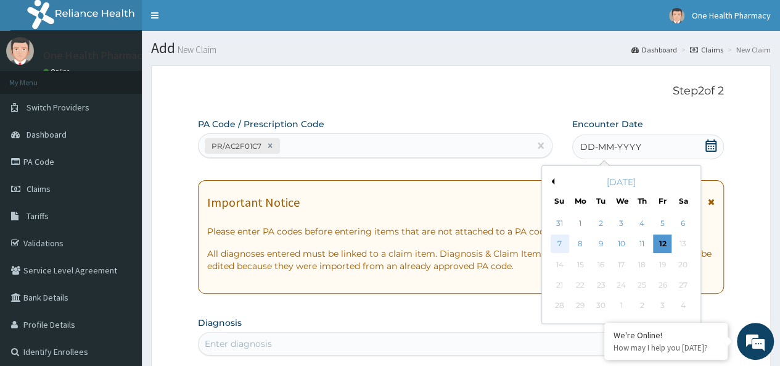
click at [556, 242] on div "7" at bounding box center [559, 244] width 18 height 18
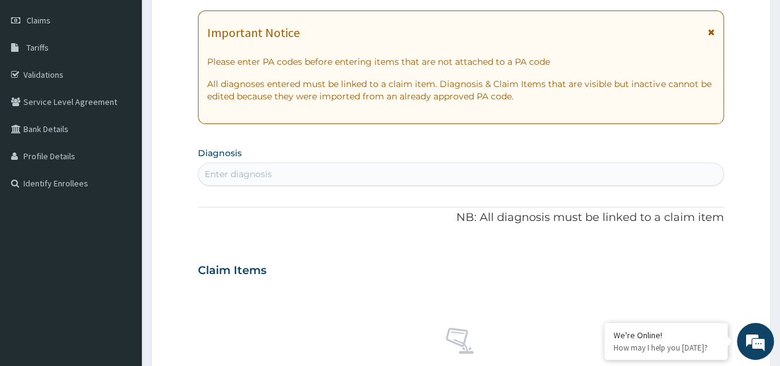
scroll to position [190, 0]
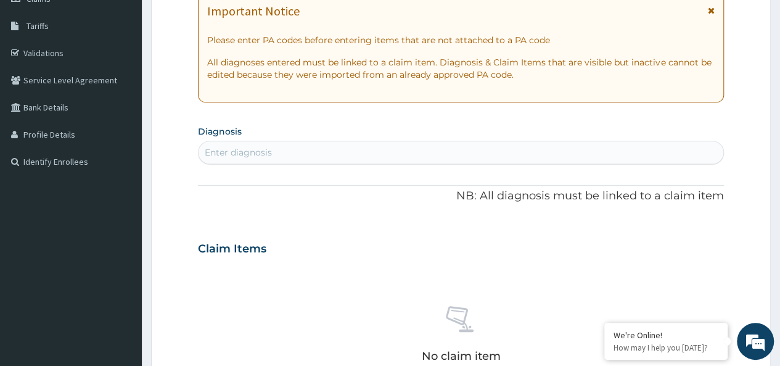
click at [376, 150] on div "Enter diagnosis" at bounding box center [461, 152] width 525 height 20
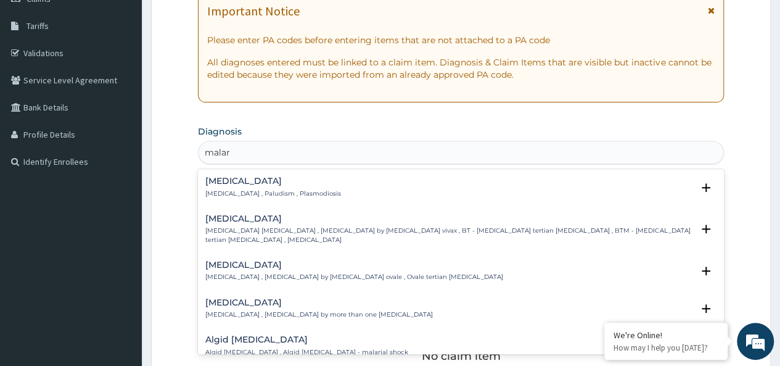
type input "malari"
click at [238, 179] on h4 "Malaria" at bounding box center [273, 180] width 136 height 9
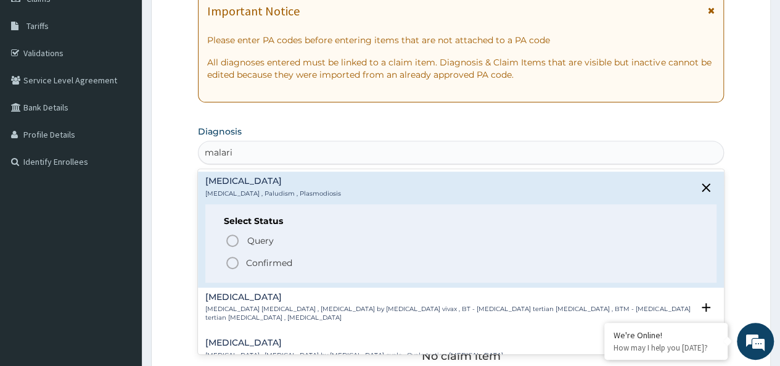
click at [277, 260] on p "Confirmed" at bounding box center [269, 263] width 46 height 12
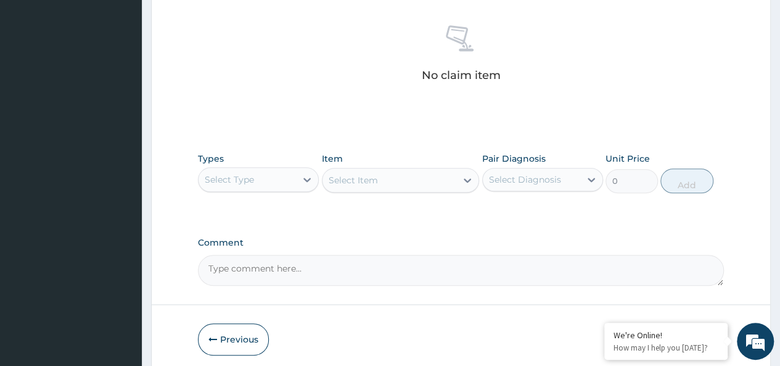
scroll to position [521, 0]
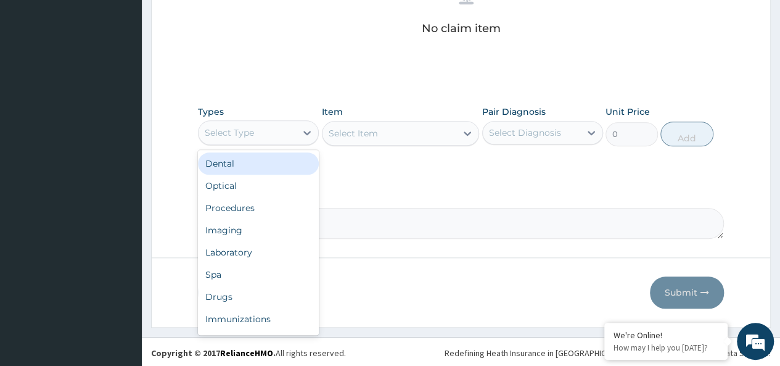
click at [224, 123] on div "Select Type" at bounding box center [247, 133] width 97 height 20
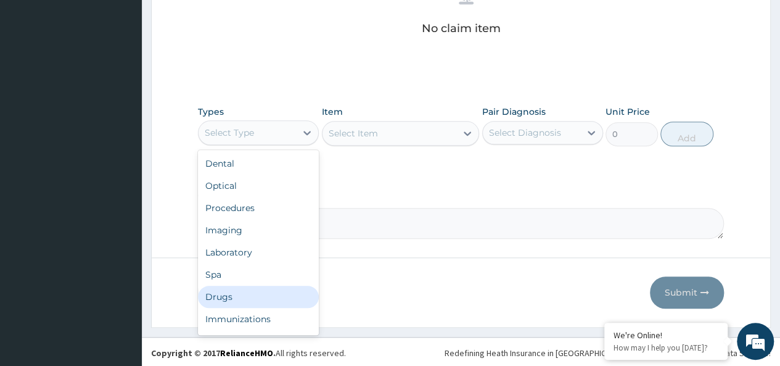
click at [255, 286] on div "Drugs" at bounding box center [258, 297] width 121 height 22
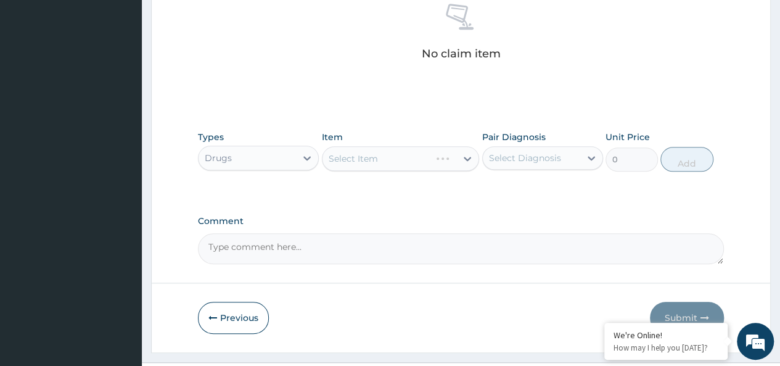
scroll to position [496, 0]
click at [373, 148] on div "Select Item" at bounding box center [390, 158] width 134 height 20
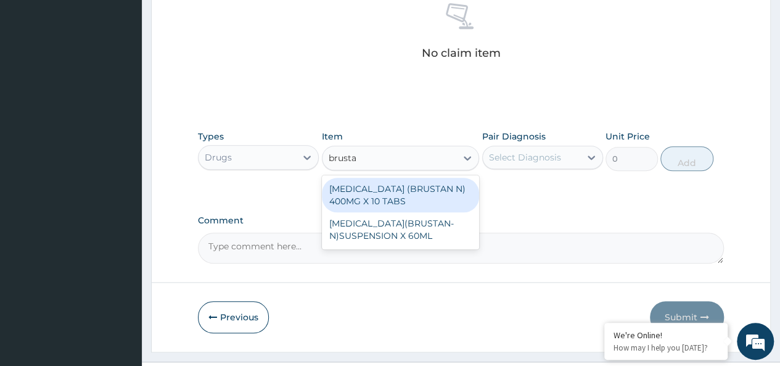
type input "brustan"
click at [416, 197] on div "[MEDICAL_DATA] (BRUSTAN N) 400MG X 10 TABS" at bounding box center [401, 195] width 158 height 35
type input "63"
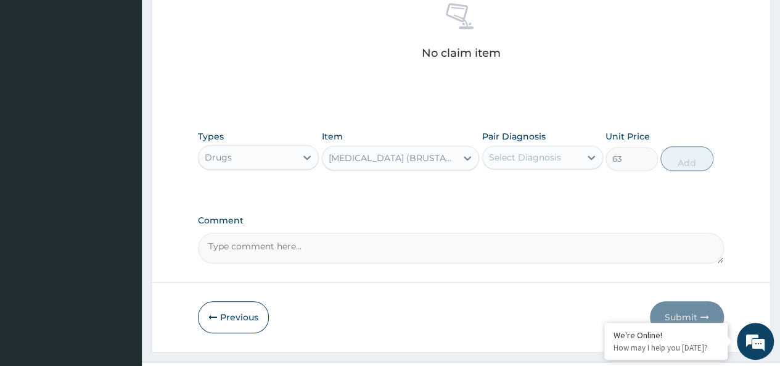
click at [520, 162] on div "Select Diagnosis" at bounding box center [525, 157] width 72 height 12
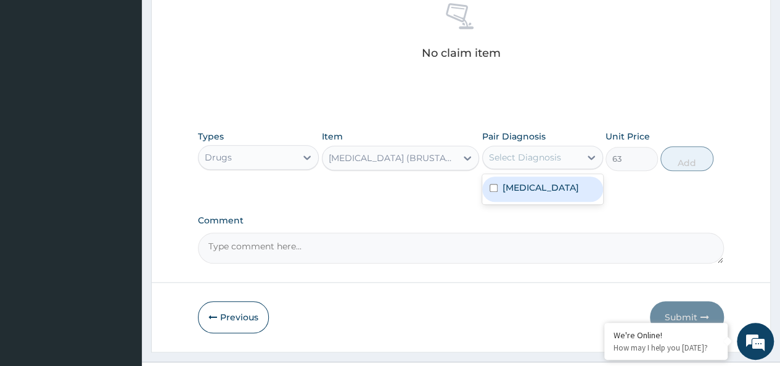
click at [561, 180] on div "[MEDICAL_DATA]" at bounding box center [542, 188] width 121 height 25
checkbox input "true"
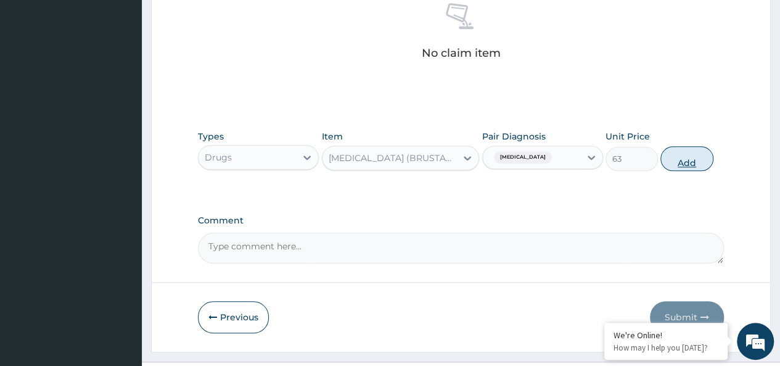
click at [686, 158] on button "Add" at bounding box center [686, 158] width 52 height 25
type input "0"
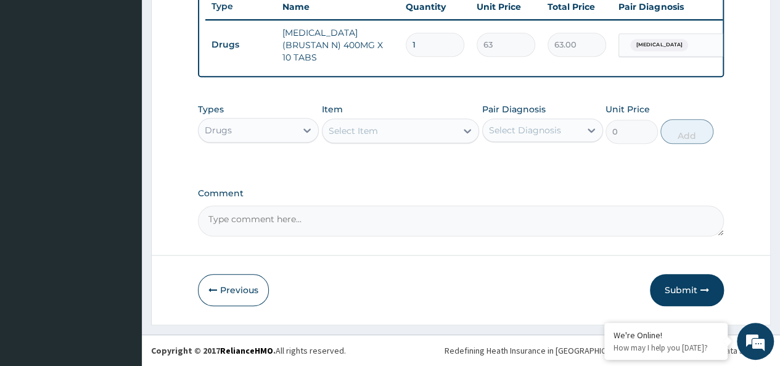
type input "10"
type input "630.00"
type input "10"
click at [388, 134] on div "Select Item" at bounding box center [390, 131] width 134 height 20
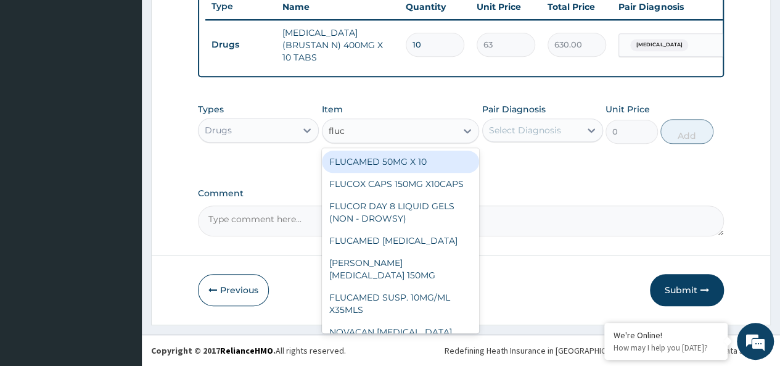
type input "fluca"
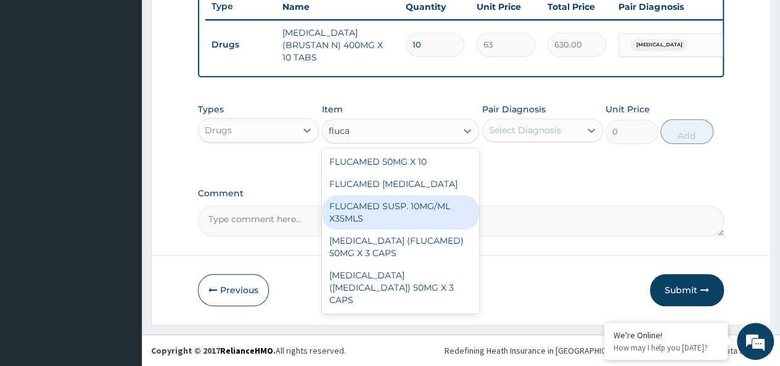
click at [423, 209] on div "FLUCAMED SUSP. 10MG/ML X35MLS" at bounding box center [401, 212] width 158 height 35
type input "3080"
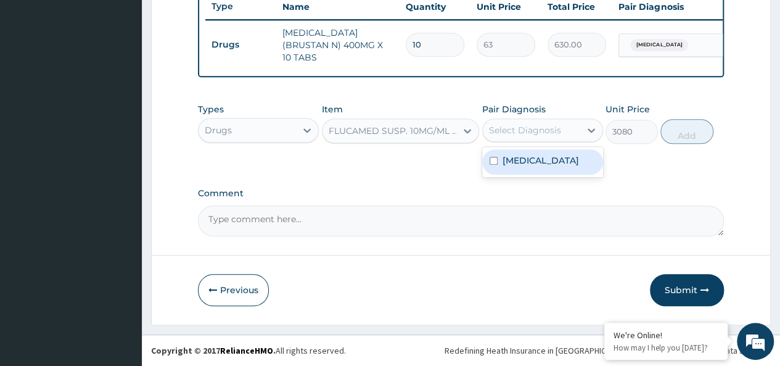
click at [556, 130] on div "Select Diagnosis" at bounding box center [525, 130] width 72 height 12
click at [567, 171] on div "[MEDICAL_DATA]" at bounding box center [542, 161] width 121 height 25
checkbox input "true"
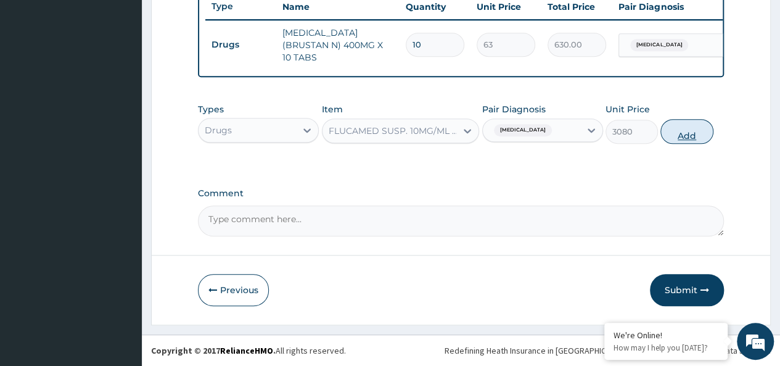
click at [689, 126] on button "Add" at bounding box center [686, 131] width 52 height 25
type input "0"
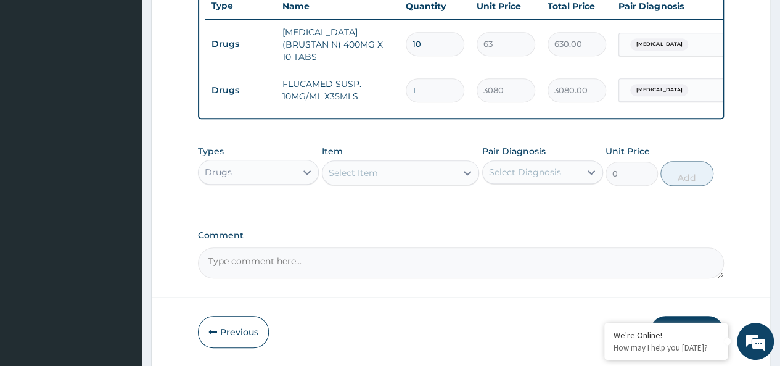
click at [362, 171] on div "Select Item" at bounding box center [353, 172] width 49 height 12
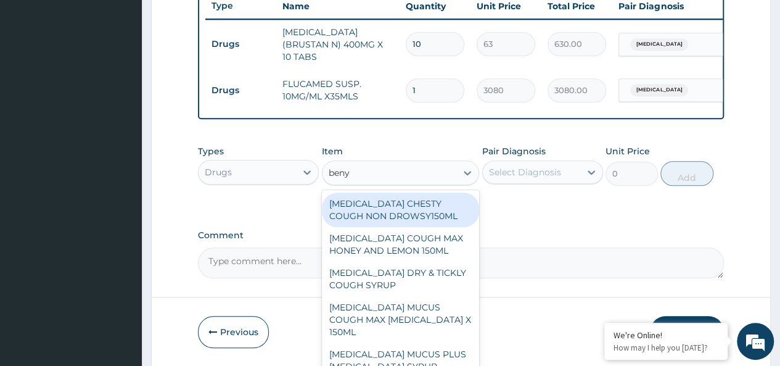
type input "benyl"
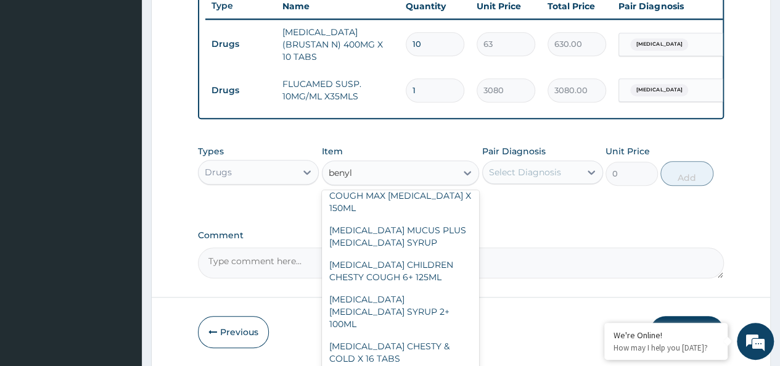
scroll to position [131, 0]
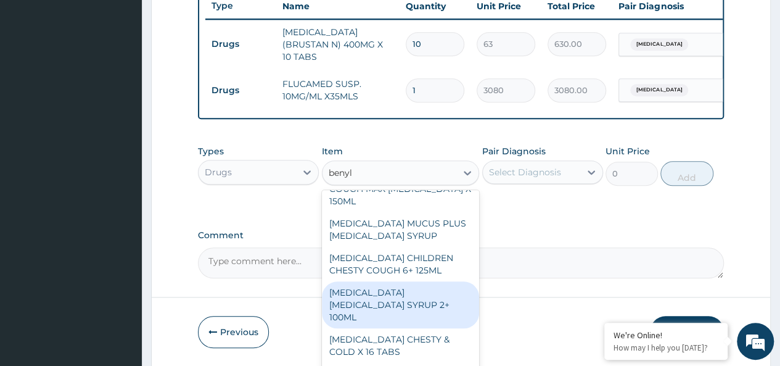
click at [421, 297] on div "[MEDICAL_DATA] [MEDICAL_DATA] SYRUP 2+ 100ML" at bounding box center [401, 304] width 158 height 47
type input "2100"
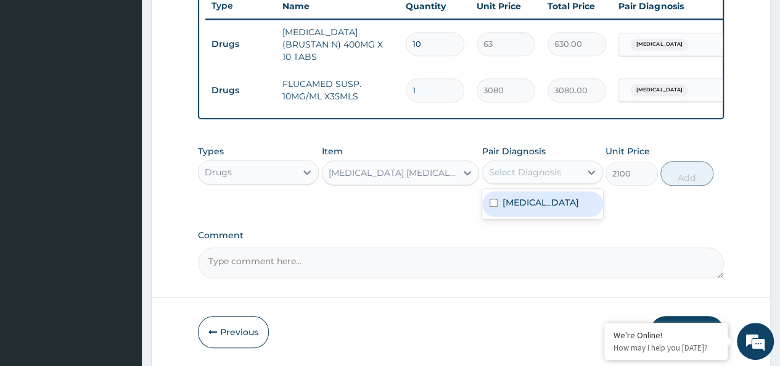
click at [540, 182] on div "Select Diagnosis" at bounding box center [531, 172] width 97 height 20
click at [562, 203] on div "[MEDICAL_DATA]" at bounding box center [542, 203] width 121 height 25
checkbox input "true"
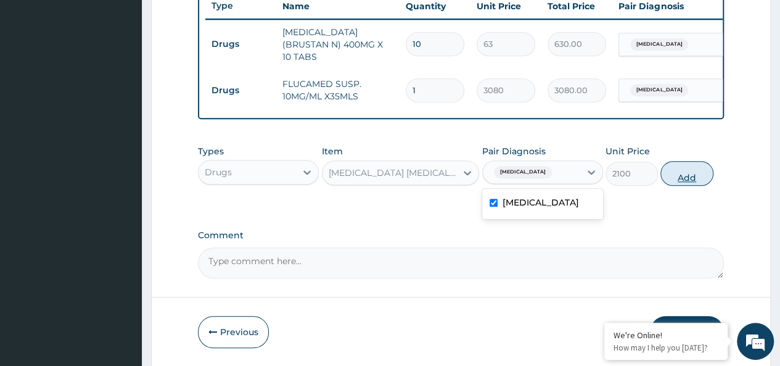
click at [689, 177] on button "Add" at bounding box center [686, 173] width 52 height 25
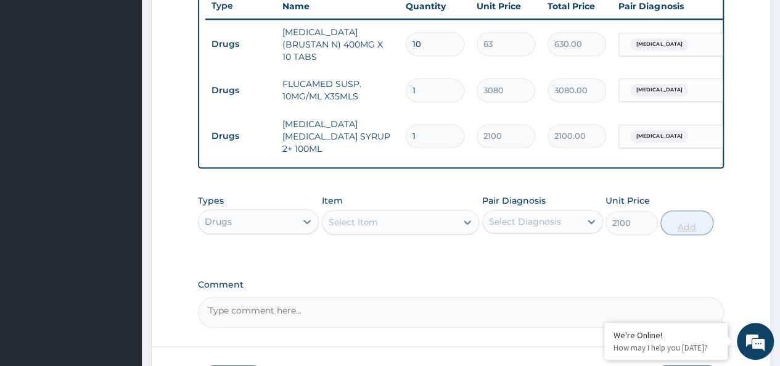
type input "0"
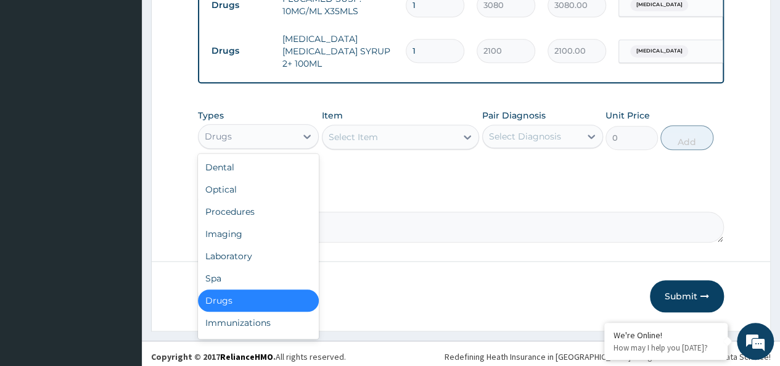
click at [213, 130] on div "Drugs" at bounding box center [218, 136] width 27 height 12
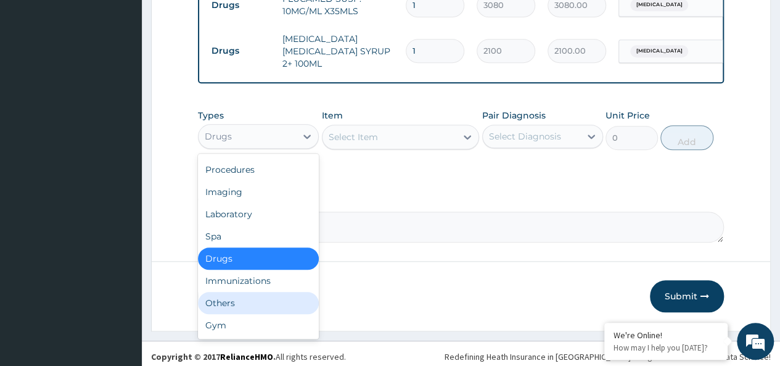
click at [227, 300] on div "Others" at bounding box center [258, 303] width 121 height 22
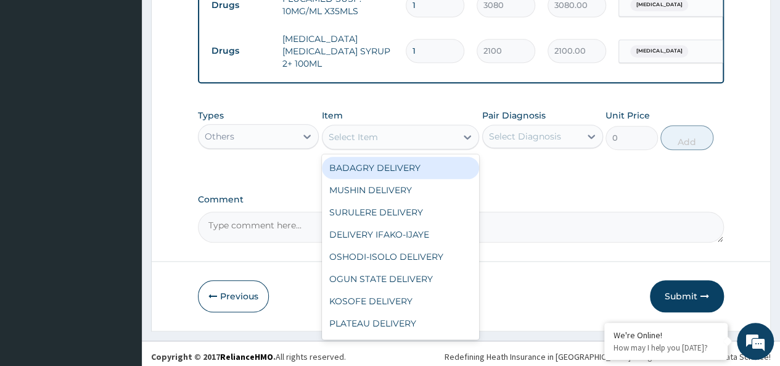
click at [409, 129] on div "Select Item" at bounding box center [390, 137] width 134 height 20
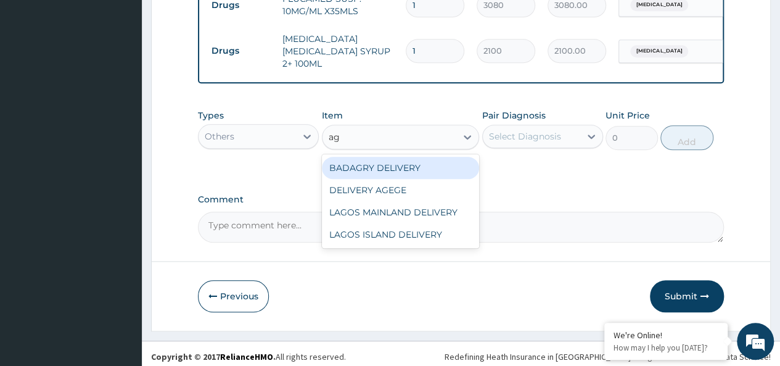
type input "age"
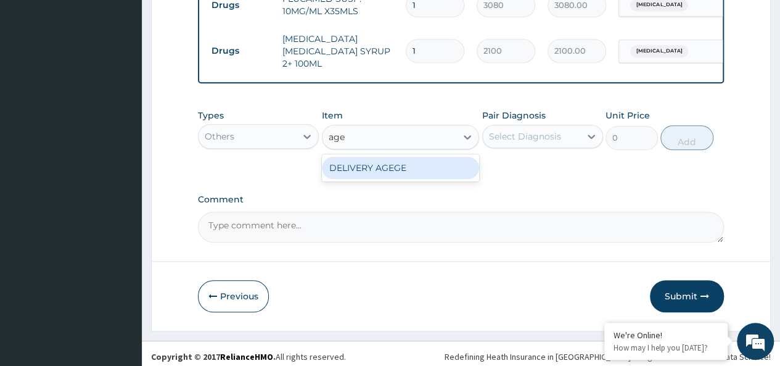
click at [421, 160] on div "DELIVERY AGEGE" at bounding box center [401, 168] width 158 height 22
type input "2500"
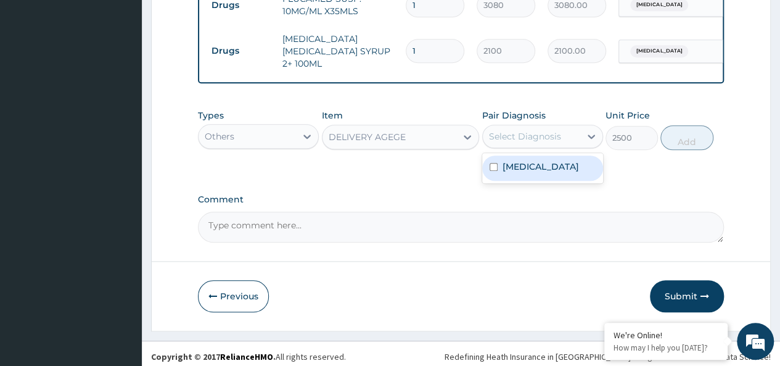
click at [529, 138] on div "Select Diagnosis" at bounding box center [531, 136] width 97 height 20
click at [566, 165] on div "[MEDICAL_DATA]" at bounding box center [542, 167] width 121 height 25
checkbox input "true"
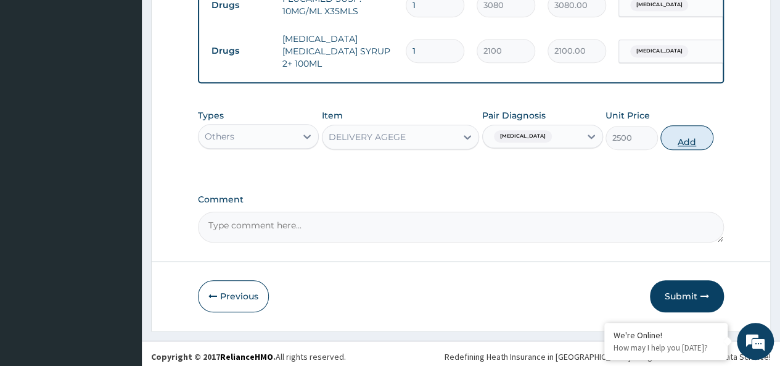
click at [680, 128] on button "Add" at bounding box center [686, 137] width 52 height 25
type input "0"
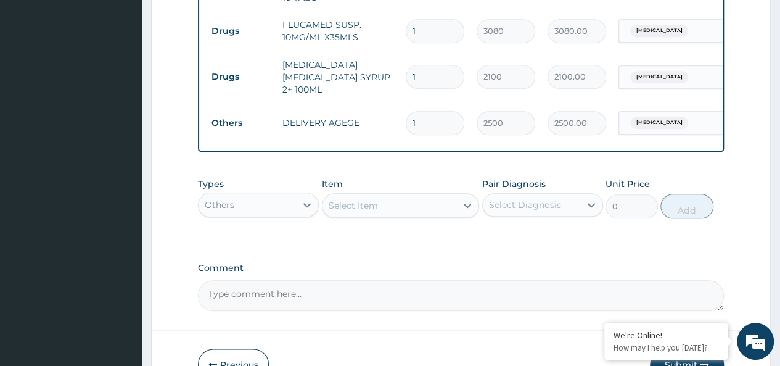
scroll to position [601, 0]
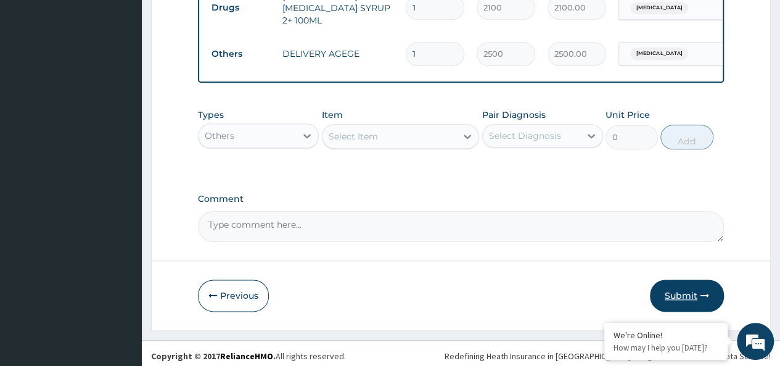
click at [686, 298] on button "Submit" at bounding box center [687, 295] width 74 height 32
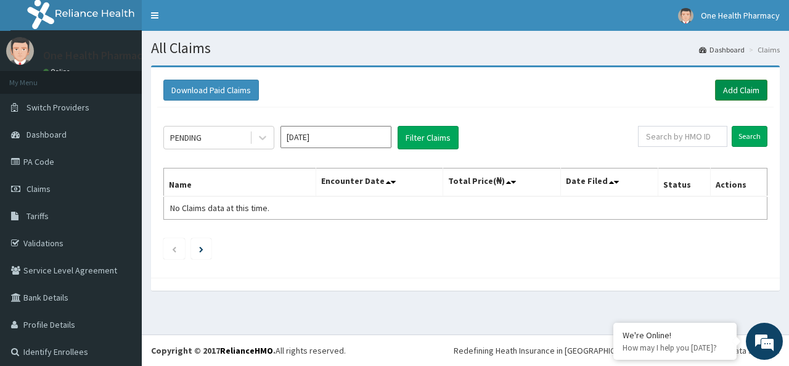
click at [733, 81] on link "Add Claim" at bounding box center [741, 90] width 52 height 21
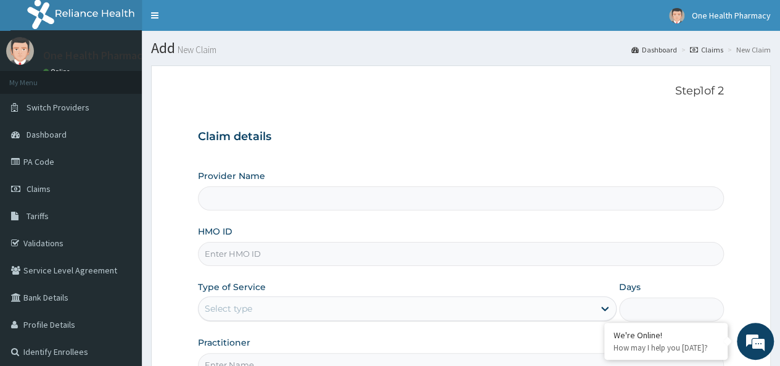
click at [236, 260] on input "HMO ID" at bounding box center [461, 254] width 526 height 24
type input "OneHealth Pharmacy"
paste input "LSD/10059/A"
type input "LSD/10059/A"
click at [242, 310] on div "Select type" at bounding box center [228, 308] width 47 height 12
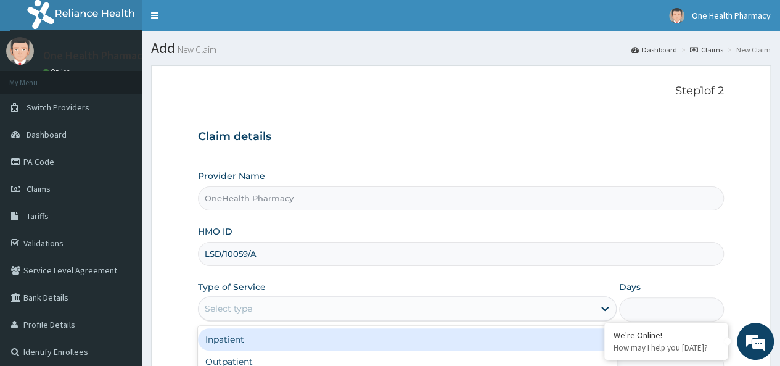
scroll to position [138, 0]
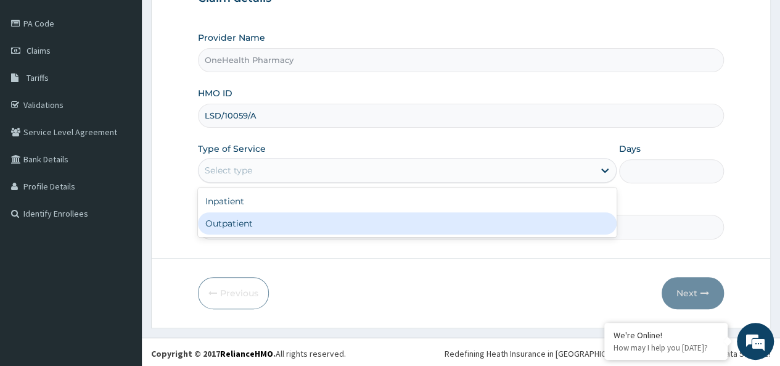
click at [261, 223] on div "Outpatient" at bounding box center [407, 223] width 419 height 22
type input "1"
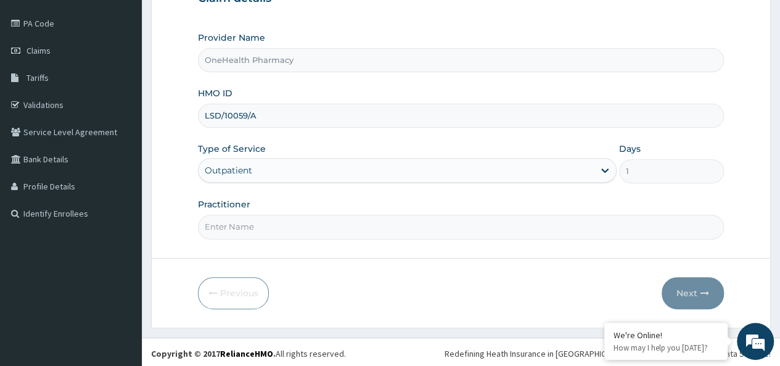
click at [265, 222] on input "Practitioner" at bounding box center [461, 227] width 526 height 24
type input "onehealth"
click at [692, 290] on button "Next" at bounding box center [693, 293] width 62 height 32
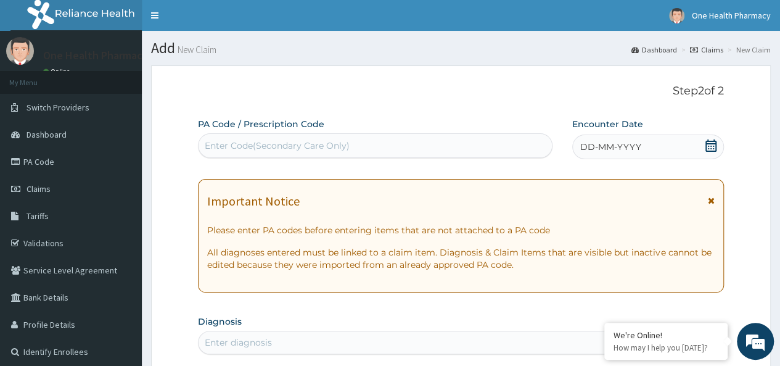
scroll to position [0, 0]
click at [233, 148] on div "Enter Code(Secondary Care Only)" at bounding box center [277, 145] width 145 height 12
paste input "PR/7017EB3C"
type input "PR/7017EB3C"
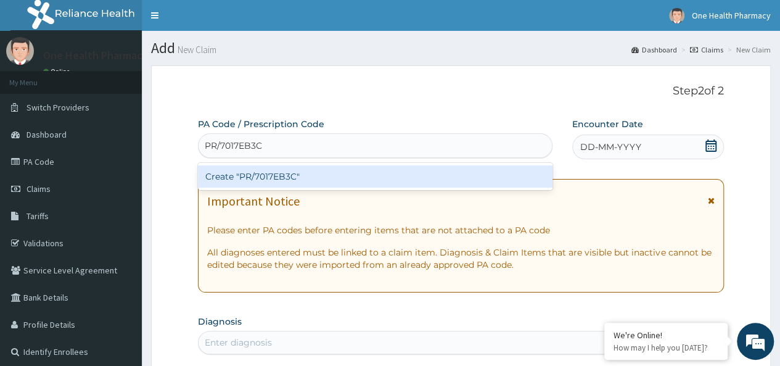
click at [348, 168] on div "Create "PR/7017EB3C"" at bounding box center [375, 176] width 354 height 22
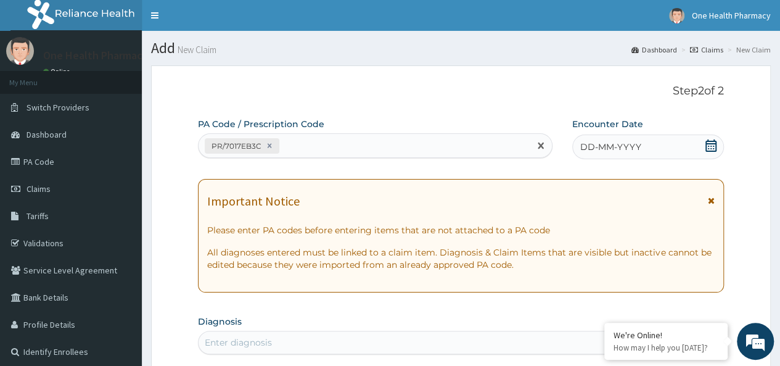
click at [644, 147] on div "DD-MM-YYYY" at bounding box center [648, 146] width 152 height 25
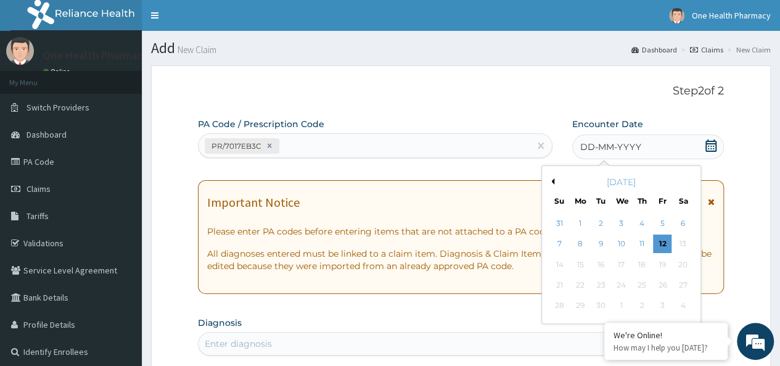
click at [644, 147] on div "DD-MM-YYYY" at bounding box center [648, 146] width 152 height 25
click at [559, 241] on div "7" at bounding box center [559, 244] width 18 height 18
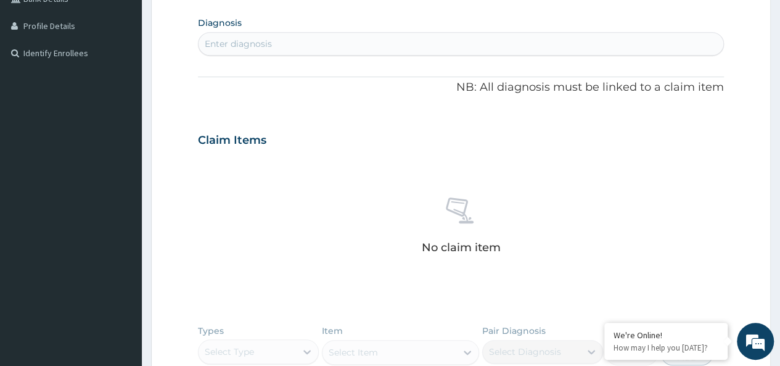
scroll to position [329, 0]
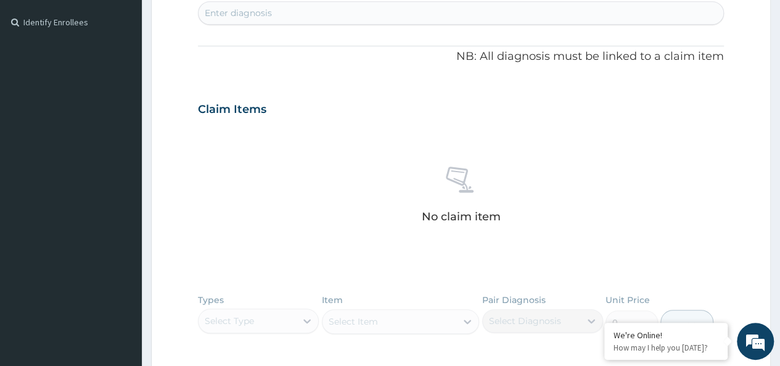
click at [334, 21] on div "Enter diagnosis" at bounding box center [461, 13] width 525 height 20
click at [323, 15] on div "Enter diagnosis" at bounding box center [461, 13] width 525 height 20
type input "[MEDICAL_DATA]"
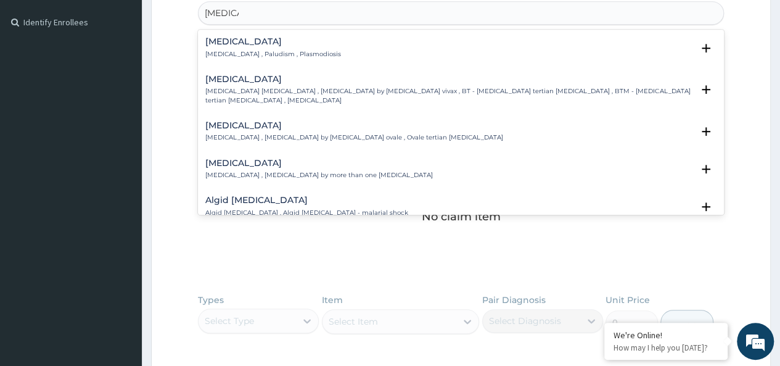
click at [227, 43] on h4 "[MEDICAL_DATA]" at bounding box center [273, 41] width 136 height 9
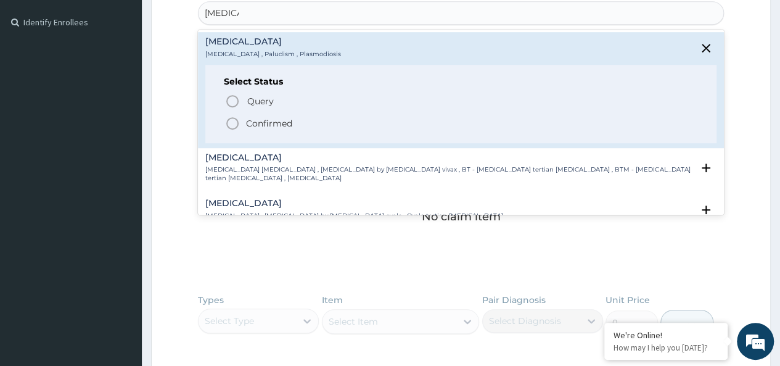
click at [277, 118] on p "Confirmed" at bounding box center [269, 123] width 46 height 12
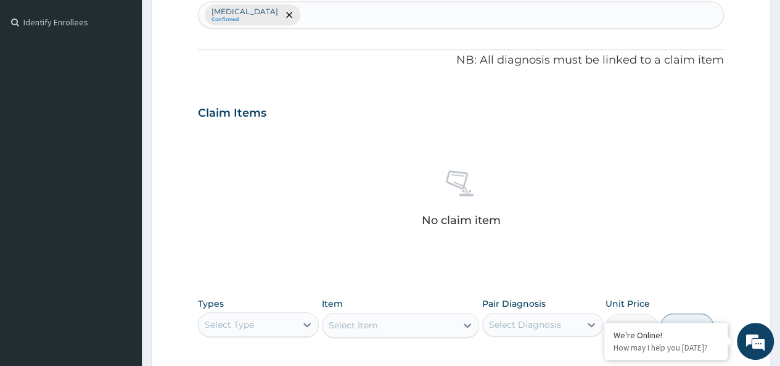
scroll to position [521, 0]
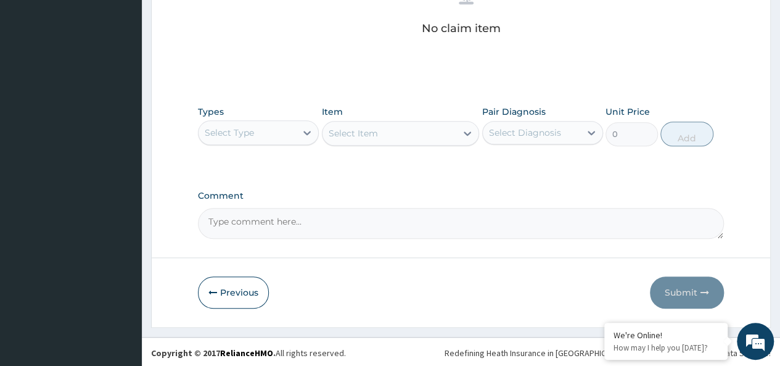
click at [244, 139] on div "Select Type" at bounding box center [247, 133] width 97 height 20
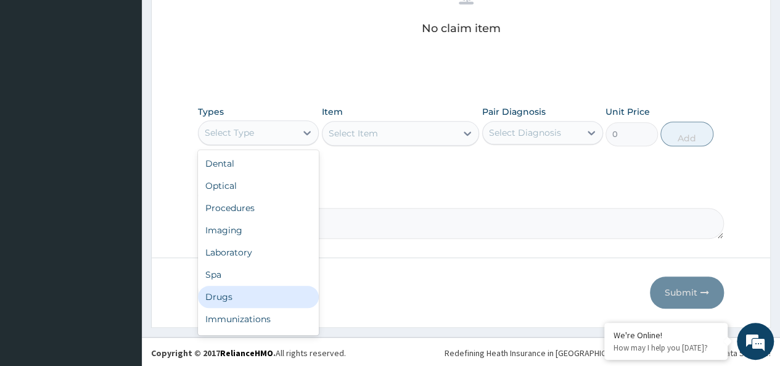
click at [221, 295] on div "Drugs" at bounding box center [258, 297] width 121 height 22
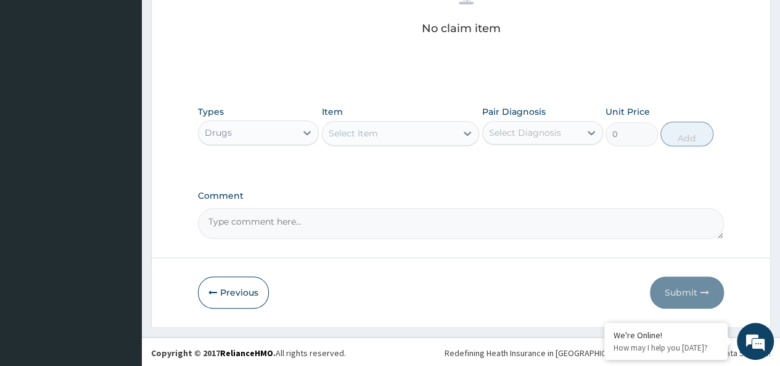
click at [397, 133] on div "Select Item" at bounding box center [390, 133] width 134 height 20
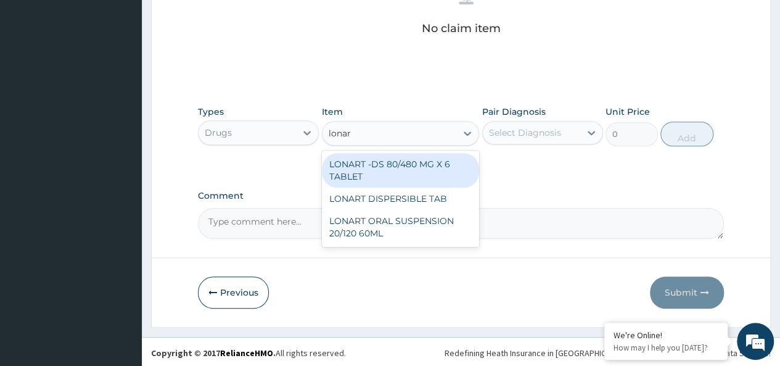
type input "lonart"
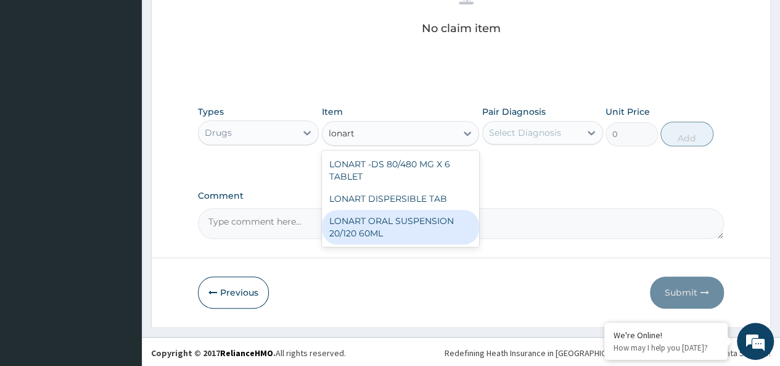
click at [419, 218] on div "LONART ORAL SUSPENSION 20/120 60ML" at bounding box center [401, 227] width 158 height 35
type input "2520"
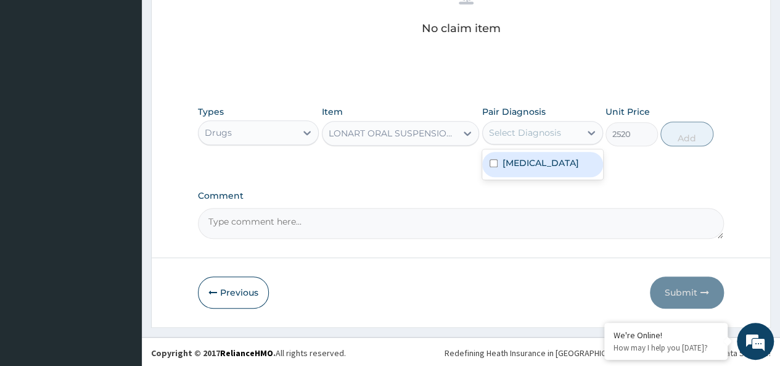
click at [529, 131] on div "Select Diagnosis" at bounding box center [525, 132] width 72 height 12
click at [530, 153] on div "[MEDICAL_DATA]" at bounding box center [542, 164] width 121 height 25
checkbox input "true"
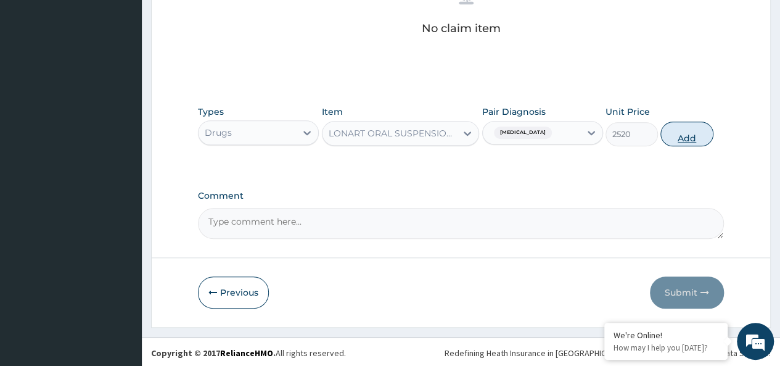
click at [697, 129] on button "Add" at bounding box center [686, 133] width 52 height 25
type input "0"
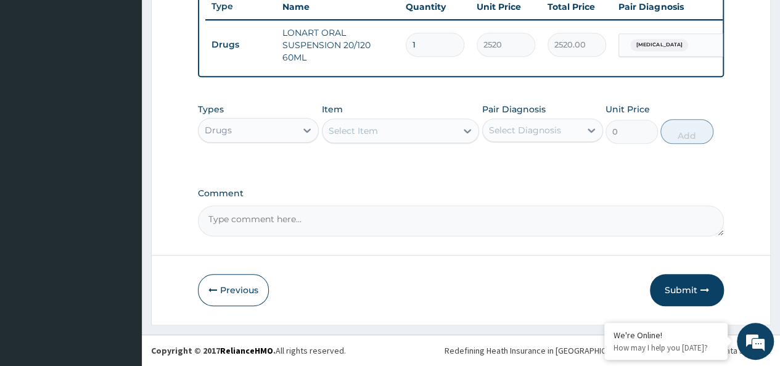
click at [379, 139] on div "Select Item" at bounding box center [390, 131] width 134 height 20
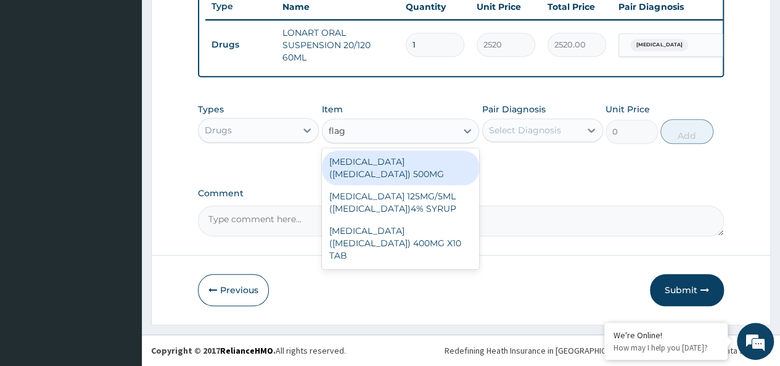
type input "flagy"
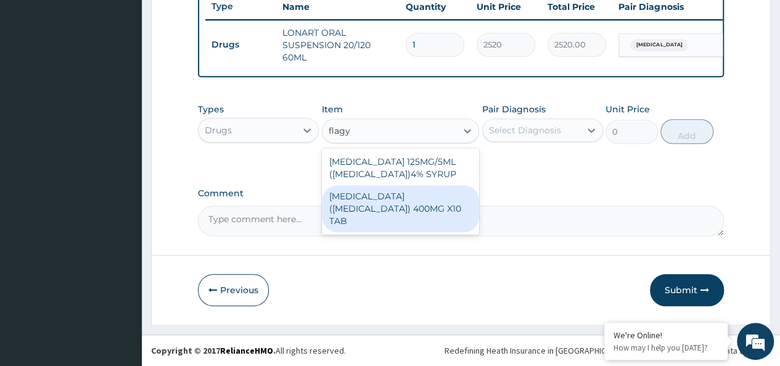
click at [438, 194] on div "[MEDICAL_DATA] ([MEDICAL_DATA]) 400MG X10 TAB" at bounding box center [401, 208] width 158 height 47
type input "42"
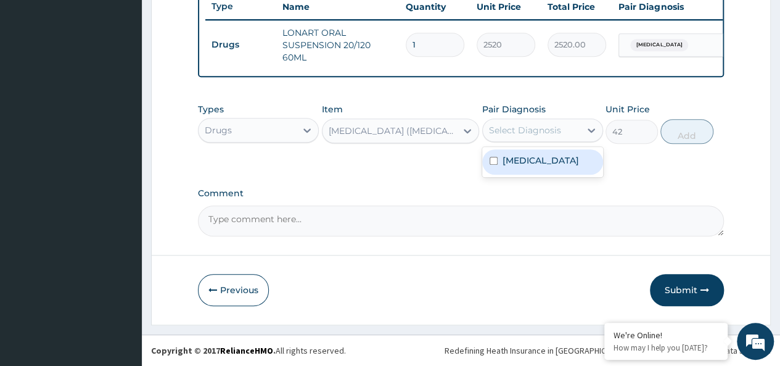
click at [551, 135] on div "Select Diagnosis" at bounding box center [525, 130] width 72 height 12
click at [556, 164] on div "[MEDICAL_DATA]" at bounding box center [542, 161] width 121 height 25
checkbox input "true"
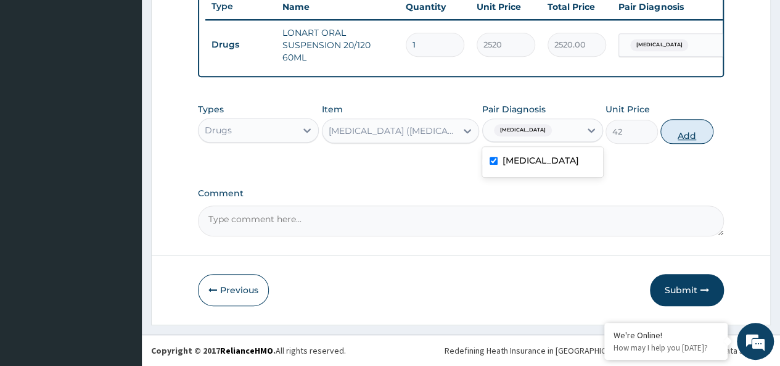
click at [691, 129] on button "Add" at bounding box center [686, 131] width 52 height 25
type input "0"
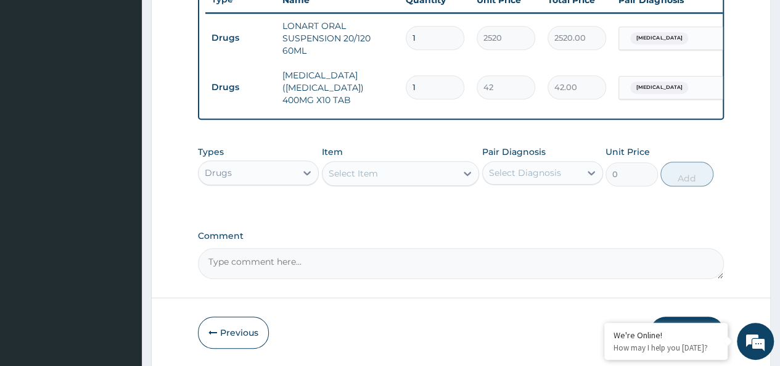
type input "0.00"
type input "2"
type input "84.00"
type input "20"
type input "840.00"
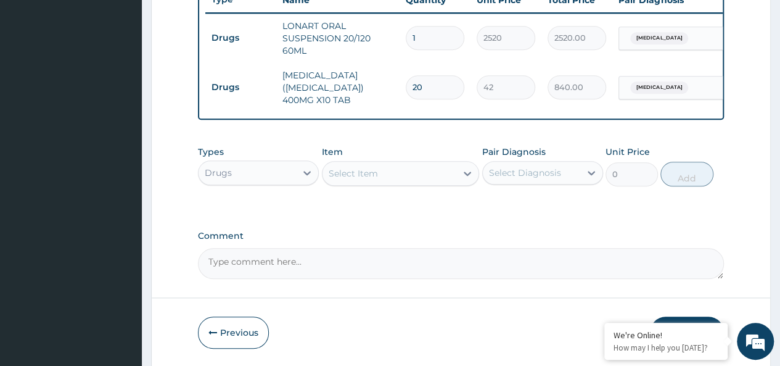
type input "20"
click at [365, 170] on div "Select Item" at bounding box center [353, 173] width 49 height 12
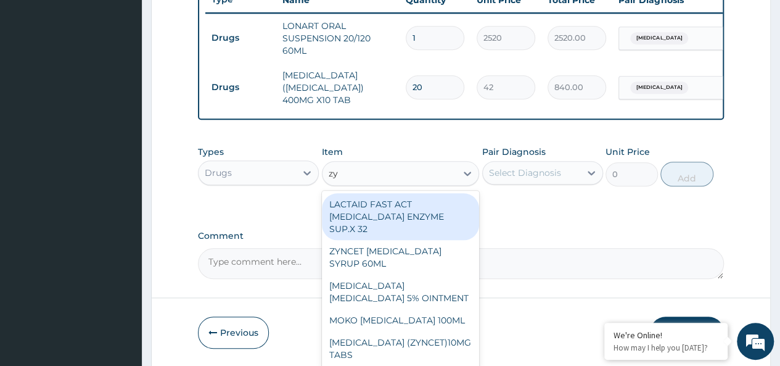
type input "zyn"
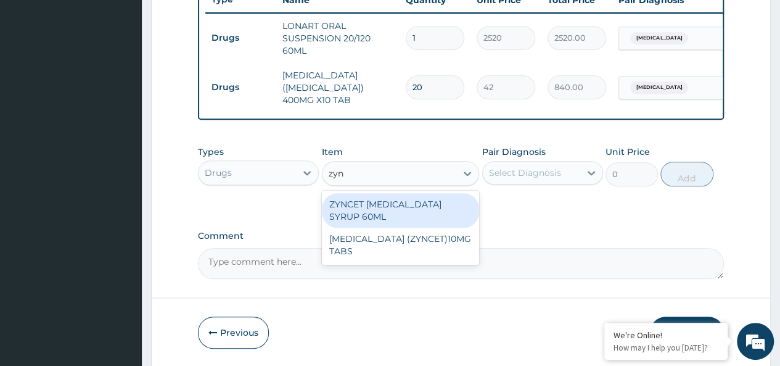
click at [437, 208] on div "ZYNCET [MEDICAL_DATA] SYRUP 60ML" at bounding box center [401, 210] width 158 height 35
type input "2240"
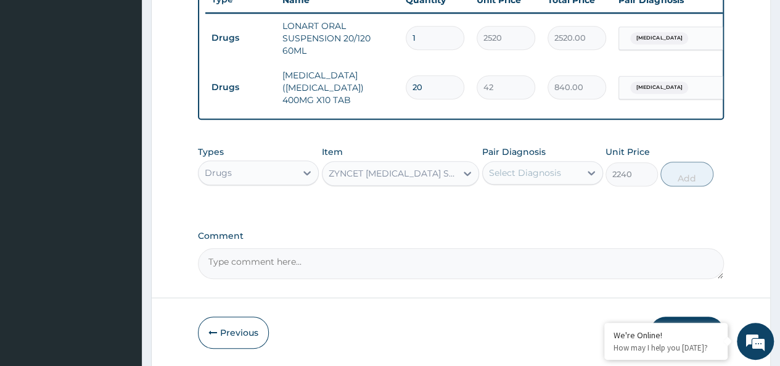
click at [546, 166] on div "Select Diagnosis" at bounding box center [531, 173] width 97 height 20
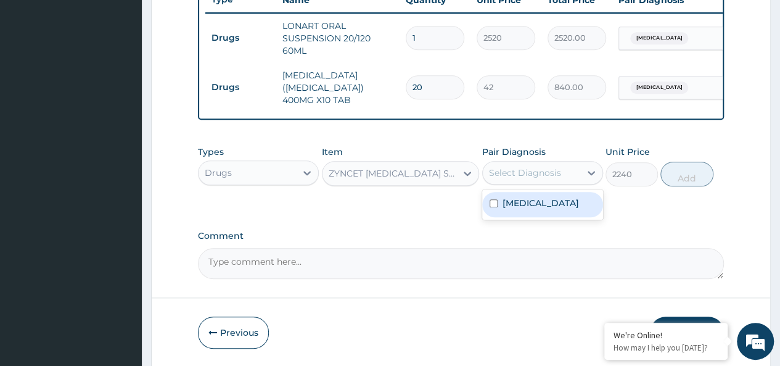
click at [578, 213] on div "[MEDICAL_DATA]" at bounding box center [542, 204] width 121 height 25
checkbox input "true"
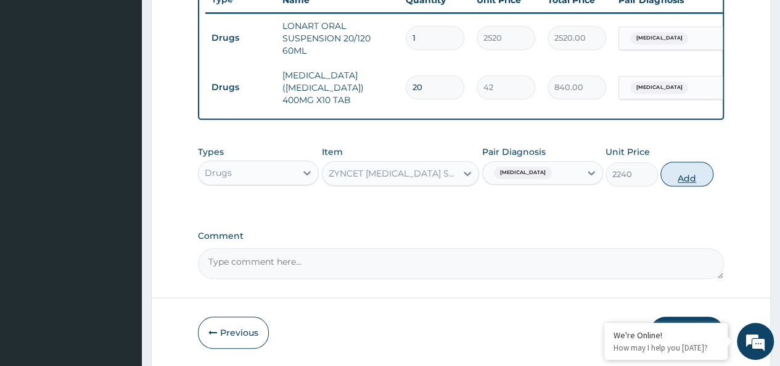
click at [701, 167] on button "Add" at bounding box center [686, 174] width 52 height 25
type input "0"
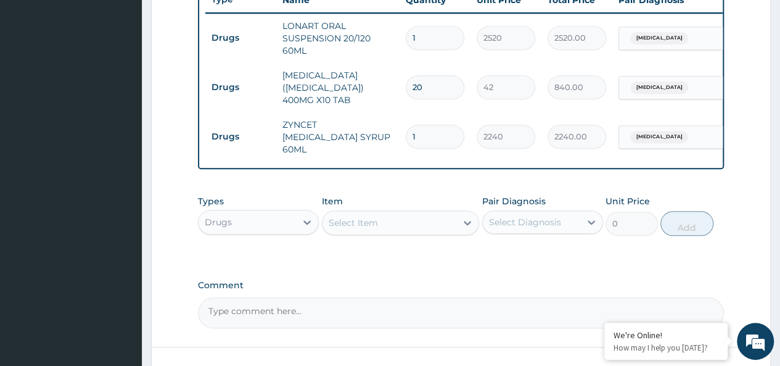
click at [245, 213] on div "Drugs" at bounding box center [247, 222] width 97 height 20
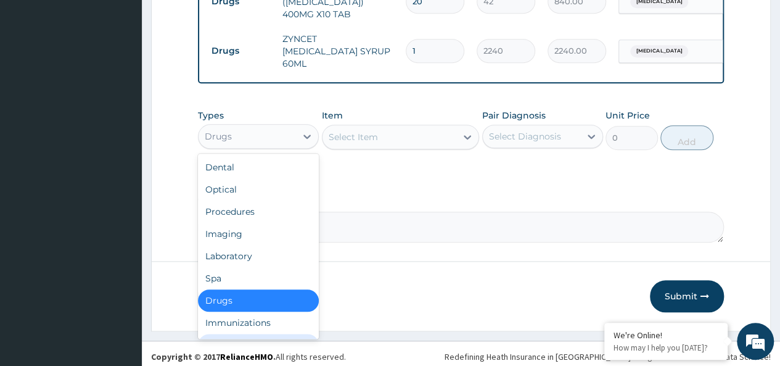
scroll to position [42, 0]
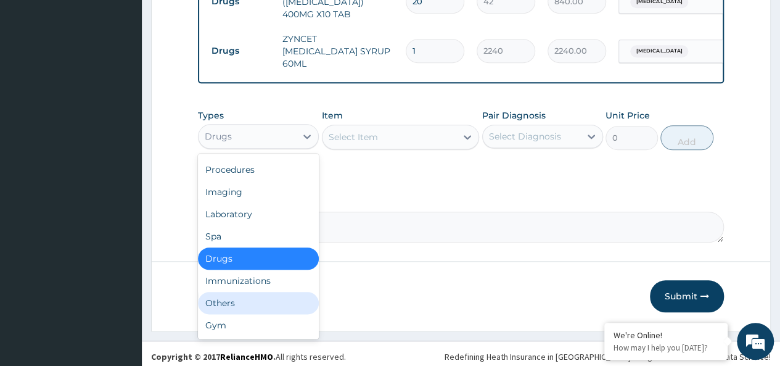
click at [227, 299] on div "Others" at bounding box center [258, 303] width 121 height 22
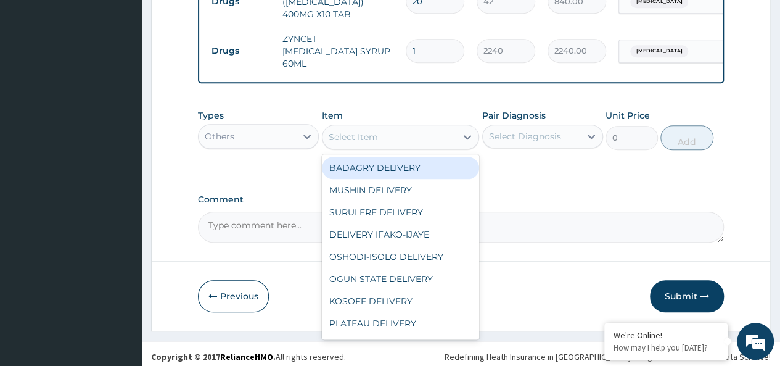
click at [381, 127] on div "Select Item" at bounding box center [390, 137] width 134 height 20
type input "bad"
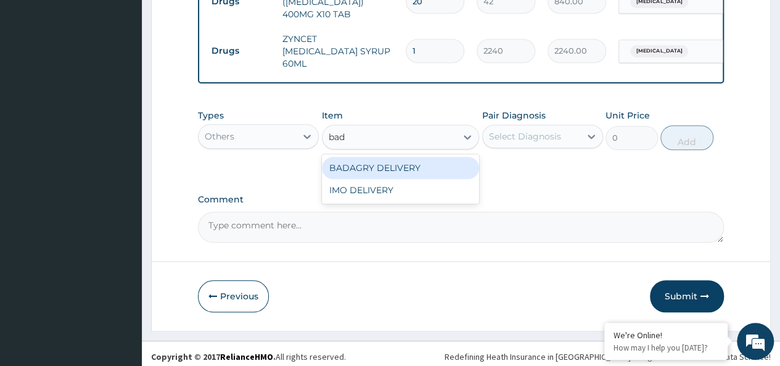
click at [417, 170] on div "BADAGRY DELIVERY" at bounding box center [401, 168] width 158 height 22
type input "3700"
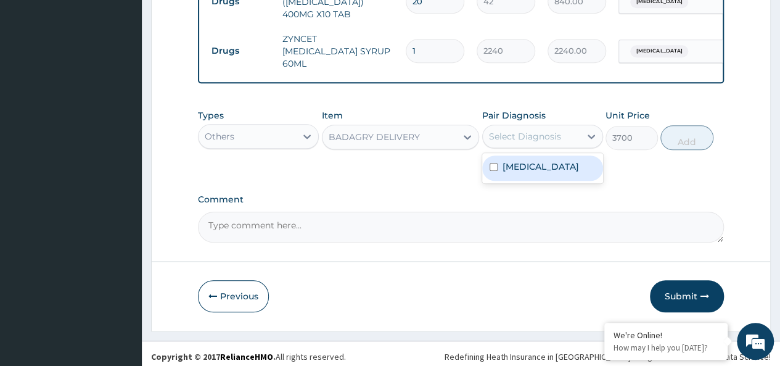
click at [536, 139] on div "Select Diagnosis" at bounding box center [531, 136] width 97 height 20
click at [545, 168] on div "Malaria" at bounding box center [542, 167] width 121 height 25
checkbox input "true"
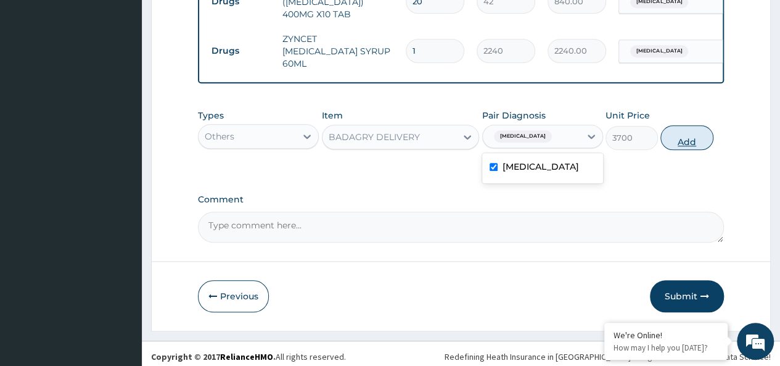
click at [671, 130] on button "Add" at bounding box center [686, 137] width 52 height 25
type input "0"
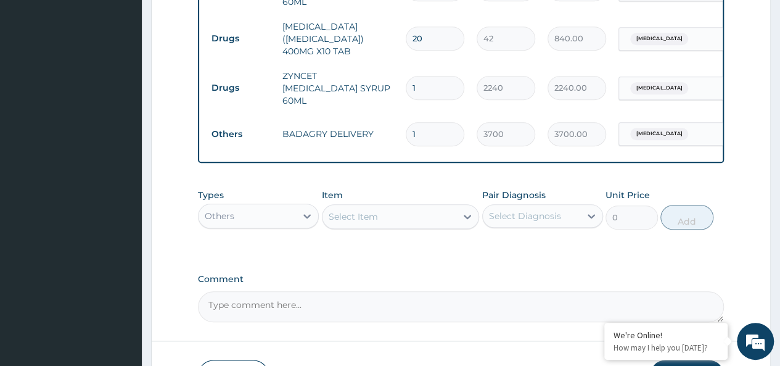
scroll to position [607, 0]
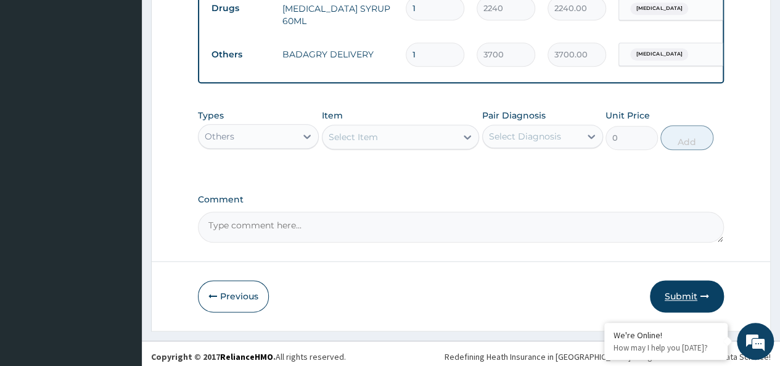
click at [684, 294] on button "Submit" at bounding box center [687, 296] width 74 height 32
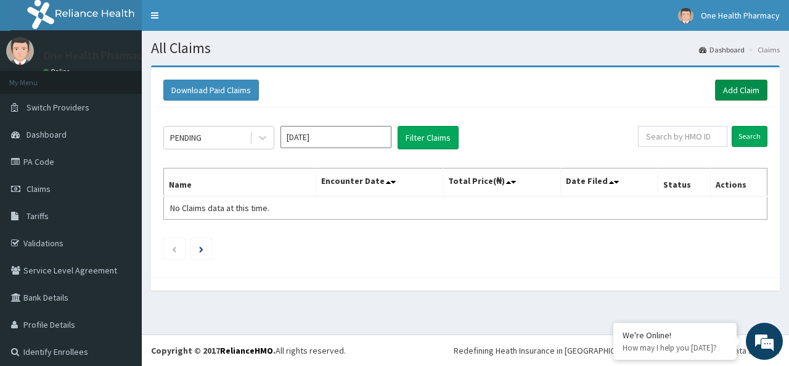
click at [731, 82] on link "Add Claim" at bounding box center [741, 90] width 52 height 21
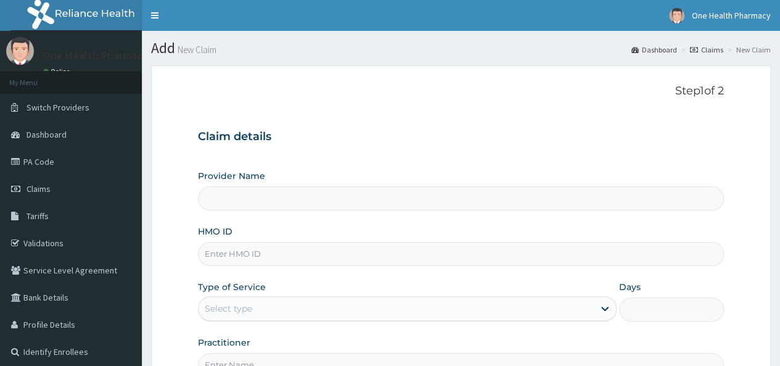
click at [250, 250] on input "HMO ID" at bounding box center [461, 254] width 526 height 24
paste input "TDP/10303/A"
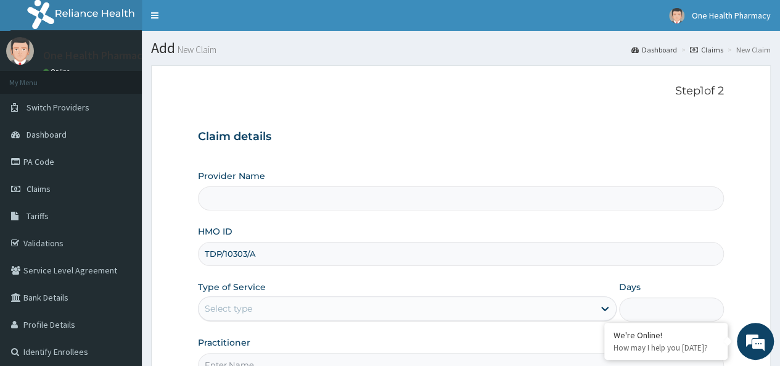
type input "TDP/10303/A"
click at [253, 308] on div "Select type" at bounding box center [396, 308] width 395 height 20
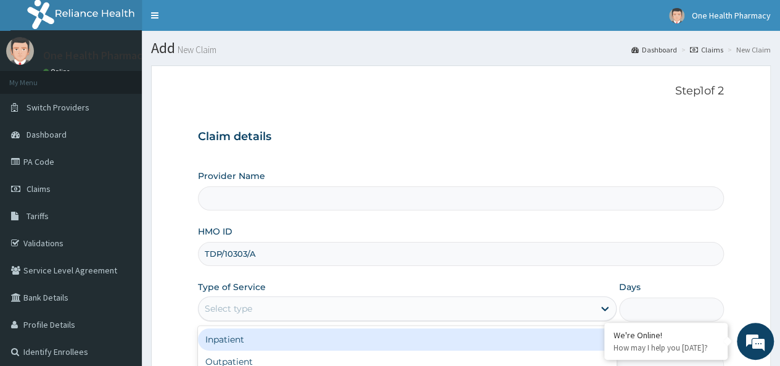
scroll to position [138, 0]
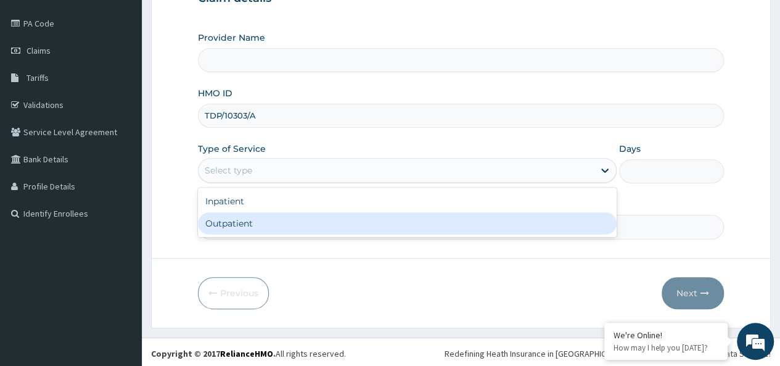
type input "OneHealth Pharmacy"
click at [261, 226] on div "Outpatient" at bounding box center [407, 223] width 419 height 22
type input "1"
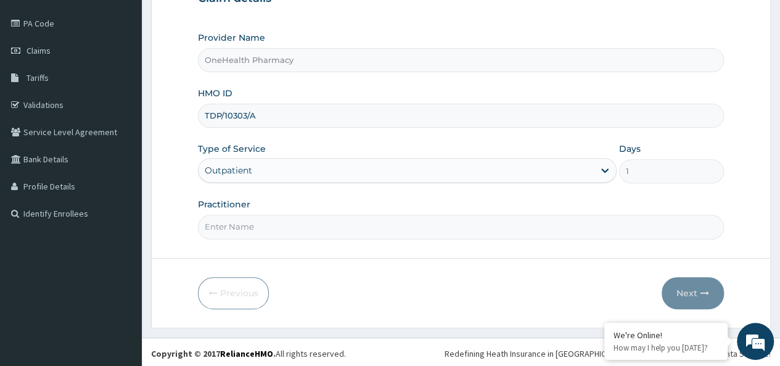
click at [265, 224] on input "Practitioner" at bounding box center [461, 227] width 526 height 24
type input "onehealth"
click at [697, 286] on button "Next" at bounding box center [693, 293] width 62 height 32
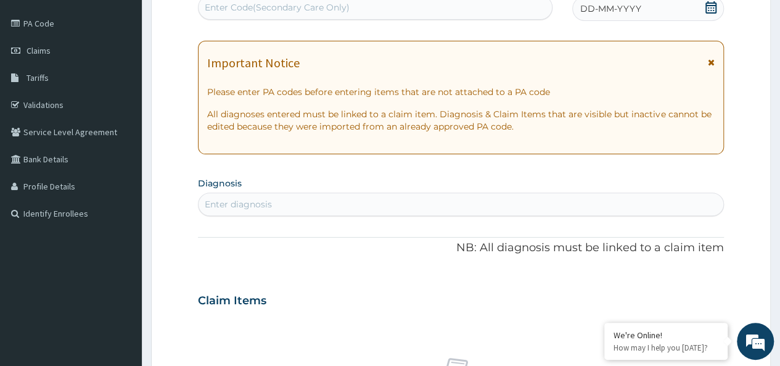
scroll to position [0, 0]
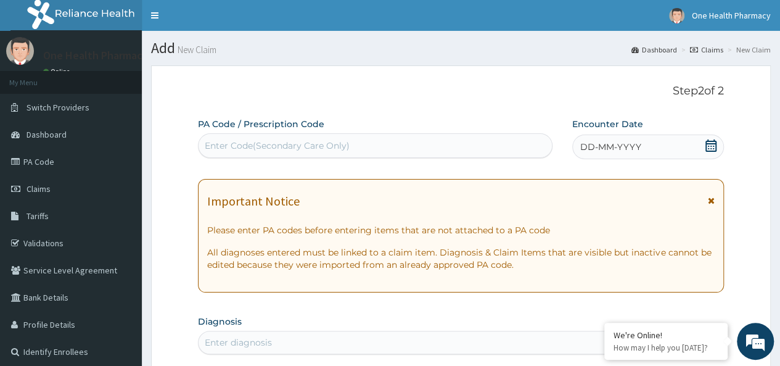
click at [234, 141] on div "Enter Code(Secondary Care Only)" at bounding box center [277, 145] width 145 height 12
paste input "PR/3C8022B8"
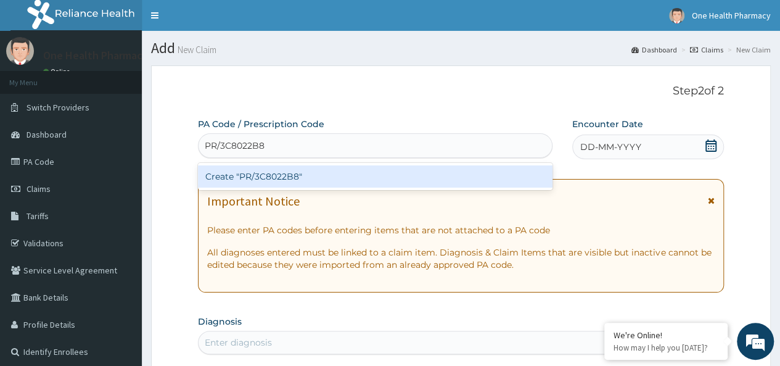
type input "PR/3C8022B8"
click at [289, 171] on div "Create "PR/3C8022B8"" at bounding box center [375, 176] width 354 height 22
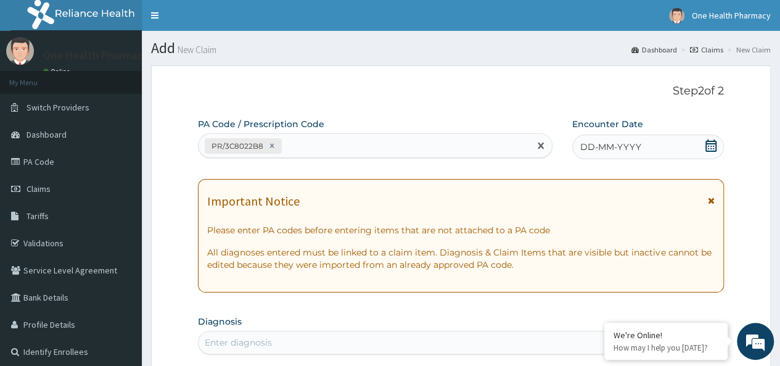
click at [644, 145] on div "DD-MM-YYYY" at bounding box center [648, 146] width 152 height 25
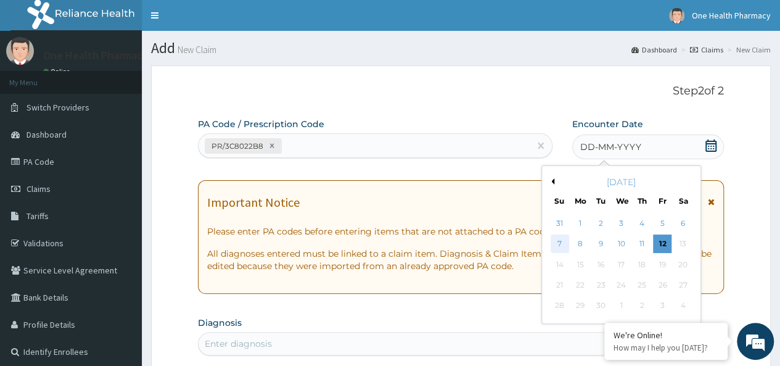
click at [560, 245] on div "7" at bounding box center [559, 244] width 18 height 18
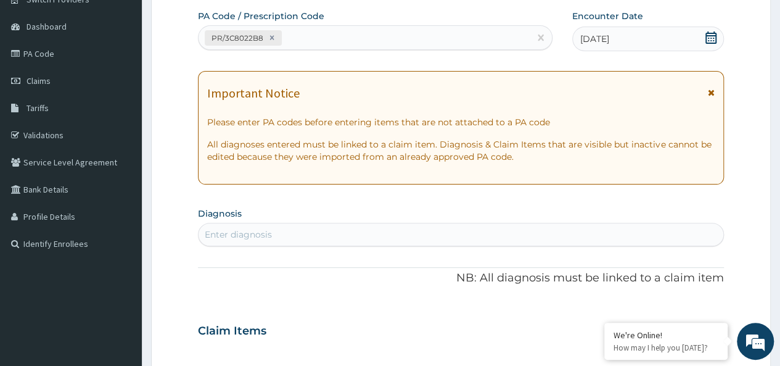
scroll to position [113, 0]
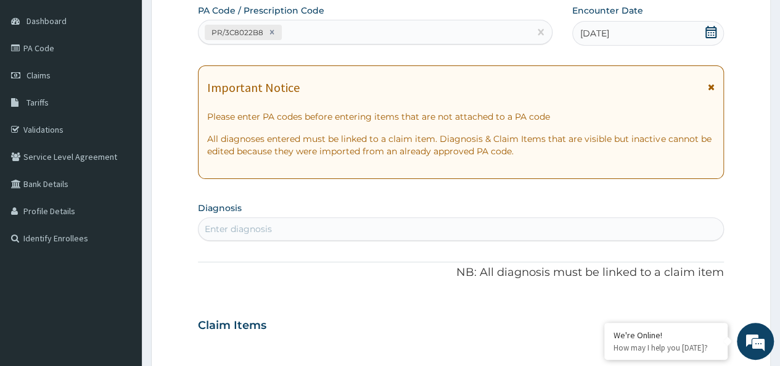
click at [406, 229] on div "Enter diagnosis" at bounding box center [461, 229] width 525 height 20
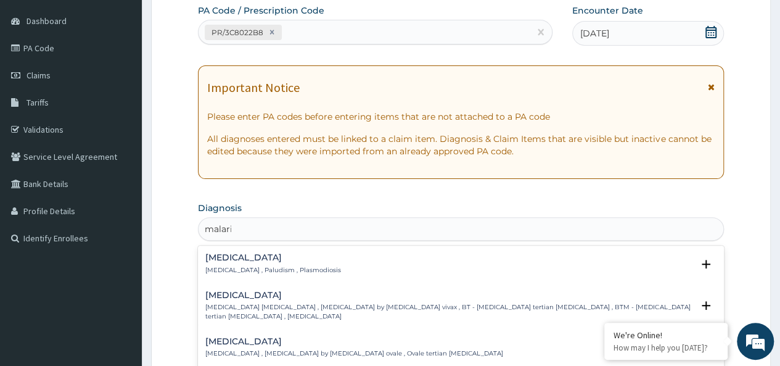
type input "[MEDICAL_DATA]"
click at [257, 273] on p "[MEDICAL_DATA] , Paludism , Plasmodiosis" at bounding box center [273, 270] width 136 height 9
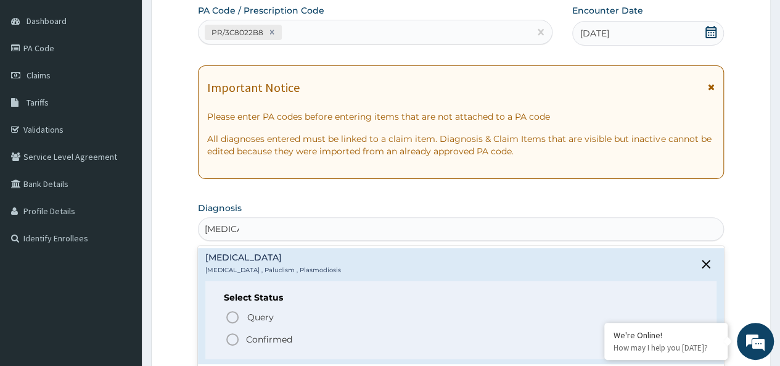
click at [276, 339] on p "Confirmed" at bounding box center [269, 339] width 46 height 12
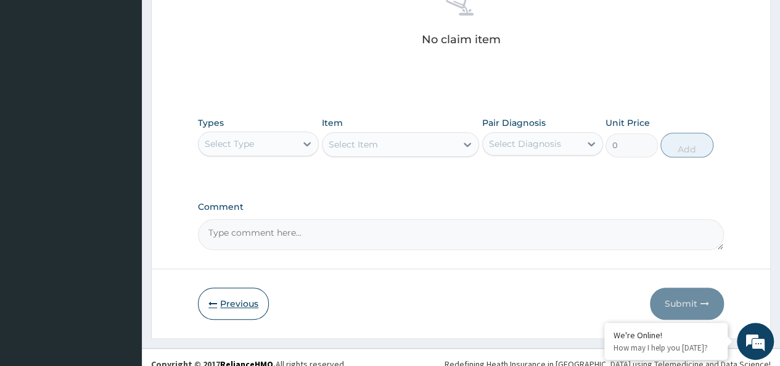
scroll to position [521, 0]
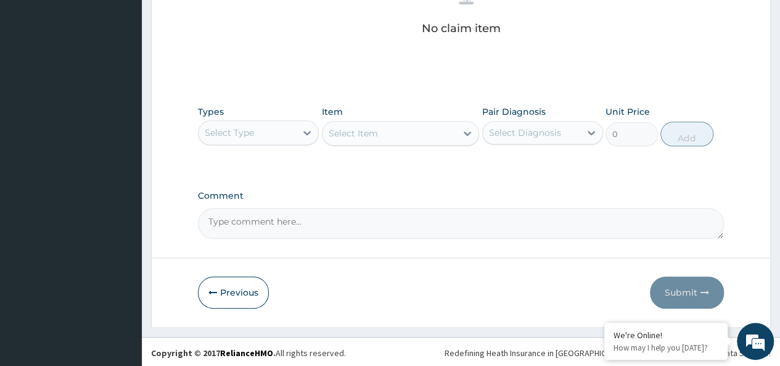
click at [235, 123] on div "Select Type" at bounding box center [247, 133] width 97 height 20
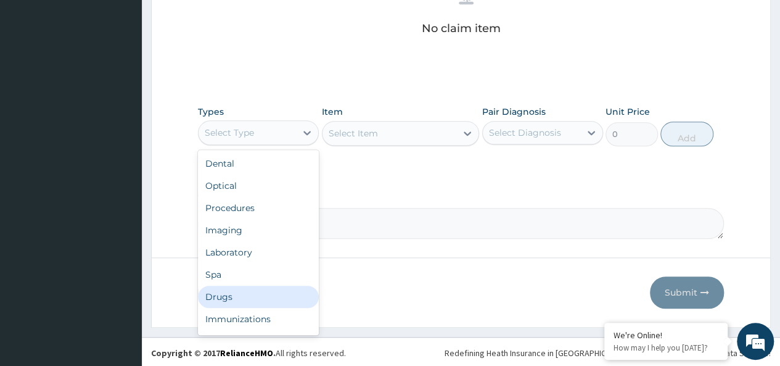
click at [220, 299] on div "Drugs" at bounding box center [258, 297] width 121 height 22
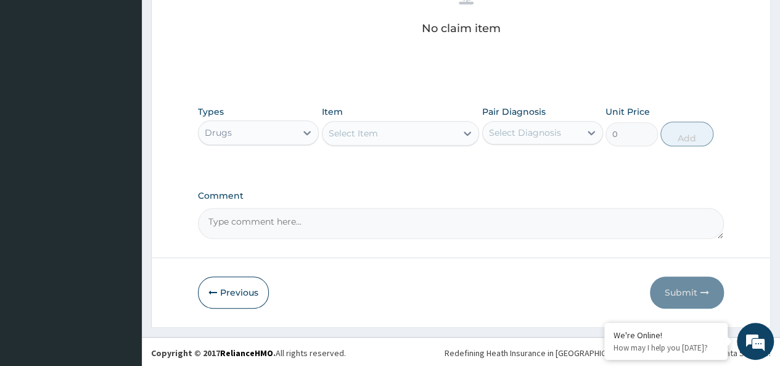
click at [366, 129] on div "Select Item" at bounding box center [353, 133] width 49 height 12
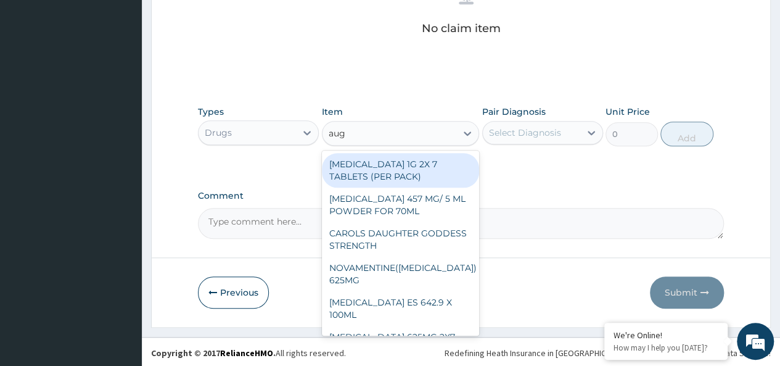
type input "augm"
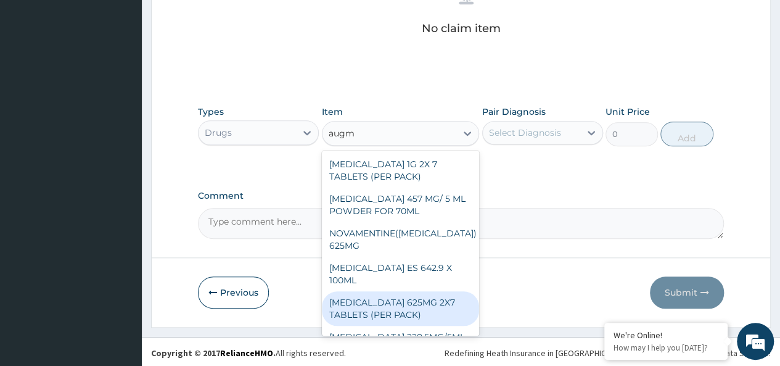
scroll to position [15, 0]
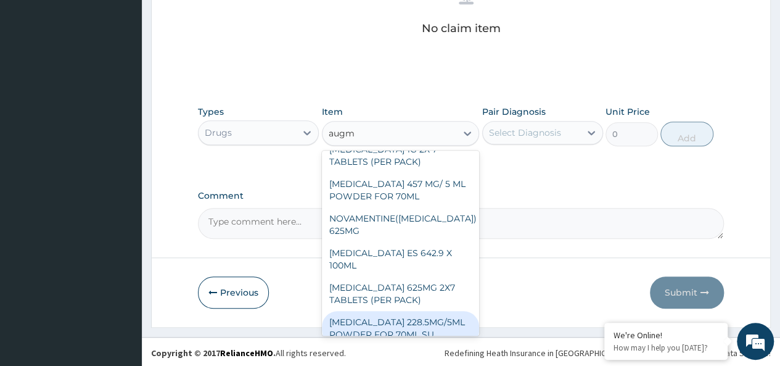
click at [405, 311] on div "[MEDICAL_DATA] 228.5MG/5ML POWDER FOR 70ML SU" at bounding box center [401, 328] width 158 height 35
type input "4340"
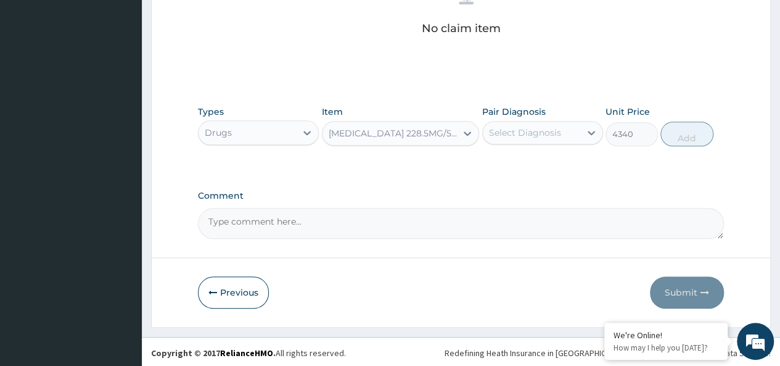
click at [551, 126] on div "Select Diagnosis" at bounding box center [525, 132] width 72 height 12
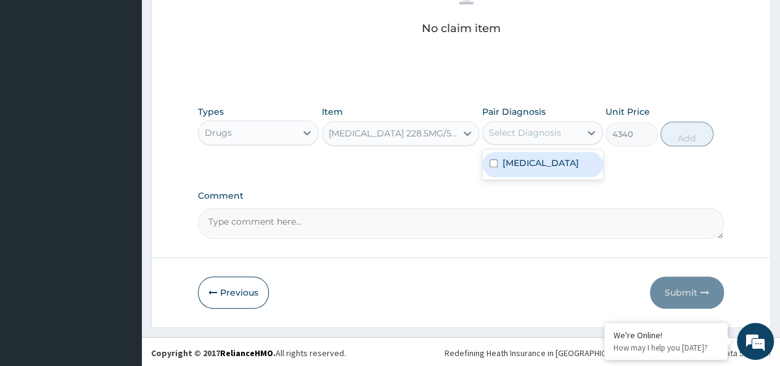
click at [549, 163] on div "[MEDICAL_DATA]" at bounding box center [542, 164] width 121 height 25
checkbox input "true"
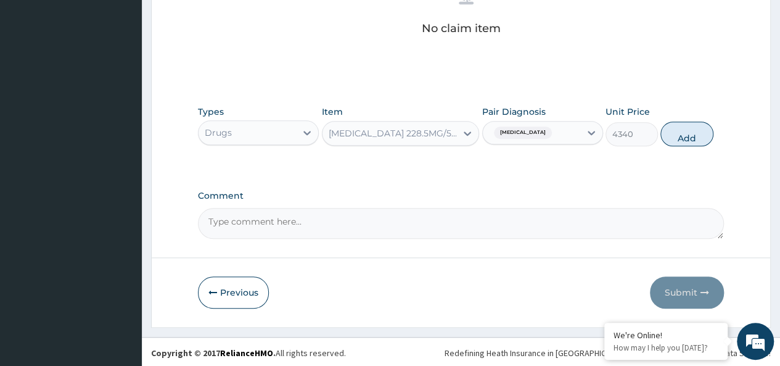
click at [688, 118] on div "Types Drugs Item [MEDICAL_DATA] 228.5MG/5ML POWDER FOR 70ML SU Pair Diagnosis […" at bounding box center [461, 125] width 526 height 53
click at [681, 125] on button "Add" at bounding box center [686, 133] width 52 height 25
type input "0"
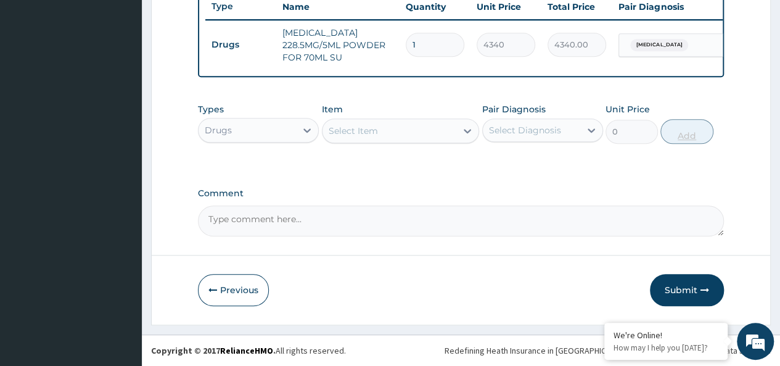
scroll to position [479, 0]
click at [363, 133] on div "Select Item" at bounding box center [353, 131] width 49 height 12
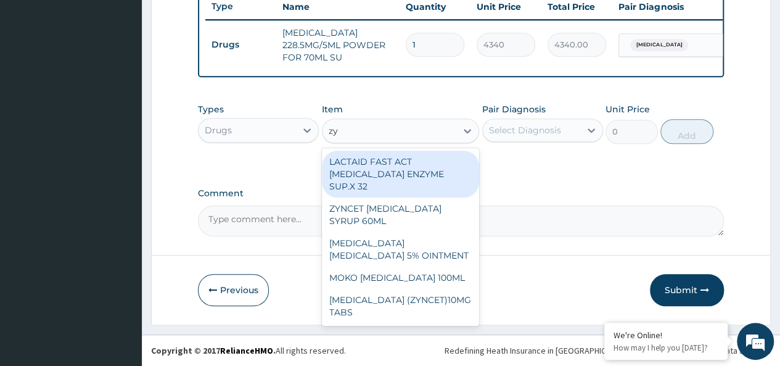
type input "zyn"
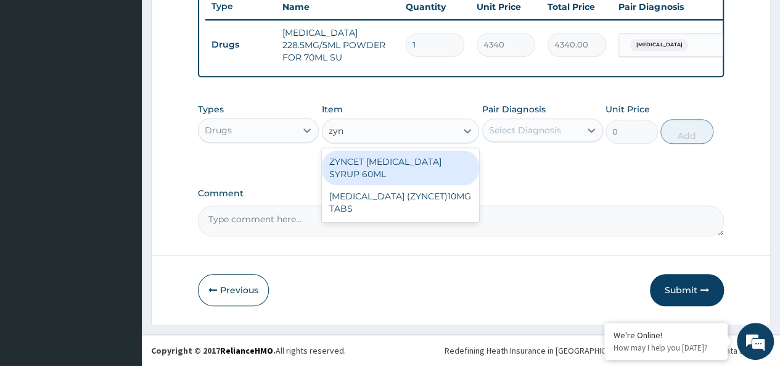
click at [433, 166] on div "ZYNCET [MEDICAL_DATA] SYRUP 60ML" at bounding box center [401, 167] width 158 height 35
type input "2240"
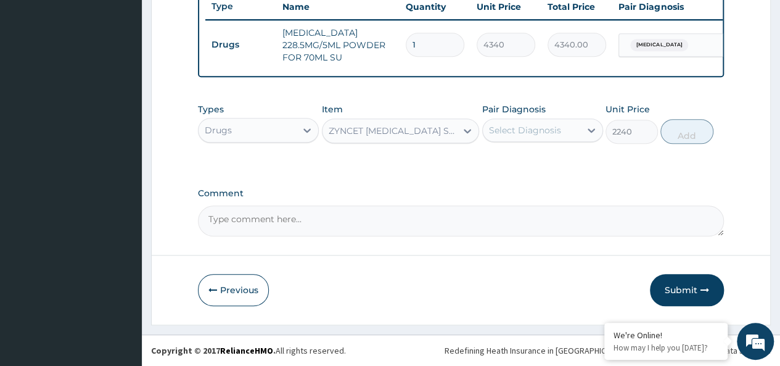
click at [565, 130] on div "Select Diagnosis" at bounding box center [531, 130] width 97 height 20
click at [569, 171] on div "[MEDICAL_DATA]" at bounding box center [542, 161] width 121 height 25
checkbox input "true"
click at [676, 129] on button "Add" at bounding box center [686, 131] width 52 height 25
type input "0"
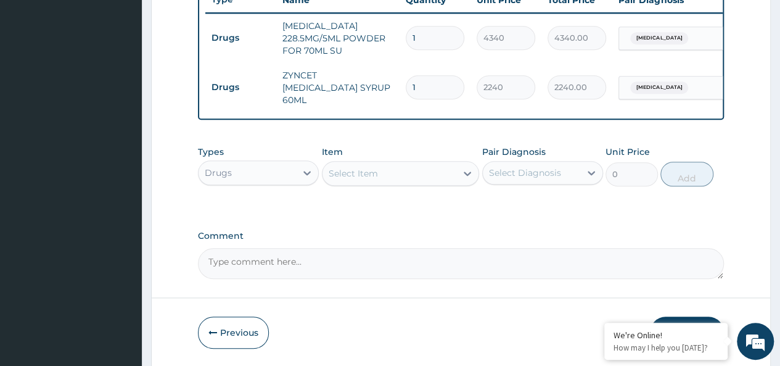
click at [412, 165] on div "Select Item" at bounding box center [390, 173] width 134 height 20
type input "f"
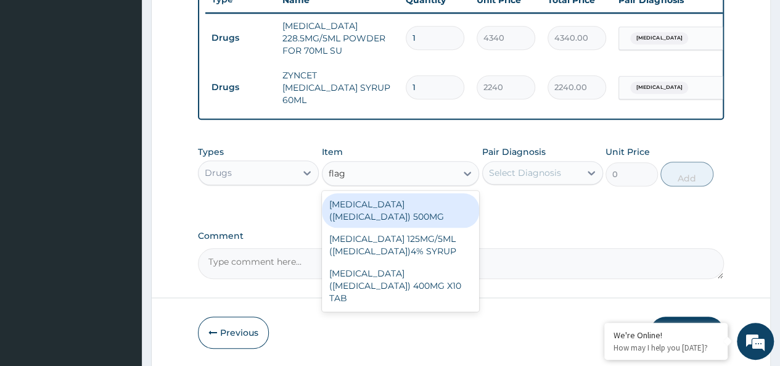
type input "flagy"
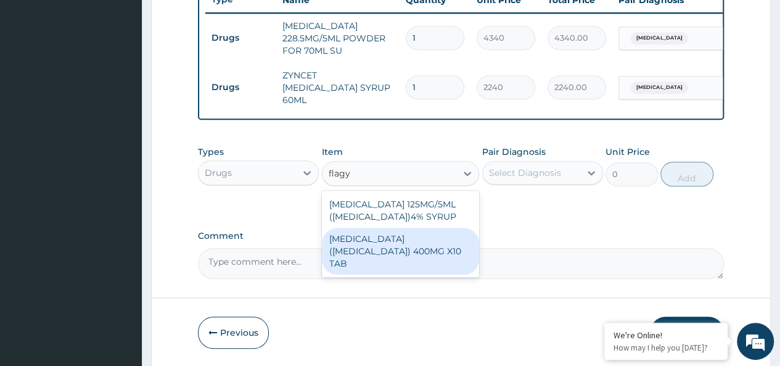
click at [424, 250] on div "[MEDICAL_DATA] ([MEDICAL_DATA]) 400MG X10 TAB" at bounding box center [401, 251] width 158 height 47
type input "42"
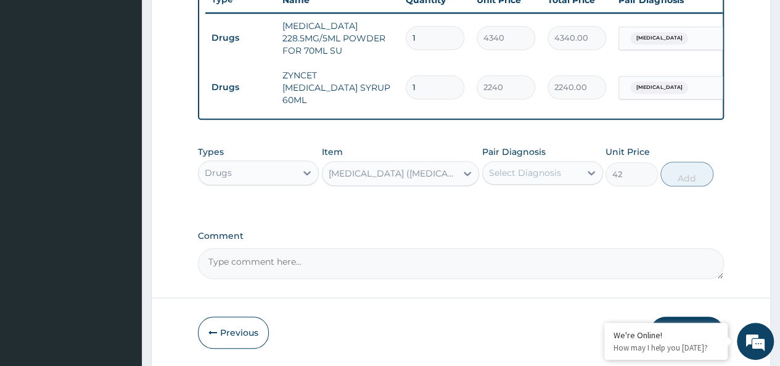
click at [528, 183] on div "Select Diagnosis" at bounding box center [531, 173] width 97 height 20
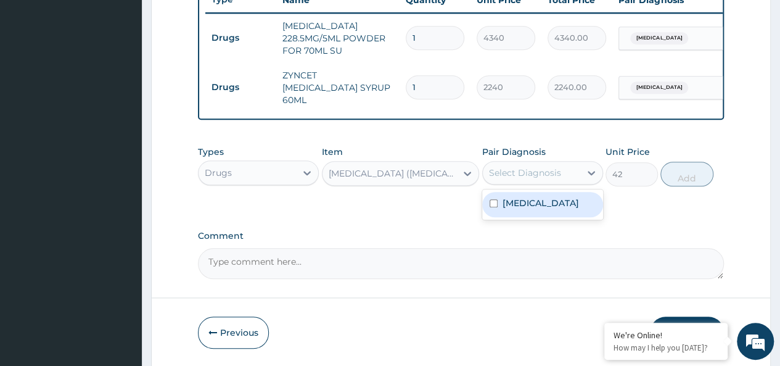
click at [563, 198] on div "[MEDICAL_DATA]" at bounding box center [542, 204] width 121 height 25
checkbox input "true"
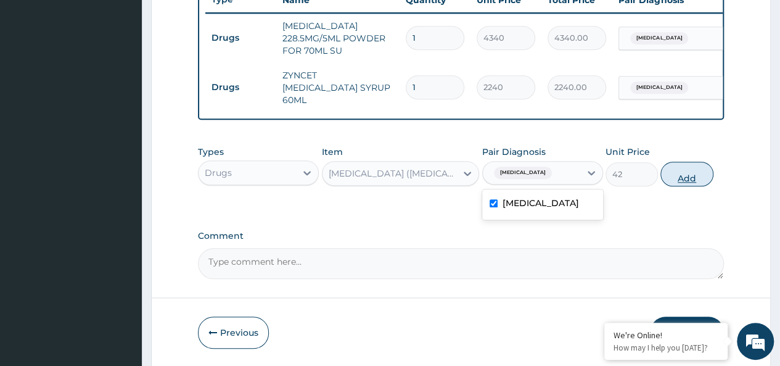
click at [671, 175] on button "Add" at bounding box center [686, 174] width 52 height 25
type input "0"
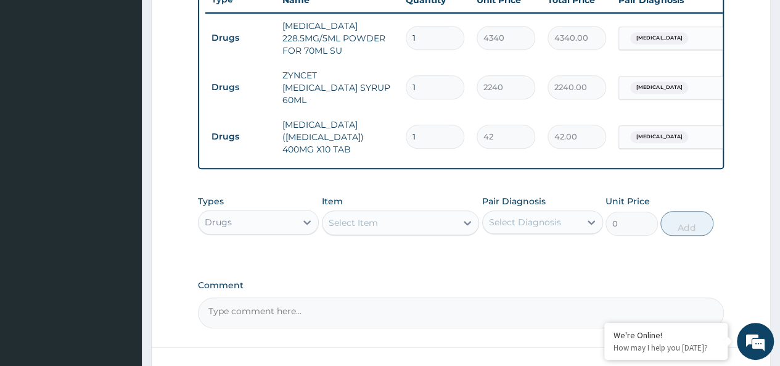
type input "0.00"
type input "2"
type input "84.00"
type input "20"
type input "840.00"
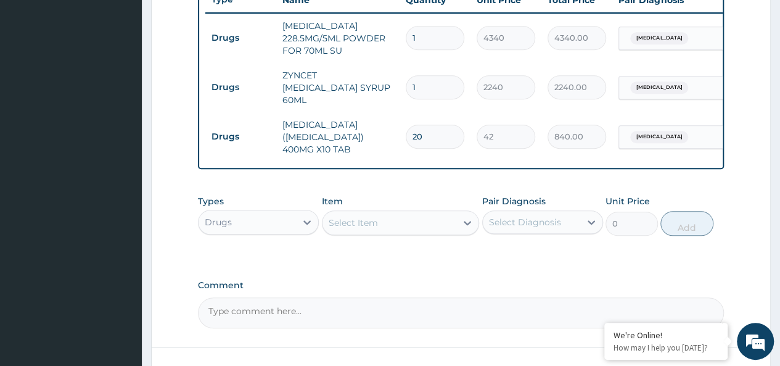
type input "20"
click at [401, 219] on div "Select Item" at bounding box center [390, 223] width 134 height 20
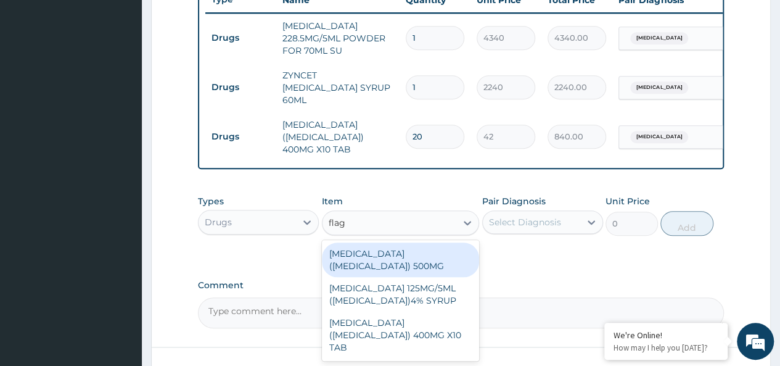
type input "flagy"
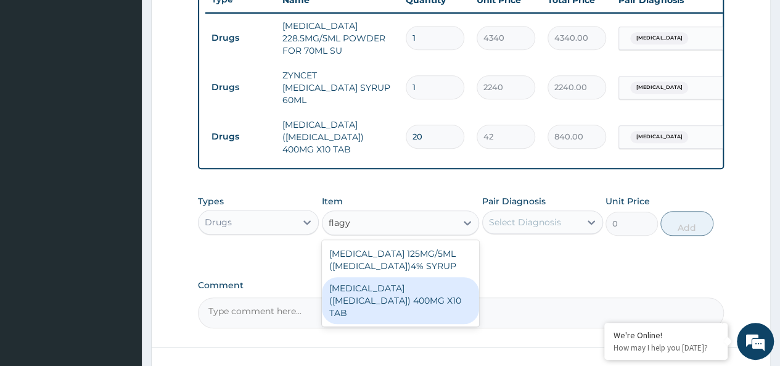
click at [415, 301] on div "[MEDICAL_DATA] ([MEDICAL_DATA]) 400MG X10 TAB" at bounding box center [401, 300] width 158 height 47
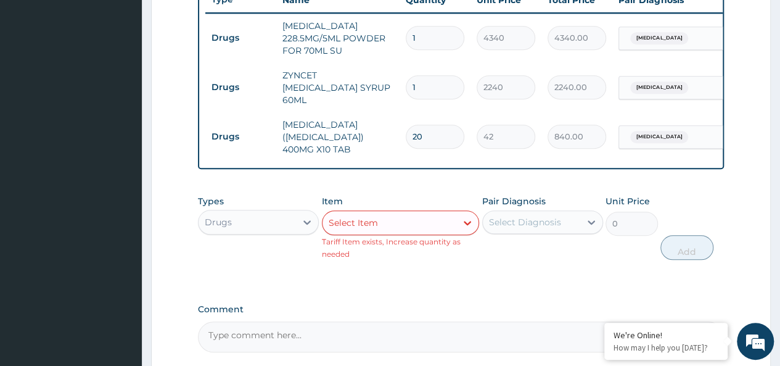
click at [424, 221] on div "Select Item" at bounding box center [390, 223] width 134 height 20
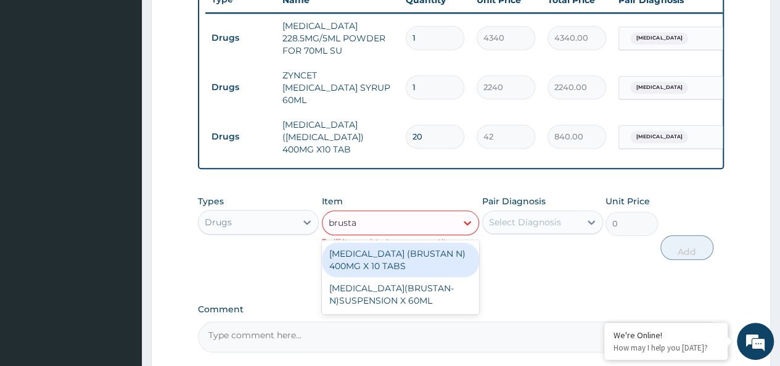
type input "brustan"
click at [417, 249] on div "[MEDICAL_DATA] (BRUSTAN N) 400MG X 10 TABS" at bounding box center [401, 259] width 158 height 35
type input "63"
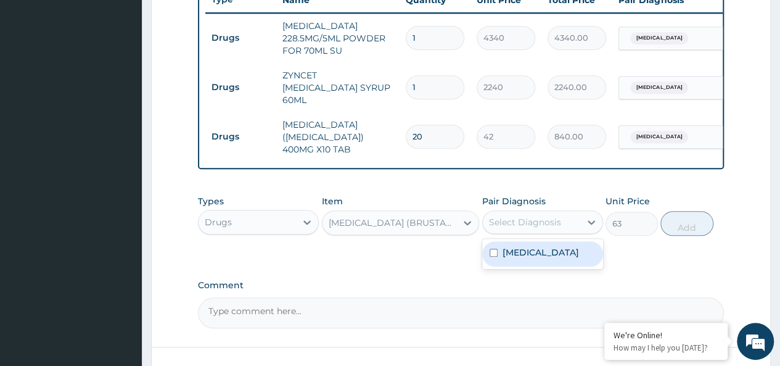
click at [506, 221] on div "Select Diagnosis" at bounding box center [525, 222] width 72 height 12
click at [527, 253] on div "[MEDICAL_DATA]" at bounding box center [542, 253] width 121 height 25
checkbox input "true"
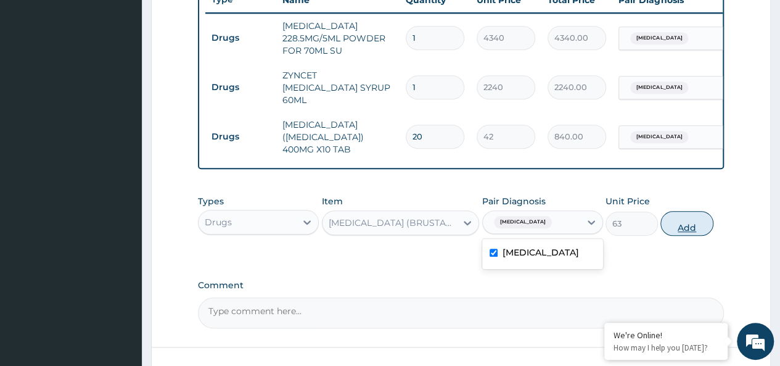
click at [677, 213] on button "Add" at bounding box center [686, 223] width 52 height 25
type input "0"
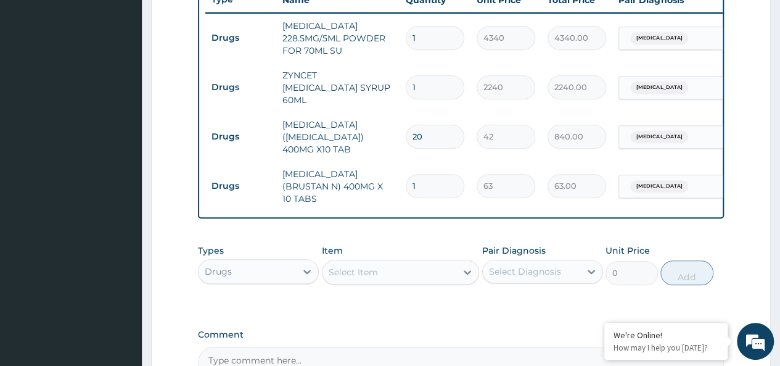
type input "10"
type input "630.00"
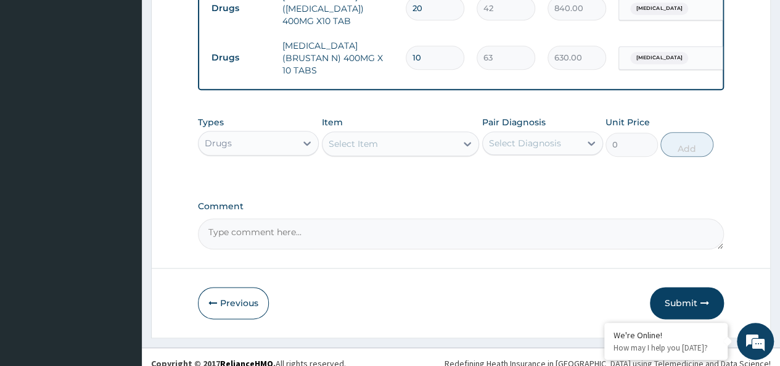
type input "10"
click at [221, 133] on div "Drugs" at bounding box center [247, 143] width 97 height 20
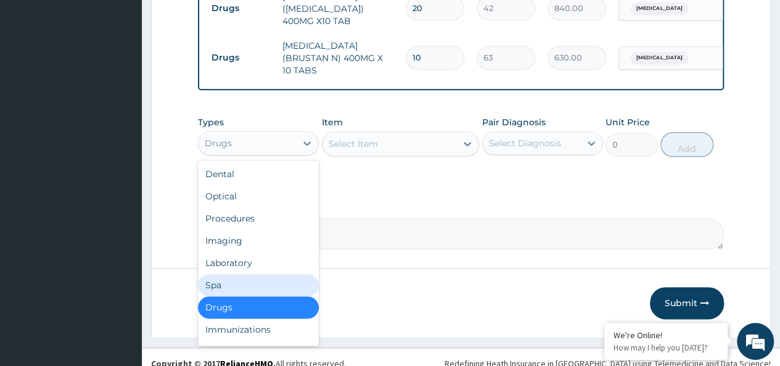
scroll to position [42, 0]
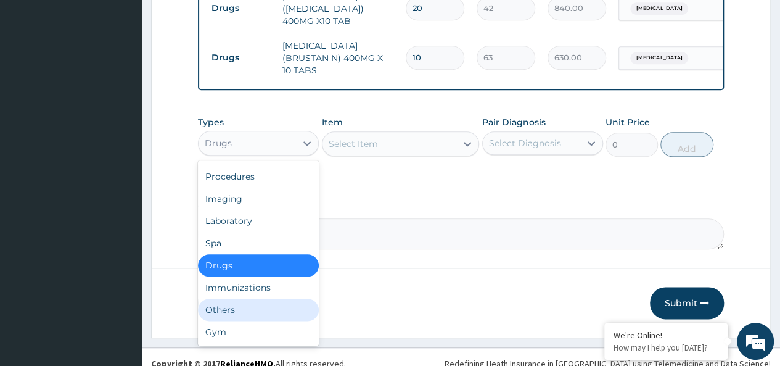
click at [227, 298] on div "Others" at bounding box center [258, 309] width 121 height 22
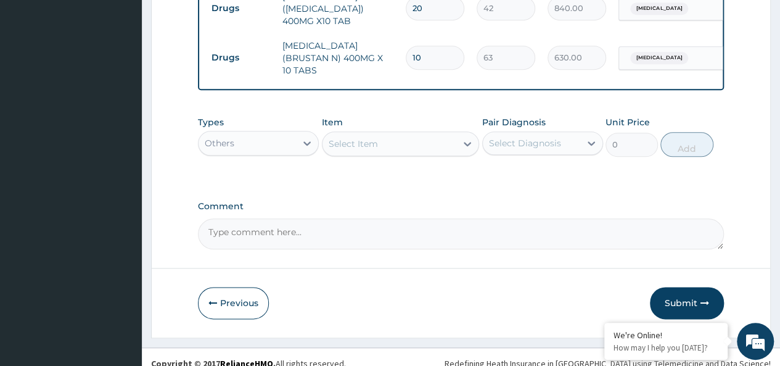
click at [398, 134] on div "Select Item" at bounding box center [390, 144] width 134 height 20
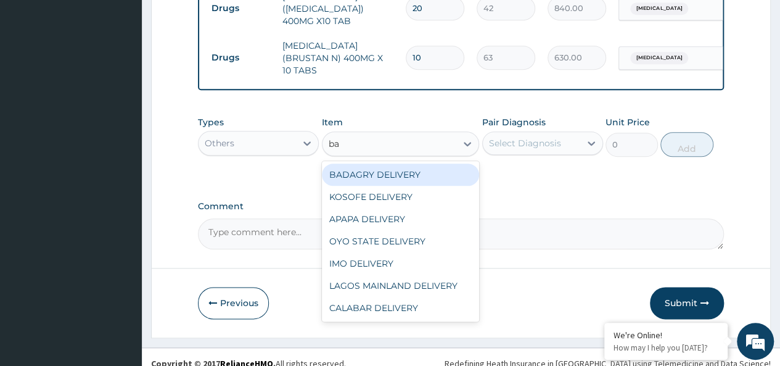
type input "bad"
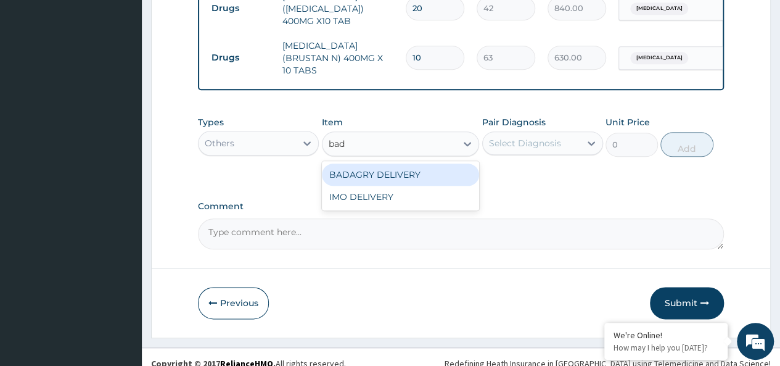
click at [409, 165] on div "BADAGRY DELIVERY" at bounding box center [401, 174] width 158 height 22
type input "3700"
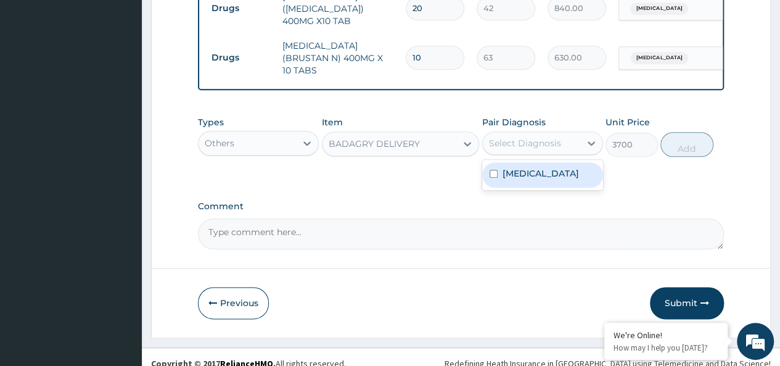
click at [543, 137] on div "Select Diagnosis" at bounding box center [525, 143] width 72 height 12
click at [540, 162] on div "[MEDICAL_DATA]" at bounding box center [542, 174] width 121 height 25
checkbox input "true"
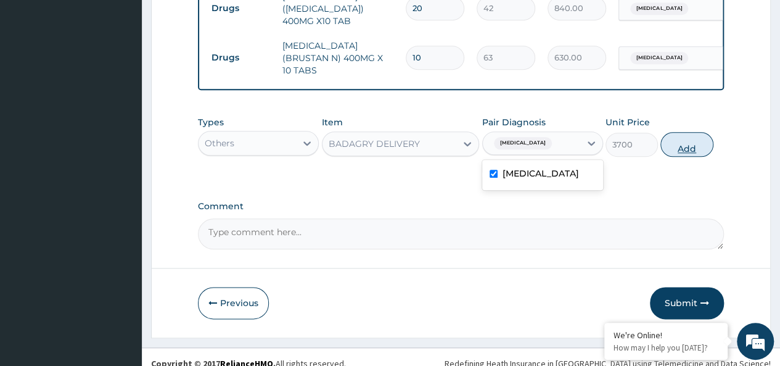
click at [665, 132] on button "Add" at bounding box center [686, 144] width 52 height 25
type input "0"
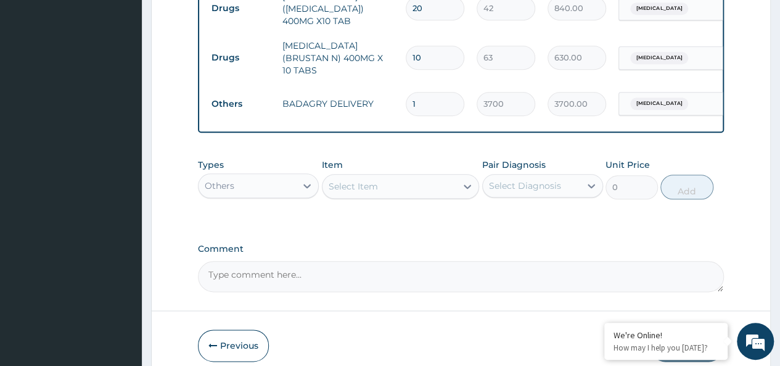
scroll to position [650, 0]
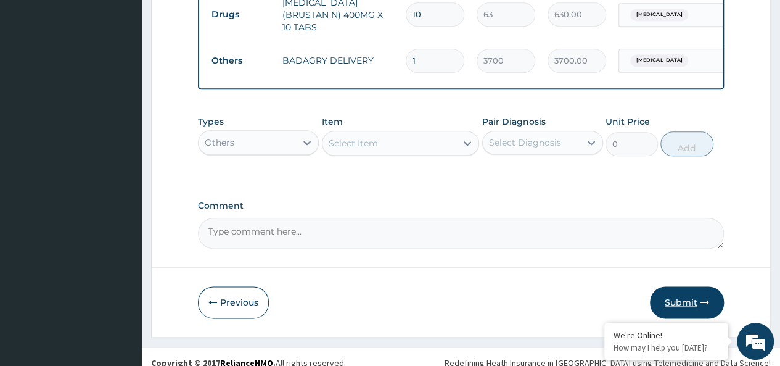
click at [666, 286] on button "Submit" at bounding box center [687, 302] width 74 height 32
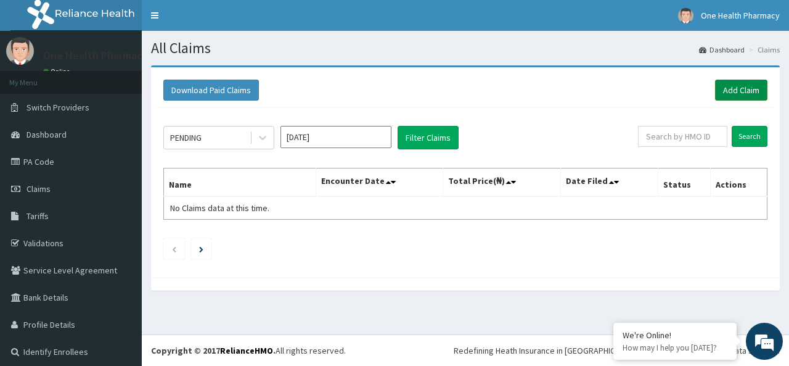
click at [719, 95] on link "Add Claim" at bounding box center [741, 90] width 52 height 21
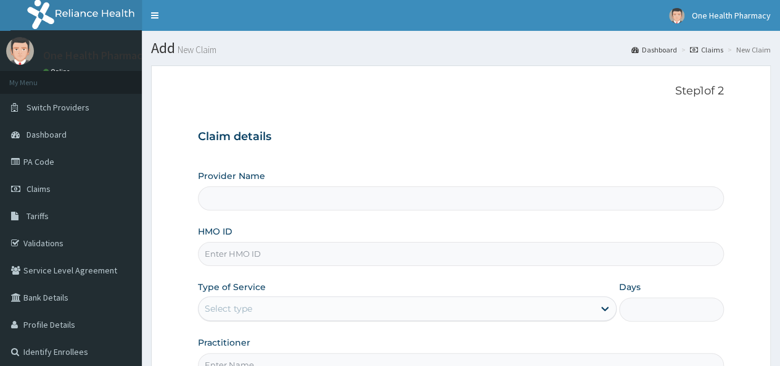
click at [236, 258] on input "HMO ID" at bounding box center [461, 254] width 526 height 24
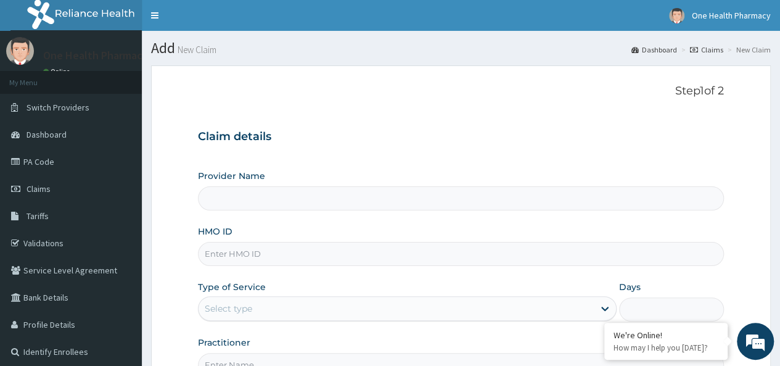
paste input "TDN/10002/B"
type input "TDN/10002/B"
type input "OneHealth Pharmacy"
click at [239, 302] on div "Select type" at bounding box center [228, 308] width 47 height 12
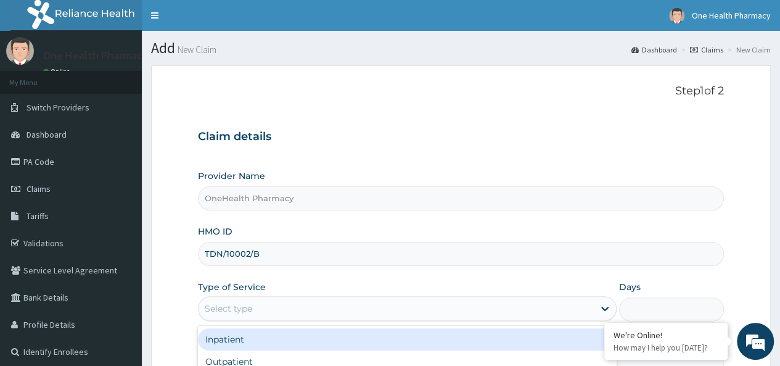
scroll to position [138, 0]
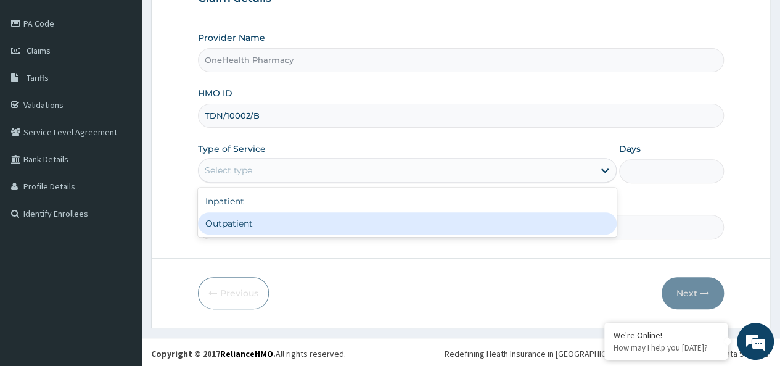
click at [249, 220] on div "Outpatient" at bounding box center [407, 223] width 419 height 22
type input "1"
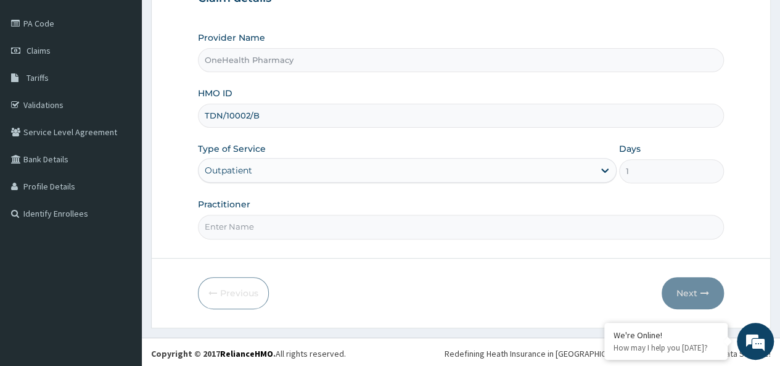
click at [249, 220] on input "Practitioner" at bounding box center [461, 227] width 526 height 24
type input "onehealth"
click at [688, 286] on button "Next" at bounding box center [693, 293] width 62 height 32
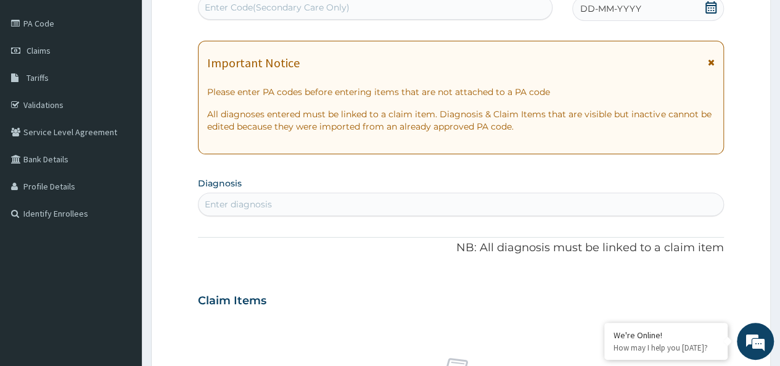
scroll to position [0, 0]
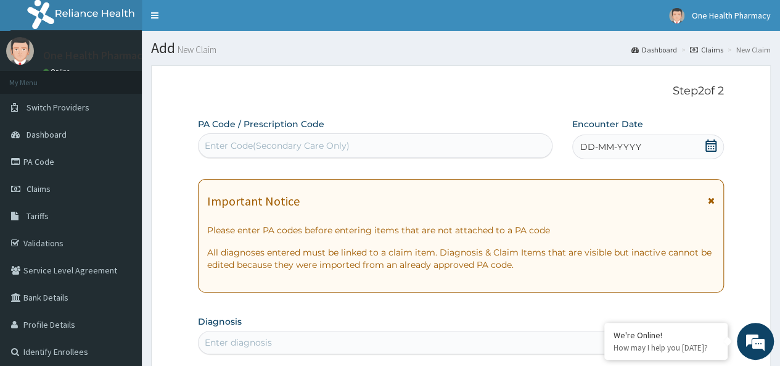
click at [277, 154] on div "Enter Code(Secondary Care Only)" at bounding box center [375, 146] width 353 height 20
paste input "PR/354E39EF"
type input "PR/354E39EF"
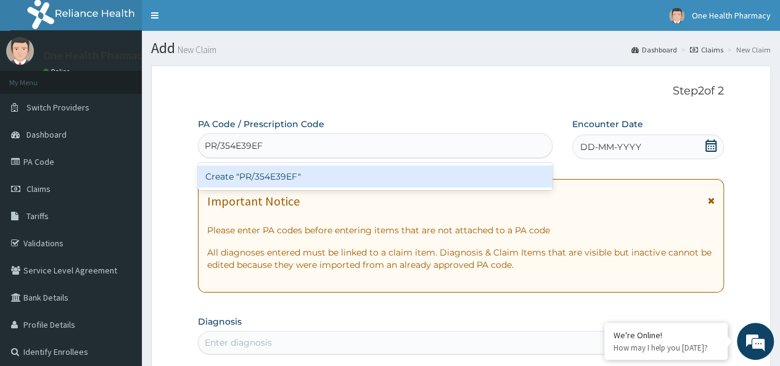
click at [364, 177] on div "Create "PR/354E39EF"" at bounding box center [375, 176] width 354 height 22
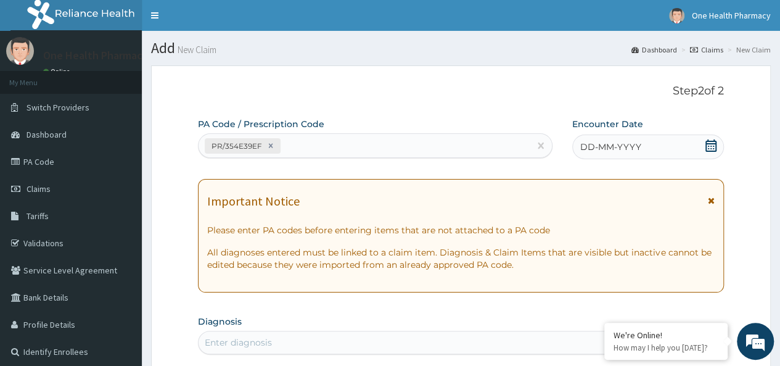
click at [636, 142] on span "DD-MM-YYYY" at bounding box center [610, 147] width 61 height 12
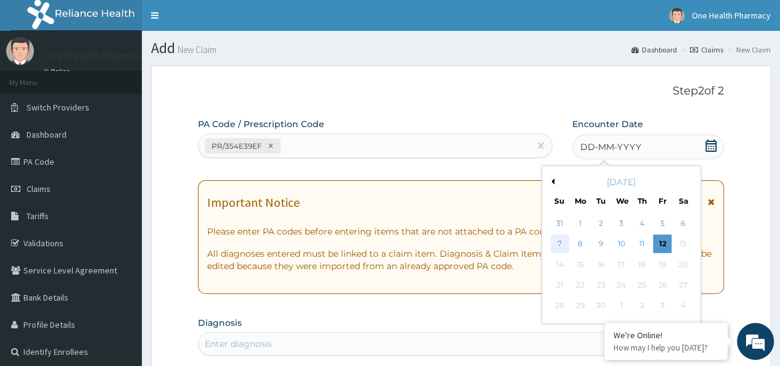
click at [560, 239] on div "7" at bounding box center [559, 244] width 18 height 18
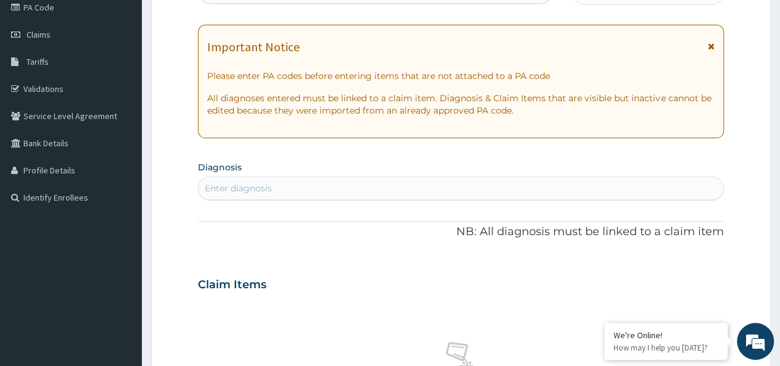
scroll to position [163, 0]
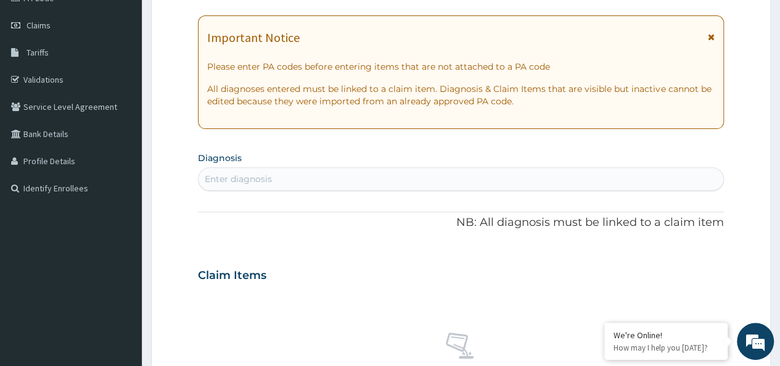
click at [282, 175] on div "Enter diagnosis" at bounding box center [461, 179] width 525 height 20
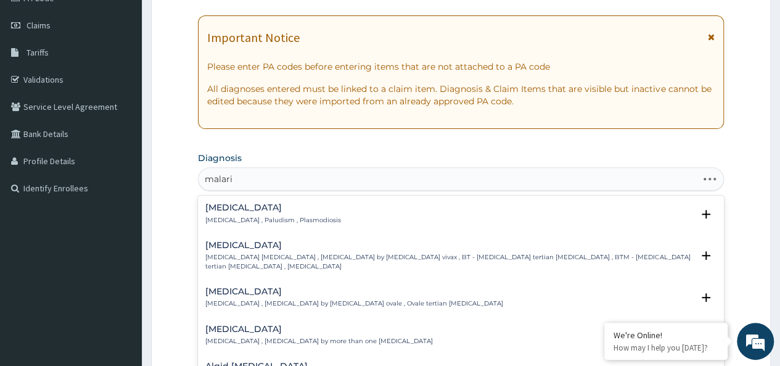
type input "malaria"
click at [228, 208] on h4 "Malaria" at bounding box center [273, 207] width 136 height 9
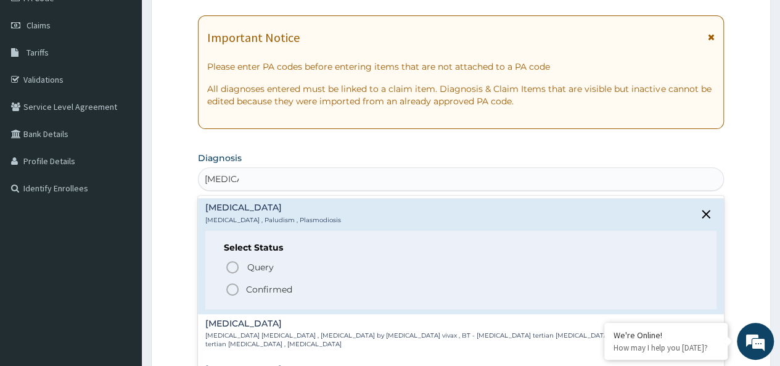
click at [279, 279] on div "Query Query covers suspected (?), Keep in view (kiv), Ruled out (r/o) Confirmed" at bounding box center [461, 277] width 474 height 38
click at [274, 284] on p "Confirmed" at bounding box center [269, 289] width 46 height 12
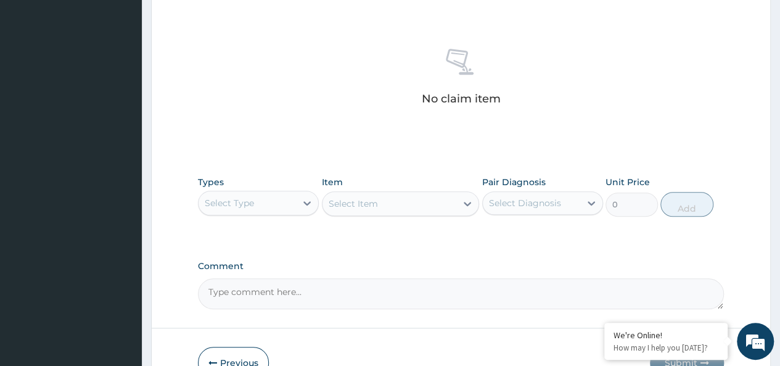
scroll to position [521, 0]
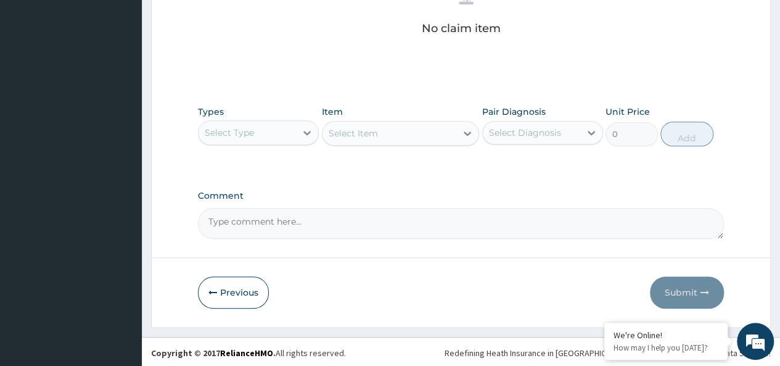
click at [244, 123] on div "Select Type" at bounding box center [247, 133] width 97 height 20
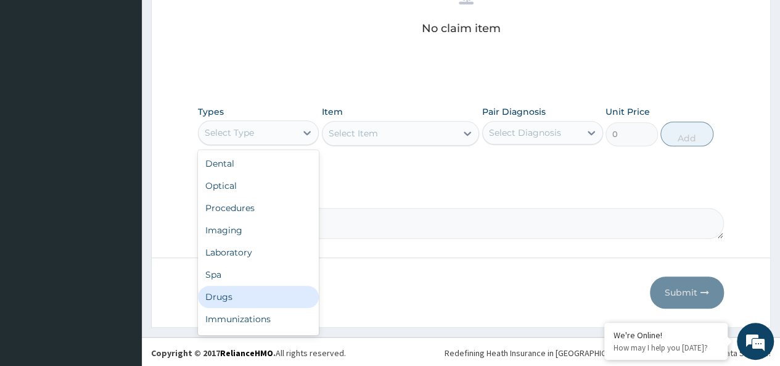
click at [218, 287] on div "Drugs" at bounding box center [258, 297] width 121 height 22
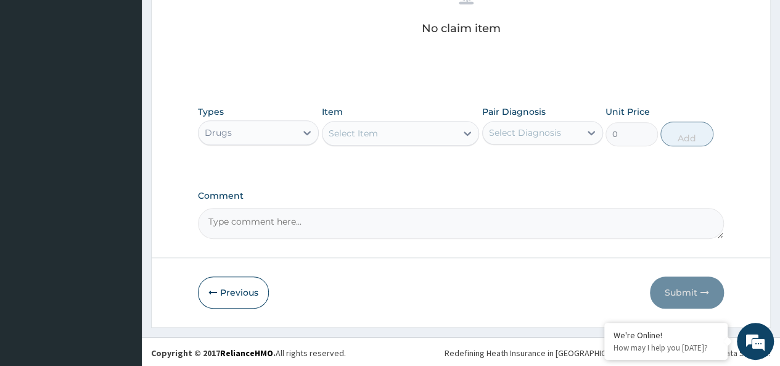
click at [379, 131] on div "Select Item" at bounding box center [390, 133] width 134 height 20
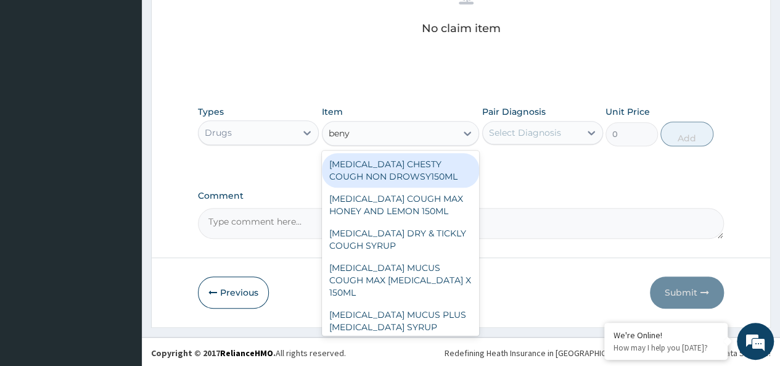
type input "benyl"
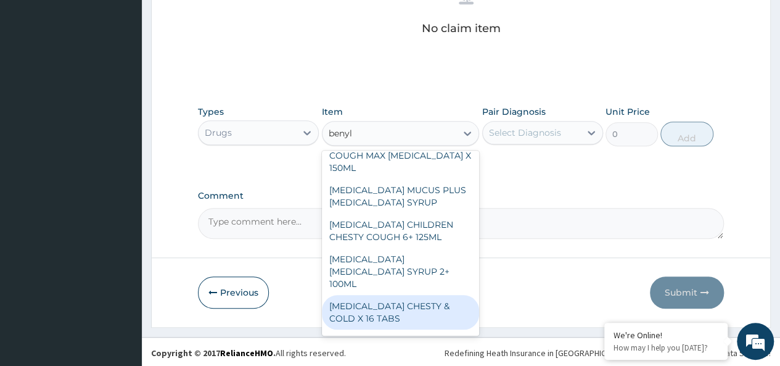
scroll to position [126, 0]
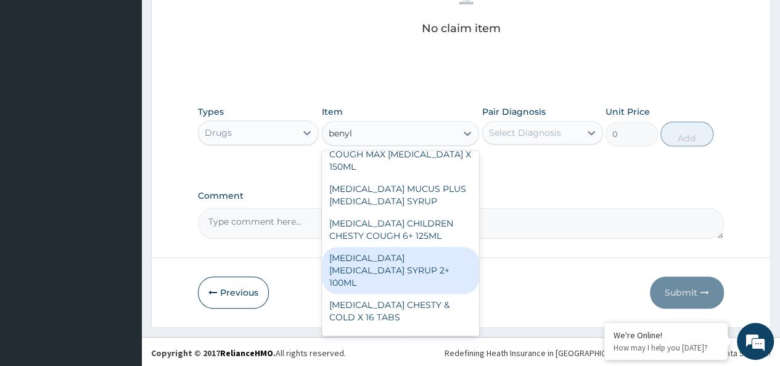
click at [424, 251] on div "BENYLIN DRY COUGH SYRUP 2+ 100ML" at bounding box center [401, 270] width 158 height 47
type input "2100"
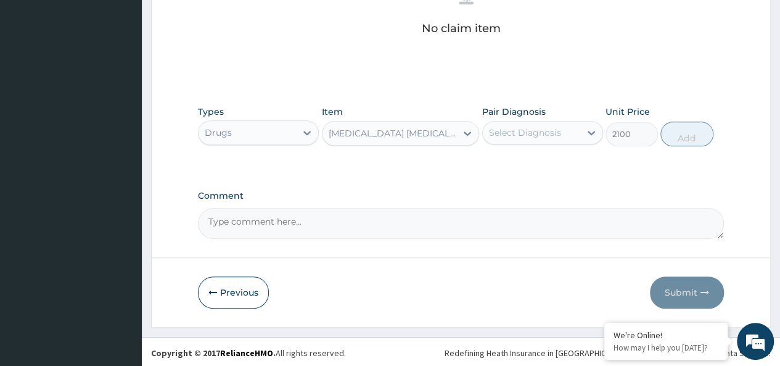
click at [554, 123] on div "Select Diagnosis" at bounding box center [531, 133] width 97 height 20
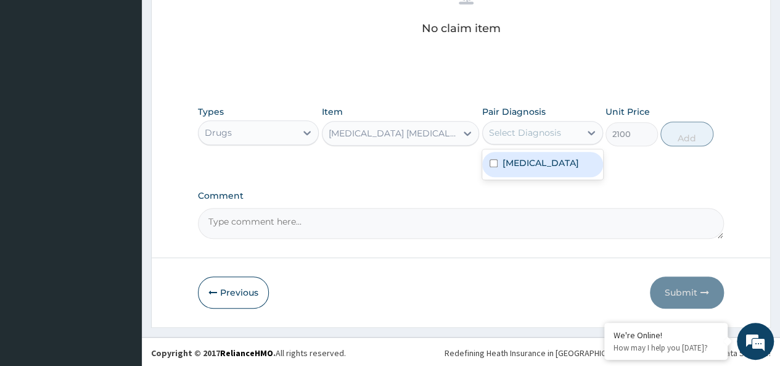
click at [559, 158] on div "Malaria" at bounding box center [542, 164] width 121 height 25
checkbox input "true"
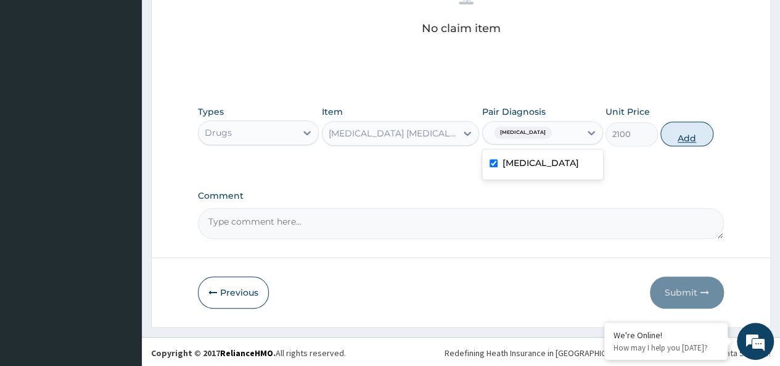
click at [670, 131] on button "Add" at bounding box center [686, 133] width 52 height 25
type input "0"
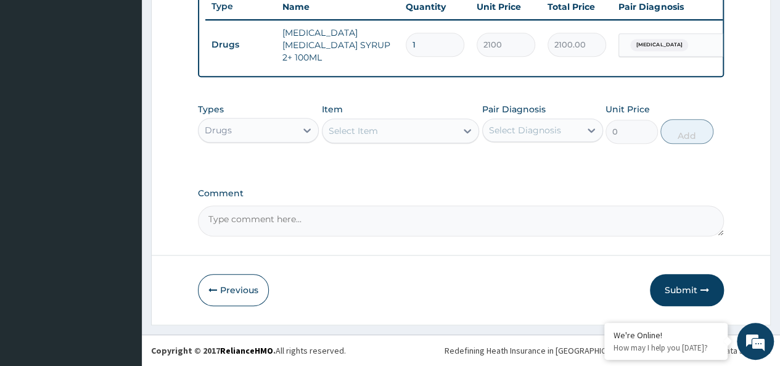
scroll to position [472, 0]
click at [372, 130] on div "Select Item" at bounding box center [353, 131] width 49 height 12
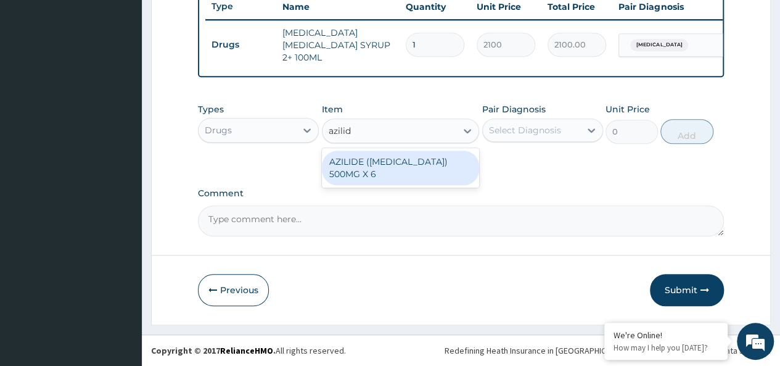
type input "azilide"
click at [425, 173] on div "AZILIDE (AZITHROMYCIN) 500MG X 6" at bounding box center [401, 167] width 158 height 35
type input "396.6666564941406"
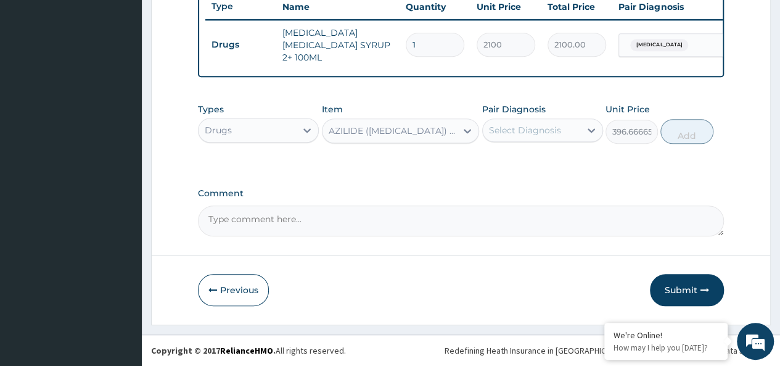
click at [517, 123] on div "Select Diagnosis" at bounding box center [531, 130] width 97 height 20
click at [553, 154] on div "Malaria" at bounding box center [542, 161] width 121 height 25
checkbox input "true"
click at [693, 131] on button "Add" at bounding box center [686, 131] width 52 height 25
type input "0"
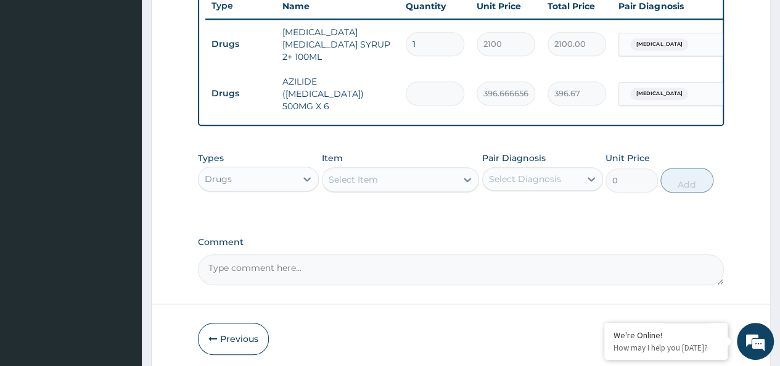
type input "0.00"
type input "6"
type input "2380.00"
type input "6"
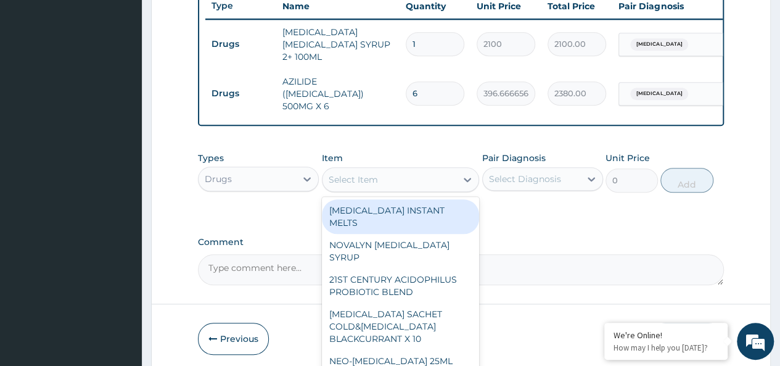
click at [382, 183] on div "Select Item" at bounding box center [390, 180] width 134 height 20
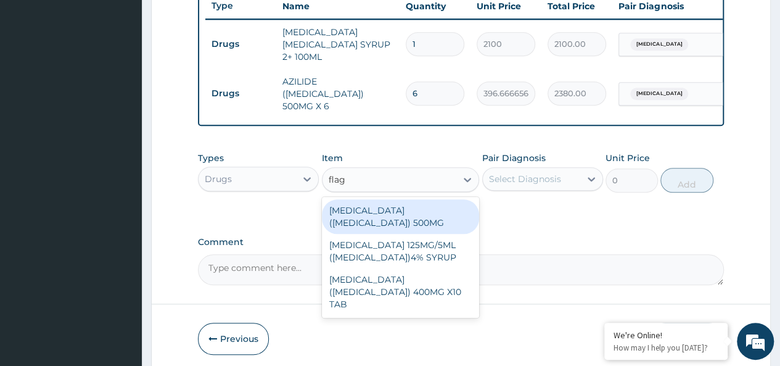
type input "flagy"
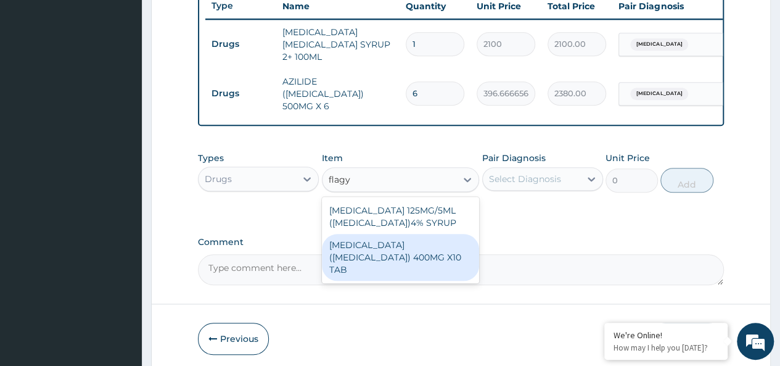
click at [424, 254] on div "METRONIDAZOLE (FLAGYL) 400MG X10 TAB" at bounding box center [401, 257] width 158 height 47
type input "42"
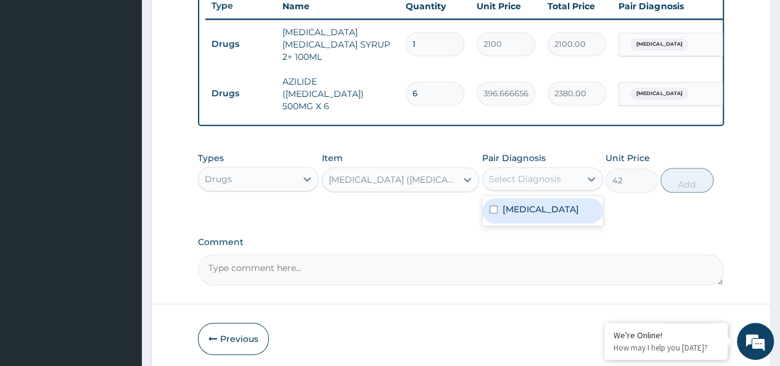
click at [530, 181] on div "Select Diagnosis" at bounding box center [525, 179] width 72 height 12
click at [559, 207] on div "Malaria" at bounding box center [542, 210] width 121 height 25
checkbox input "true"
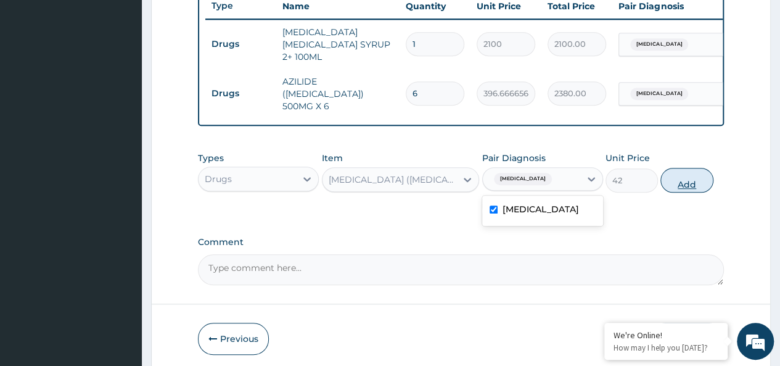
click at [675, 173] on button "Add" at bounding box center [686, 180] width 52 height 25
type input "0"
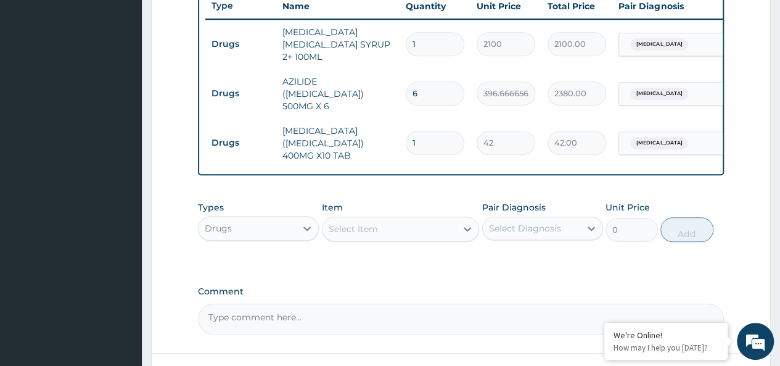
type input "0.00"
type input "2"
type input "84.00"
type input "20"
type input "840.00"
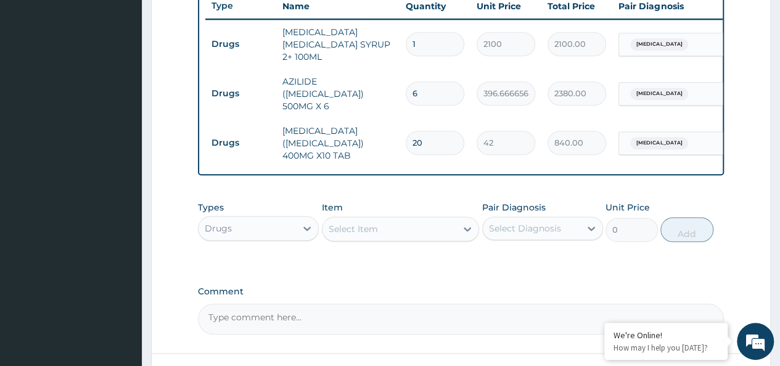
type input "20"
click at [246, 218] on div "Drugs" at bounding box center [247, 228] width 97 height 20
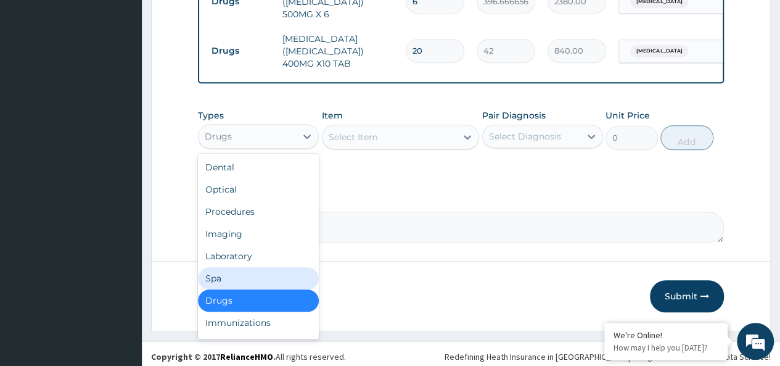
scroll to position [42, 0]
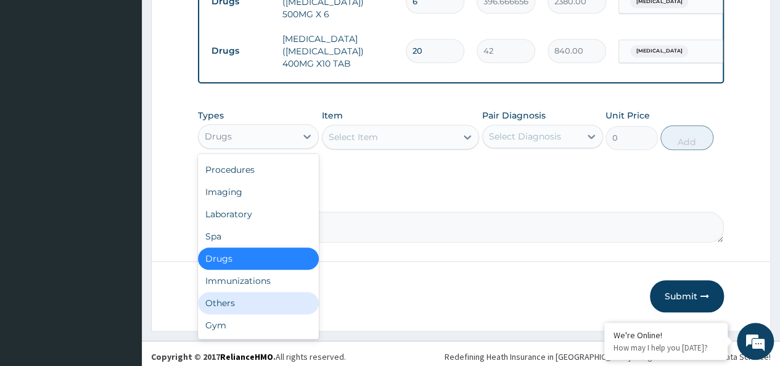
click at [224, 298] on div "Others" at bounding box center [258, 303] width 121 height 22
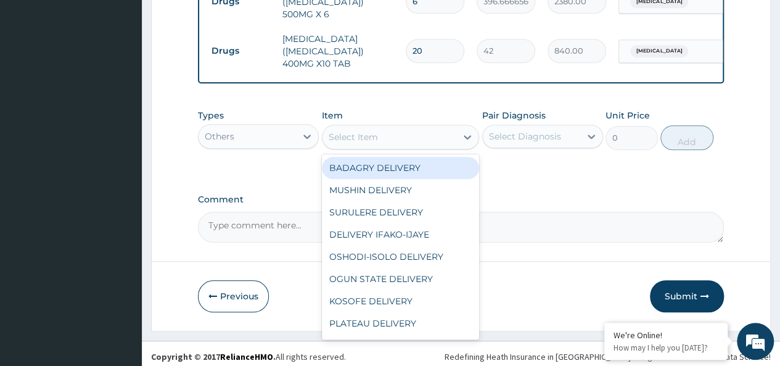
click at [387, 136] on div "Select Item" at bounding box center [390, 137] width 134 height 20
type input "bad"
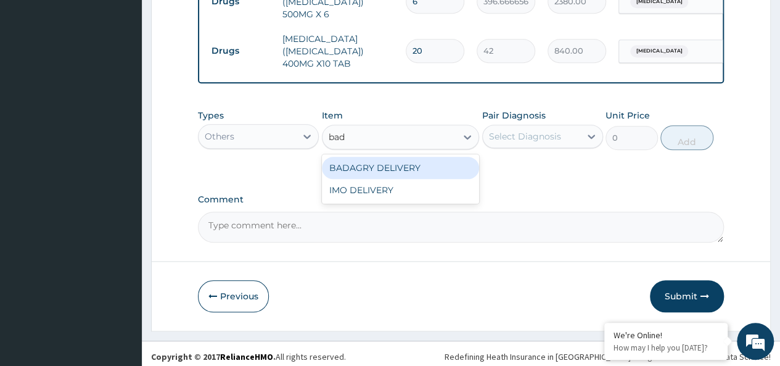
click at [417, 168] on div "BADAGRY DELIVERY" at bounding box center [401, 168] width 158 height 22
type input "3700"
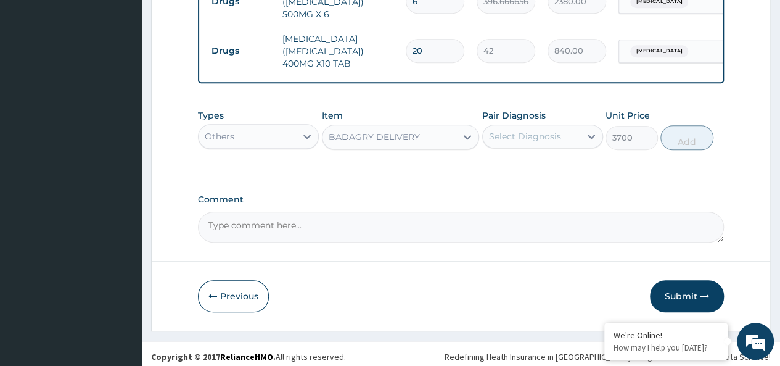
click at [517, 115] on label "Pair Diagnosis" at bounding box center [514, 115] width 64 height 12
click at [528, 133] on div "Select Diagnosis" at bounding box center [525, 136] width 72 height 12
click at [575, 159] on div "Malaria" at bounding box center [542, 167] width 121 height 25
checkbox input "true"
click at [686, 127] on button "Add" at bounding box center [686, 137] width 52 height 25
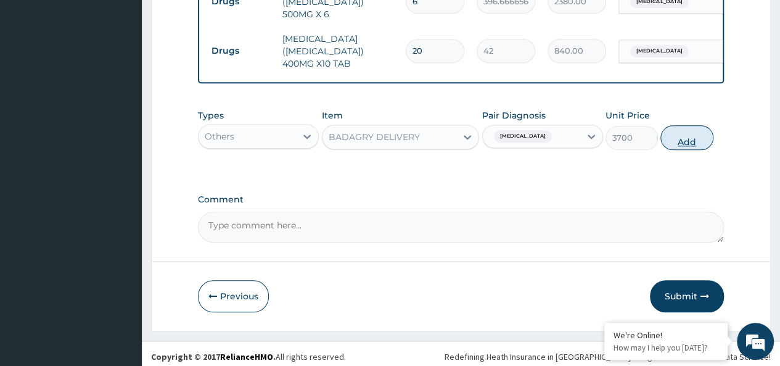
type input "0"
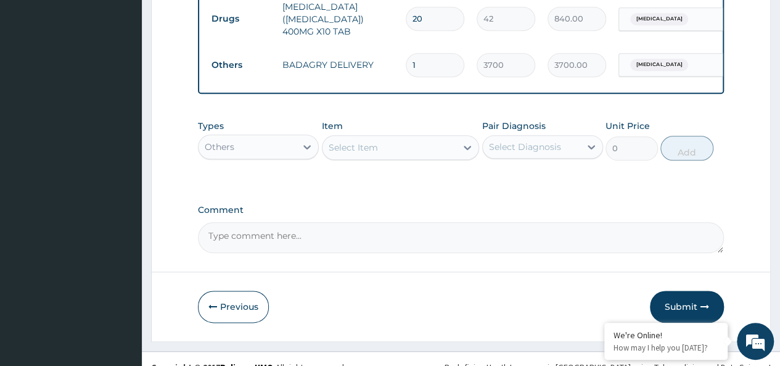
scroll to position [607, 0]
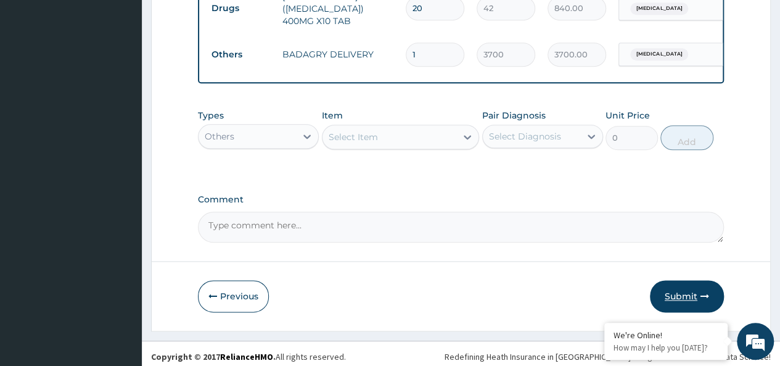
click at [679, 282] on button "Submit" at bounding box center [687, 296] width 74 height 32
